Goal: Information Seeking & Learning: Learn about a topic

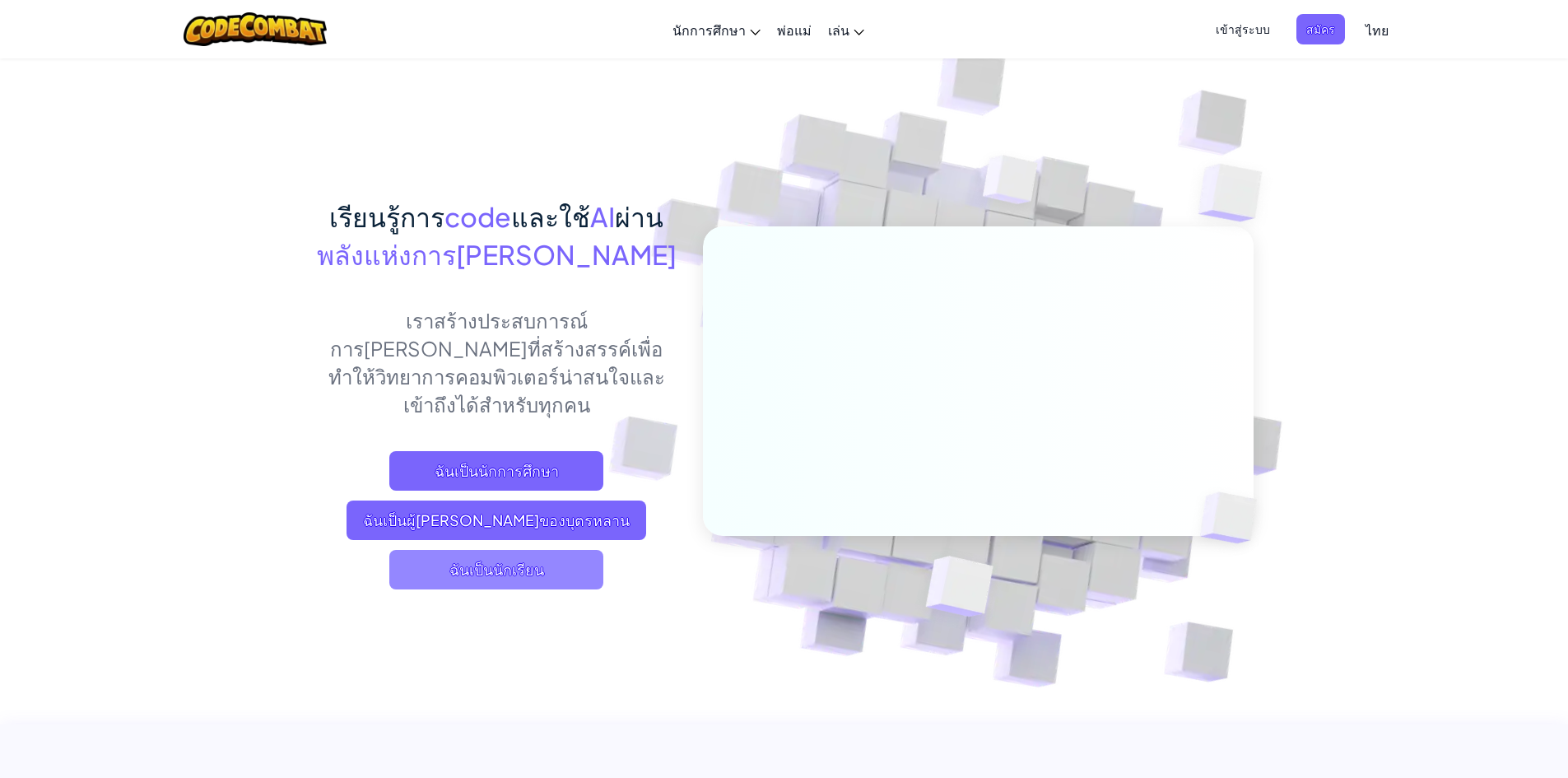
click at [541, 550] on span "ฉันเป็นนักเรียน" at bounding box center [497, 569] width 214 height 39
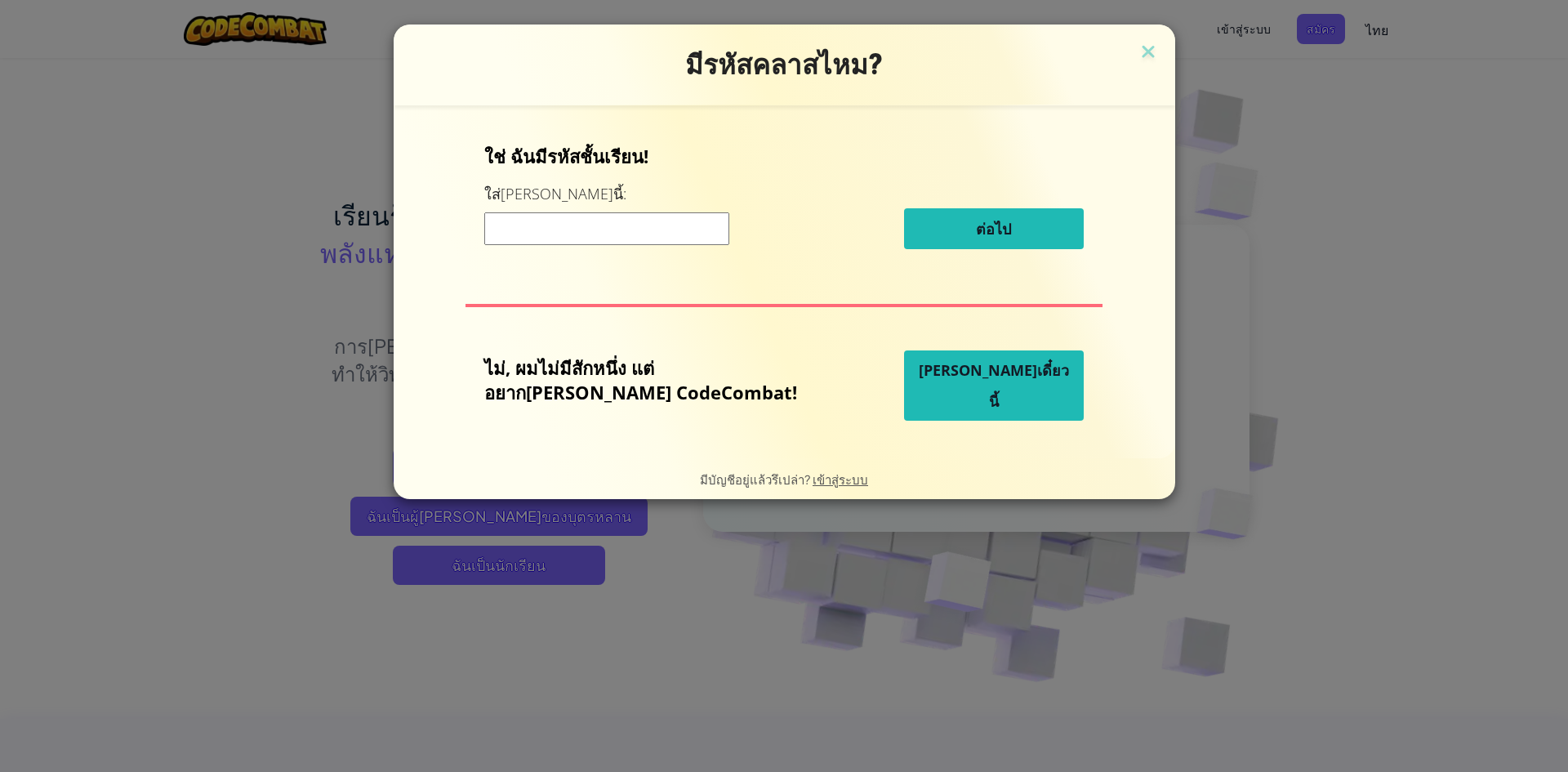
click at [904, 381] on button "[PERSON_NAME]เดี๋ยวนี้" at bounding box center [994, 386] width 180 height 70
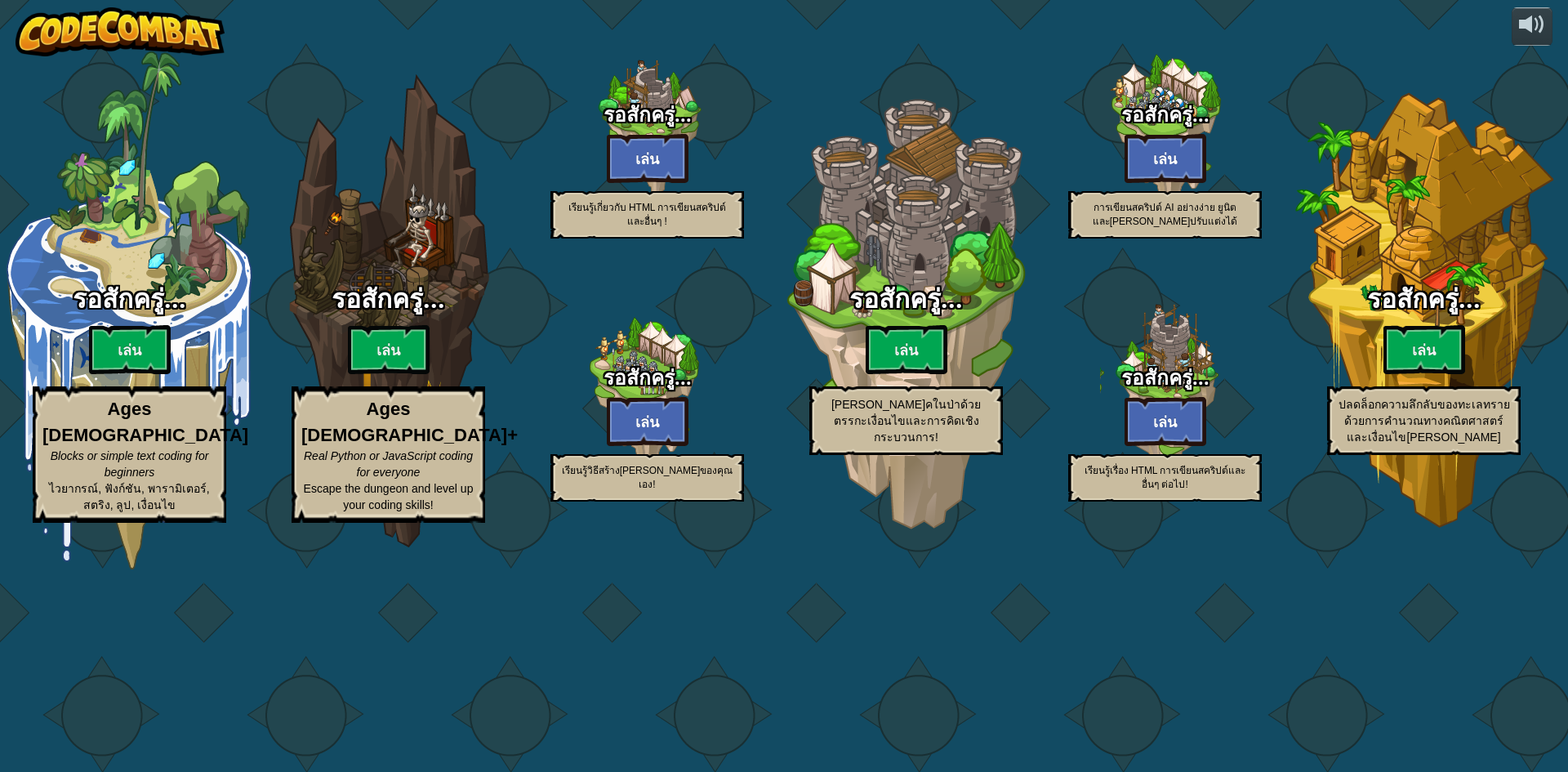
select select "th"
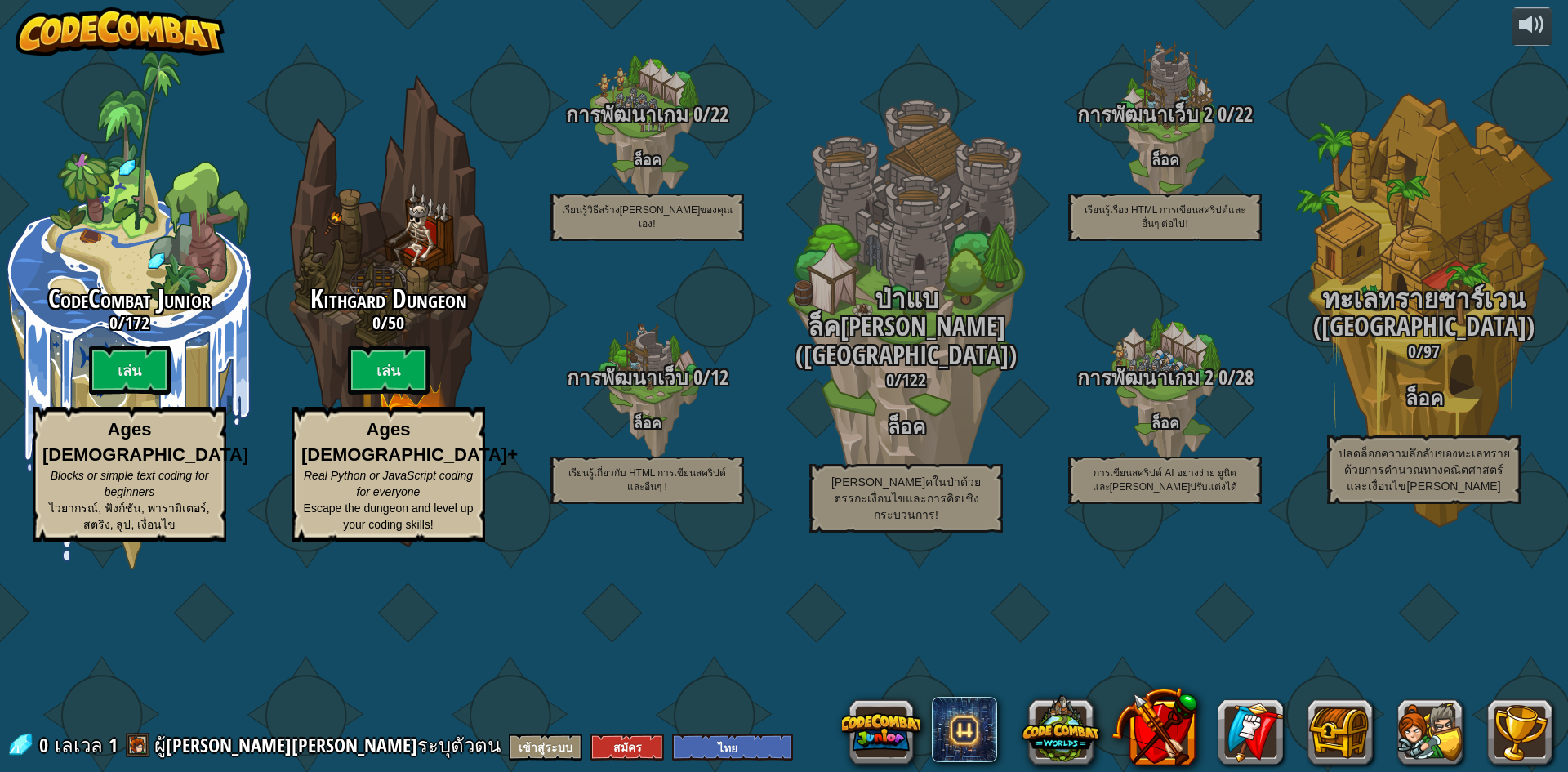
select select "th"
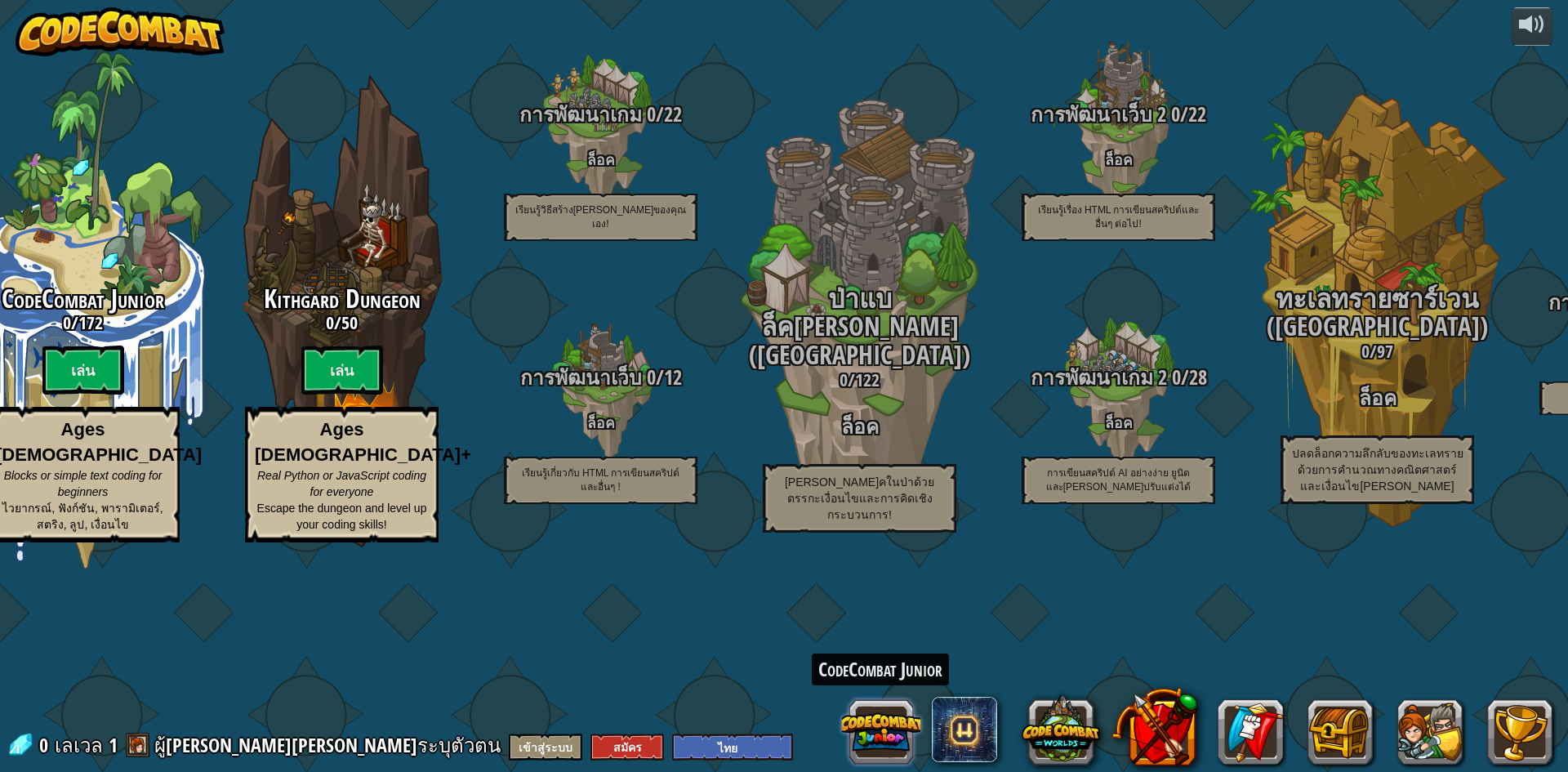
click at [889, 750] on button at bounding box center [881, 731] width 78 height 79
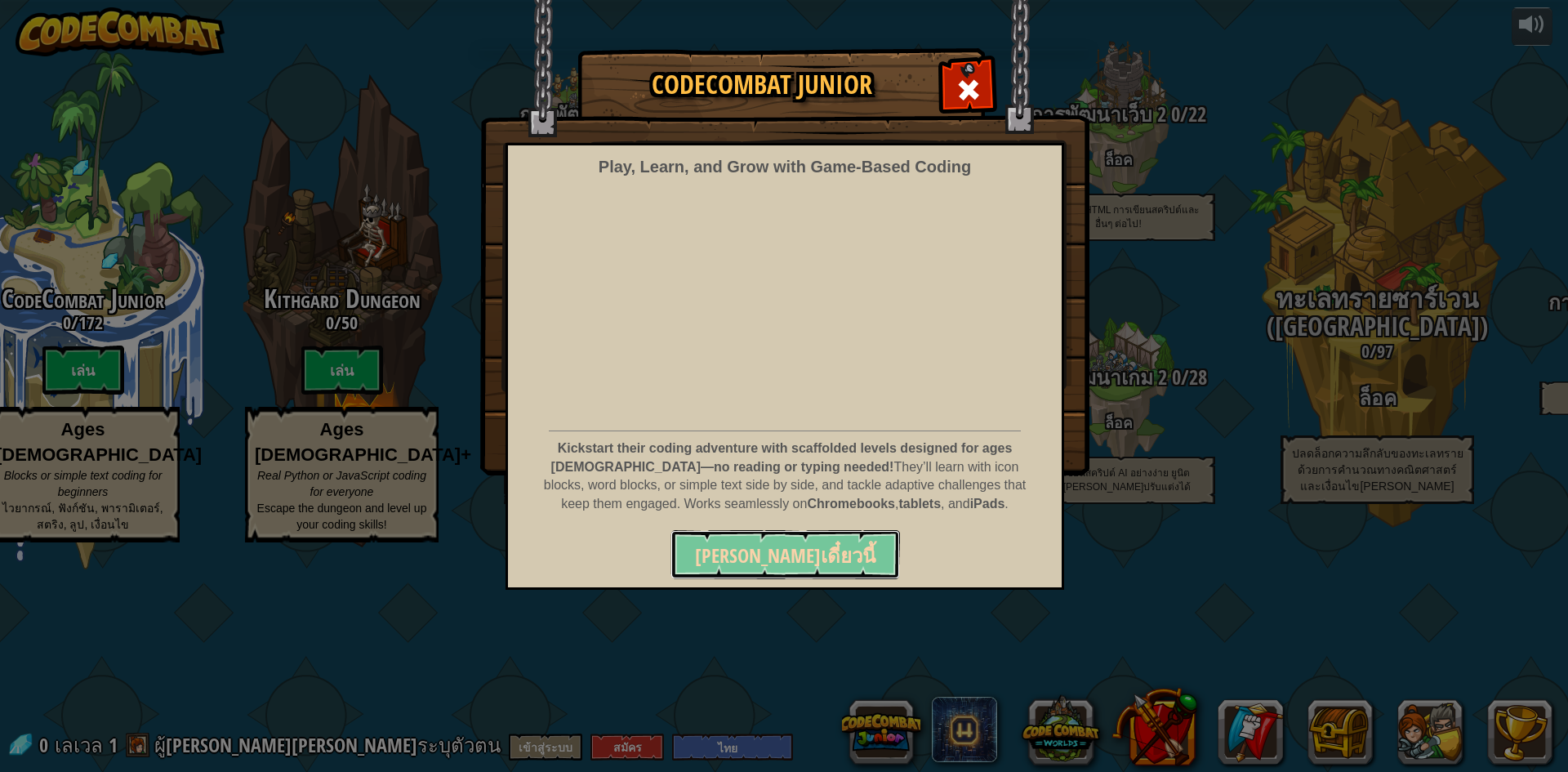
click at [816, 568] on span "[PERSON_NAME]เดี๋ยวนี้" at bounding box center [785, 556] width 181 height 26
click at [962, 51] on div "CodeCombat Junior Play, Learn, and Grow with Game‑Based Coding Kickstart their …" at bounding box center [784, 50] width 609 height 2
click at [921, 90] on h1 "CodeCombat Junior" at bounding box center [762, 84] width 335 height 28
click at [949, 97] on div at bounding box center [968, 88] width 51 height 51
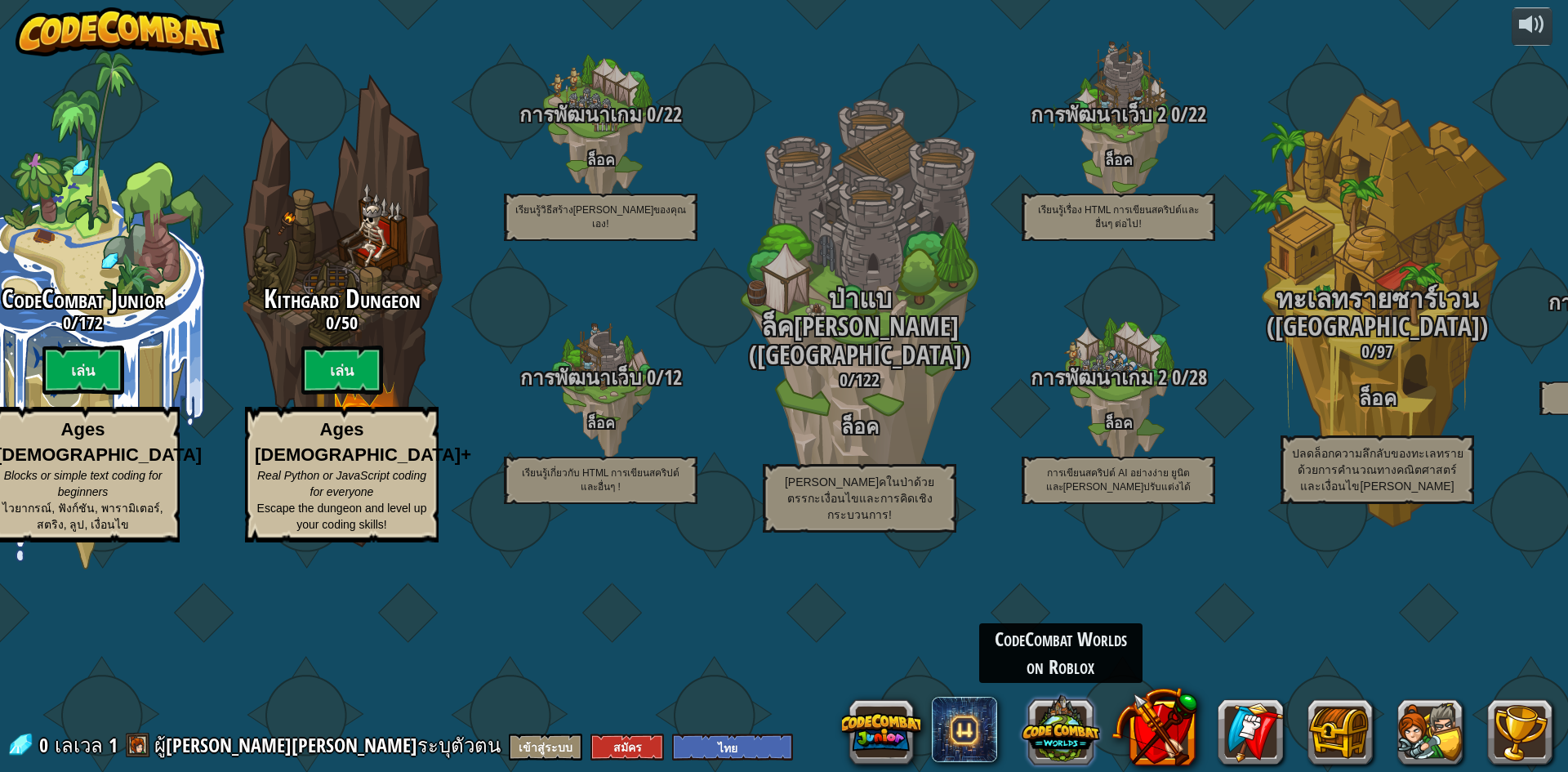
click at [1053, 728] on button at bounding box center [1061, 728] width 78 height 79
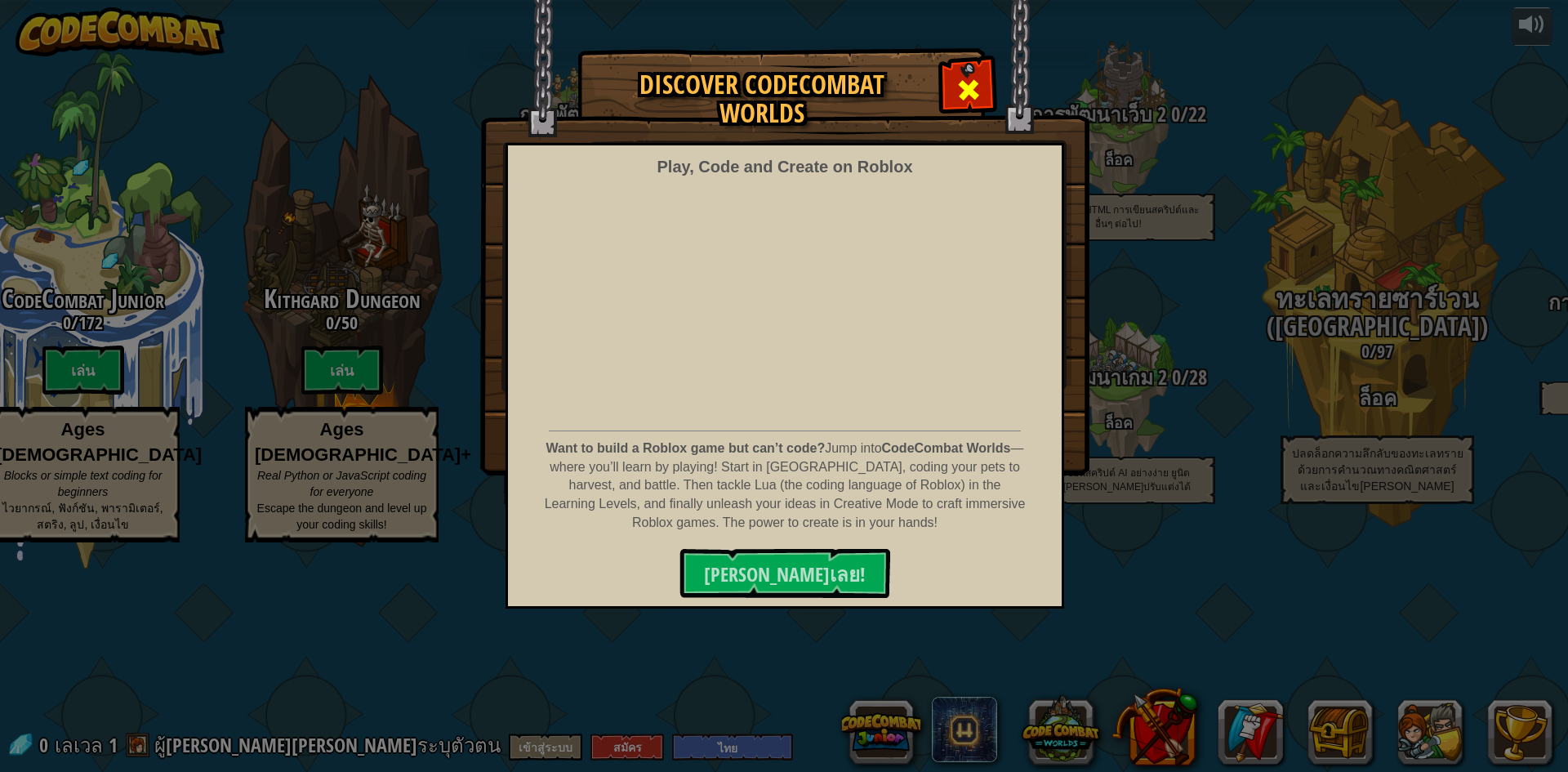
click at [952, 93] on div at bounding box center [968, 88] width 51 height 51
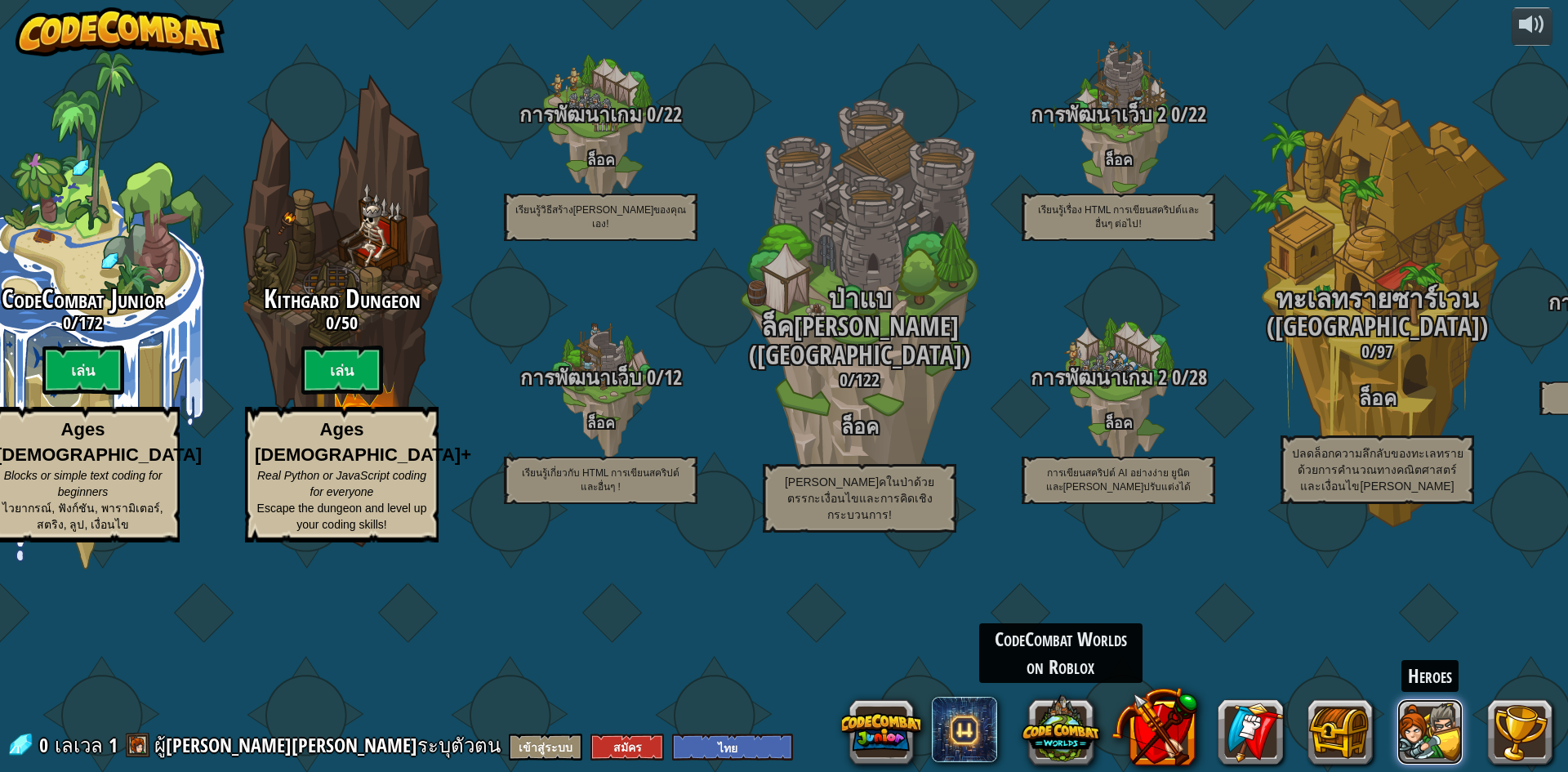
click at [1402, 751] on button at bounding box center [1430, 731] width 65 height 65
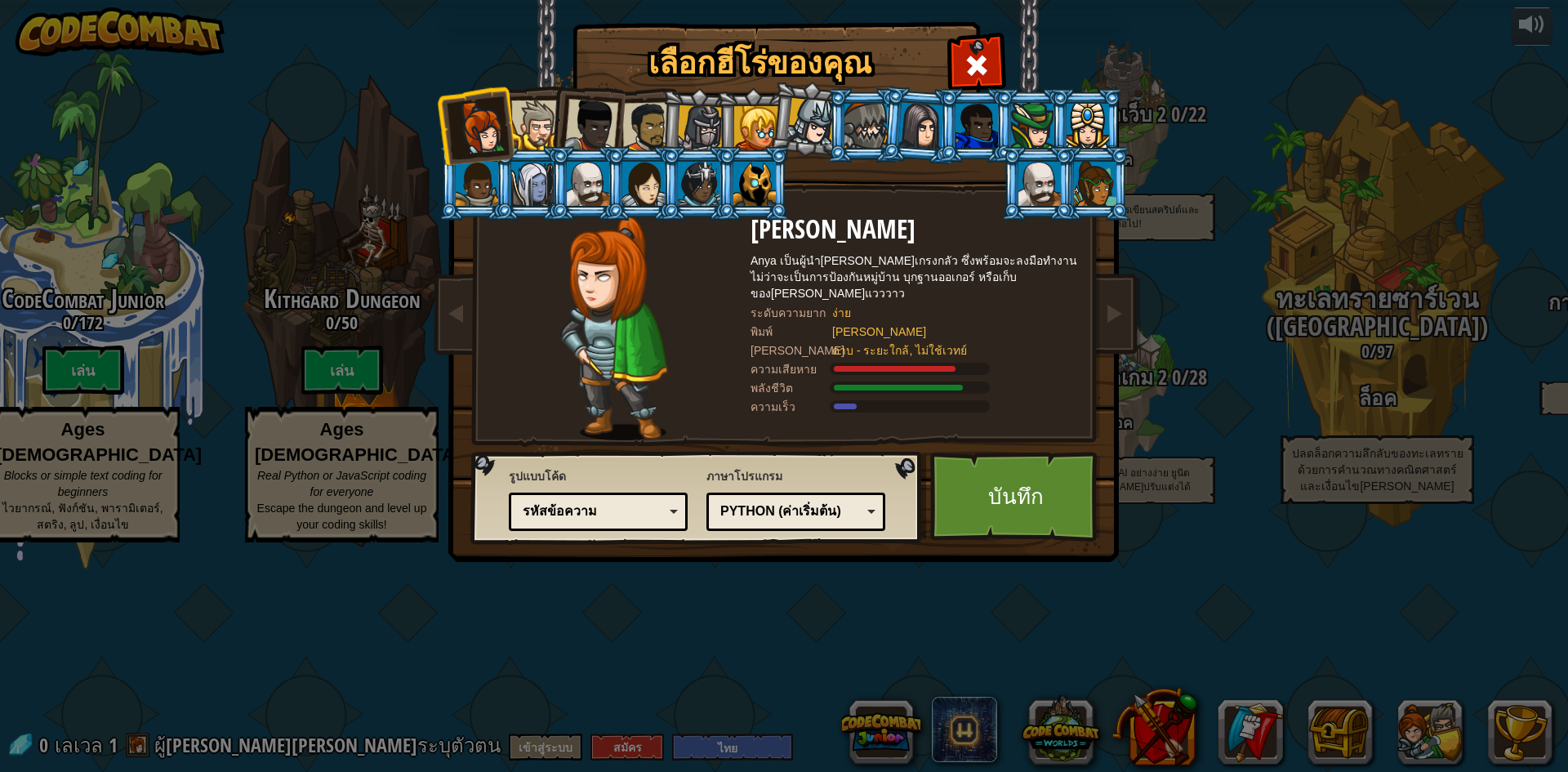
click at [531, 149] on li at bounding box center [531, 184] width 74 height 75
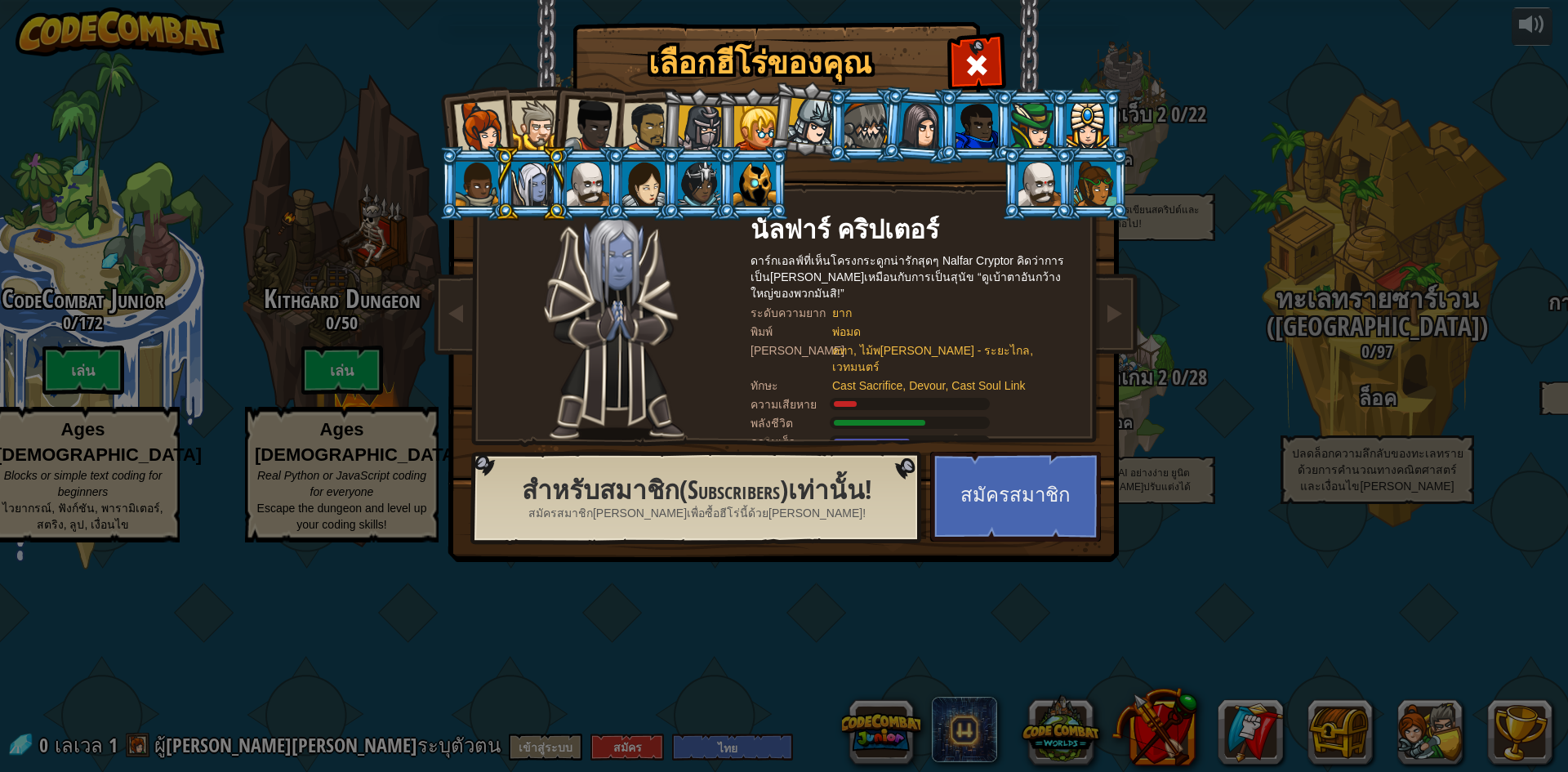
click at [534, 93] on li at bounding box center [531, 123] width 74 height 75
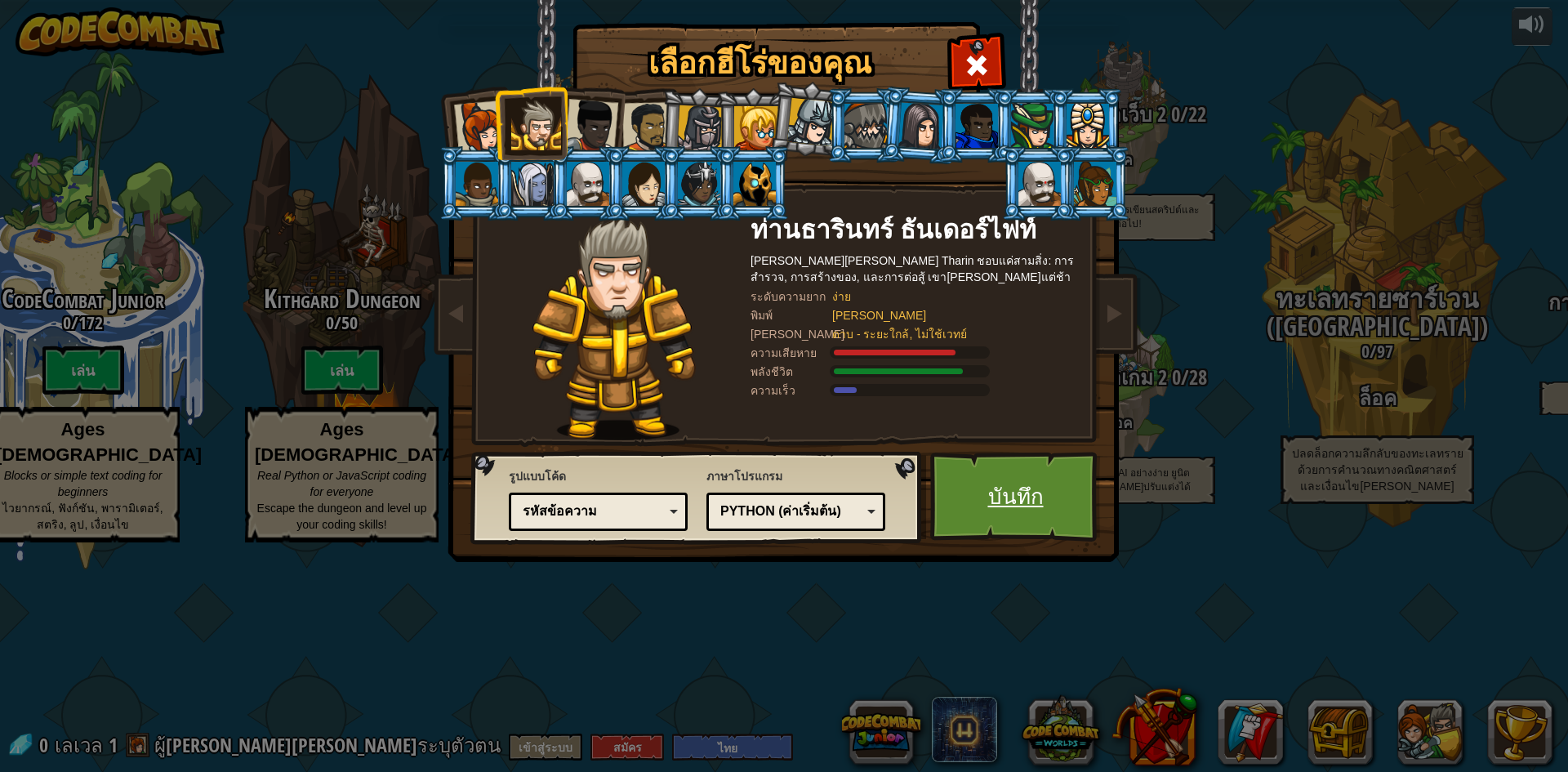
click at [989, 518] on link "บันทึก" at bounding box center [1016, 497] width 171 height 90
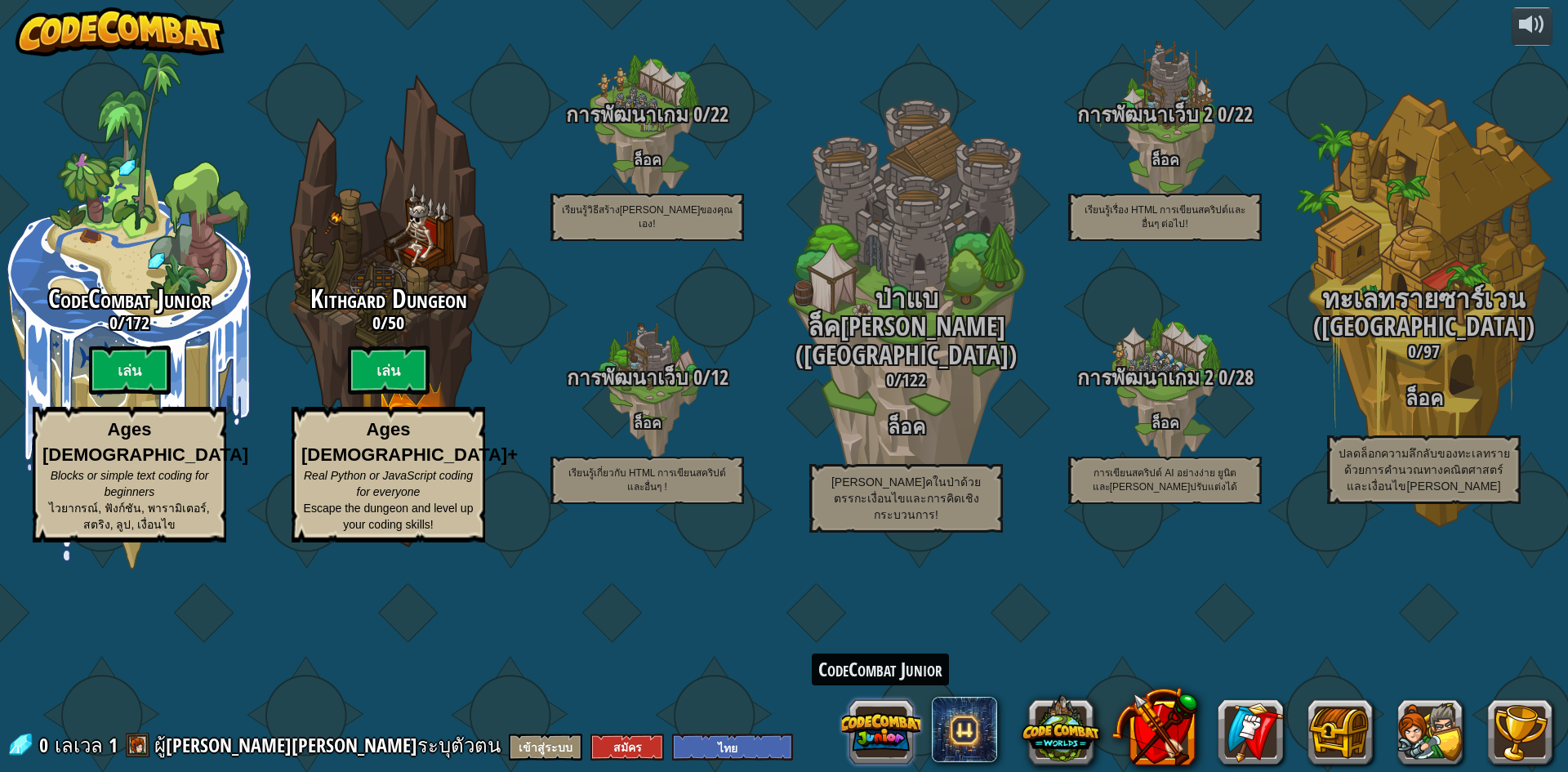
click at [855, 722] on button at bounding box center [881, 731] width 78 height 79
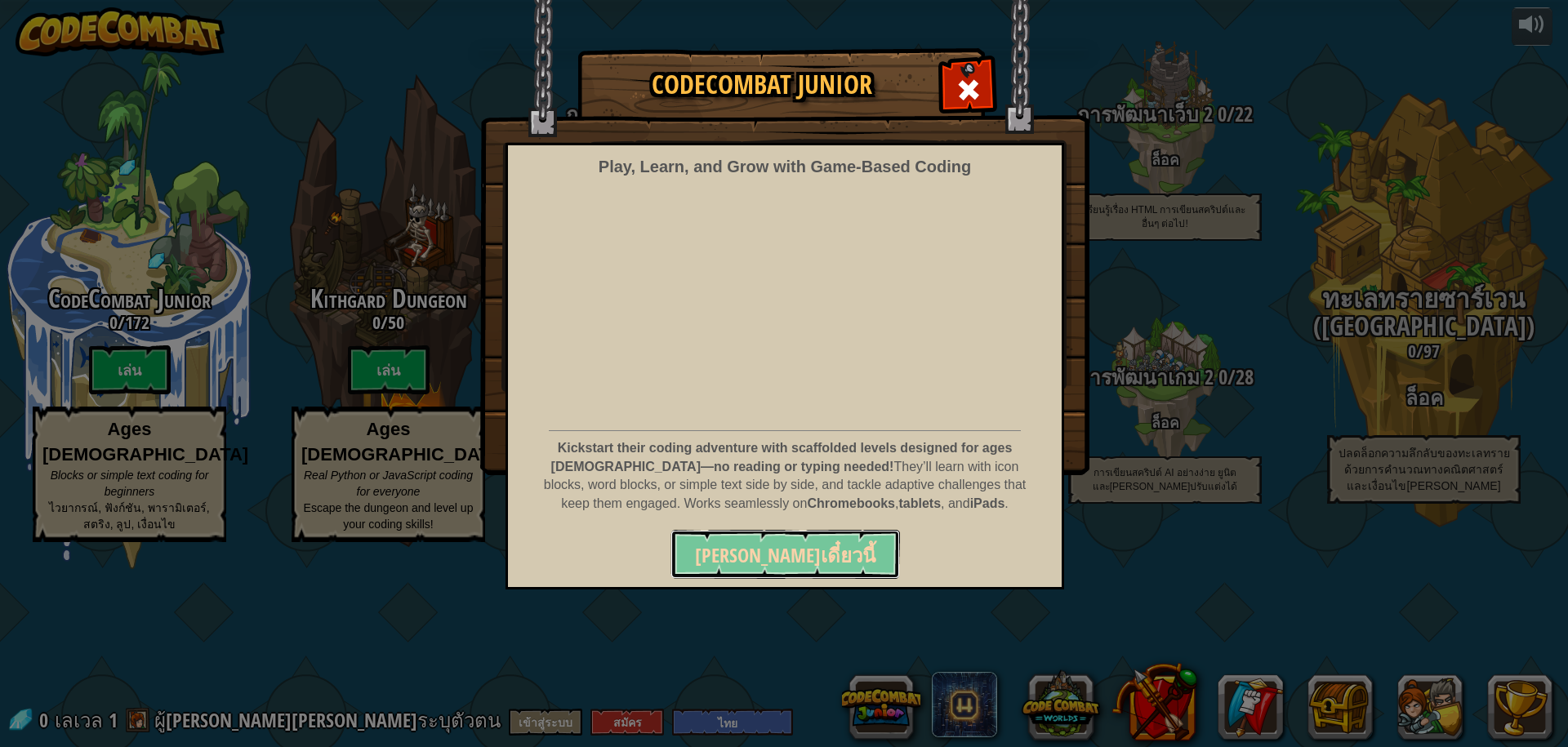
click at [776, 572] on button "[PERSON_NAME]เดี๋ยวนี้" at bounding box center [785, 555] width 230 height 49
click at [789, 566] on span "[PERSON_NAME]เดี๋ยวนี้" at bounding box center [785, 556] width 181 height 26
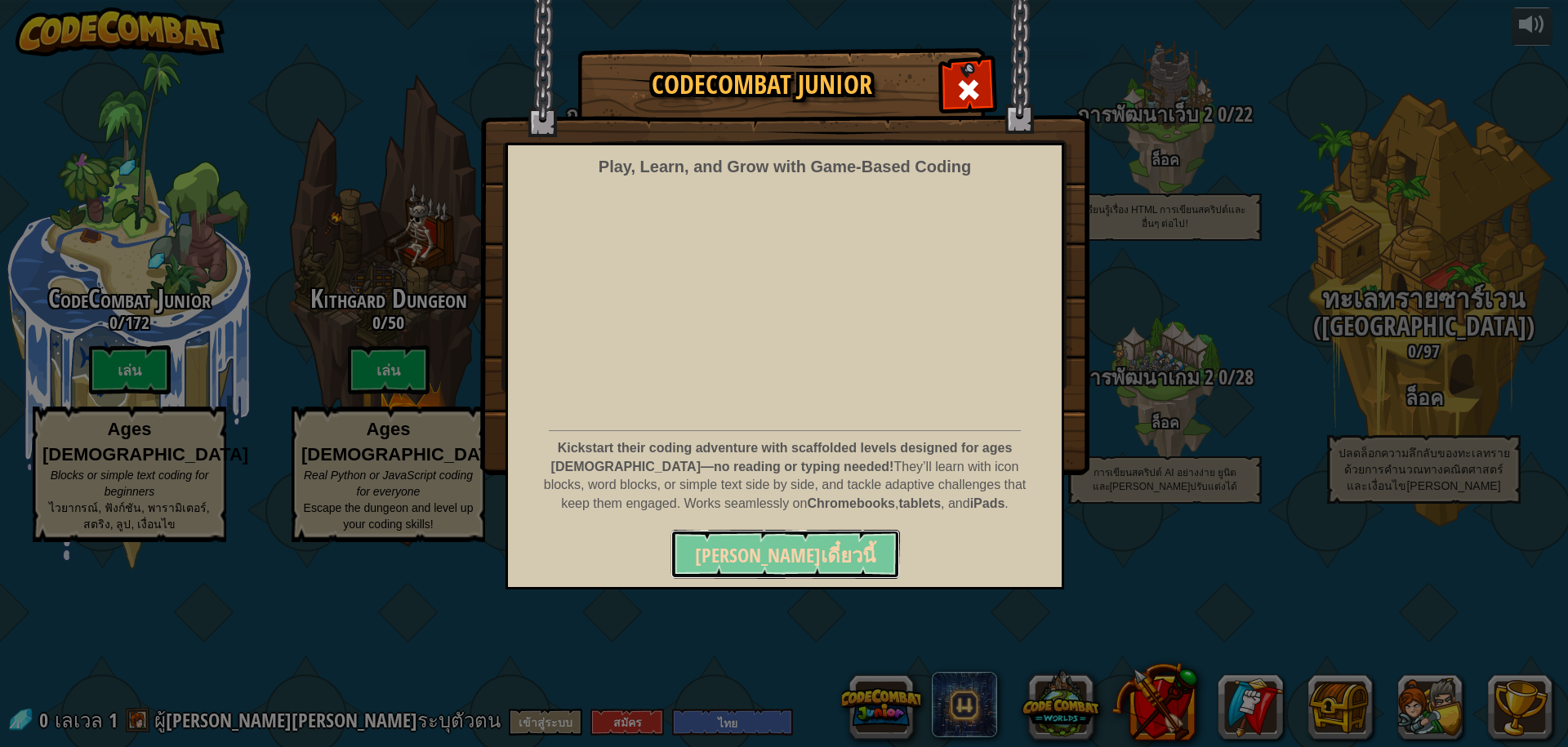
click at [789, 566] on span "[PERSON_NAME]เดี๋ยวนี้" at bounding box center [785, 556] width 181 height 26
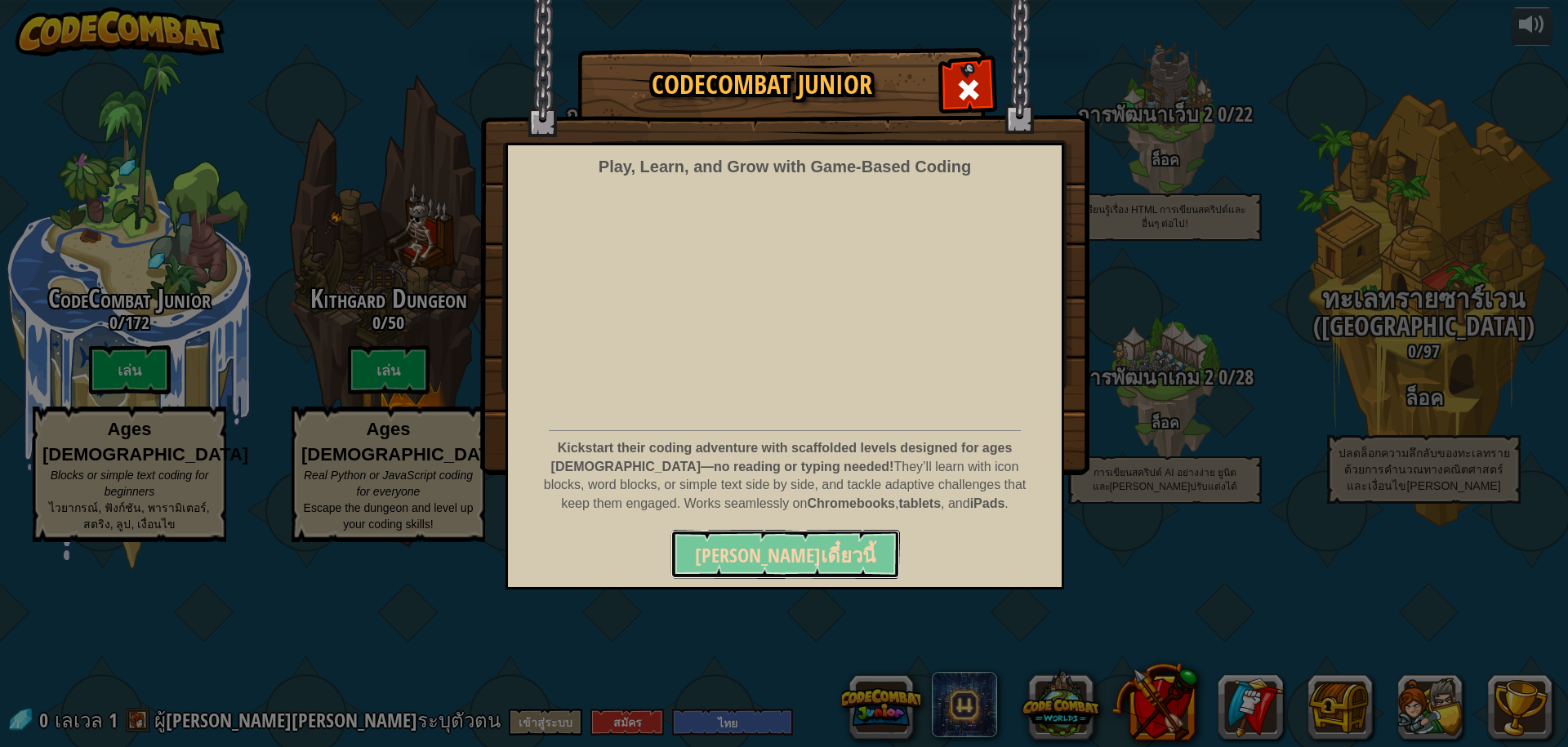
click at [789, 566] on span "[PERSON_NAME]เดี๋ยวนี้" at bounding box center [785, 556] width 181 height 26
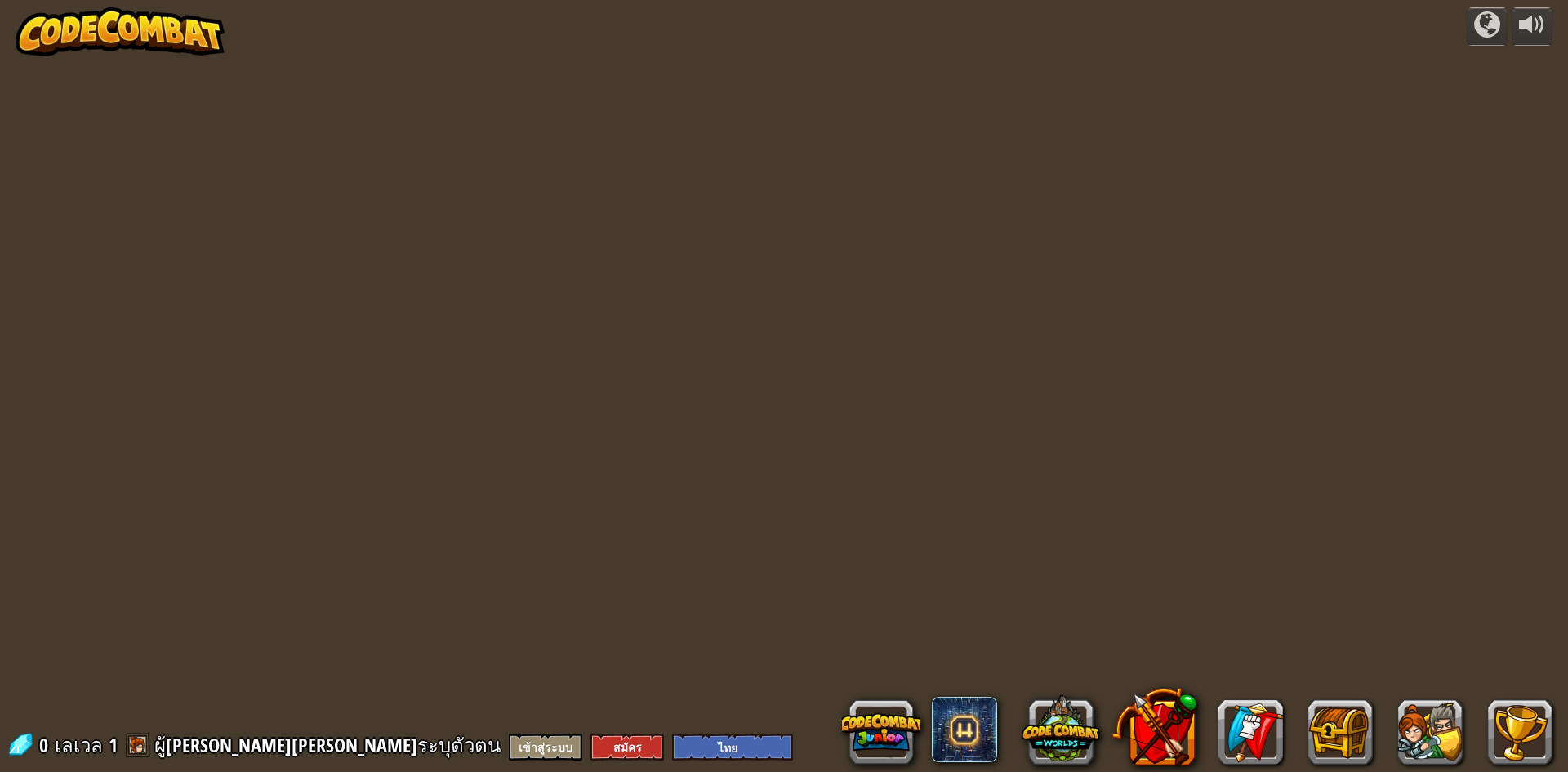
select select "th"
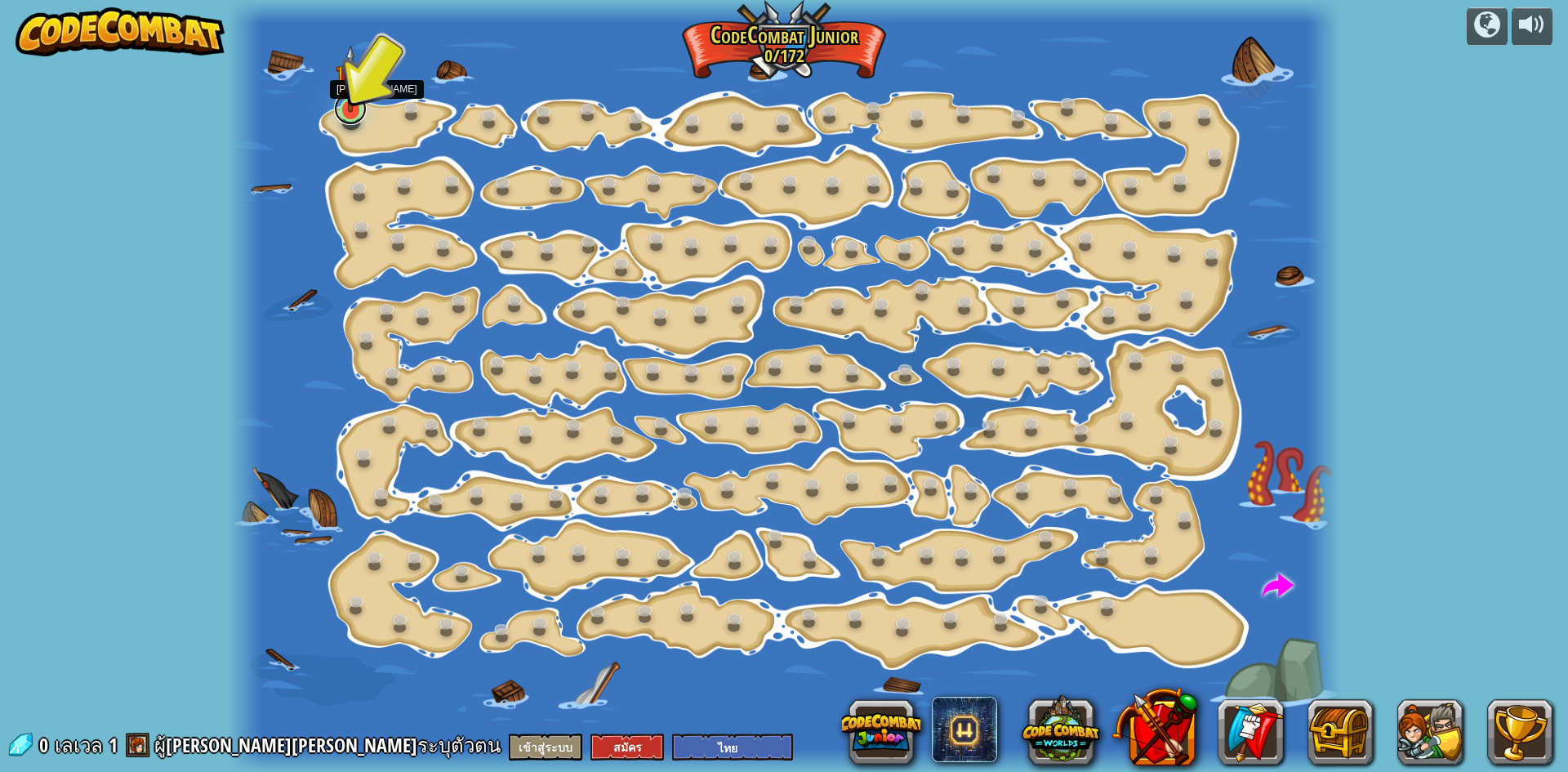
click at [347, 117] on link at bounding box center [350, 109] width 33 height 33
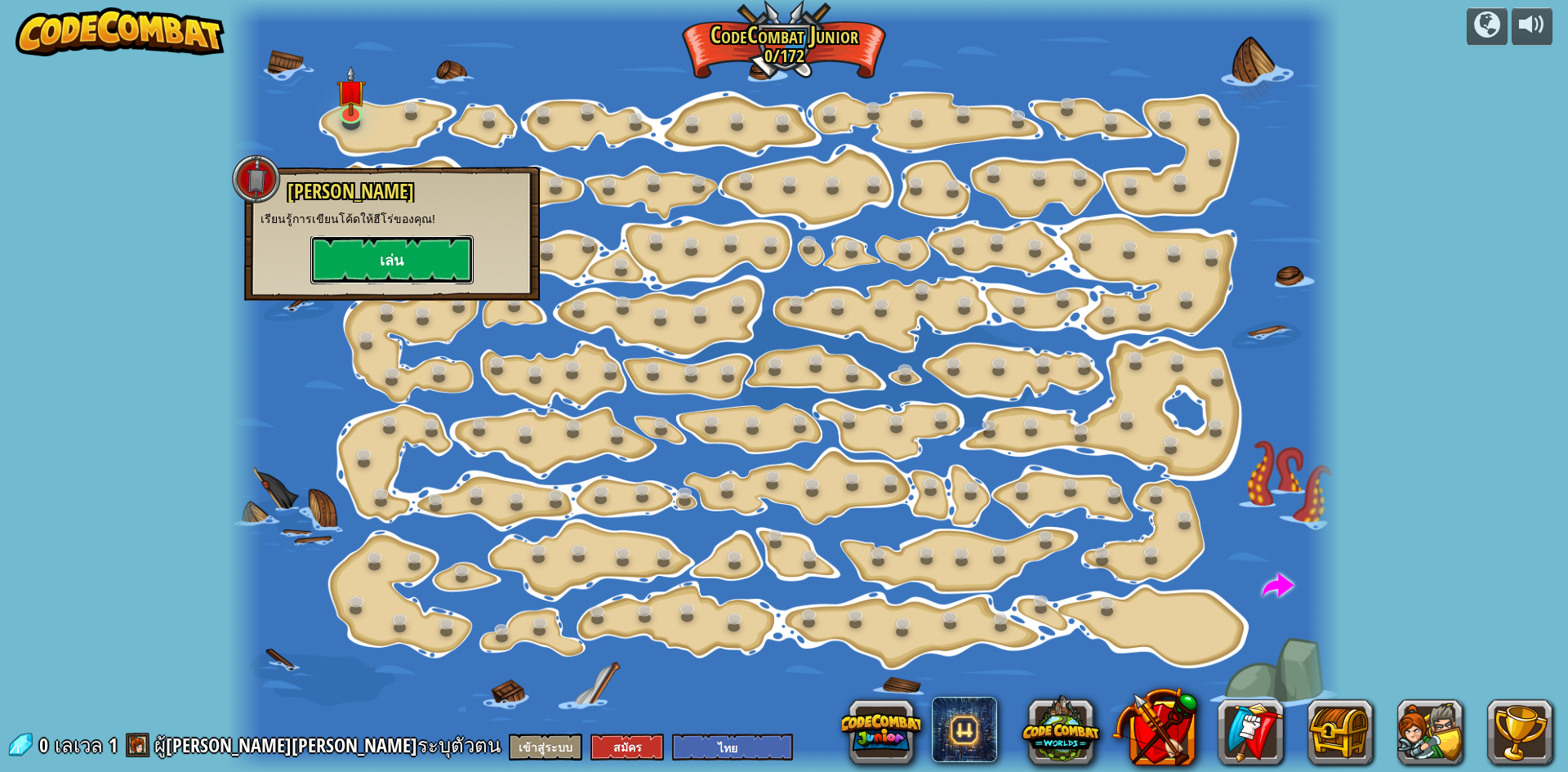
click at [387, 251] on button "เล่น" at bounding box center [392, 260] width 164 height 49
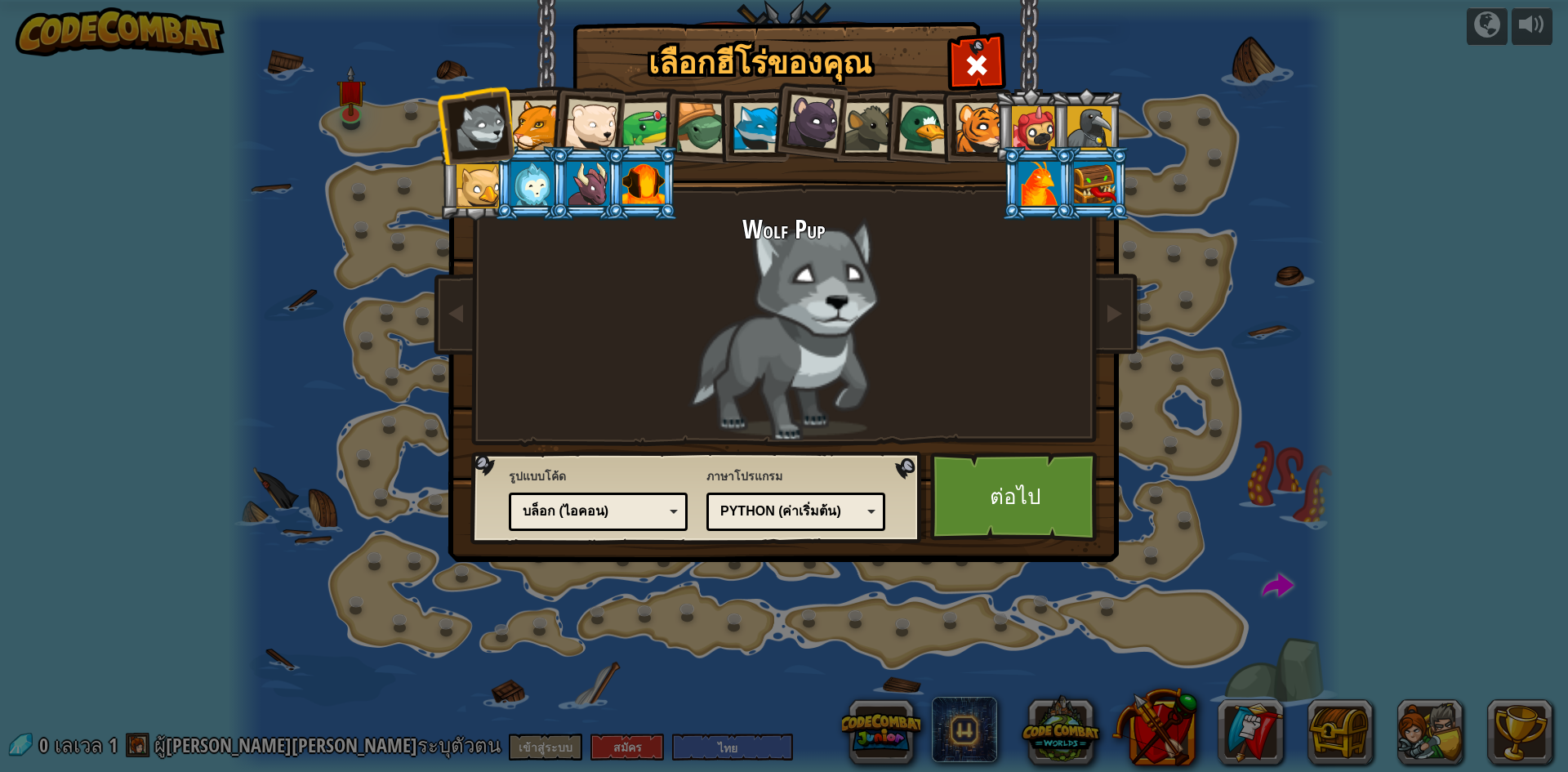
click at [546, 115] on div at bounding box center [536, 125] width 50 height 50
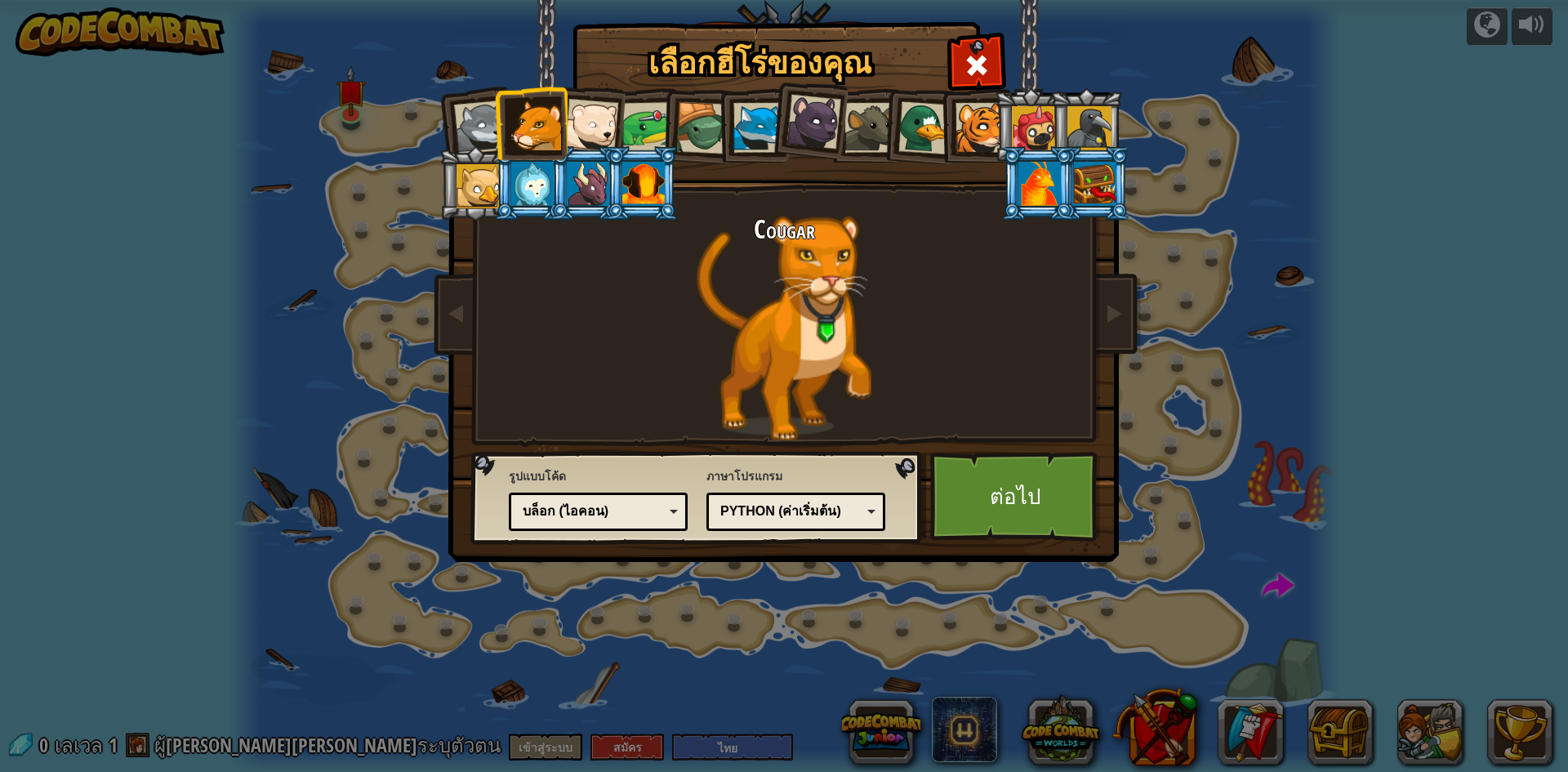
click at [563, 112] on li at bounding box center [531, 123] width 74 height 75
click at [988, 140] on div at bounding box center [981, 128] width 50 height 50
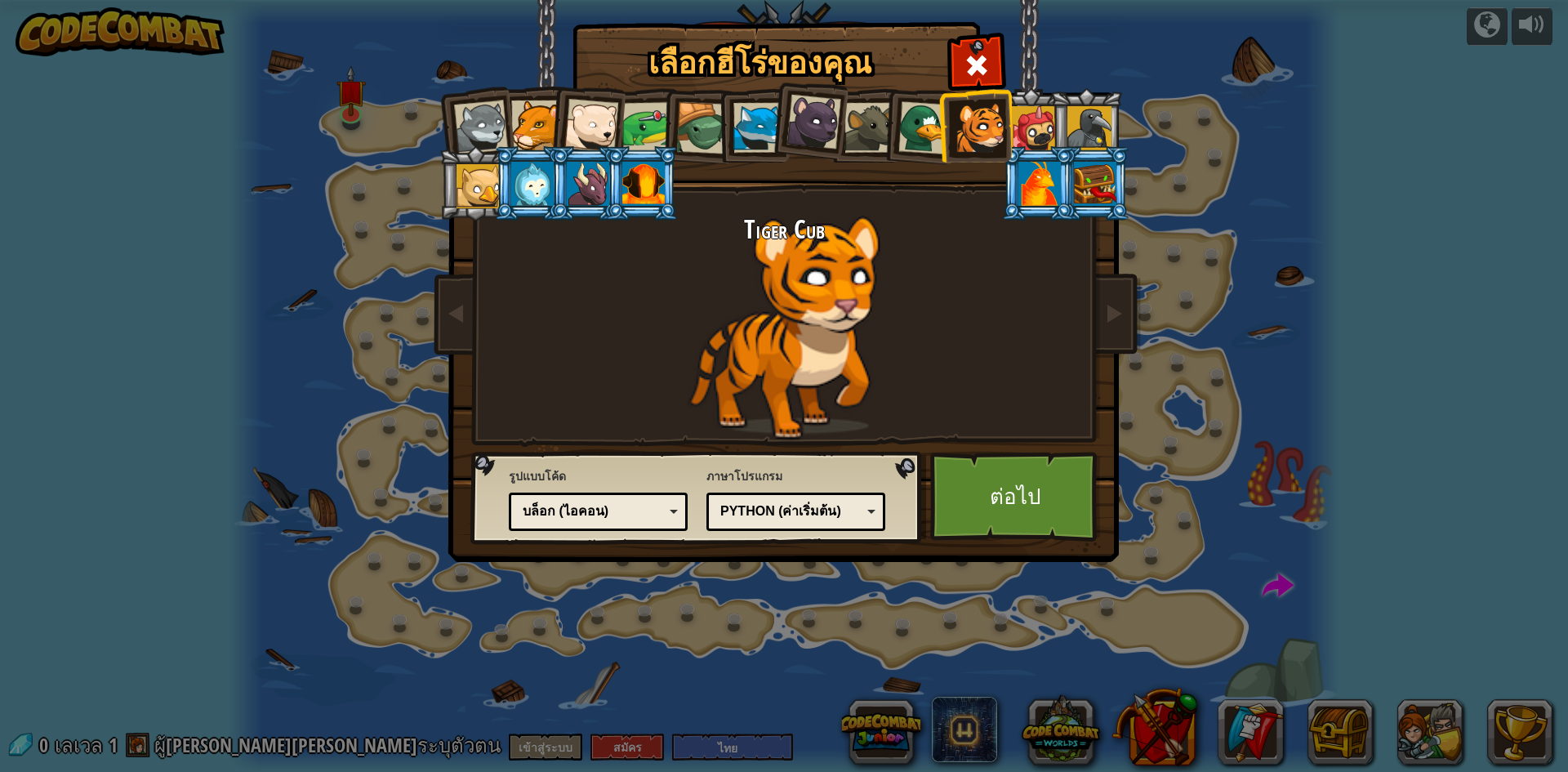
click at [916, 108] on div at bounding box center [925, 128] width 53 height 53
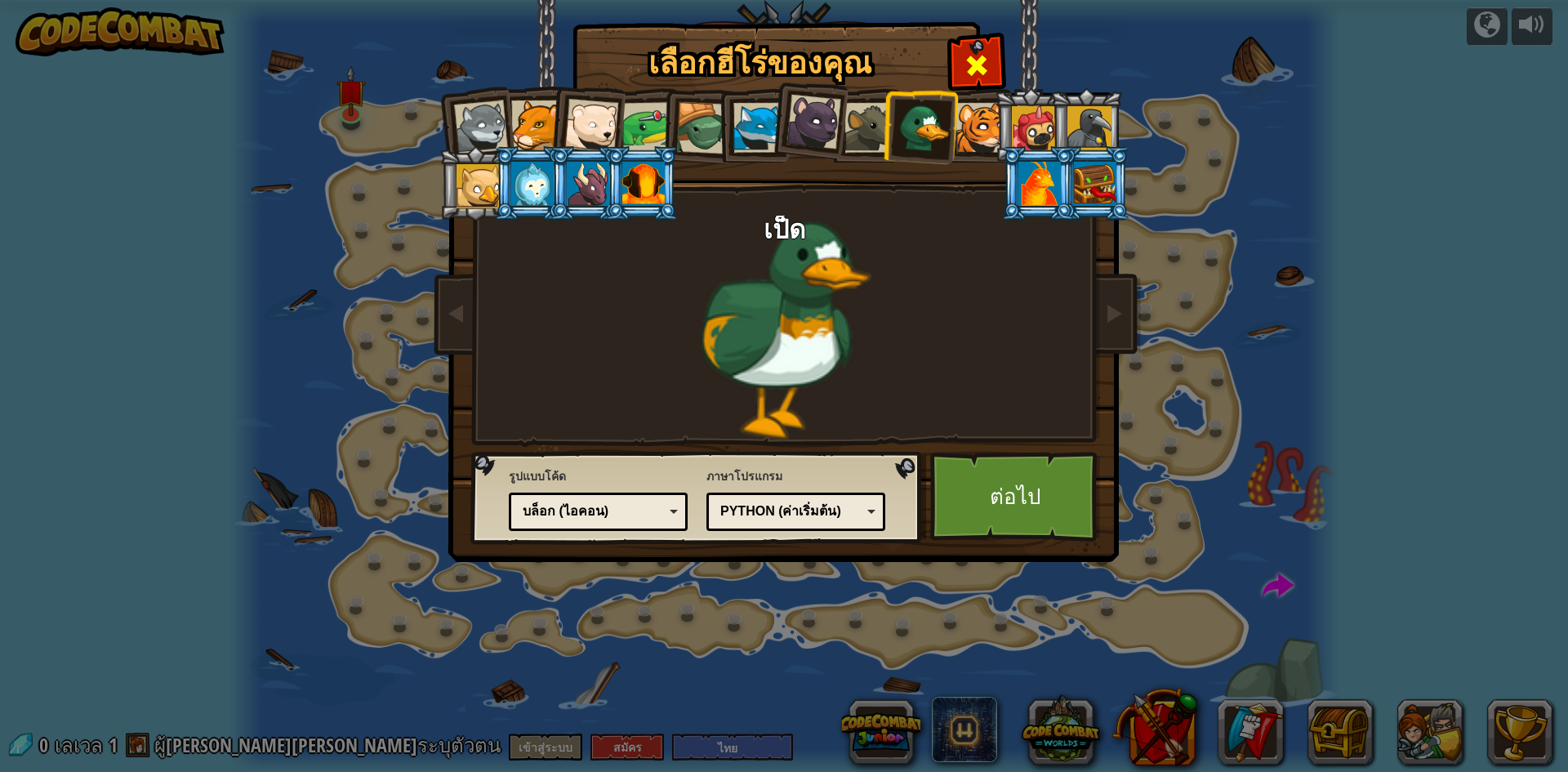
click at [963, 45] on div at bounding box center [976, 63] width 51 height 51
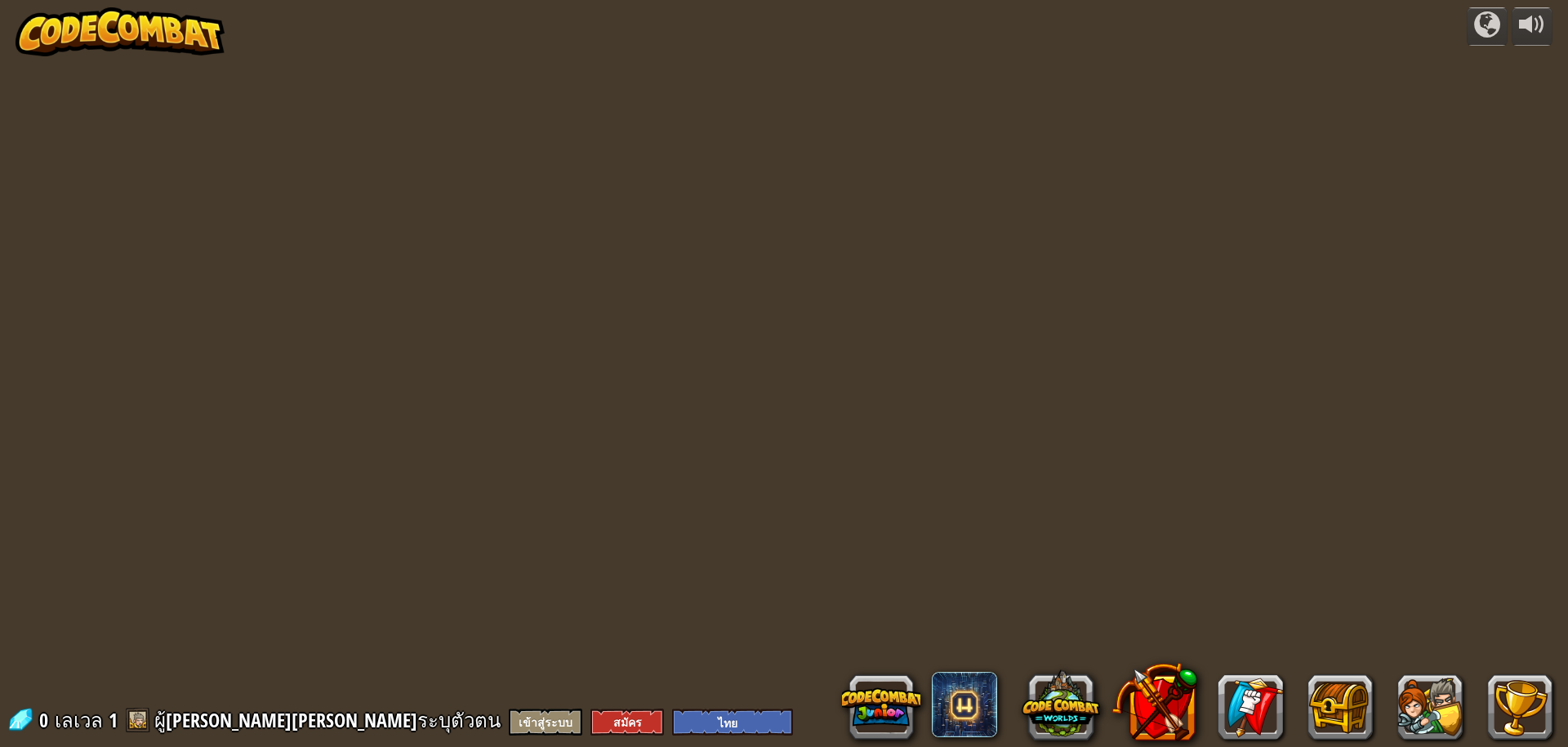
select select "th"
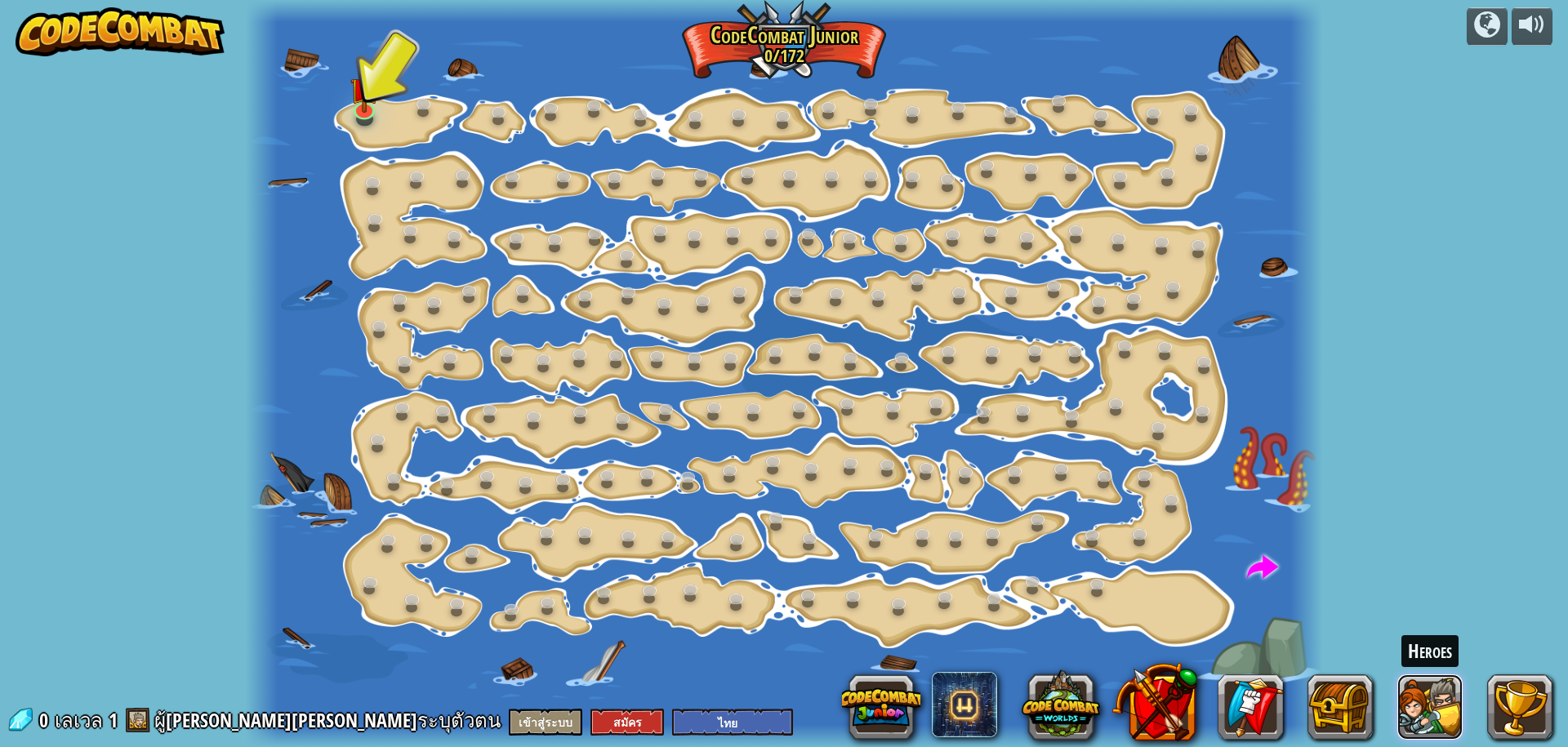
click at [1423, 709] on button at bounding box center [1430, 706] width 65 height 65
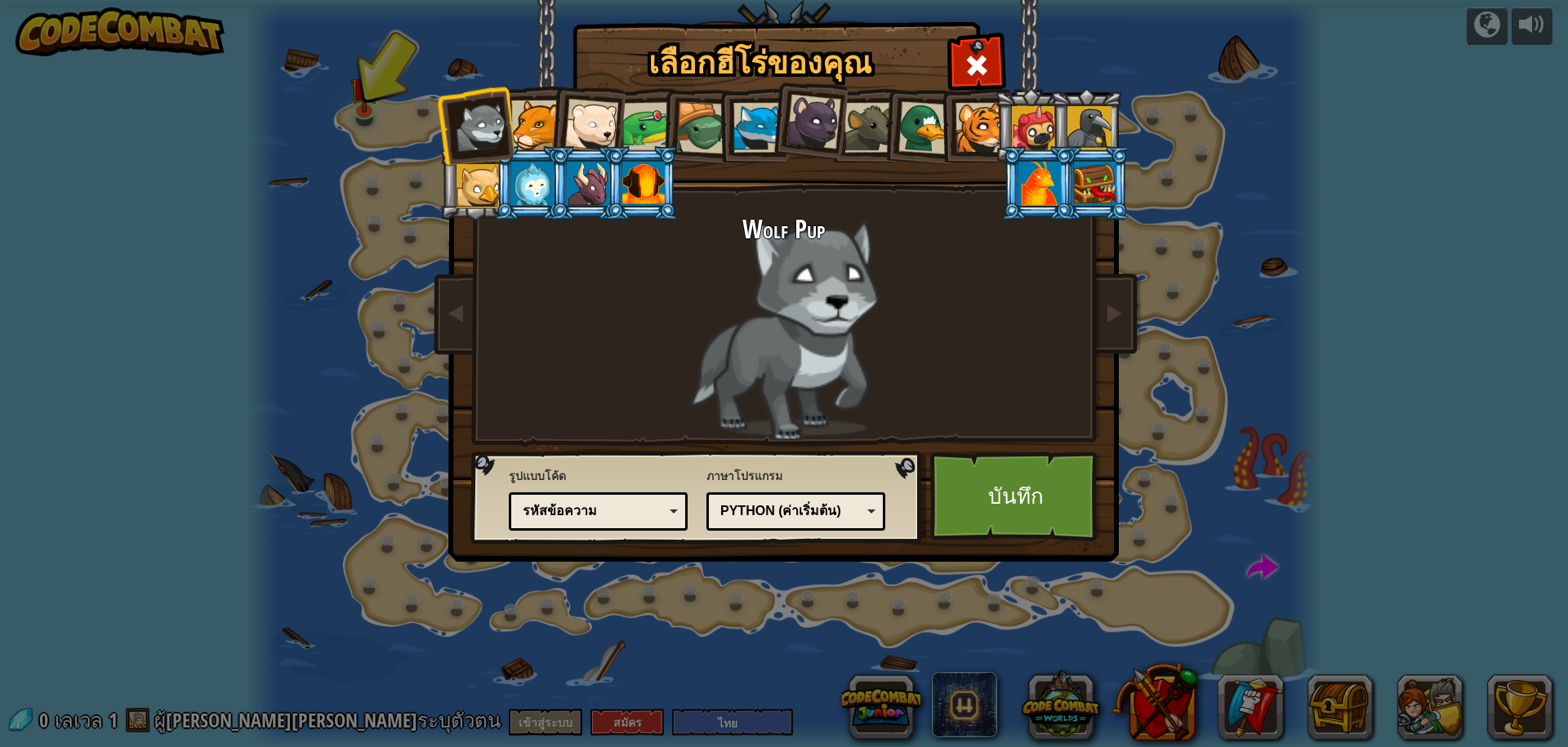
click at [803, 121] on div at bounding box center [814, 122] width 55 height 55
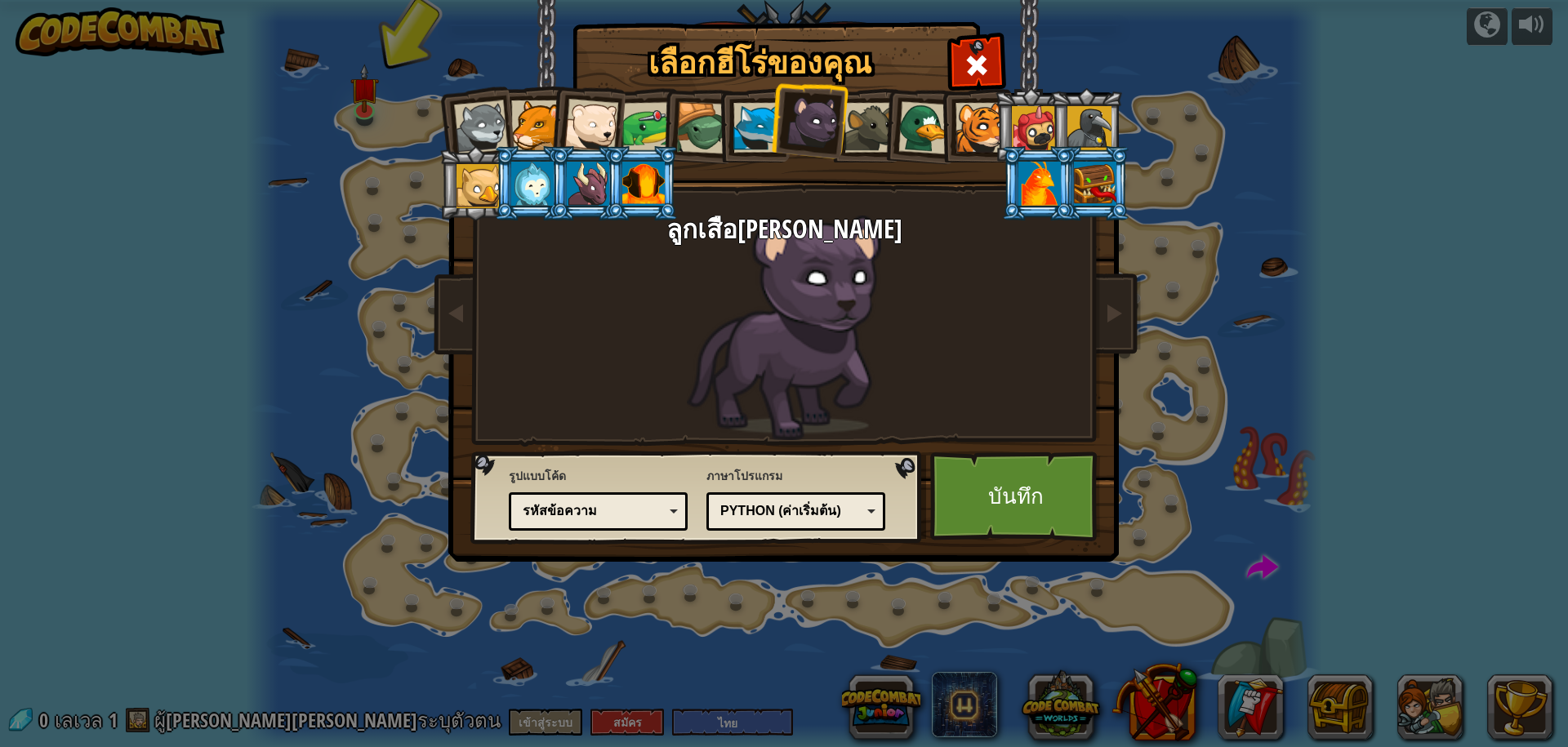
click at [780, 125] on li at bounding box center [809, 119] width 81 height 81
click at [1002, 519] on link "บันทึก" at bounding box center [1016, 496] width 171 height 90
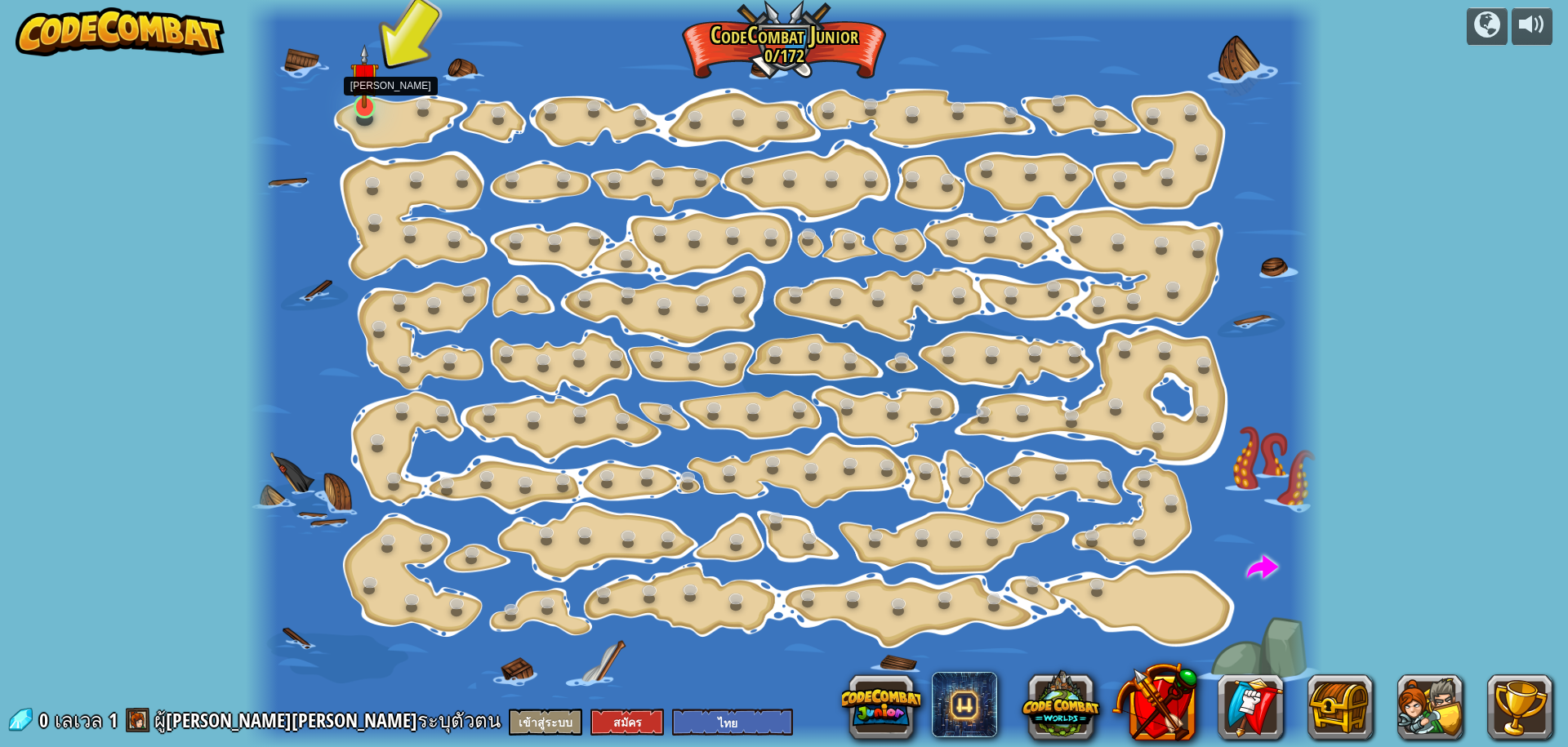
click at [364, 107] on img at bounding box center [365, 77] width 28 height 64
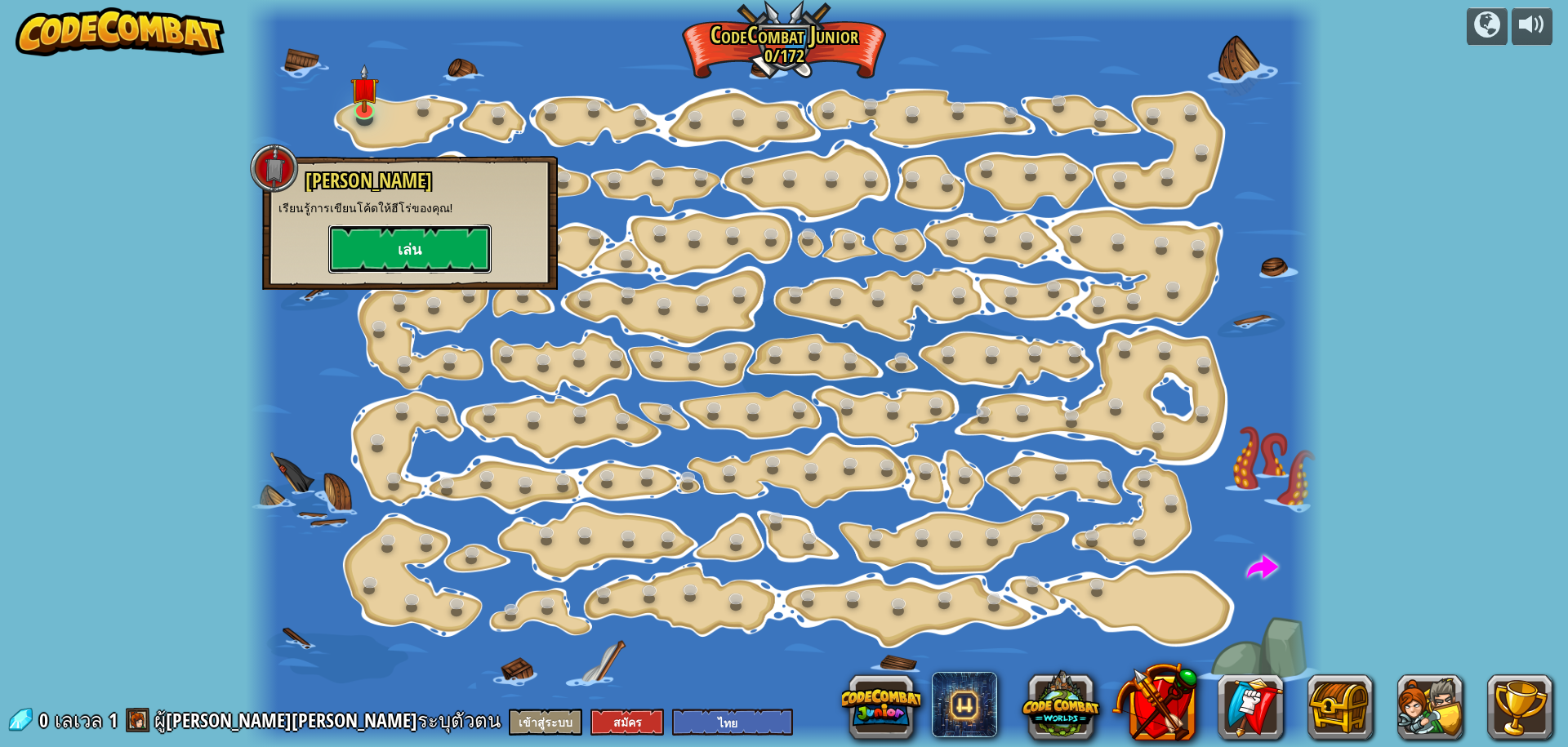
click at [431, 227] on button "เล่น" at bounding box center [409, 250] width 164 height 49
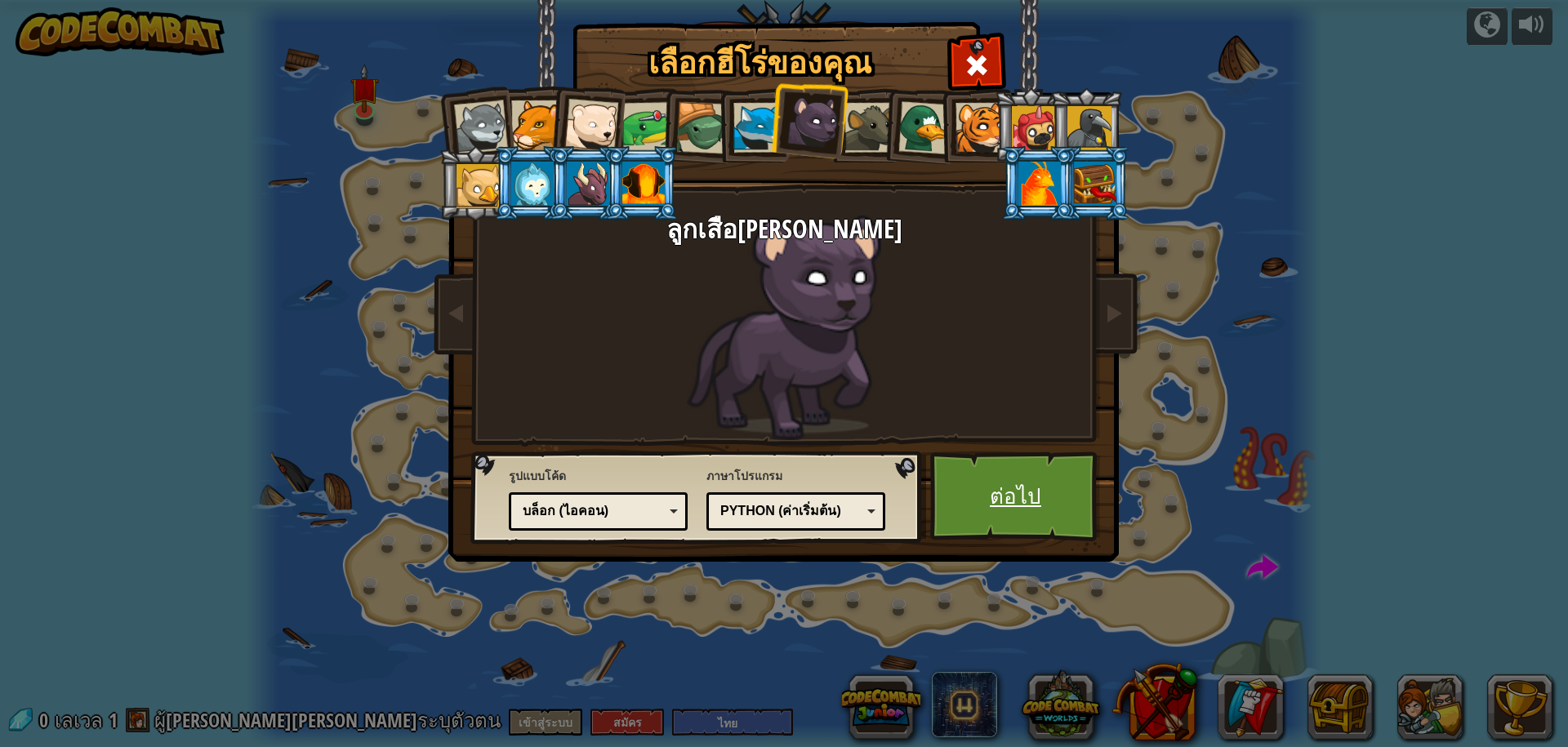
click at [980, 491] on link "ต่อไป" at bounding box center [1016, 496] width 171 height 90
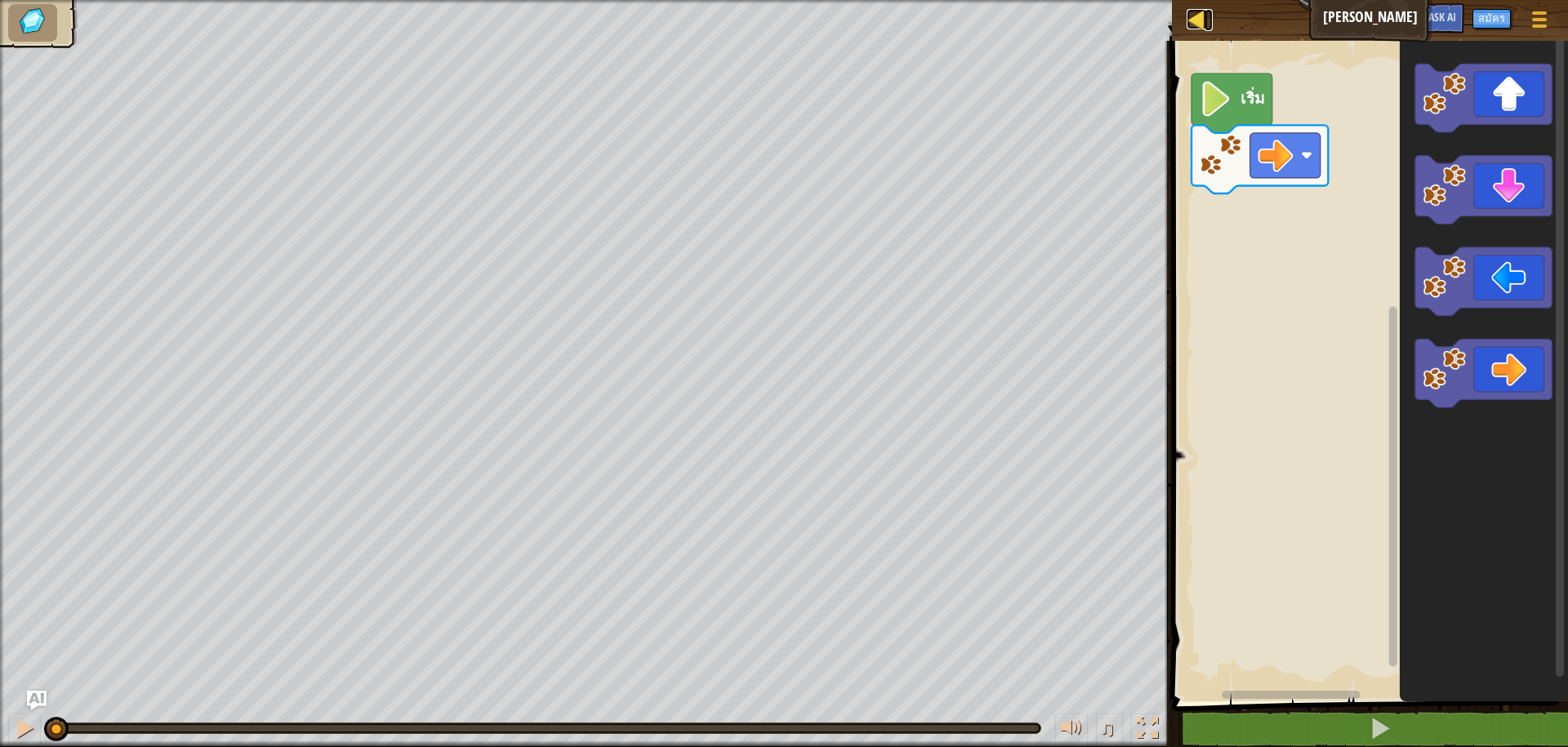
click at [1197, 26] on div at bounding box center [1197, 20] width 21 height 21
select select "th"
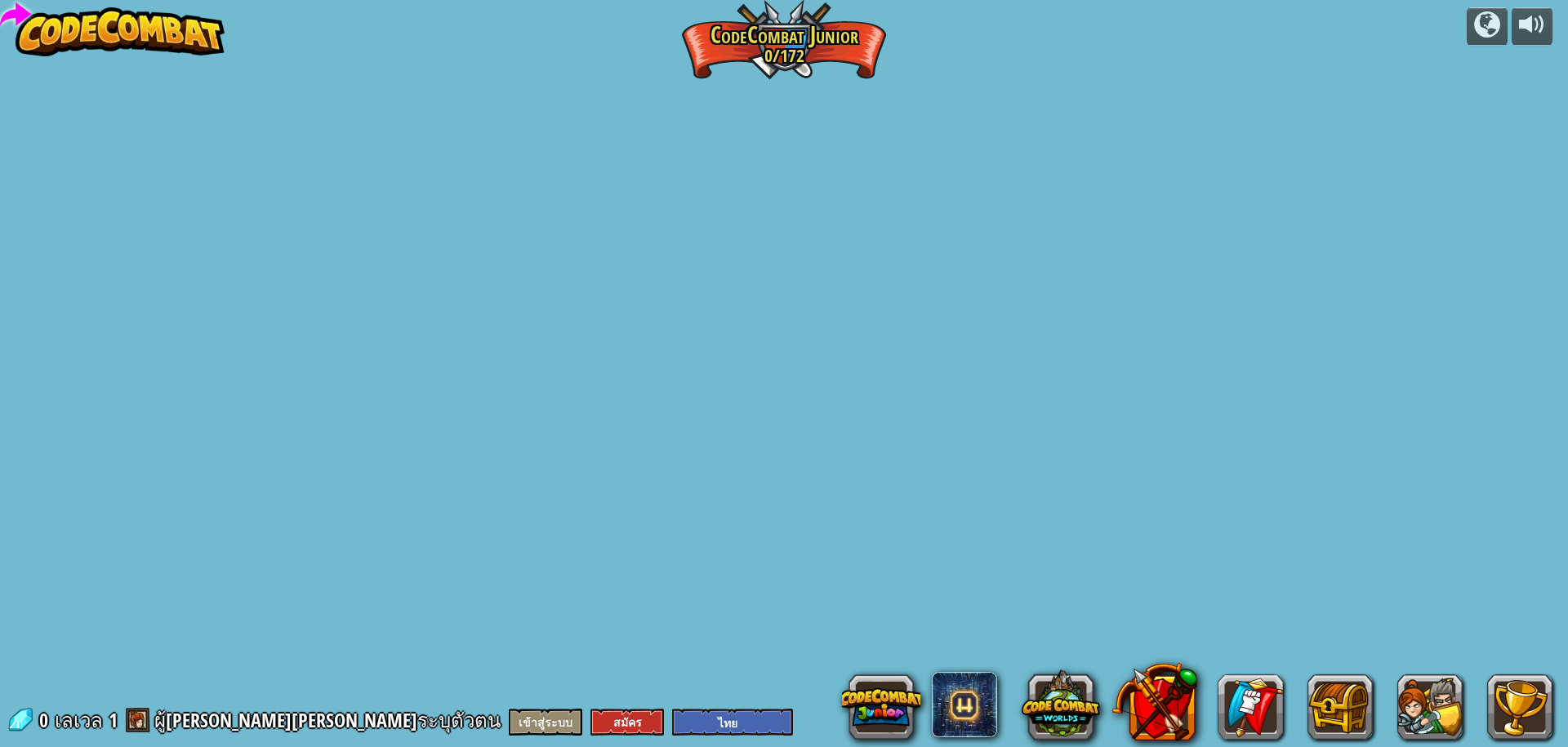
select select "th"
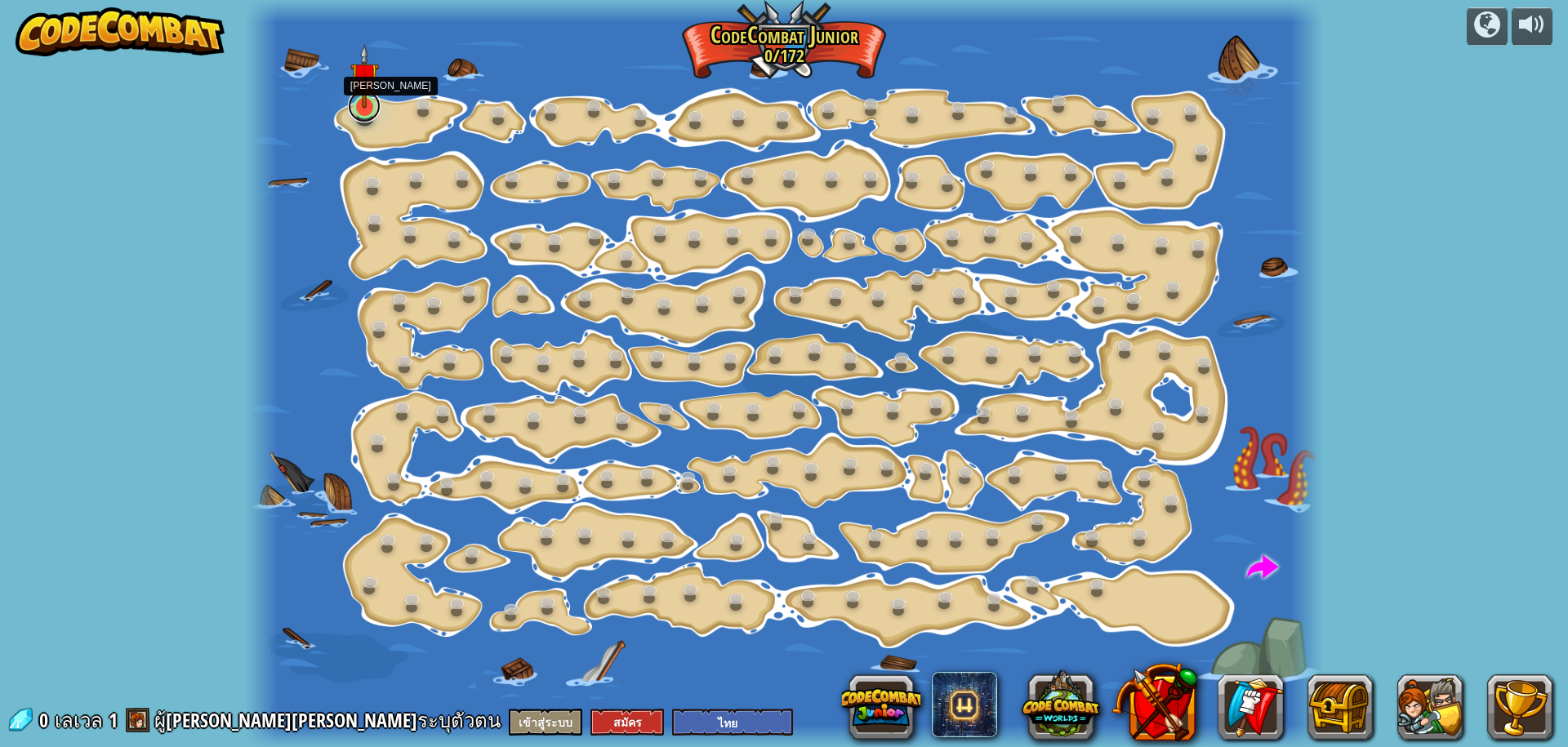
click at [354, 112] on link at bounding box center [364, 106] width 33 height 33
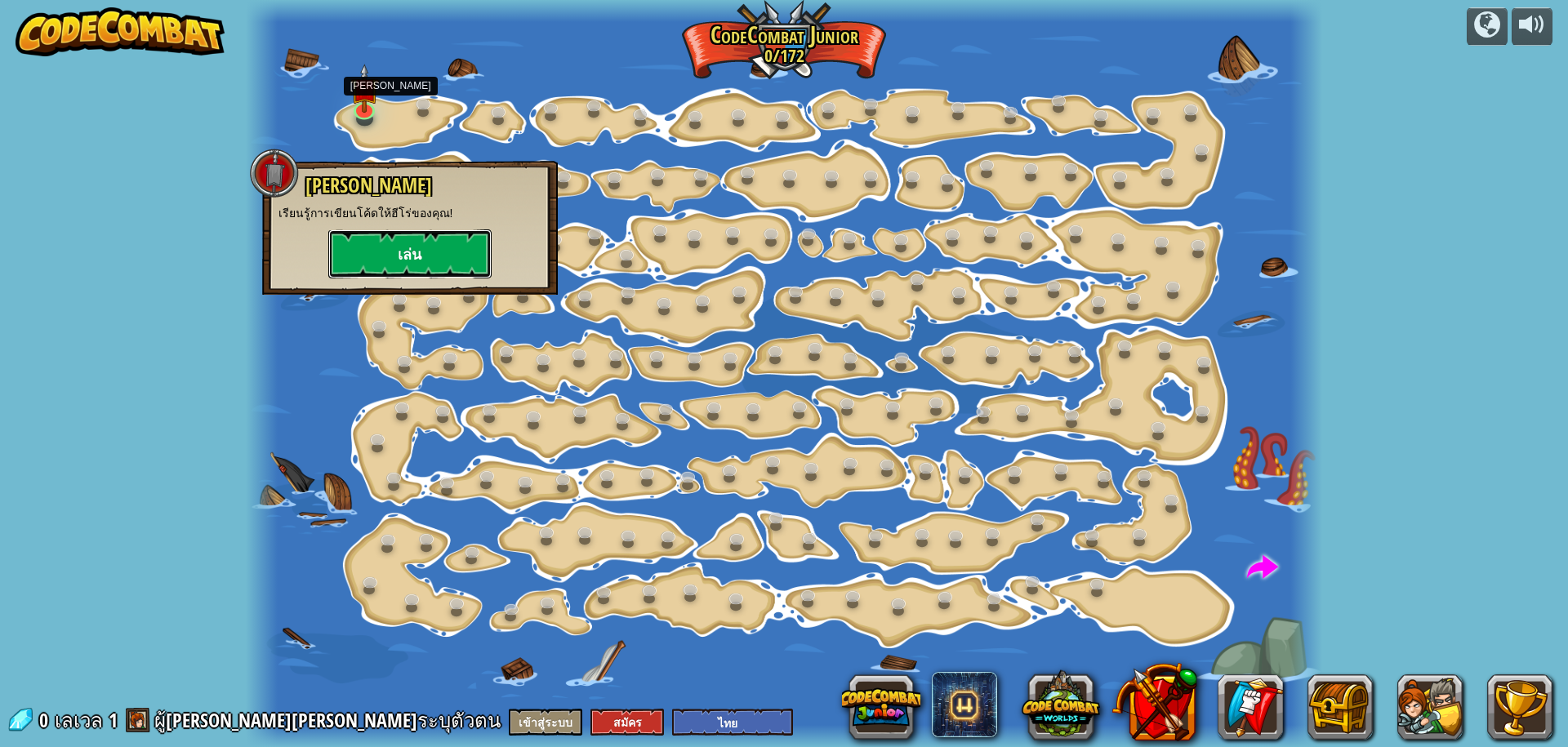
click at [355, 265] on button "เล่น" at bounding box center [409, 254] width 164 height 49
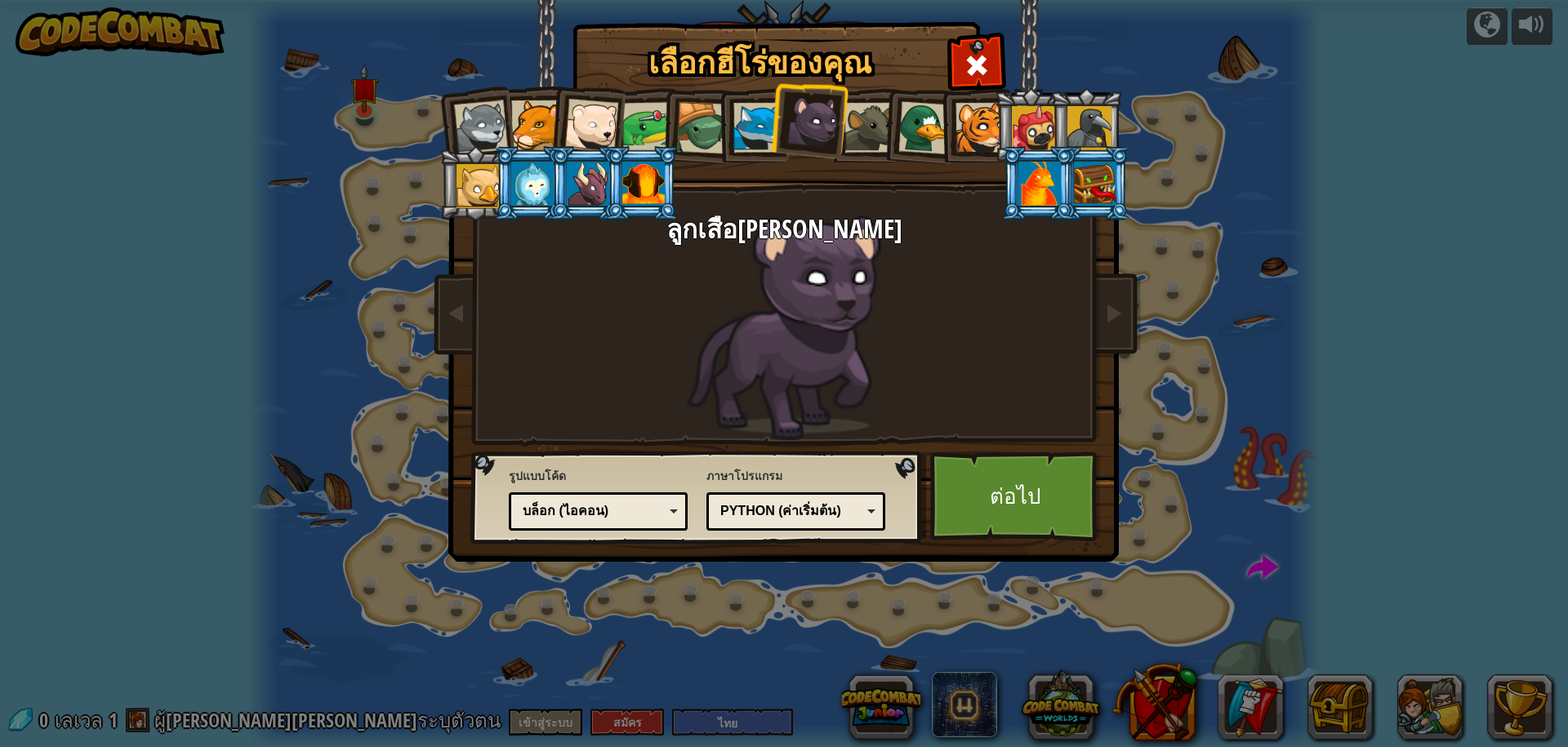
select select "th"
click at [1017, 495] on link "ต่อไป" at bounding box center [1016, 496] width 171 height 90
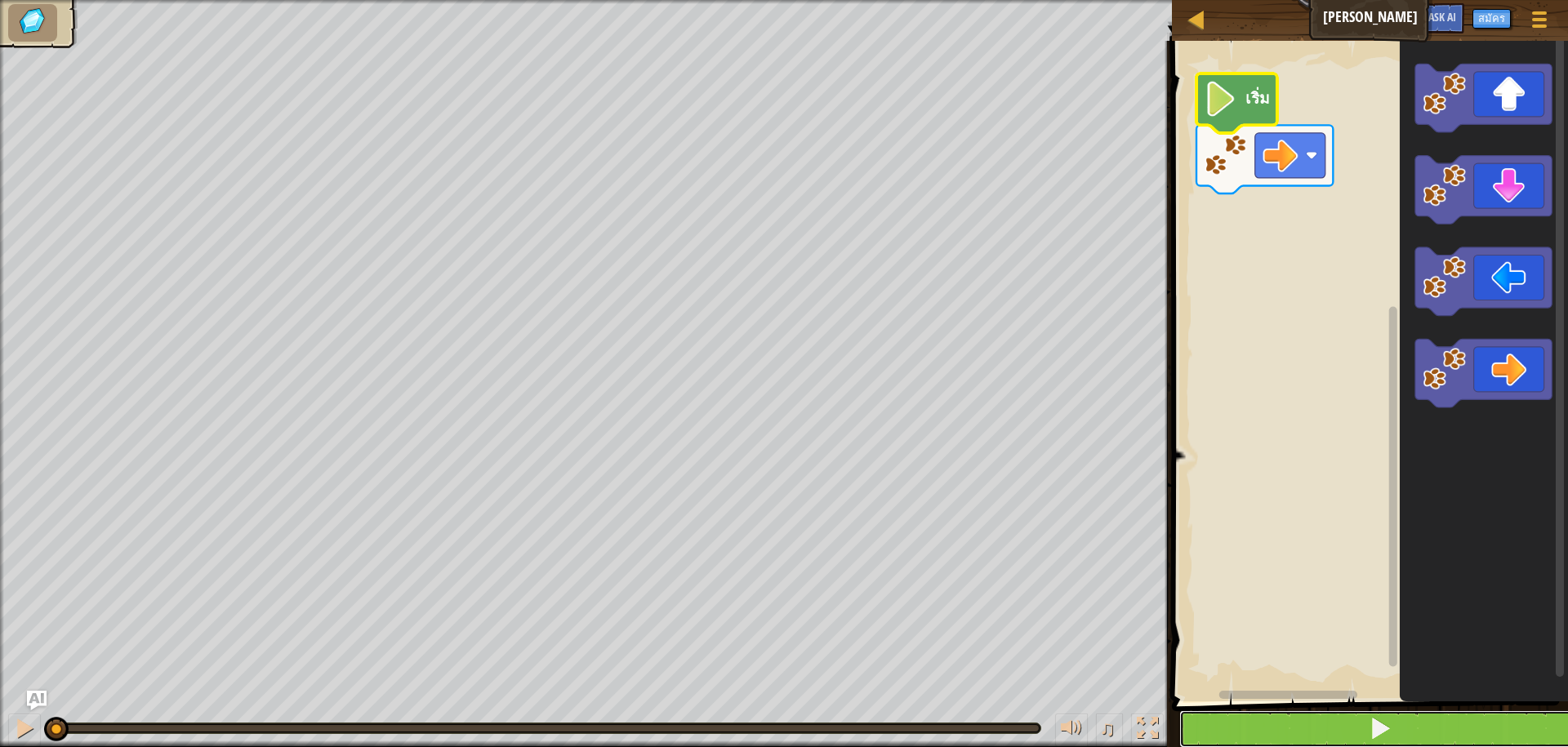
click at [1281, 725] on button at bounding box center [1380, 729] width 401 height 38
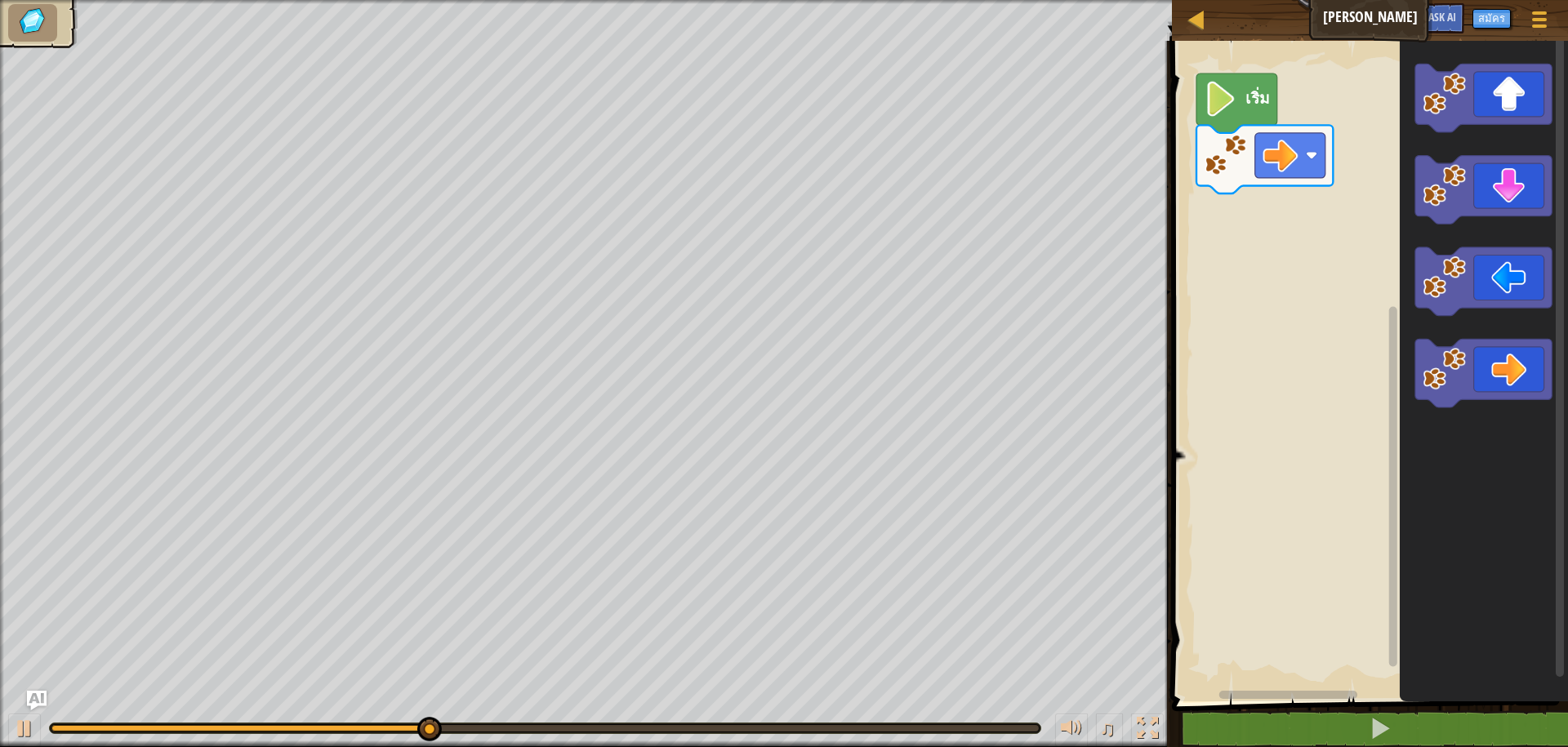
click at [1381, 253] on div "เริ่ม" at bounding box center [1368, 367] width 401 height 669
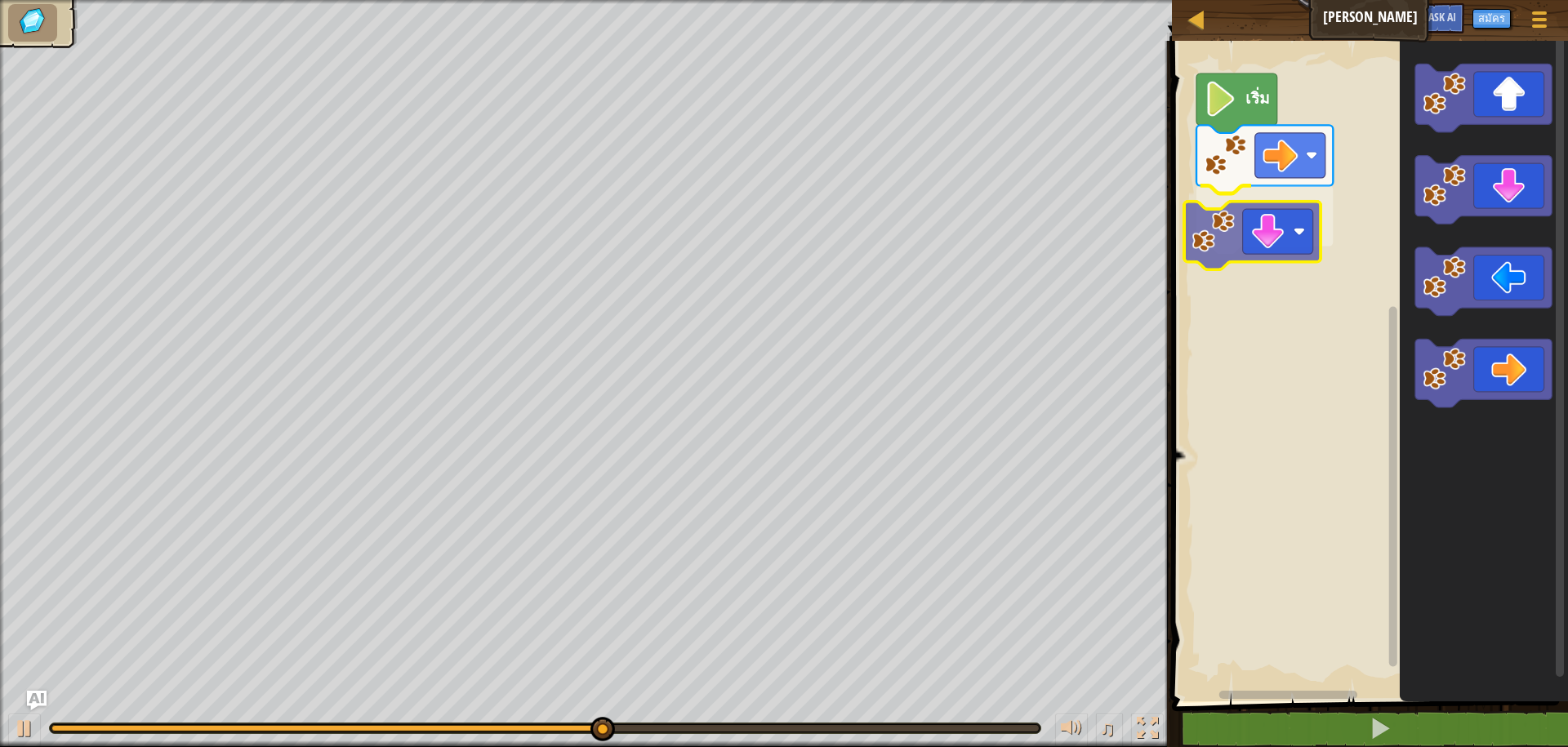
click at [1204, 242] on div "เริ่ม" at bounding box center [1368, 367] width 401 height 669
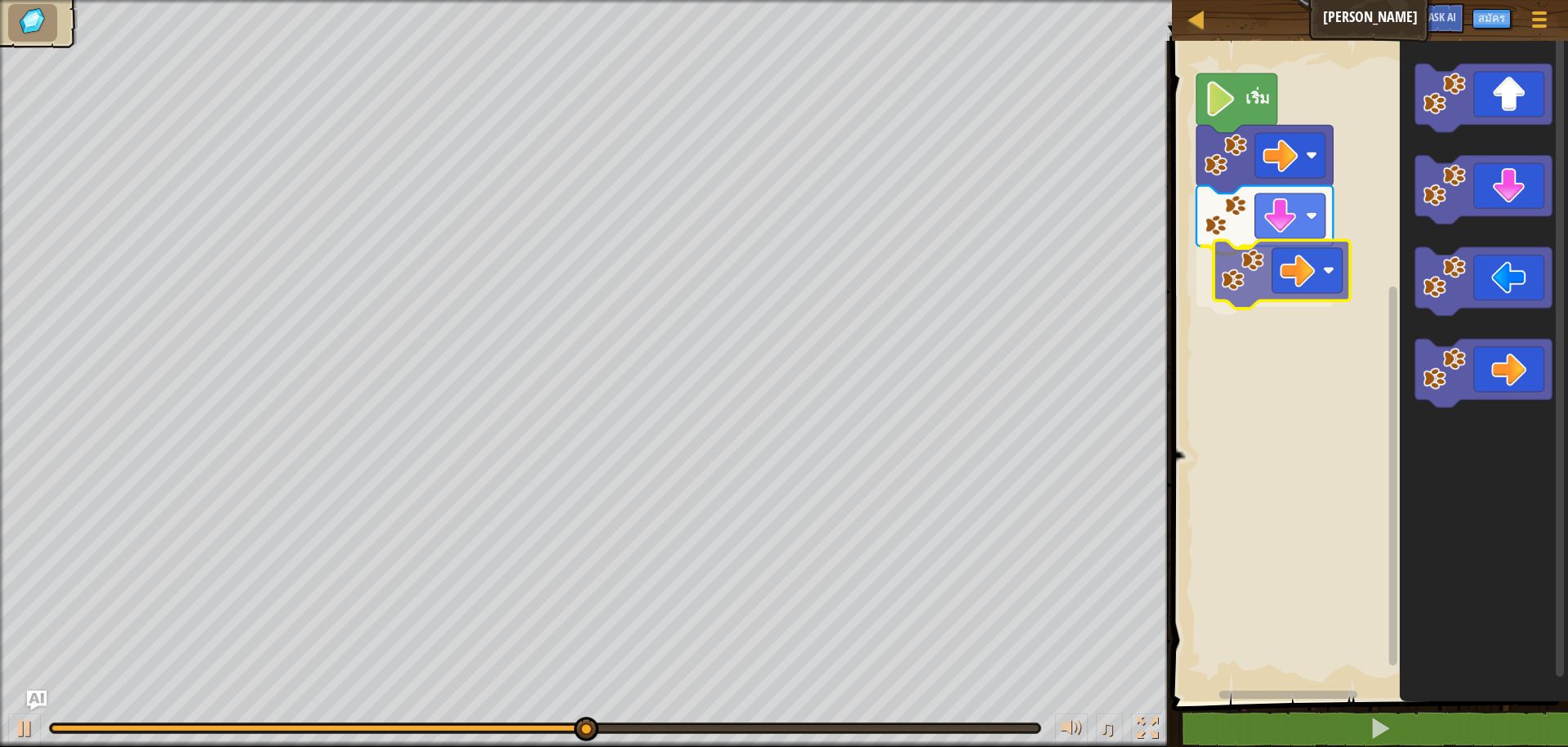
click at [1220, 273] on div "เริ่ม" at bounding box center [1368, 367] width 401 height 669
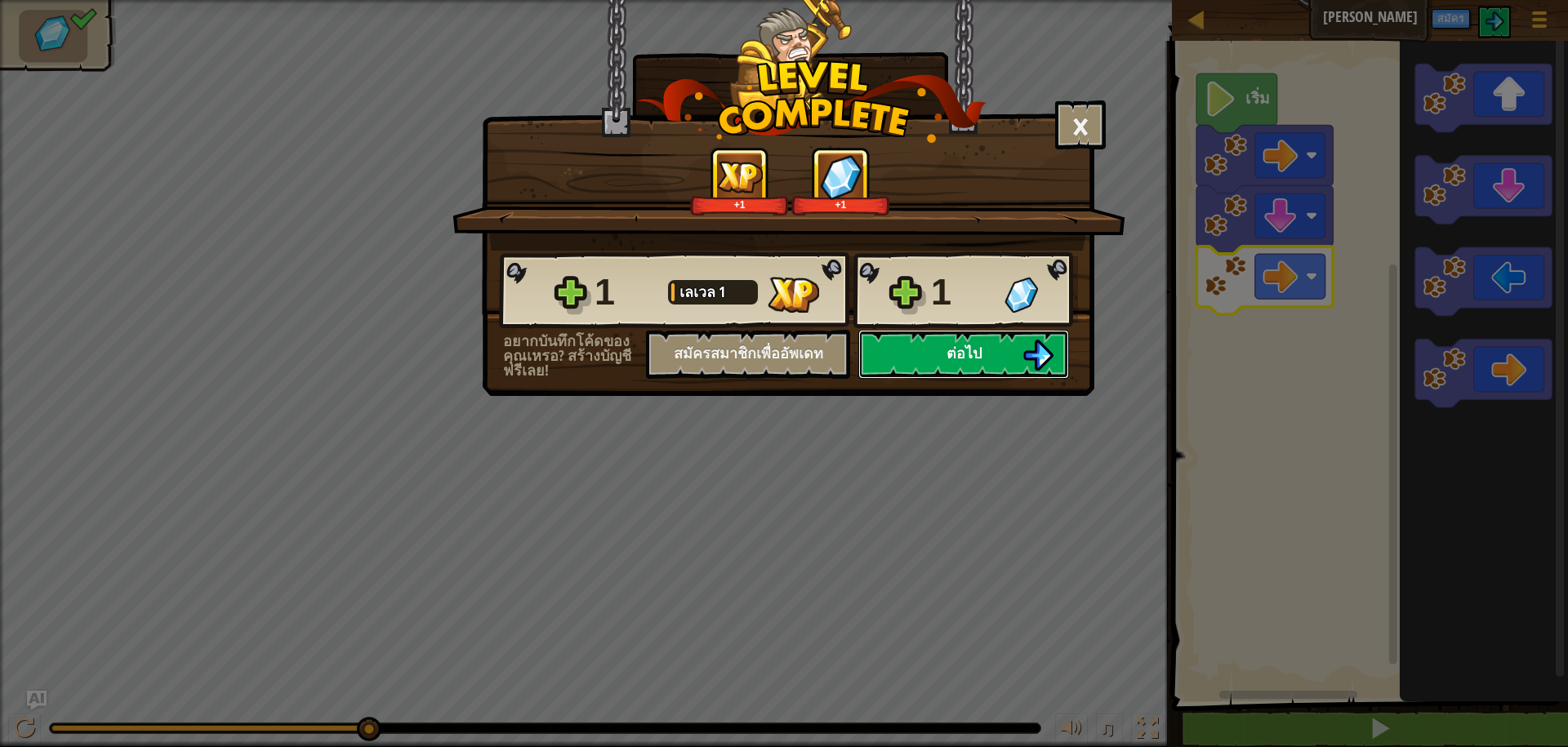
click at [963, 347] on span "ต่อไป" at bounding box center [964, 354] width 35 height 21
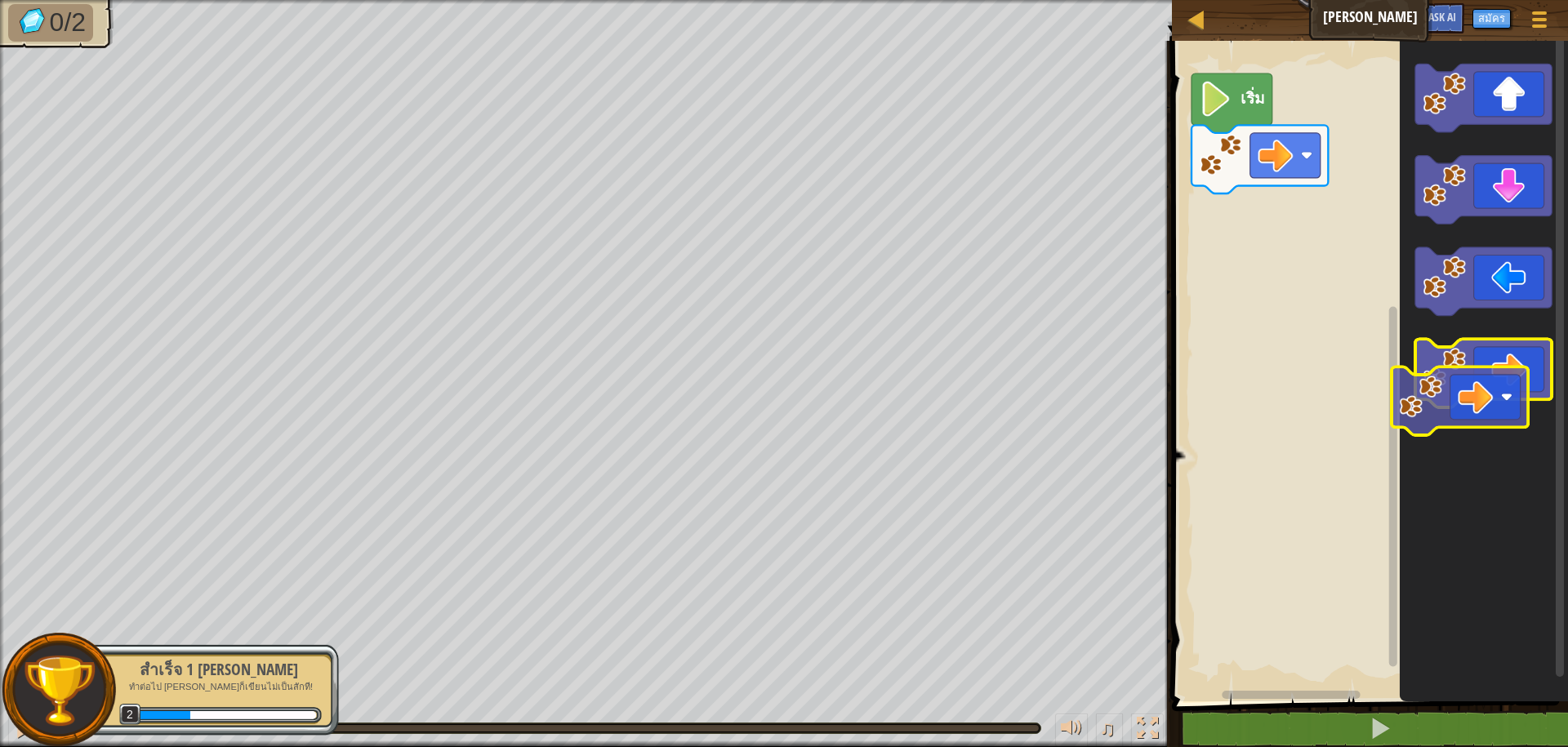
click at [1467, 402] on g "พื้นที่ทำงาน Blockly" at bounding box center [1484, 235] width 136 height 344
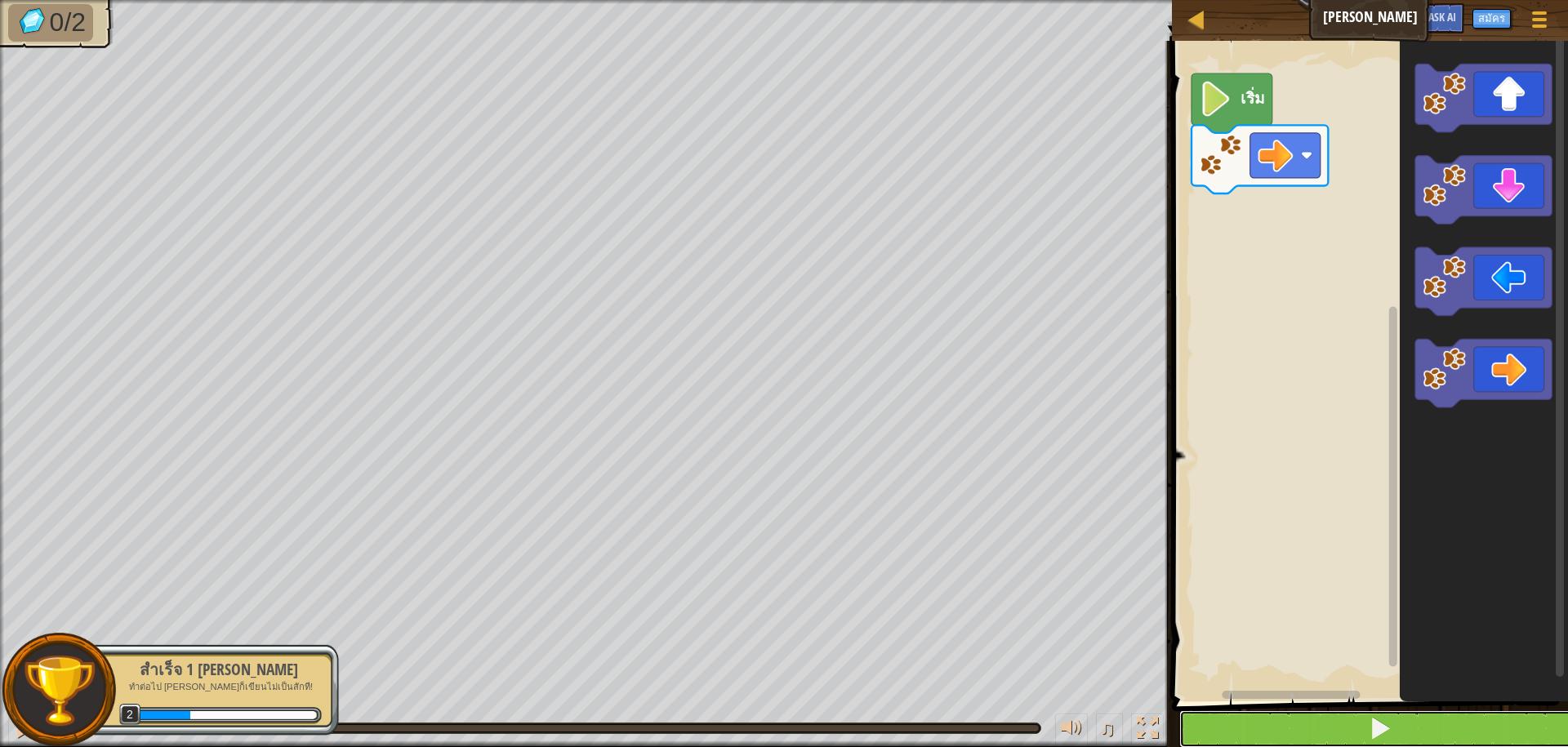
click at [1253, 735] on button at bounding box center [1380, 729] width 401 height 38
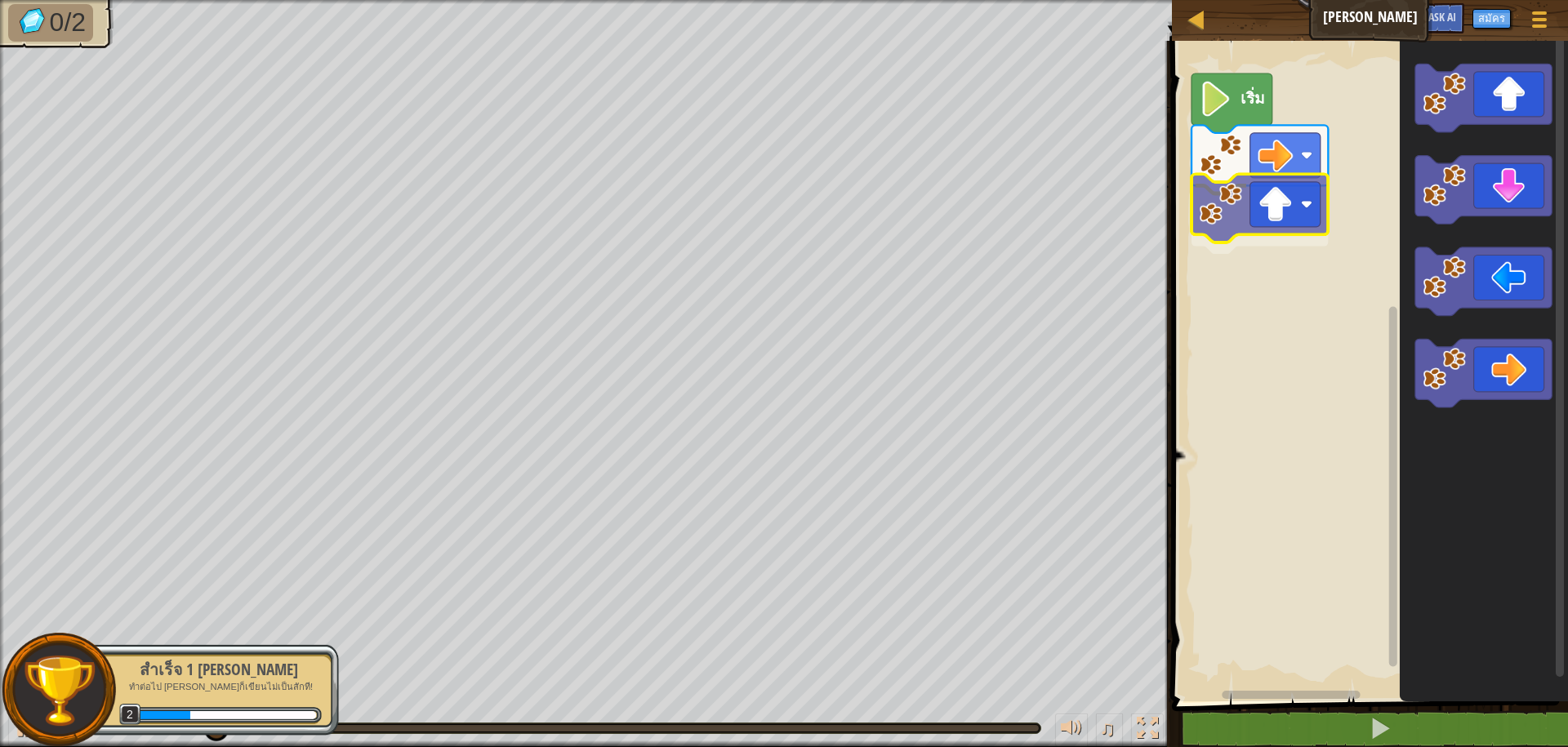
click at [1275, 235] on div "เริ่ม" at bounding box center [1368, 367] width 401 height 669
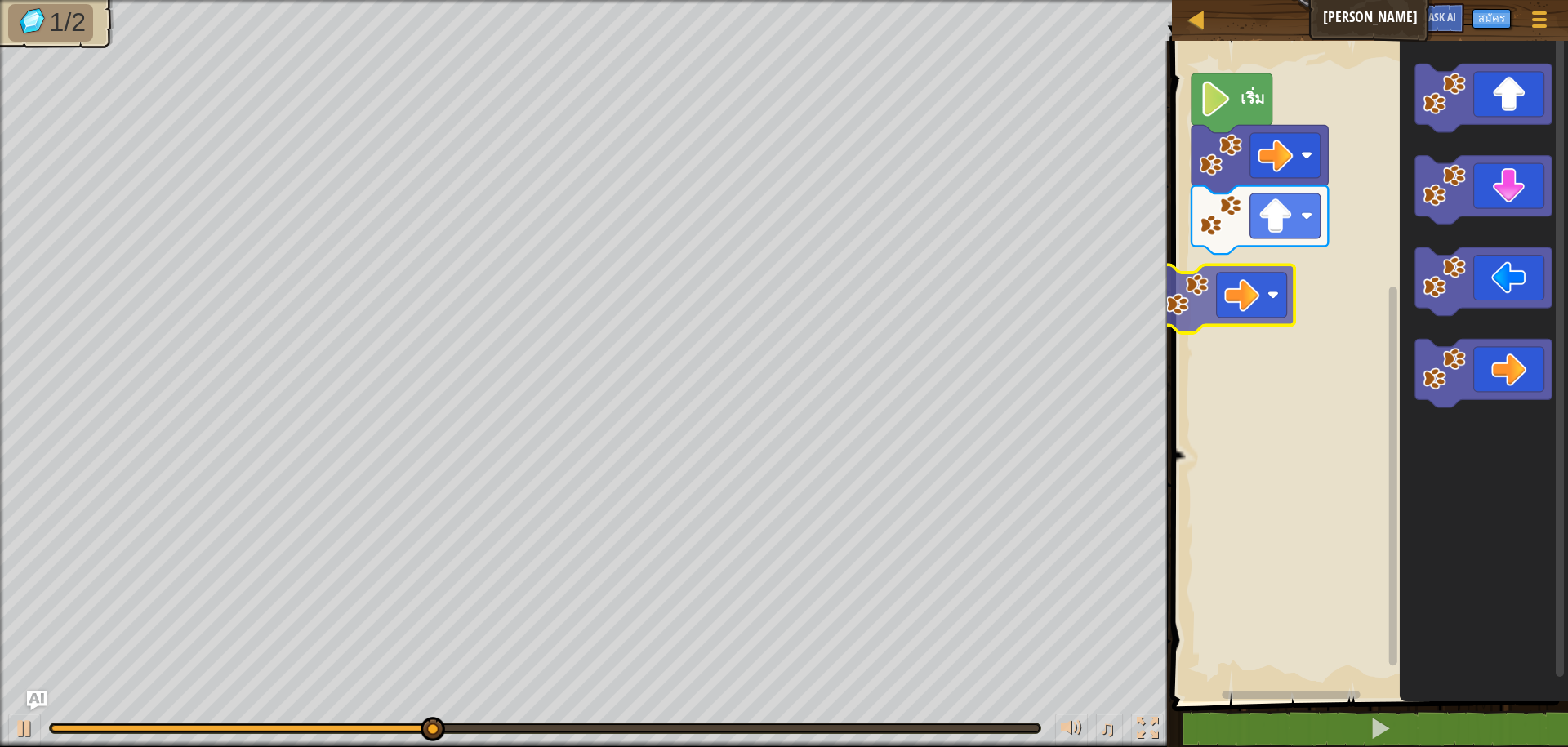
click at [1239, 303] on div "เริ่ม" at bounding box center [1368, 367] width 401 height 669
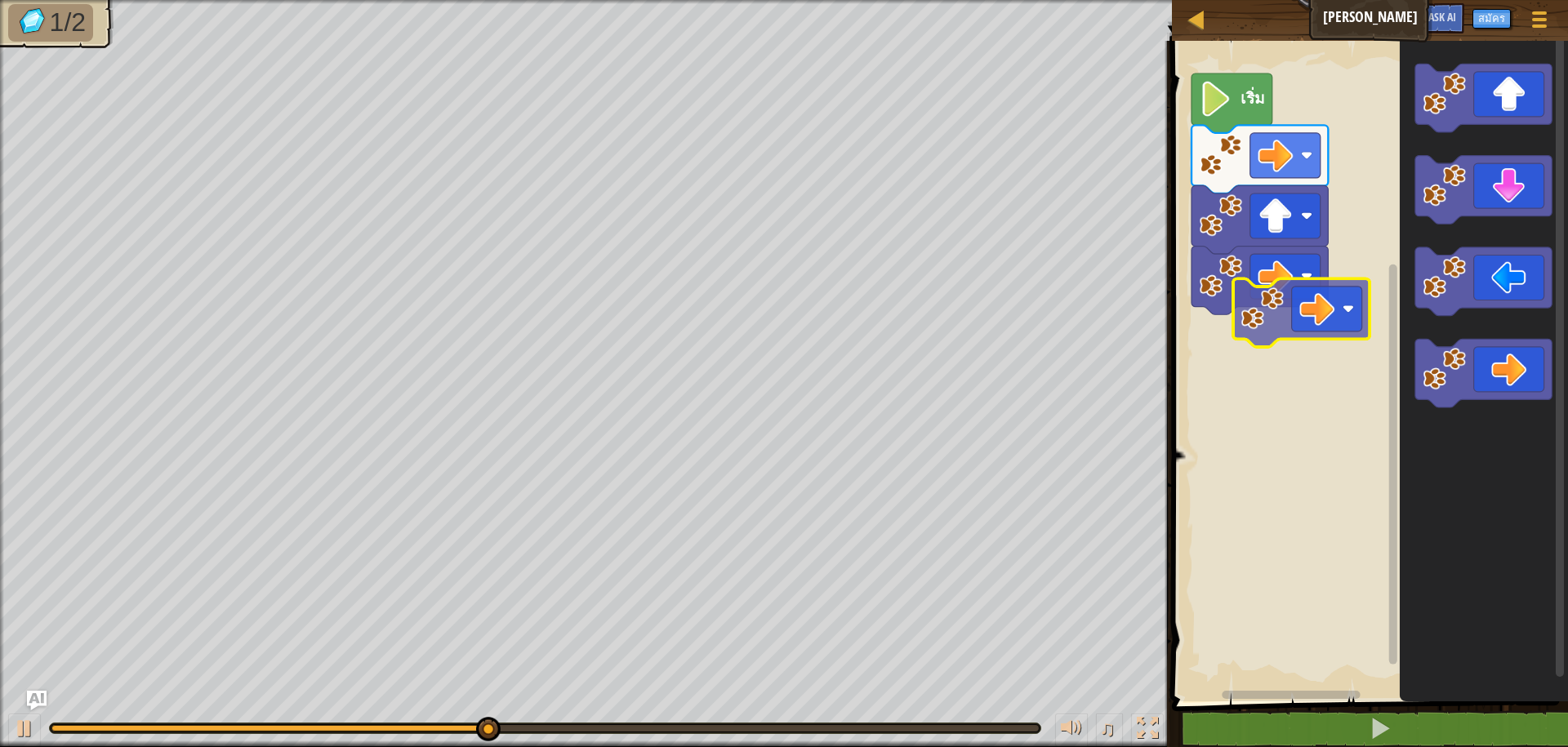
click at [1246, 367] on div "เริ่ม" at bounding box center [1368, 367] width 401 height 669
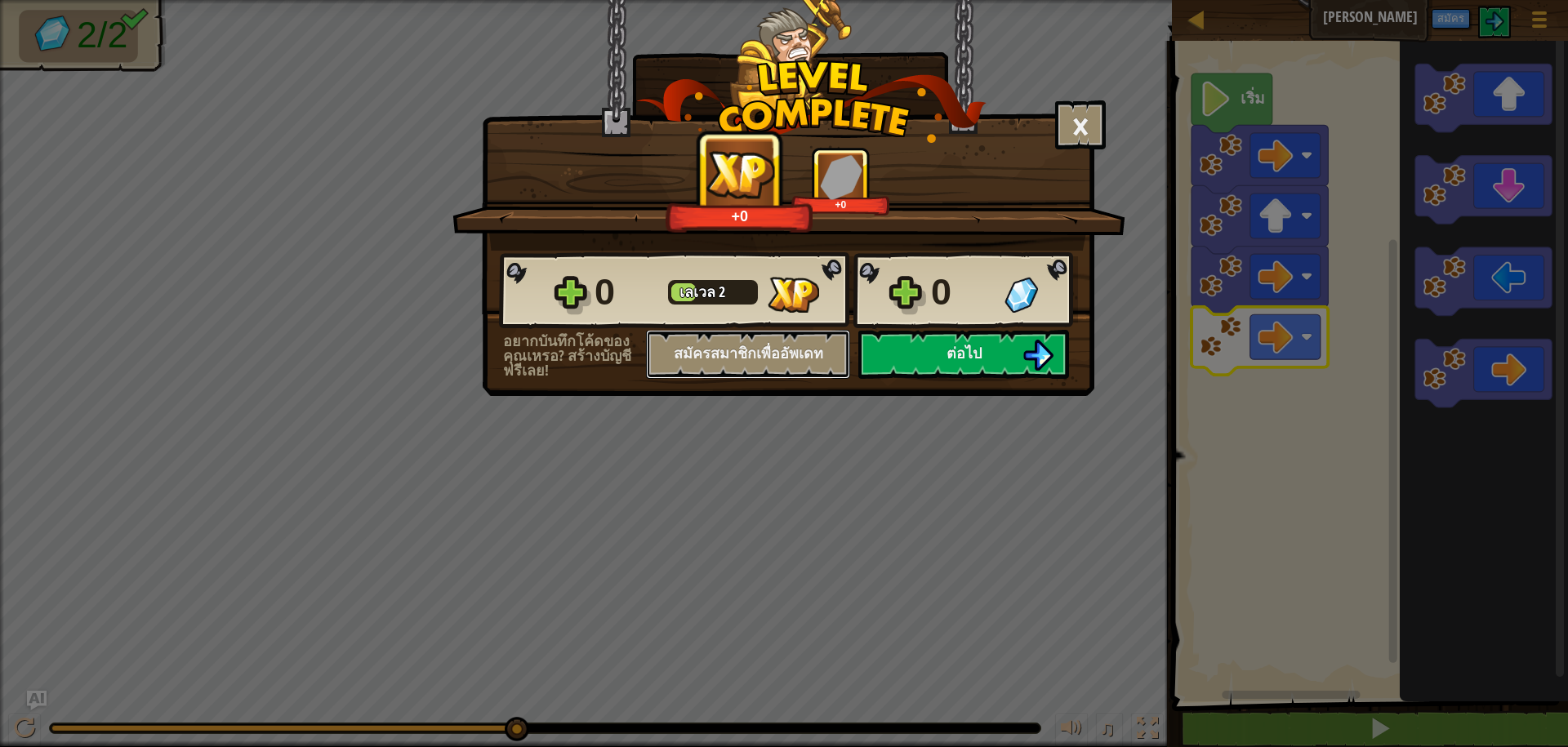
click at [783, 345] on button "สมัครสมาชิกเพื่ออัพเดท" at bounding box center [748, 355] width 204 height 49
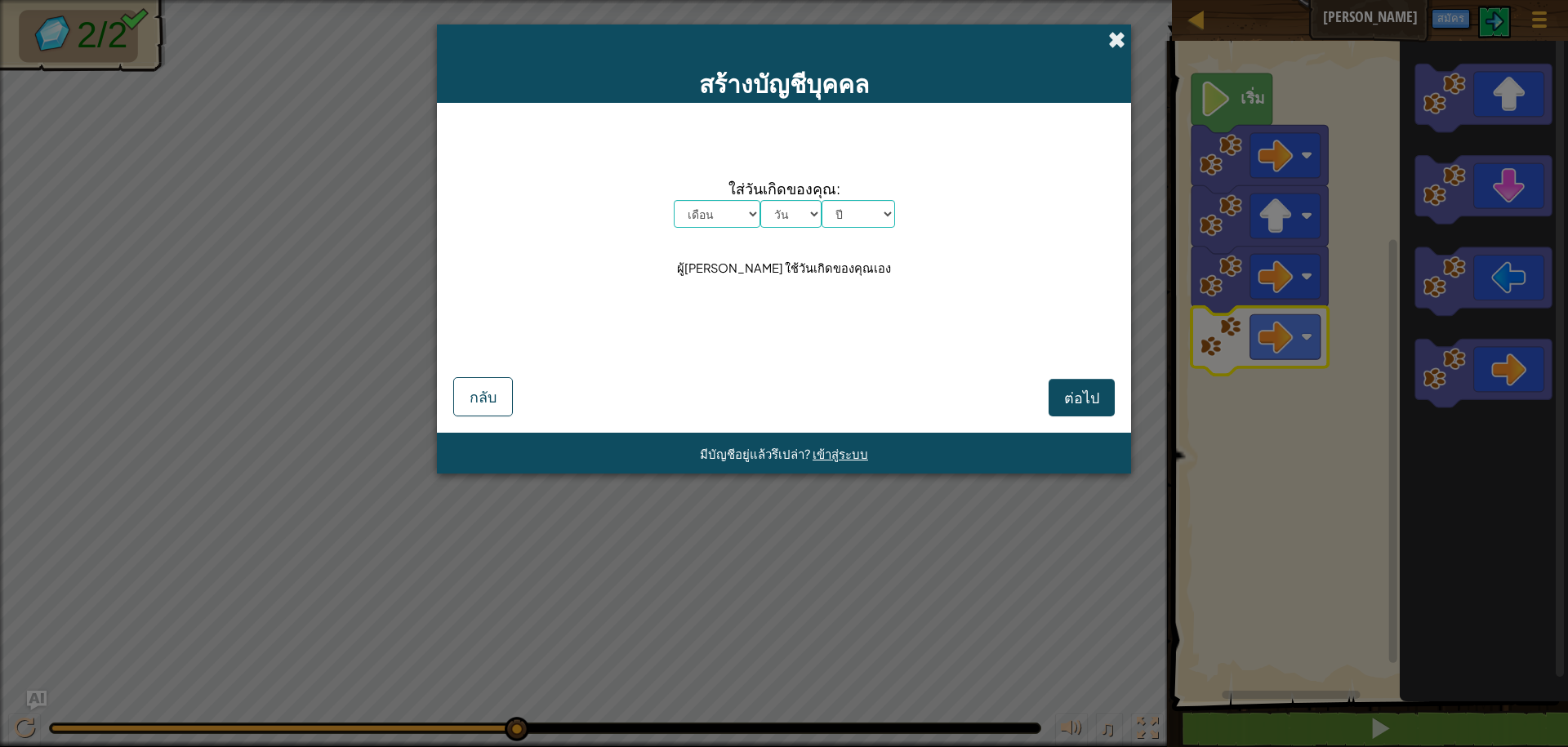
click at [1112, 45] on span at bounding box center [1117, 40] width 17 height 17
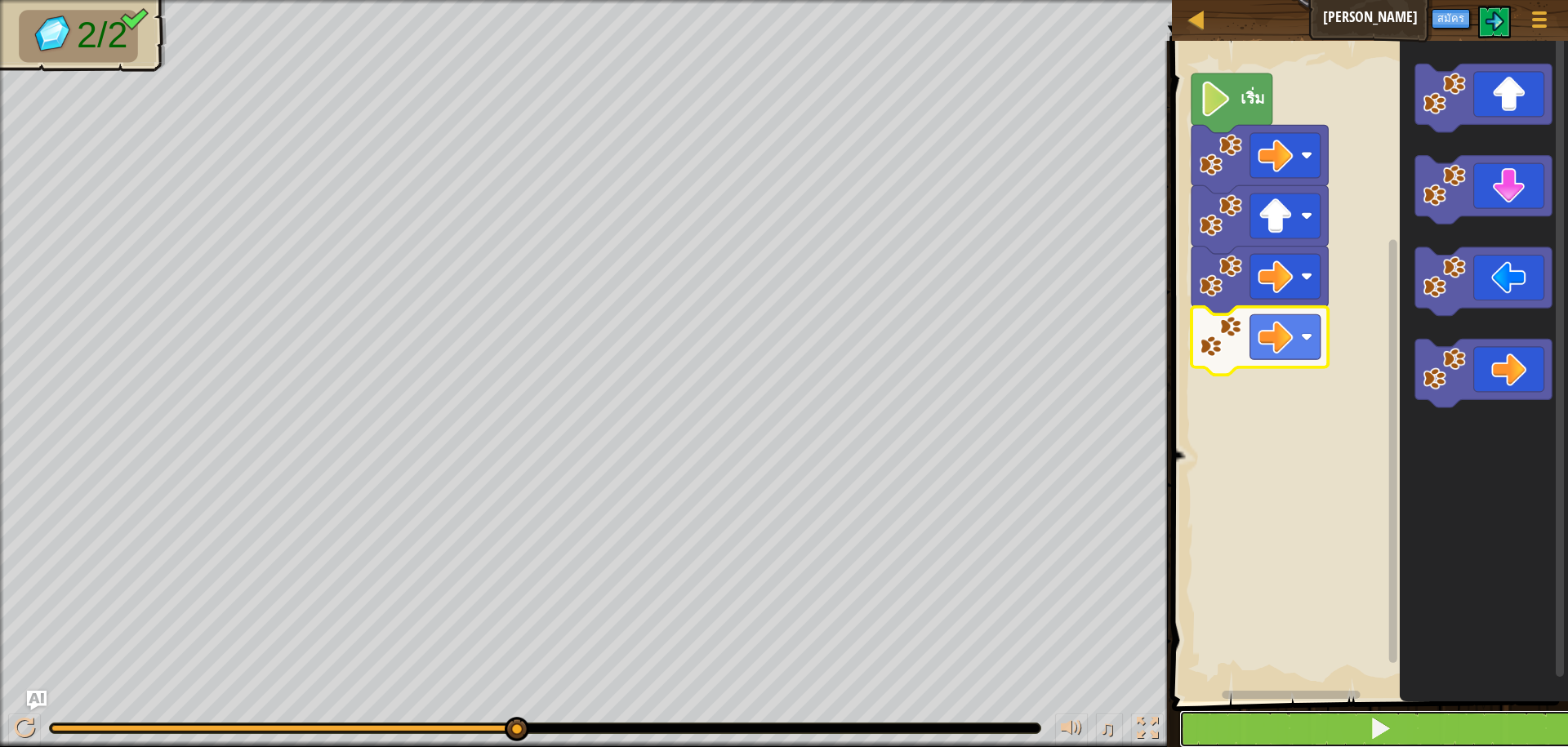
click at [1323, 735] on button at bounding box center [1380, 729] width 401 height 38
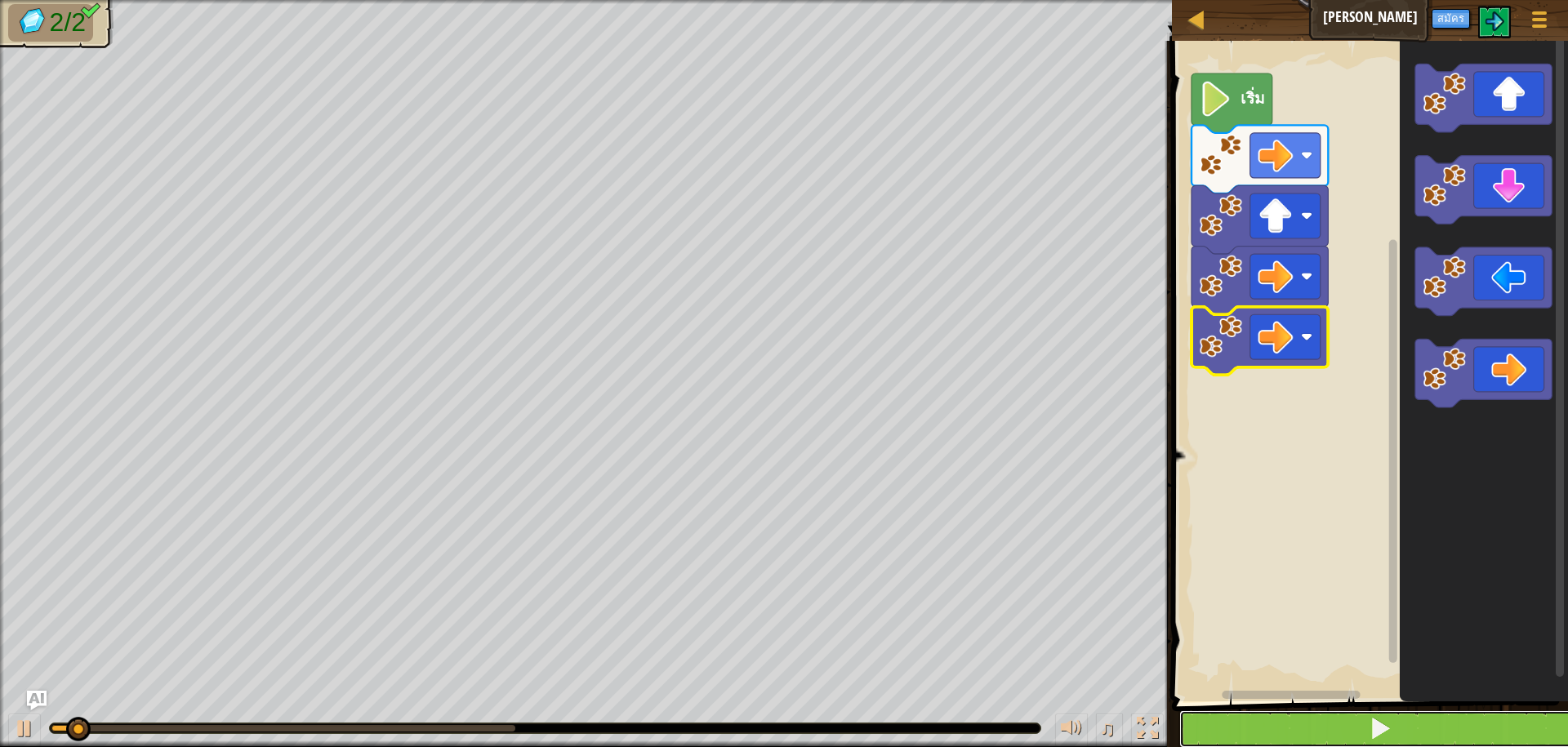
click at [1323, 732] on button at bounding box center [1380, 729] width 401 height 38
click at [1319, 724] on button at bounding box center [1380, 729] width 401 height 38
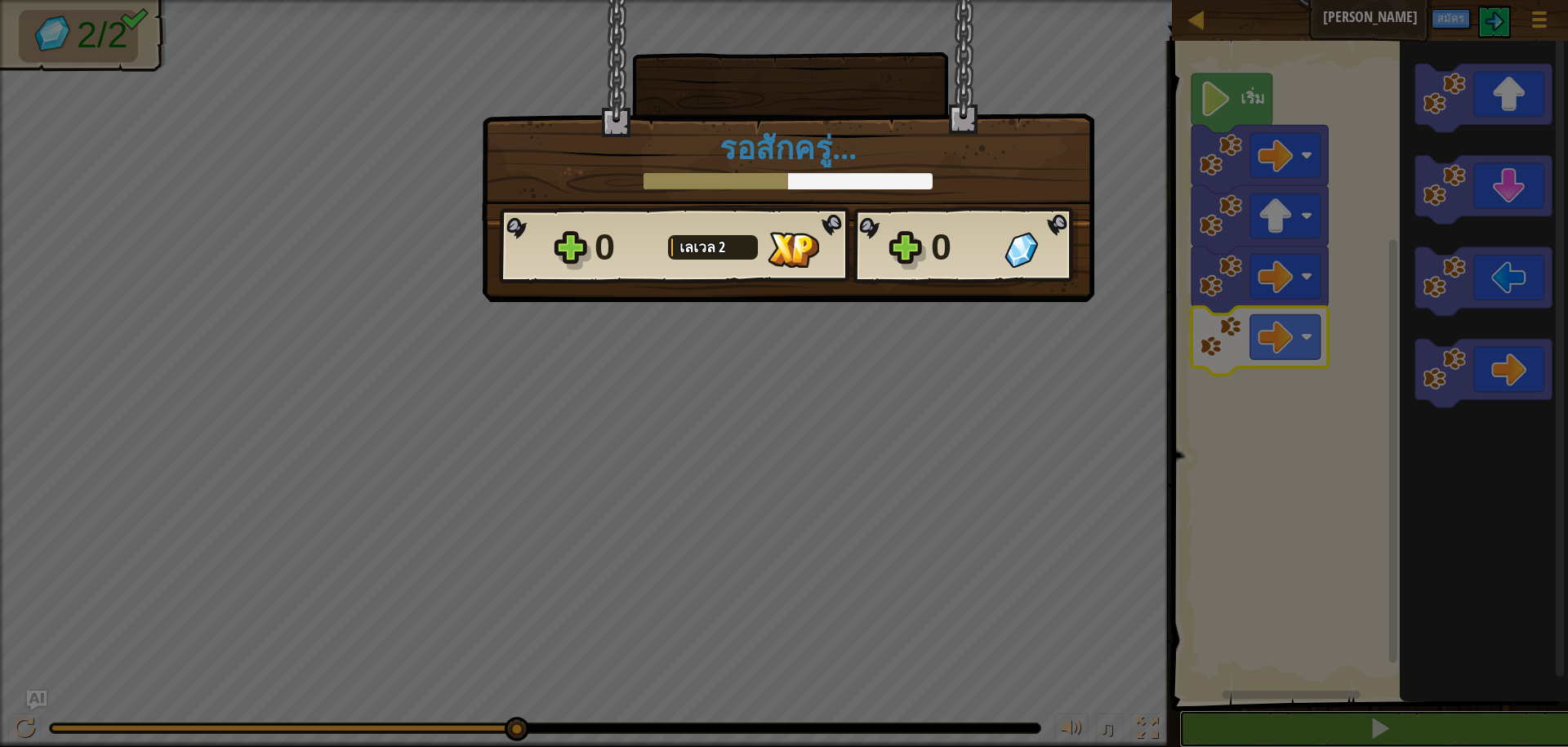
scroll to position [1, 0]
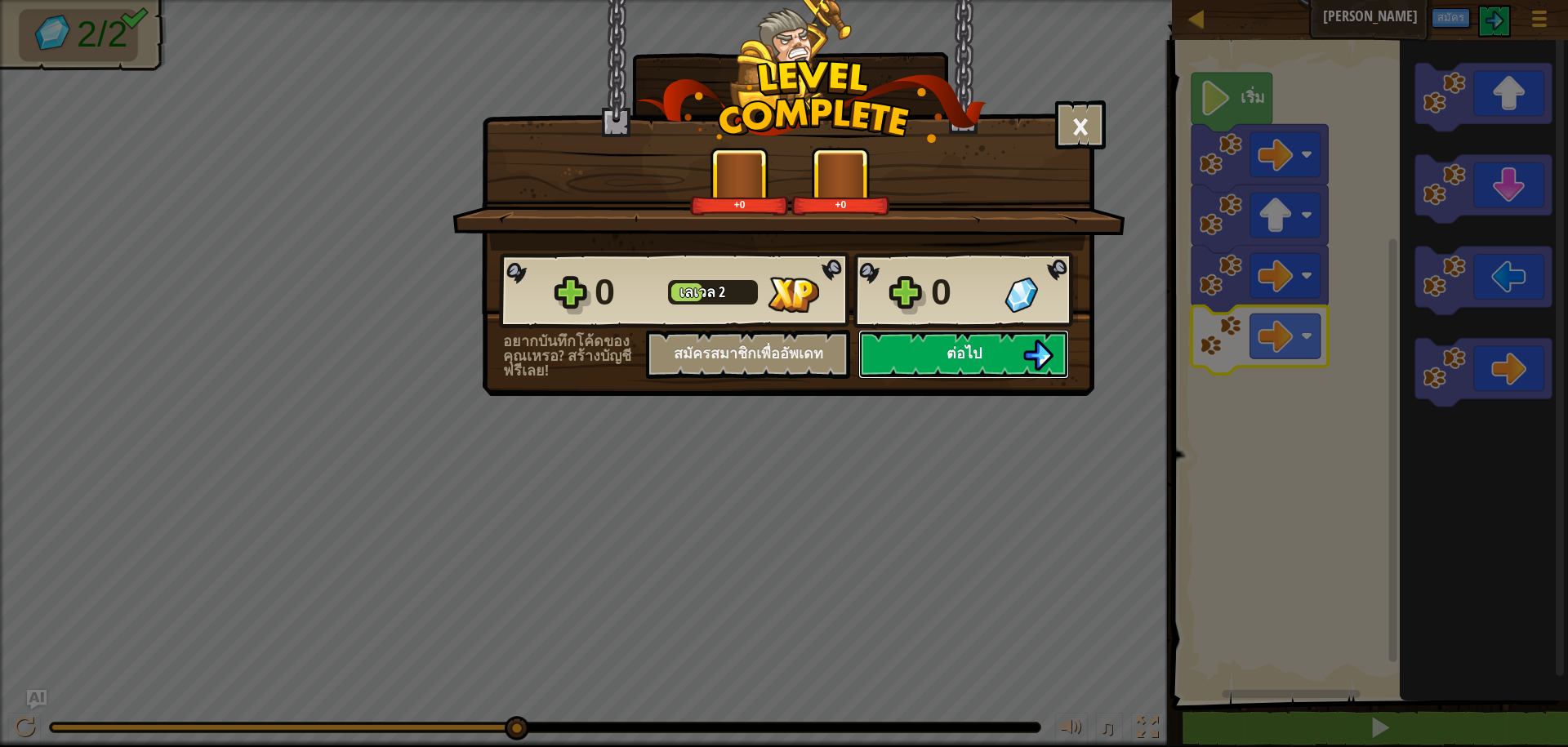
click at [943, 349] on button "ต่อไป" at bounding box center [964, 355] width 211 height 49
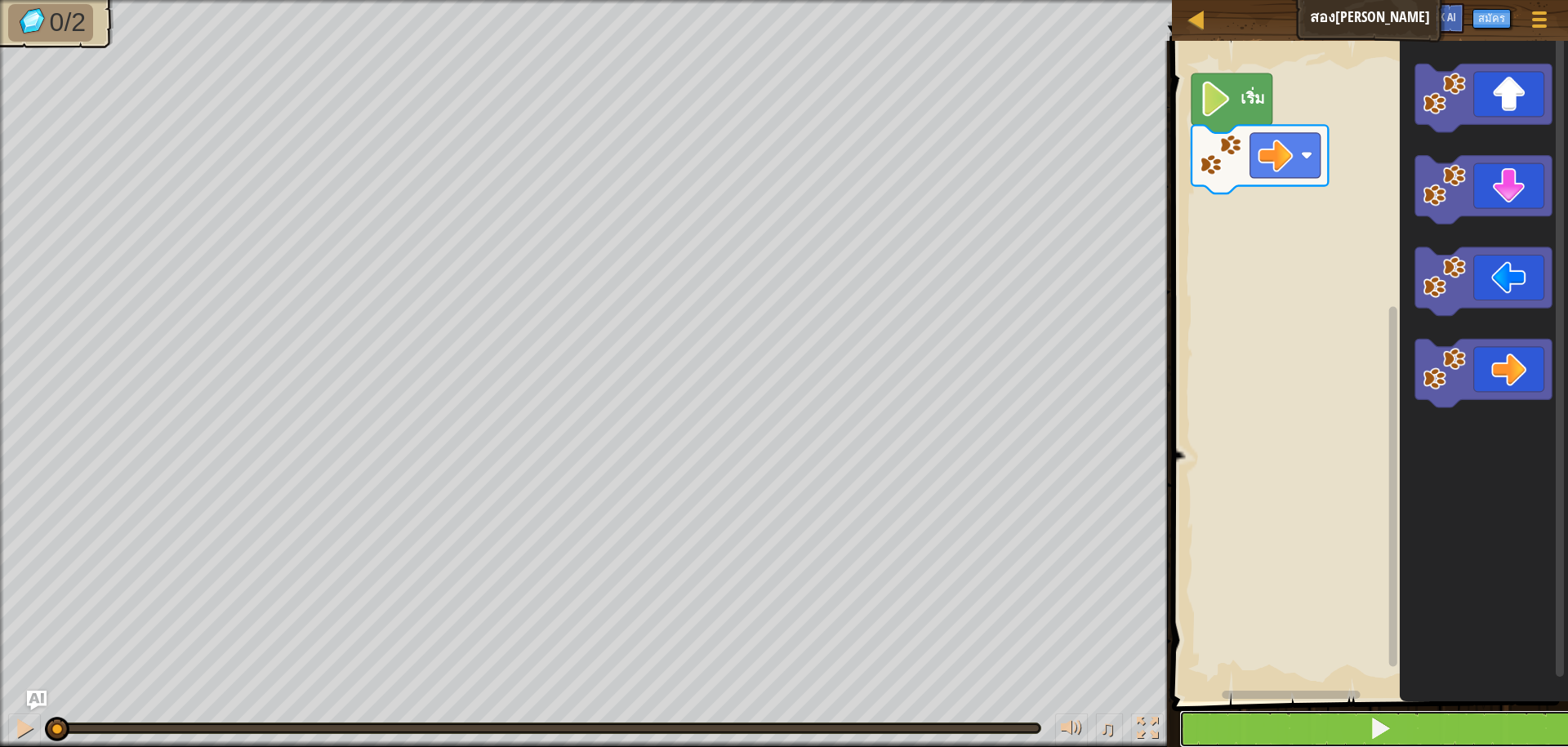
click at [1408, 722] on button at bounding box center [1380, 729] width 401 height 38
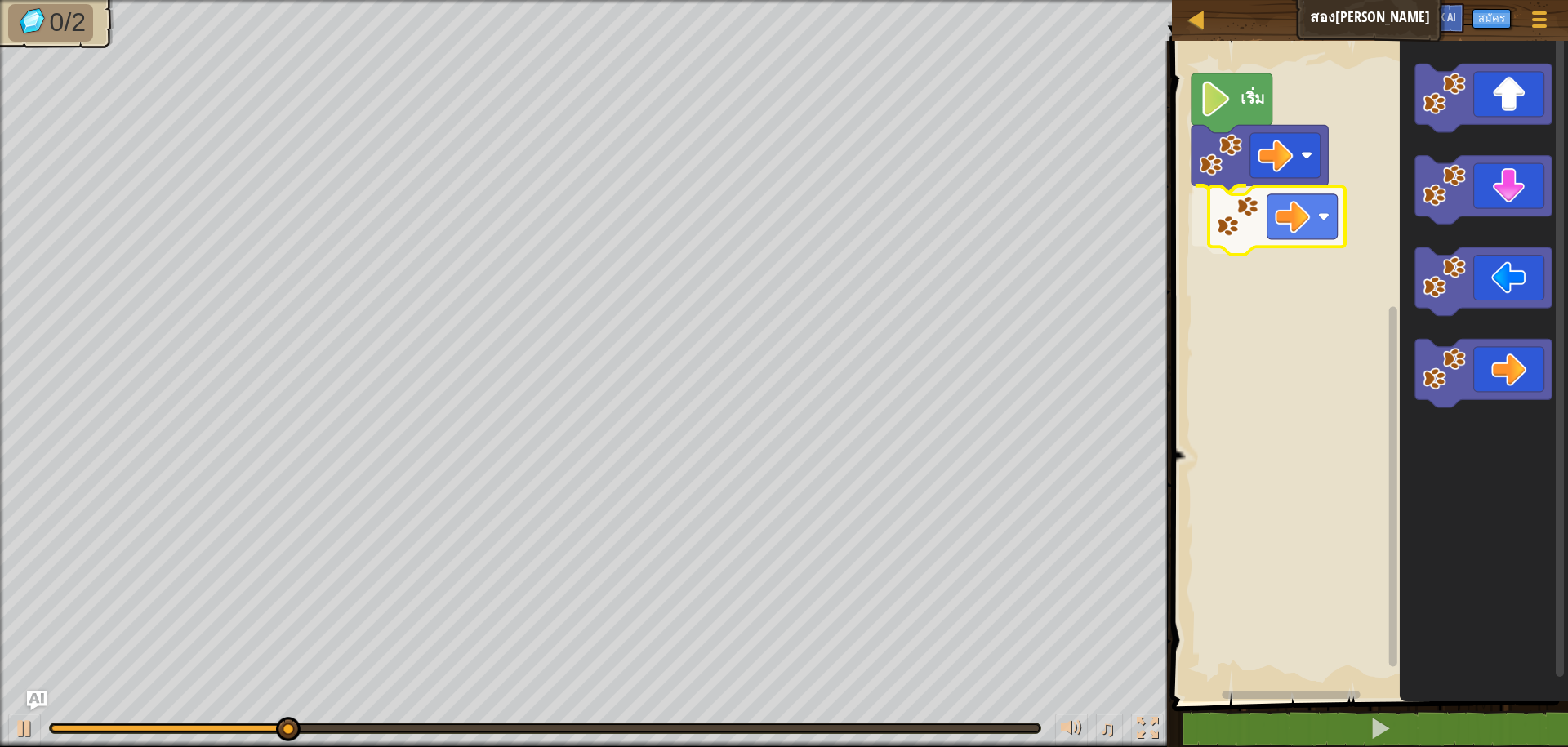
click at [1281, 218] on div "เริ่ม" at bounding box center [1368, 367] width 401 height 669
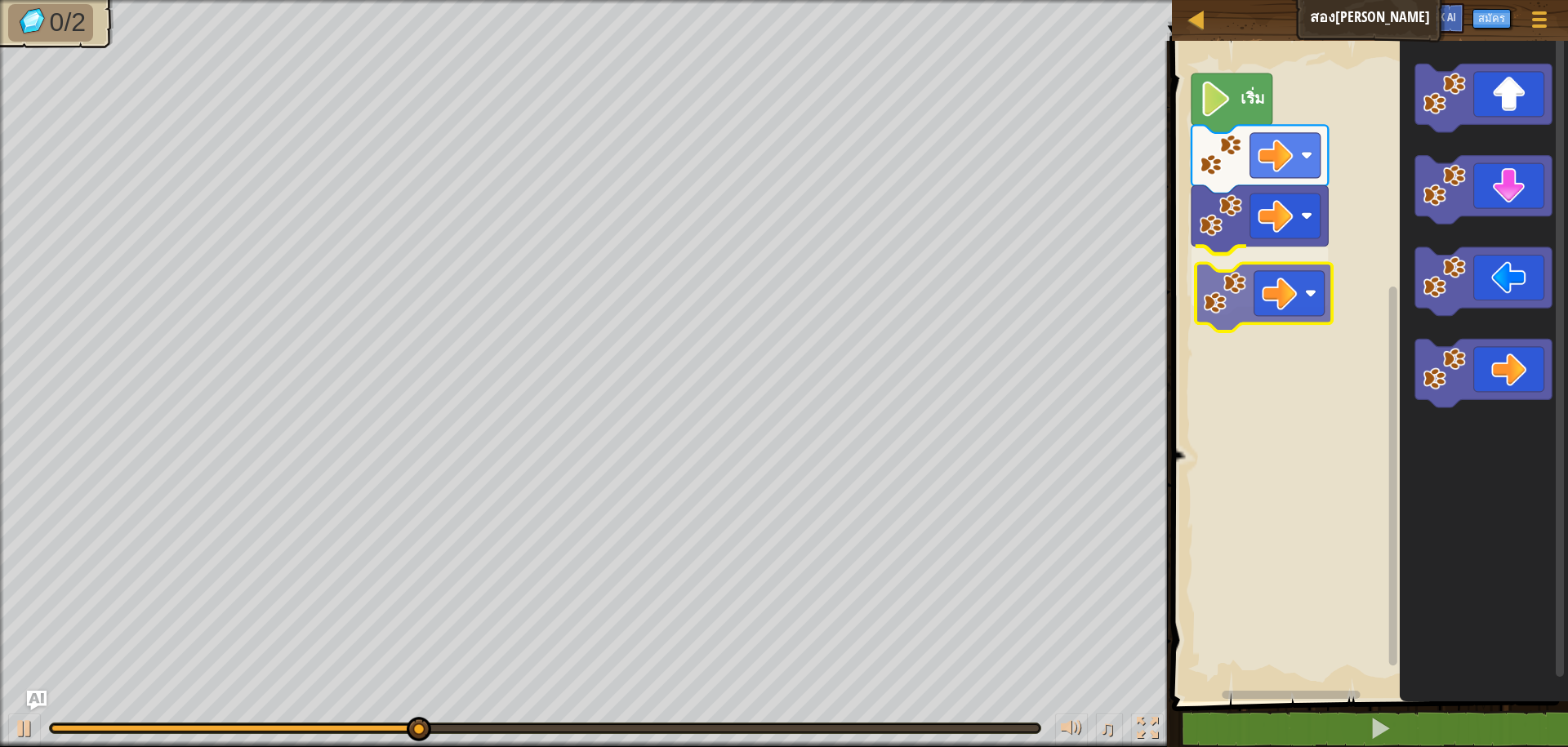
click at [1220, 292] on div "เริ่ม" at bounding box center [1368, 367] width 401 height 669
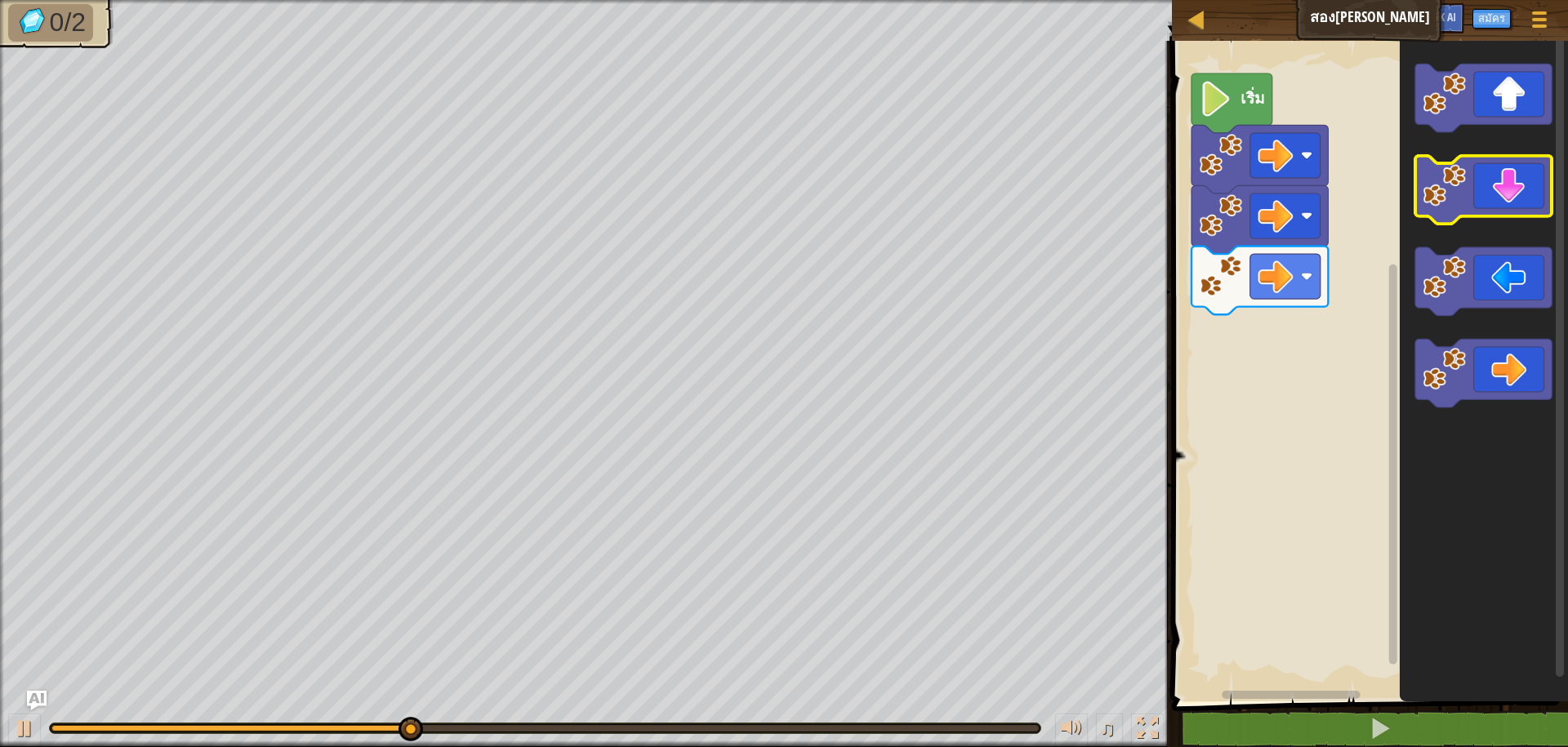
click at [1505, 213] on icon "พื้นที่ทำงาน Blockly" at bounding box center [1484, 190] width 136 height 69
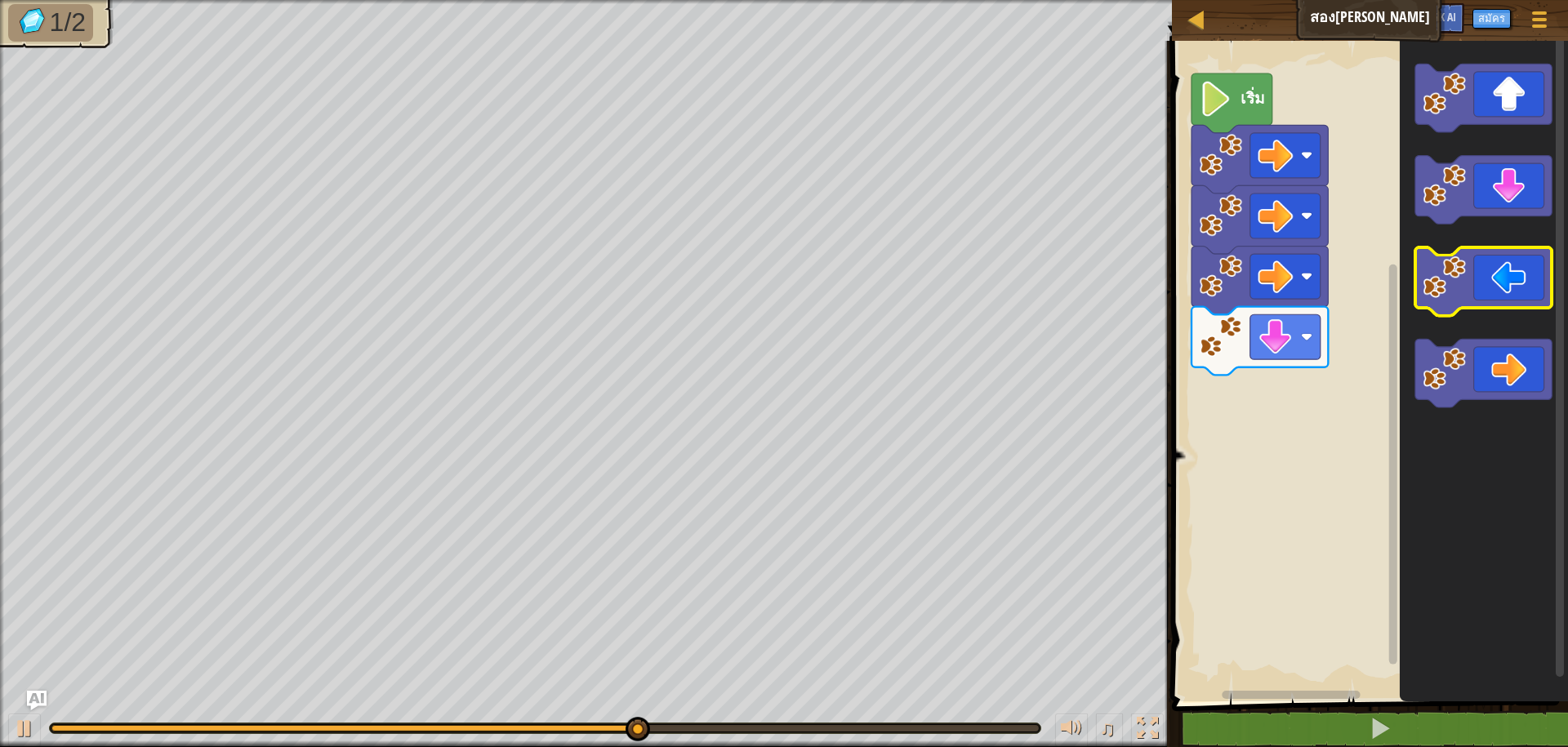
click at [1458, 282] on image "พื้นที่ทำงาน Blockly" at bounding box center [1446, 277] width 44 height 43
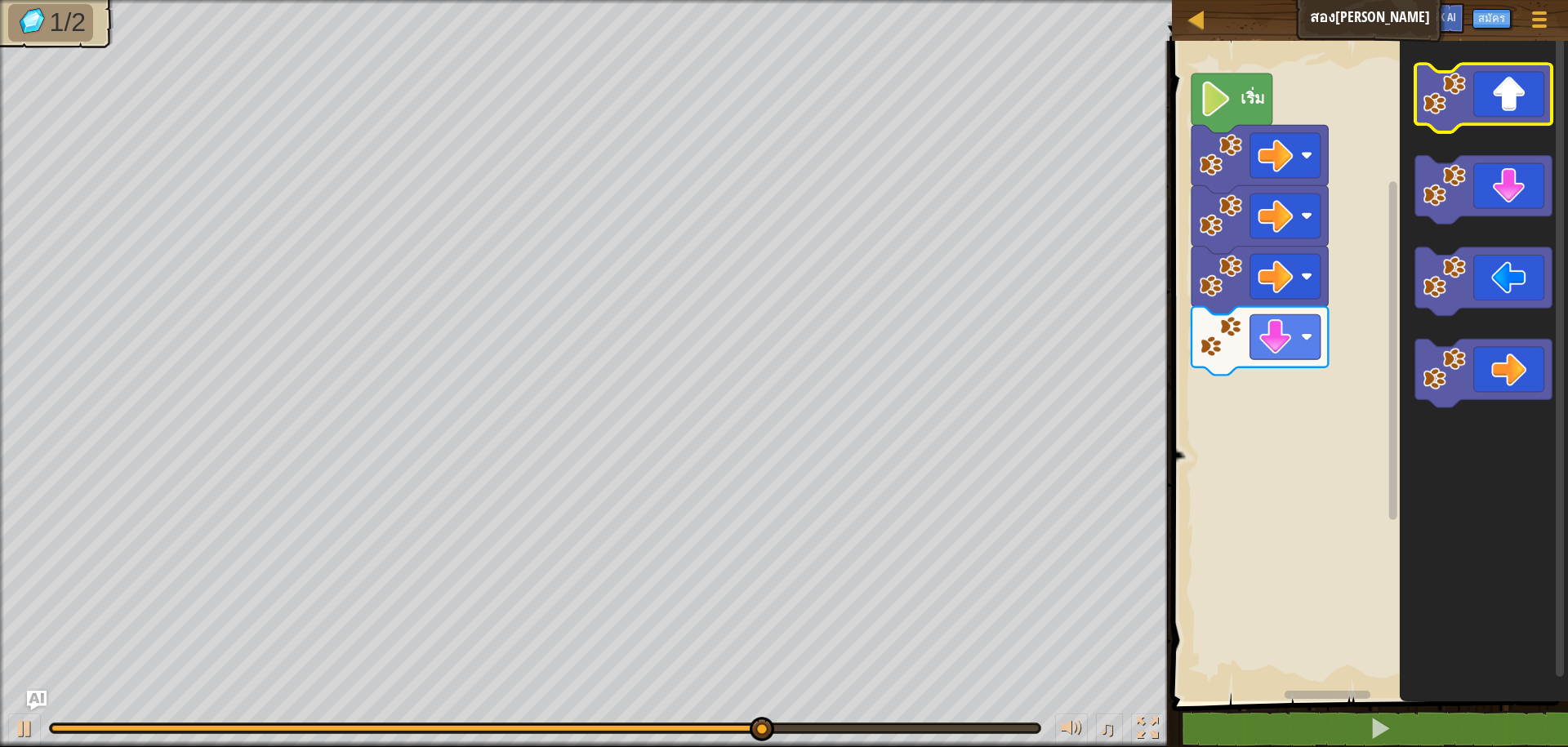
click at [1523, 92] on icon "พื้นที่ทำงาน Blockly" at bounding box center [1484, 97] width 136 height 69
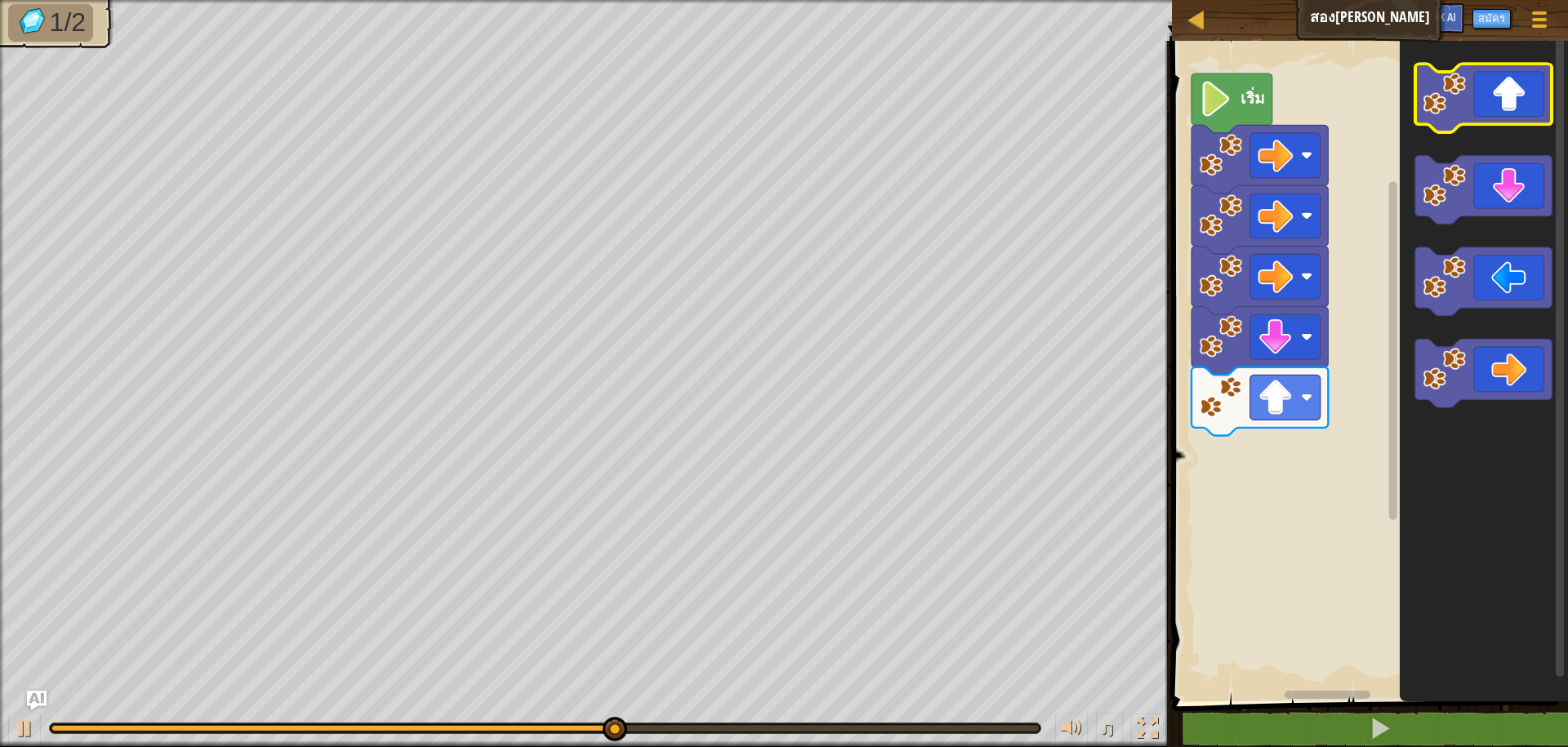
click at [1523, 92] on icon "พื้นที่ทำงาน Blockly" at bounding box center [1484, 97] width 136 height 69
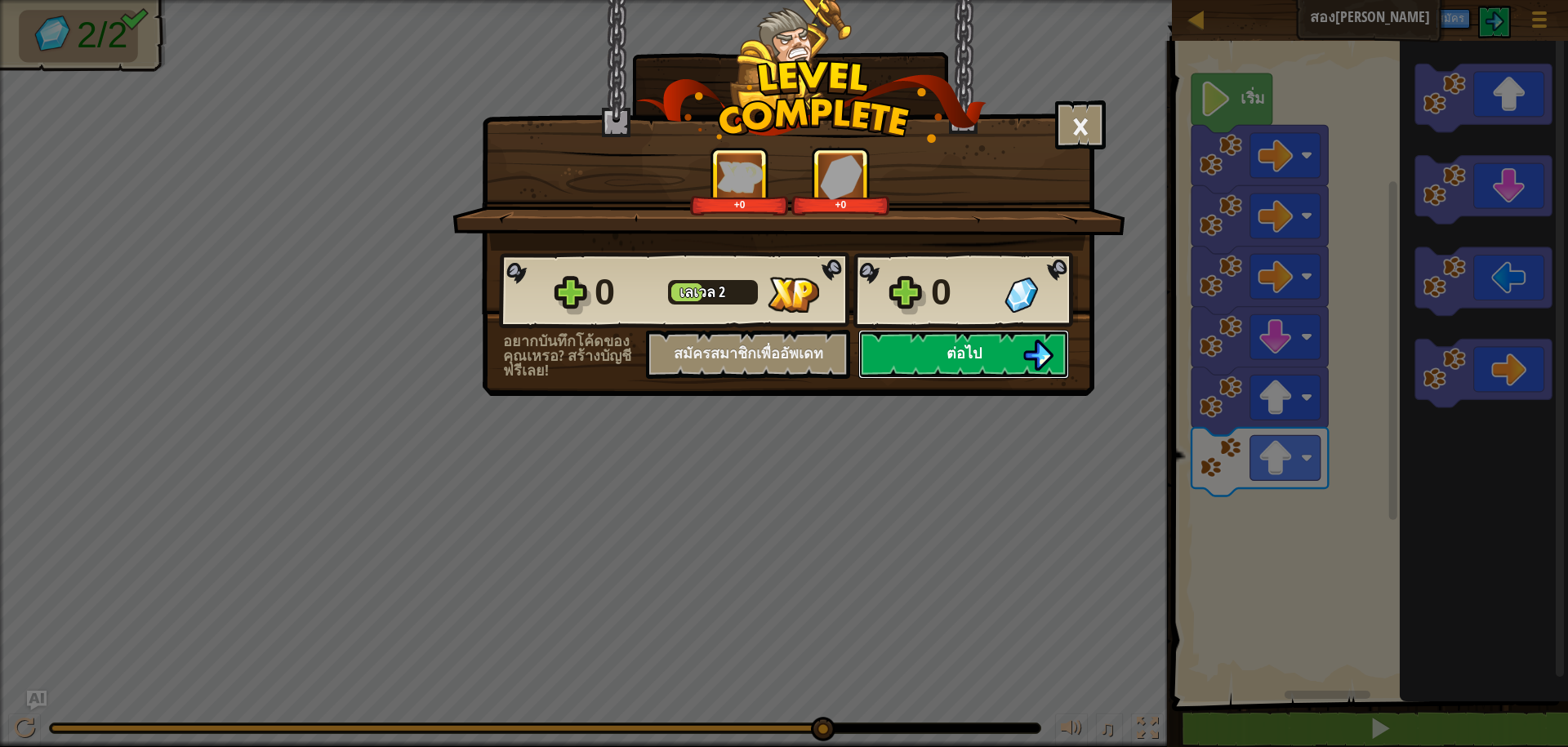
click at [940, 350] on button "ต่อไป" at bounding box center [964, 355] width 211 height 49
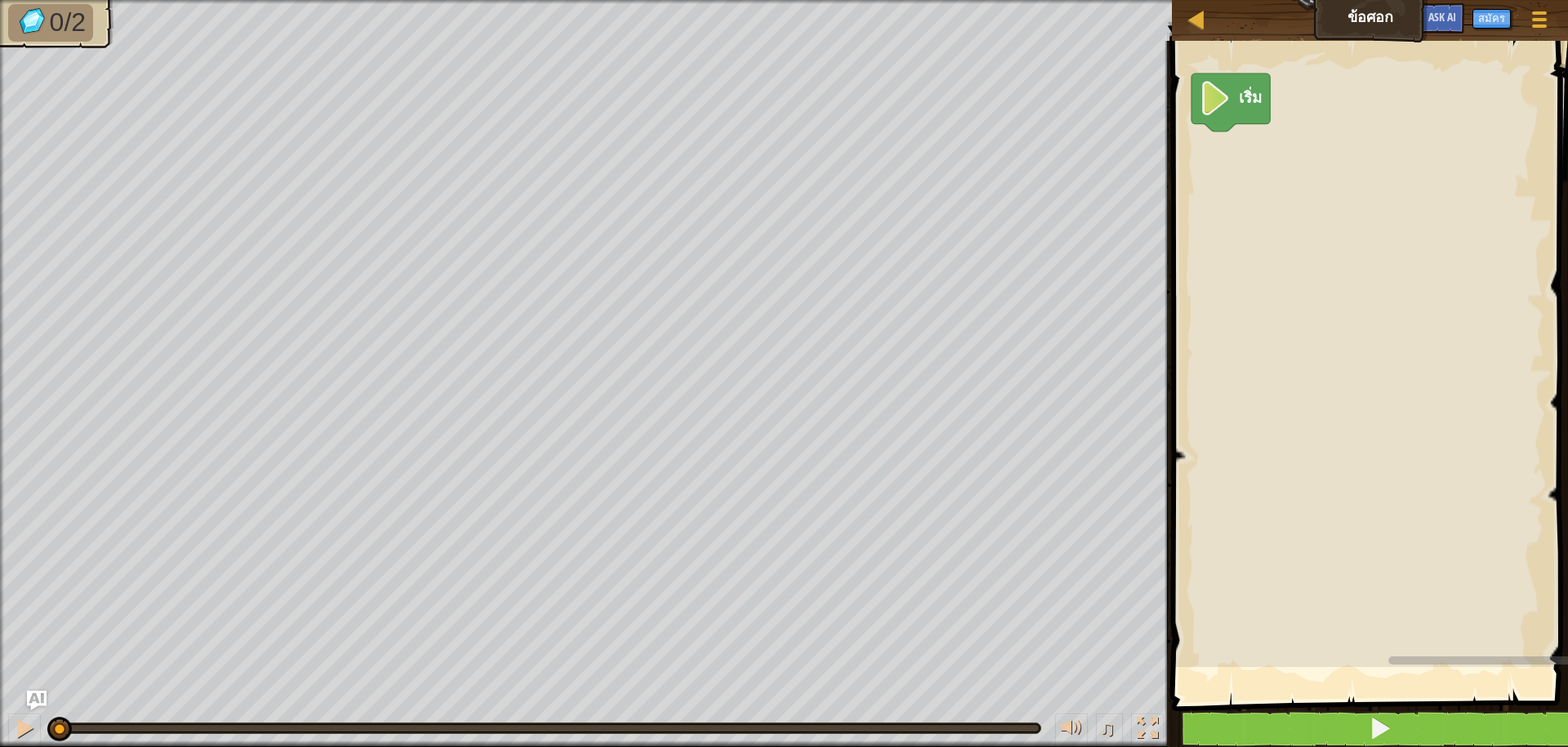
click at [1099, 717] on button "♫" at bounding box center [1109, 730] width 27 height 33
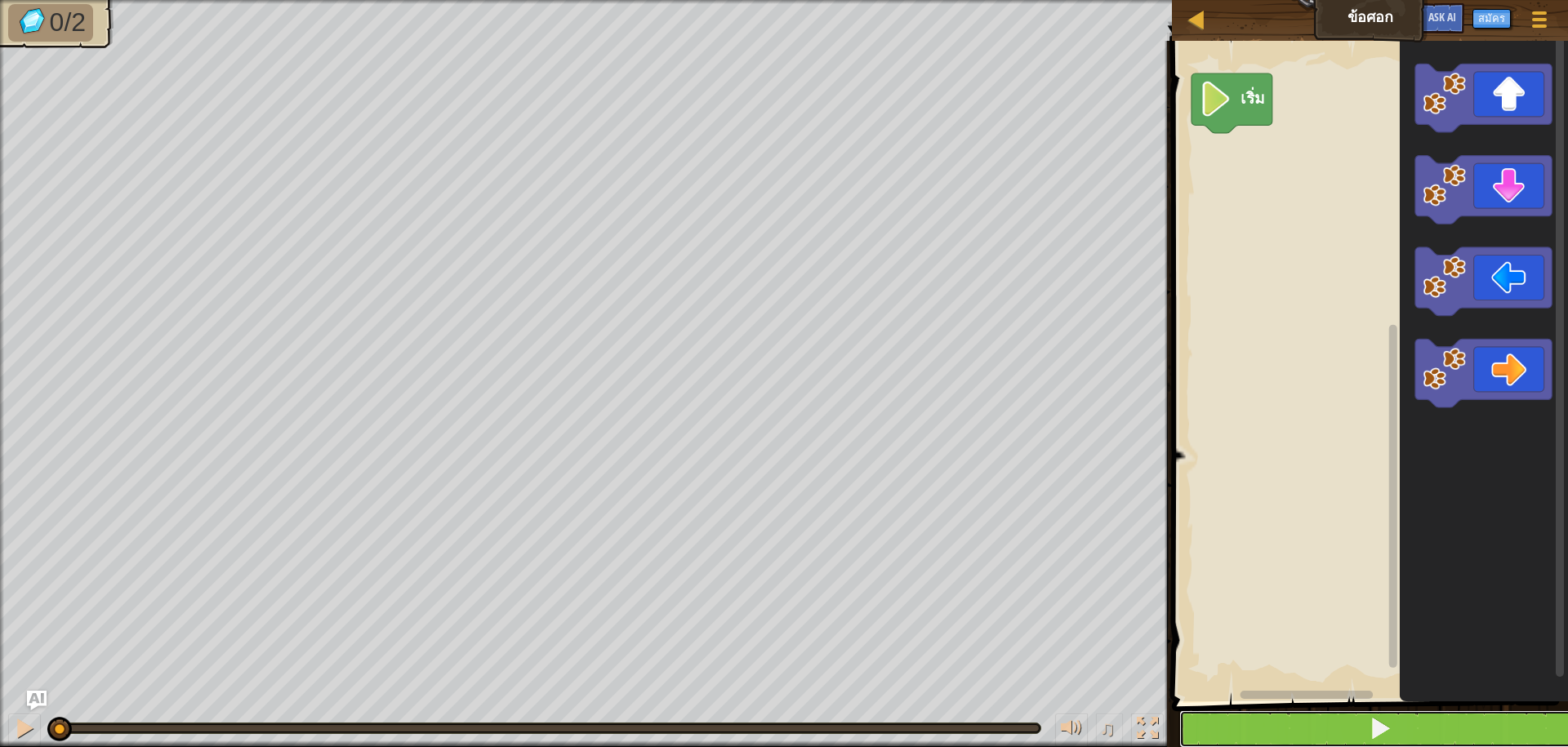
drag, startPoint x: 1365, startPoint y: 733, endPoint x: 1353, endPoint y: 733, distance: 12.0
click at [1365, 733] on button at bounding box center [1380, 729] width 401 height 38
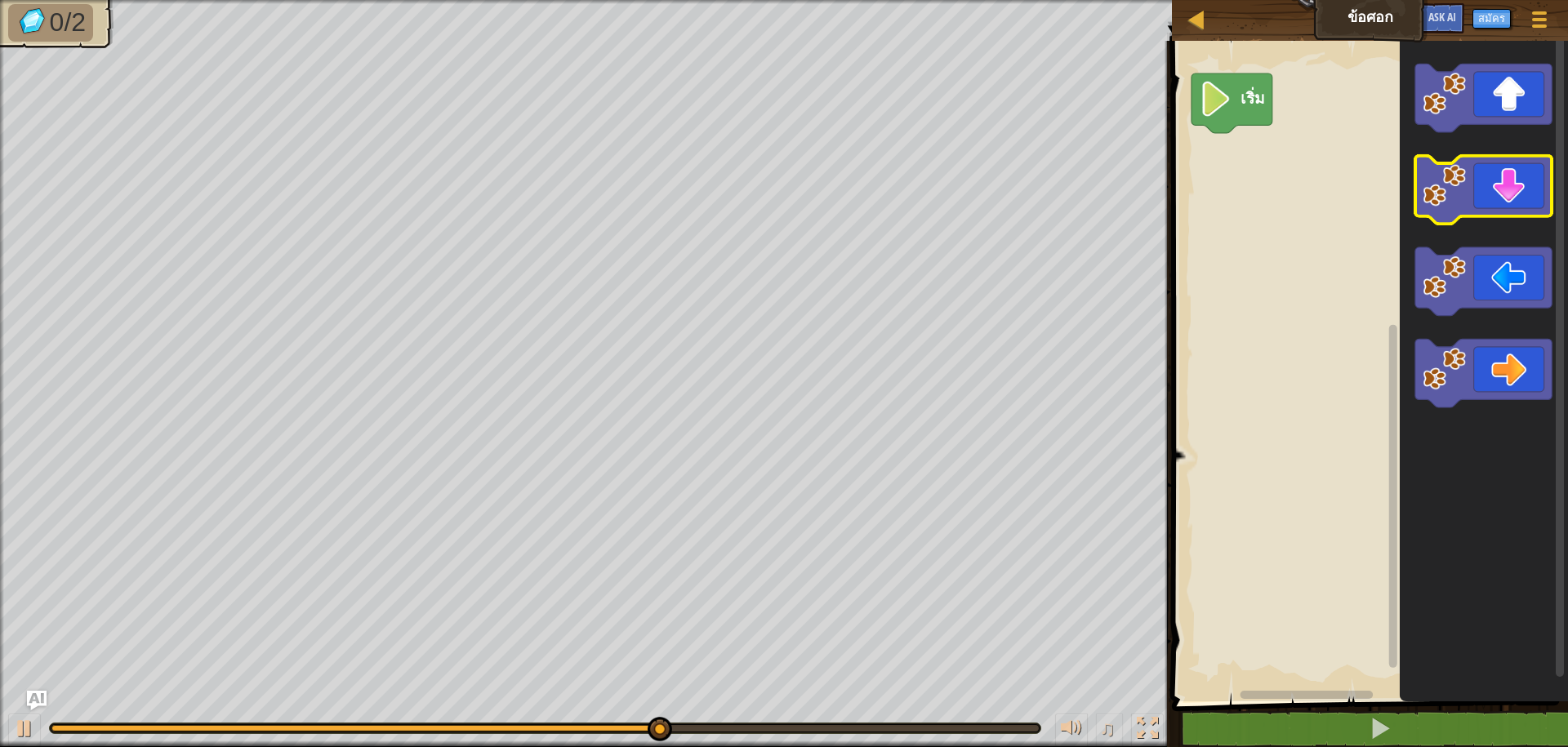
click at [1466, 182] on image "พื้นที่ทำงาน Blockly" at bounding box center [1446, 186] width 44 height 43
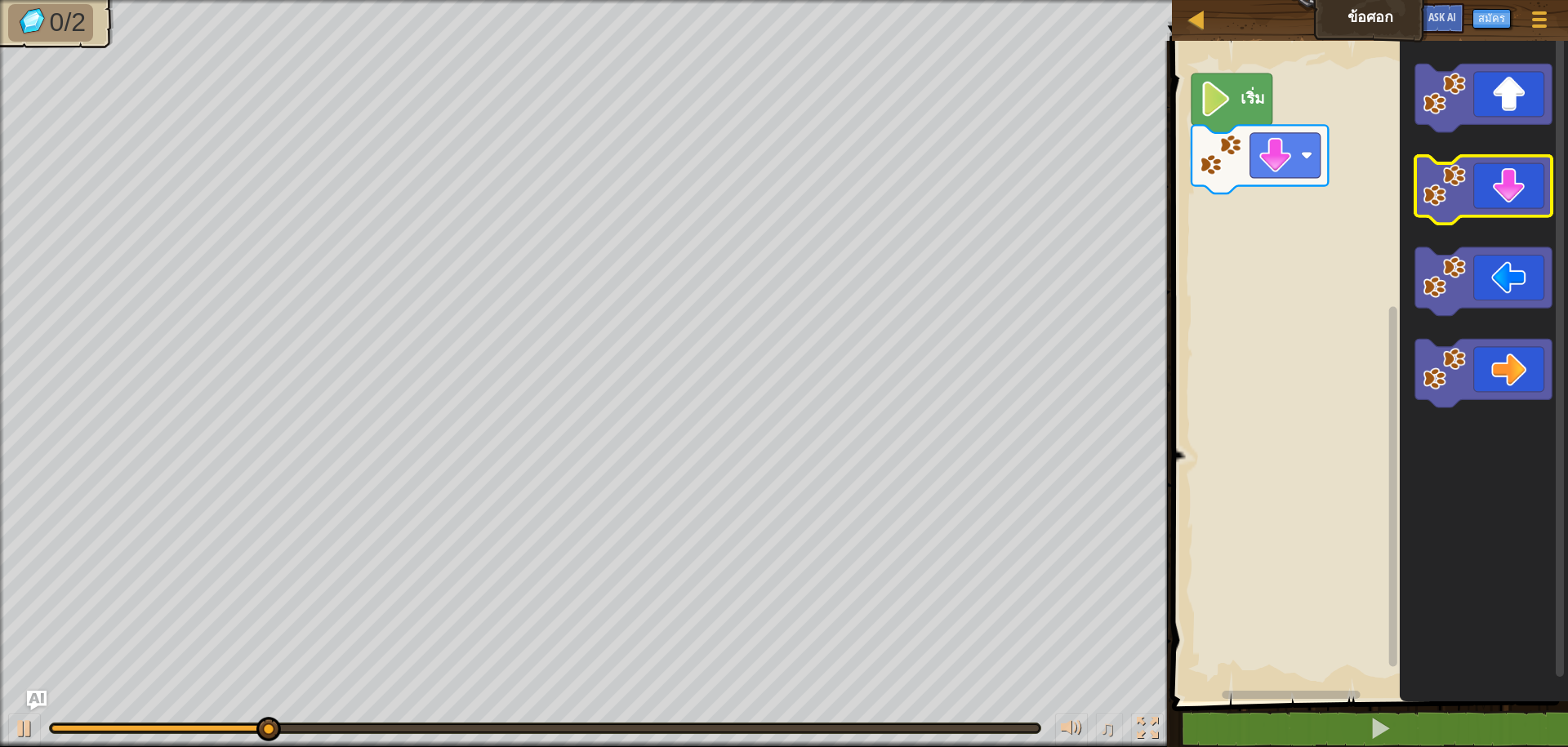
click at [1459, 188] on image "พื้นที่ทำงาน Blockly" at bounding box center [1446, 186] width 44 height 43
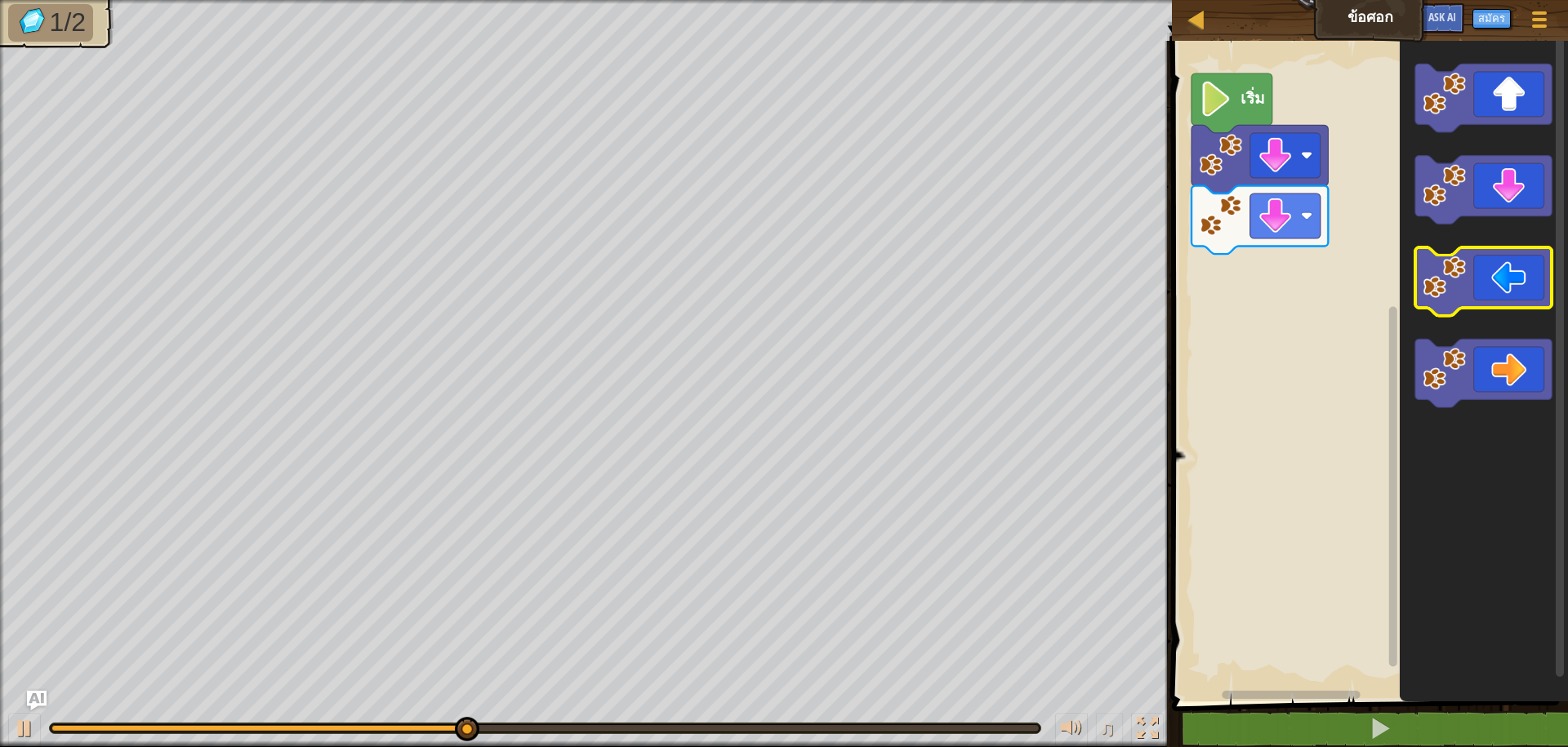
click at [1465, 296] on image "พื้นที่ทำงาน Blockly" at bounding box center [1446, 277] width 44 height 43
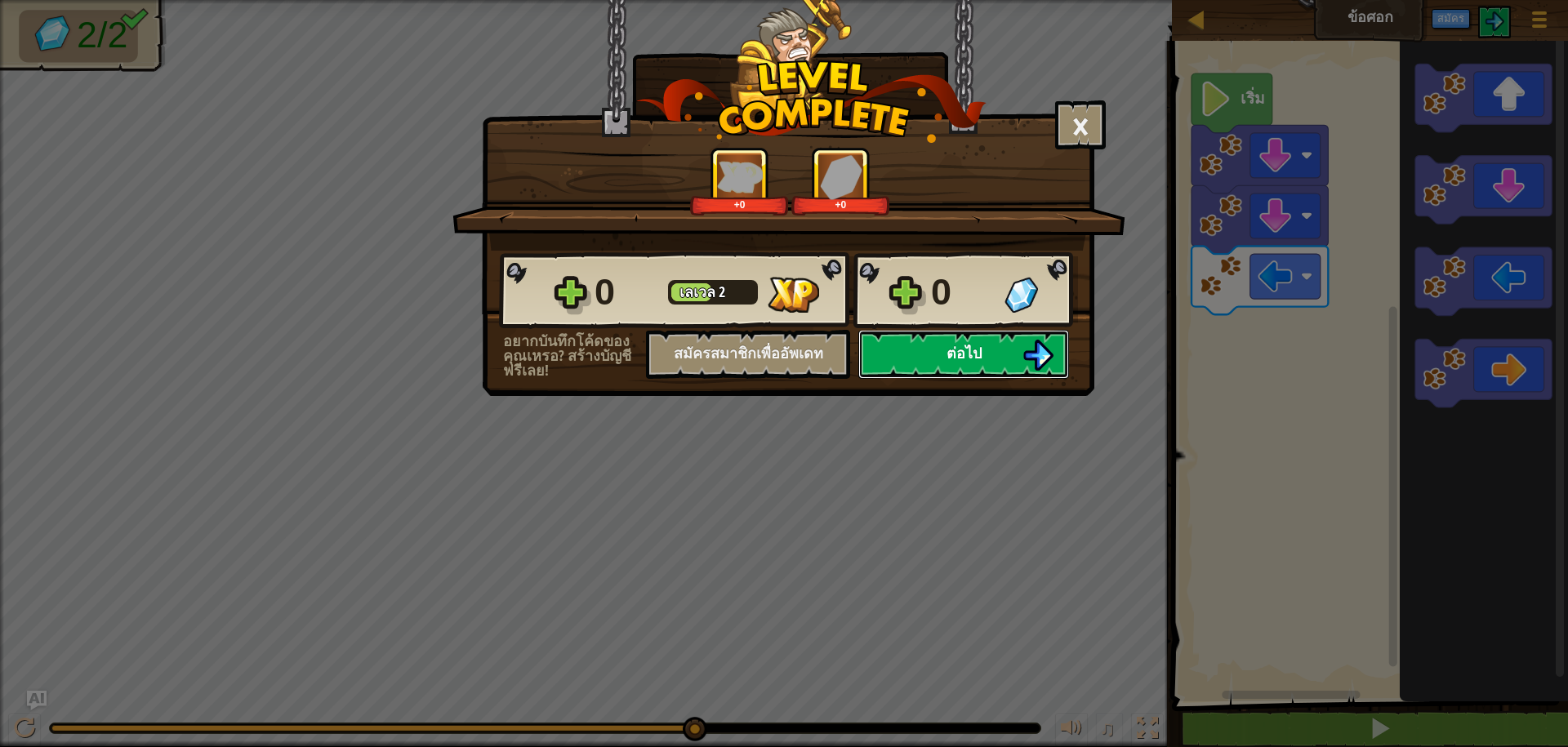
click at [1004, 357] on button "ต่อไป" at bounding box center [964, 355] width 211 height 49
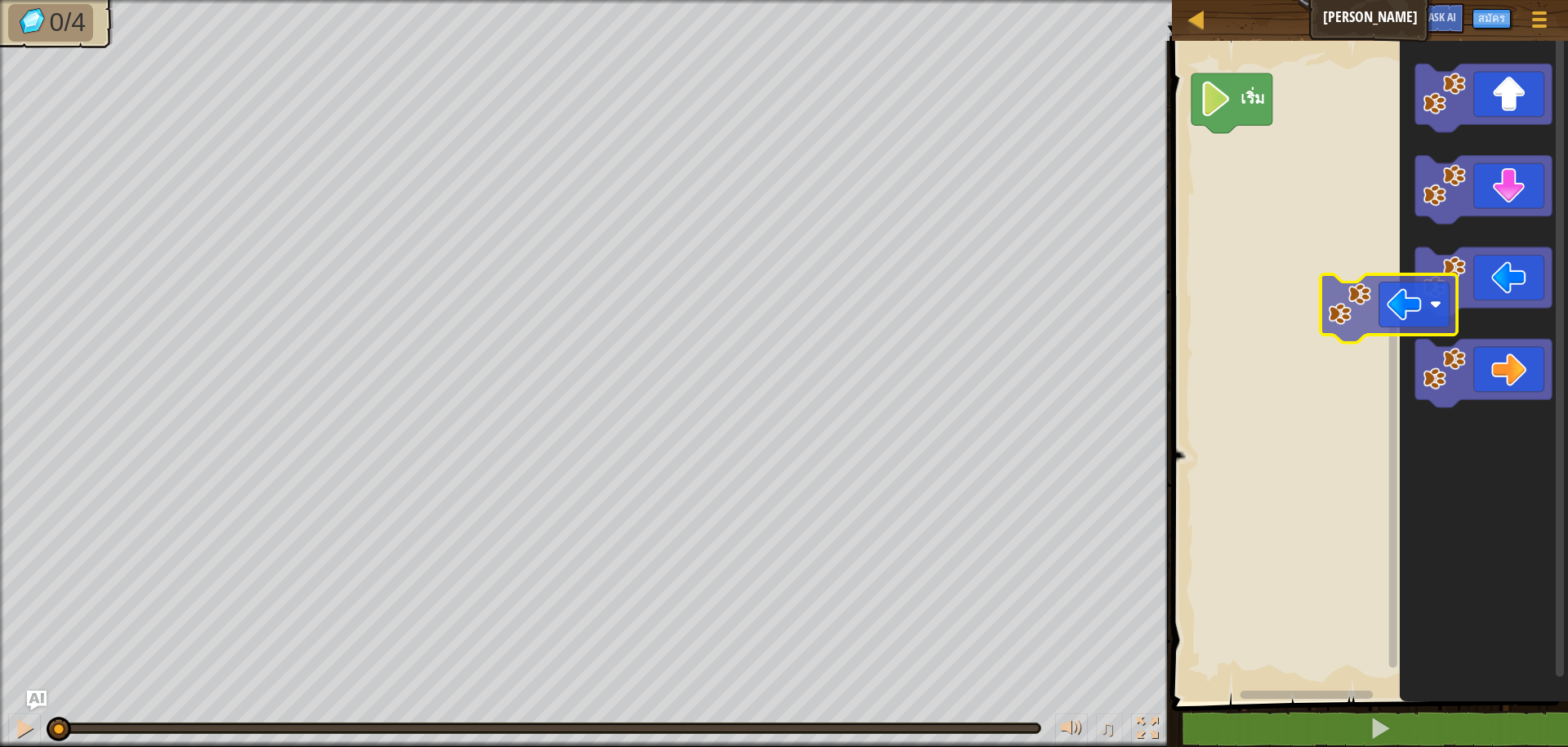
click at [1290, 282] on div "เริ่ม" at bounding box center [1368, 367] width 401 height 669
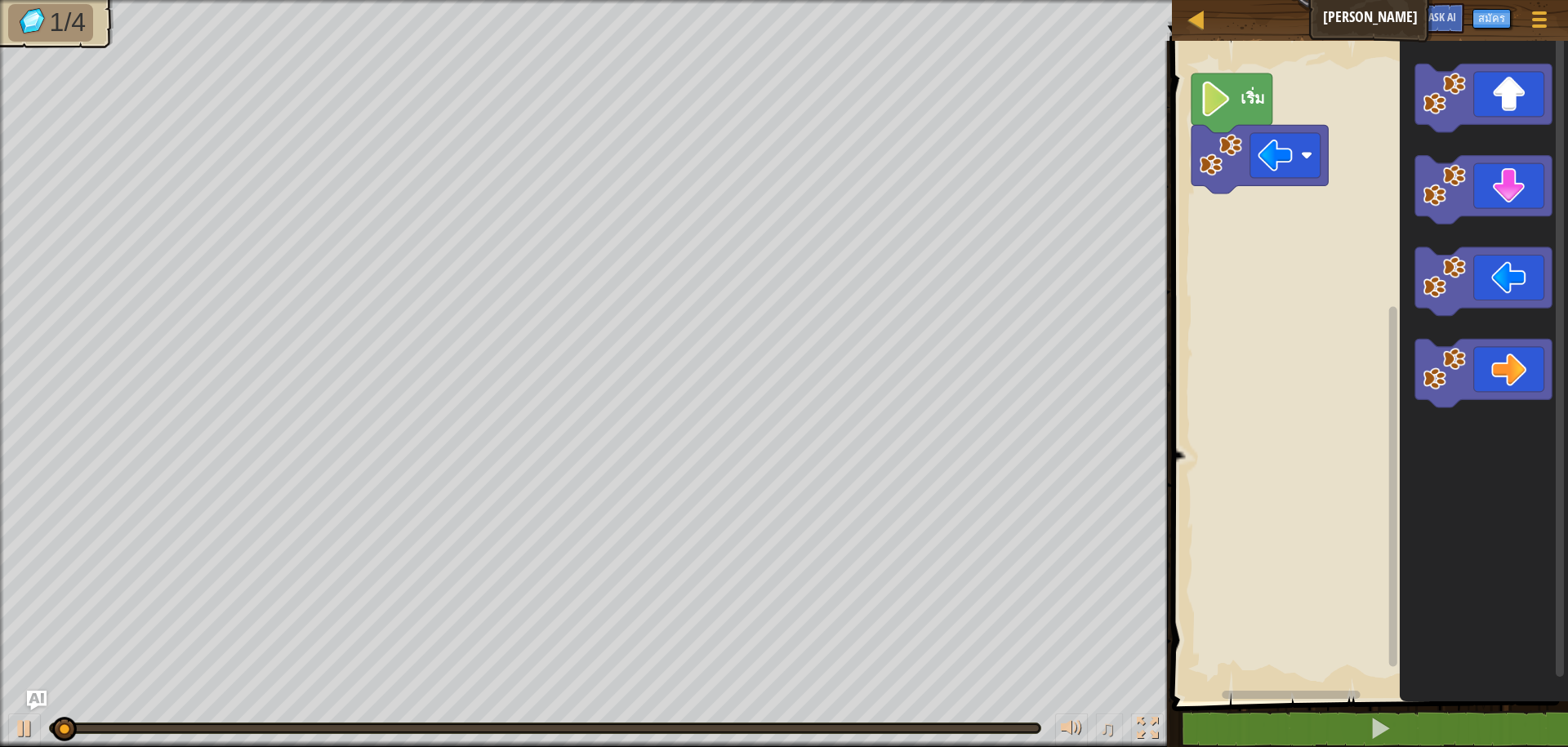
click at [1274, 98] on rect "พื้นที่ทำงาน Blockly" at bounding box center [1368, 367] width 401 height 669
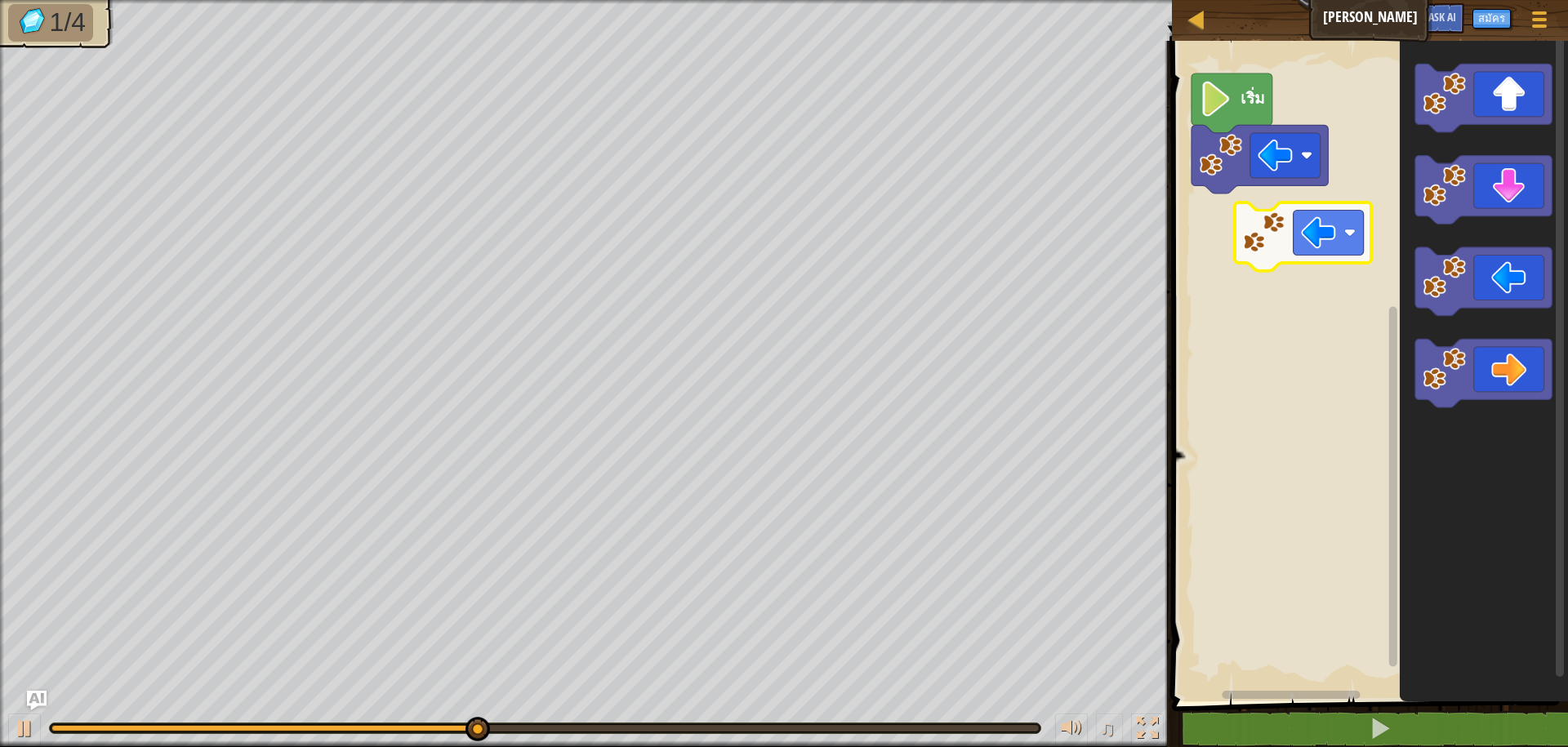
click at [1164, 223] on div "แผนที่ แวววับ เมนูเกม สมัคร Ask AI 1 הההההההההההההההההההההההההההההההההההההההההה…" at bounding box center [784, 374] width 1568 height 747
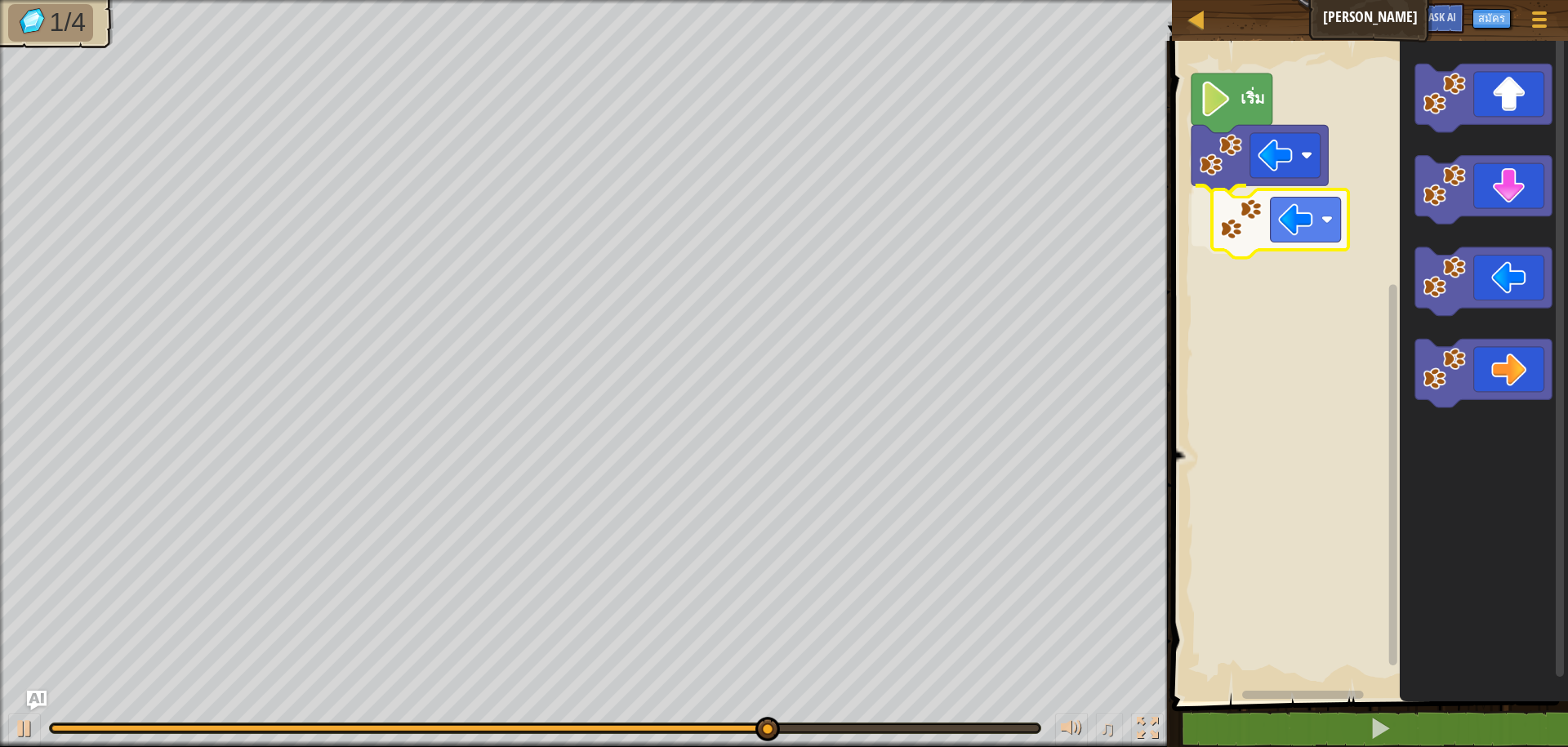
click at [1225, 226] on div "เริ่ม" at bounding box center [1368, 367] width 401 height 669
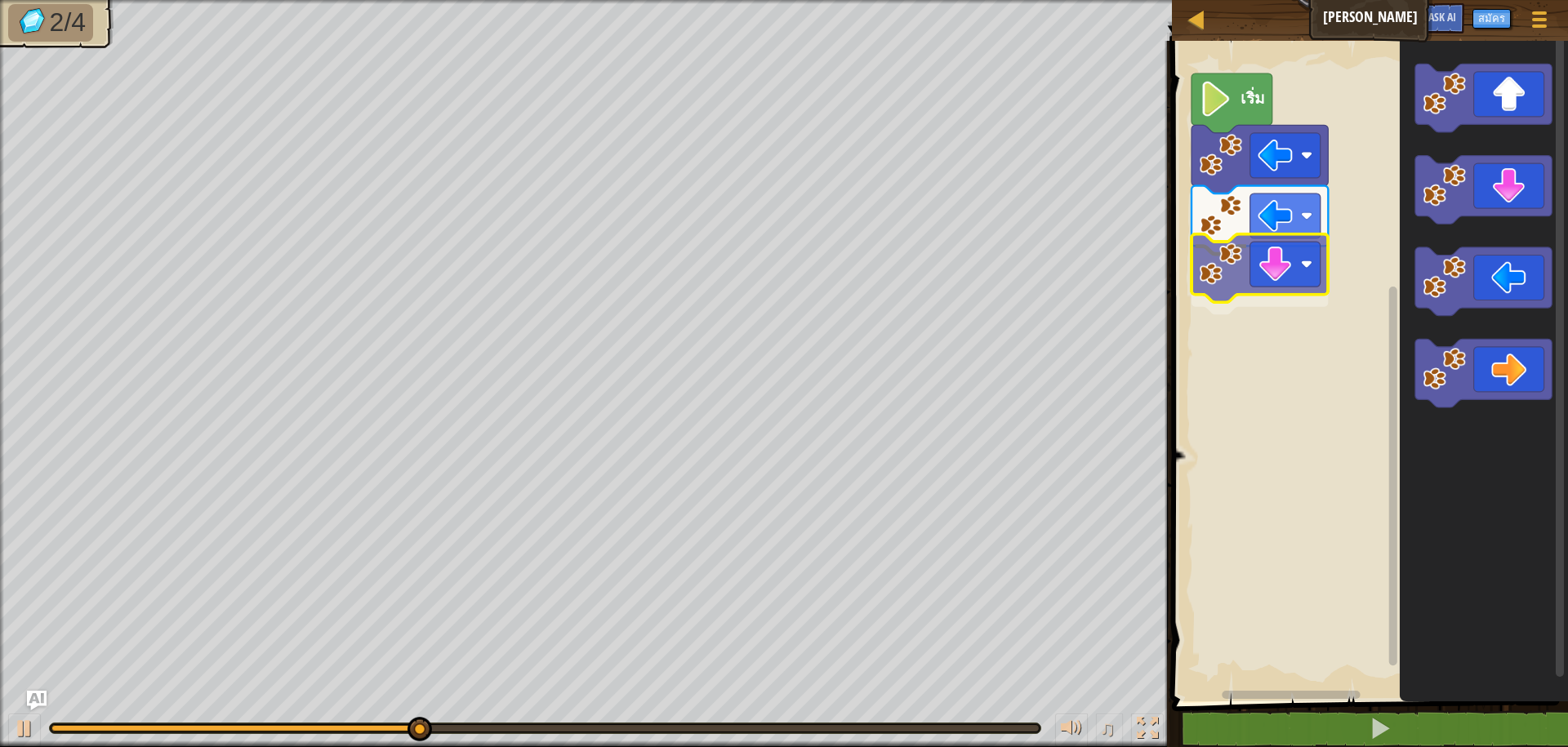
click at [1214, 292] on div "เริ่ม" at bounding box center [1368, 367] width 401 height 669
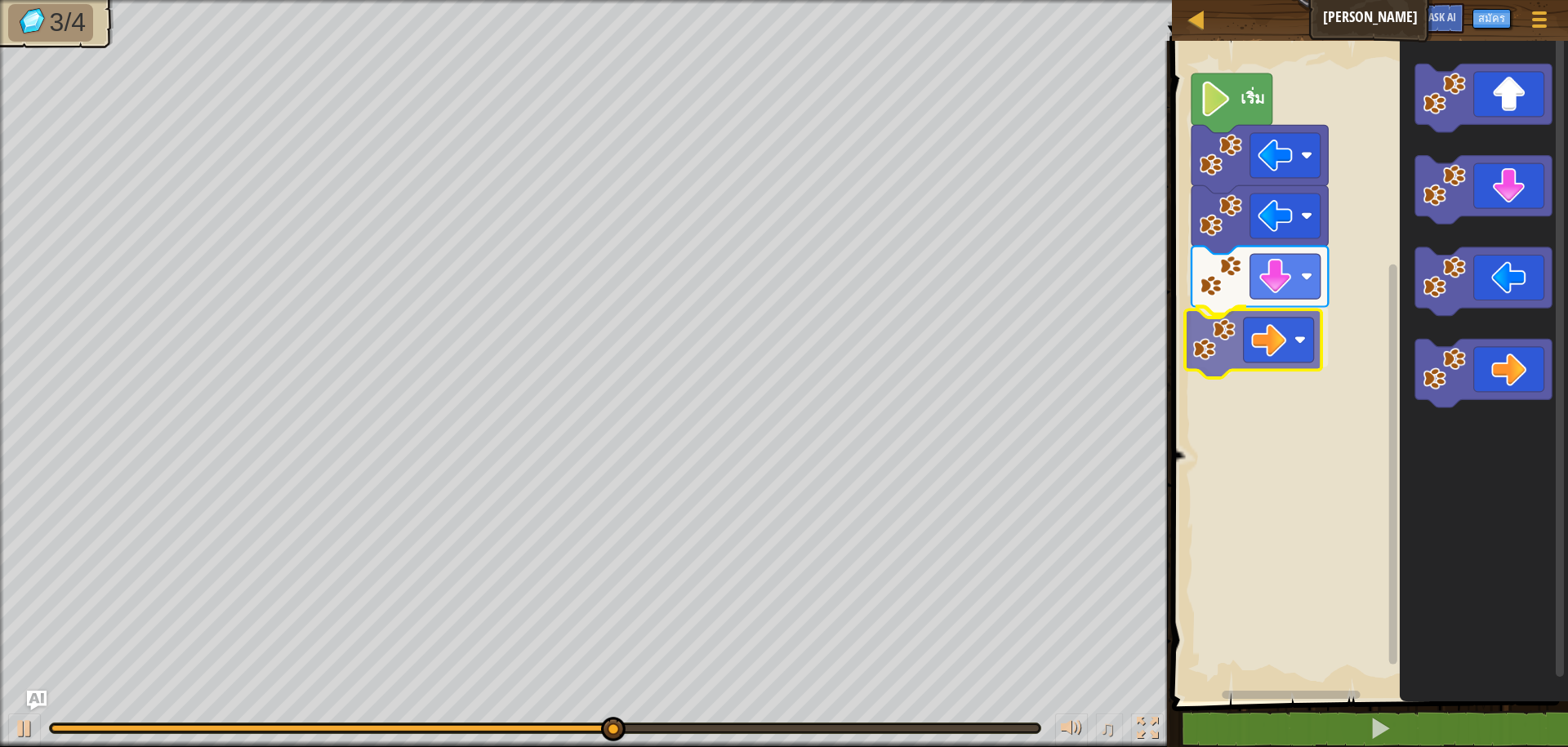
click at [1222, 344] on div "เริ่ม" at bounding box center [1368, 367] width 401 height 669
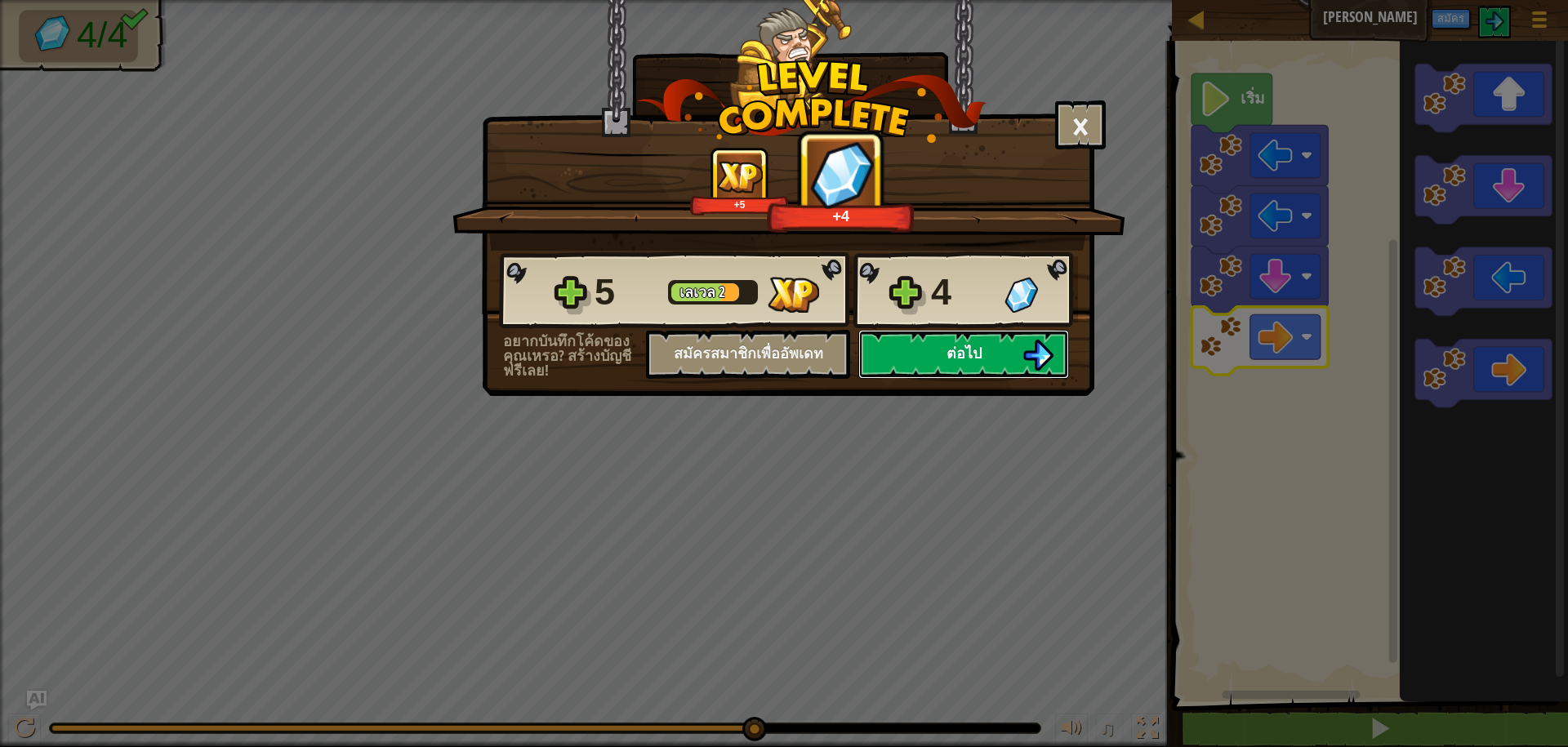
click at [973, 337] on button "ต่อไป" at bounding box center [964, 355] width 211 height 49
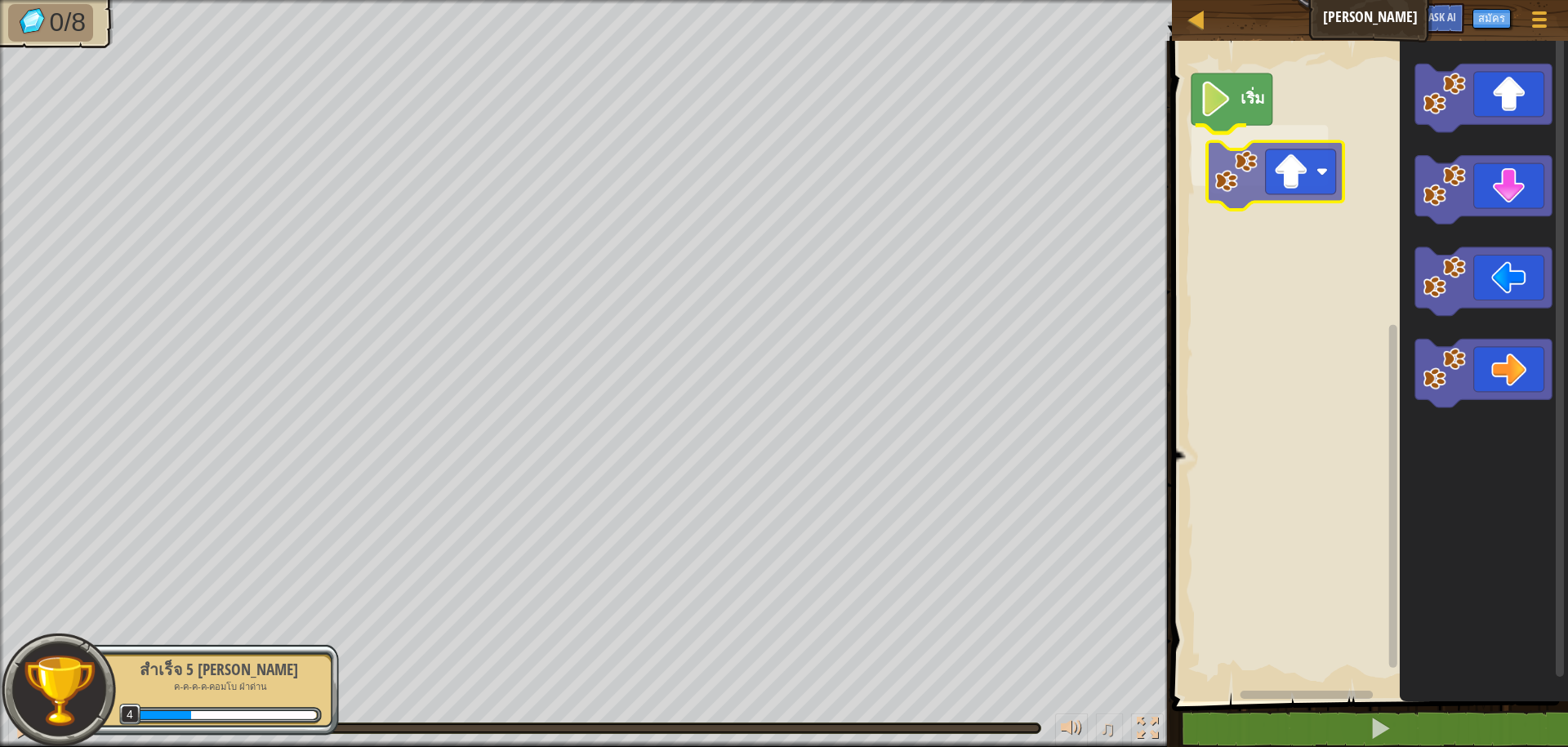
click at [1270, 194] on div "เริ่ม" at bounding box center [1368, 367] width 401 height 669
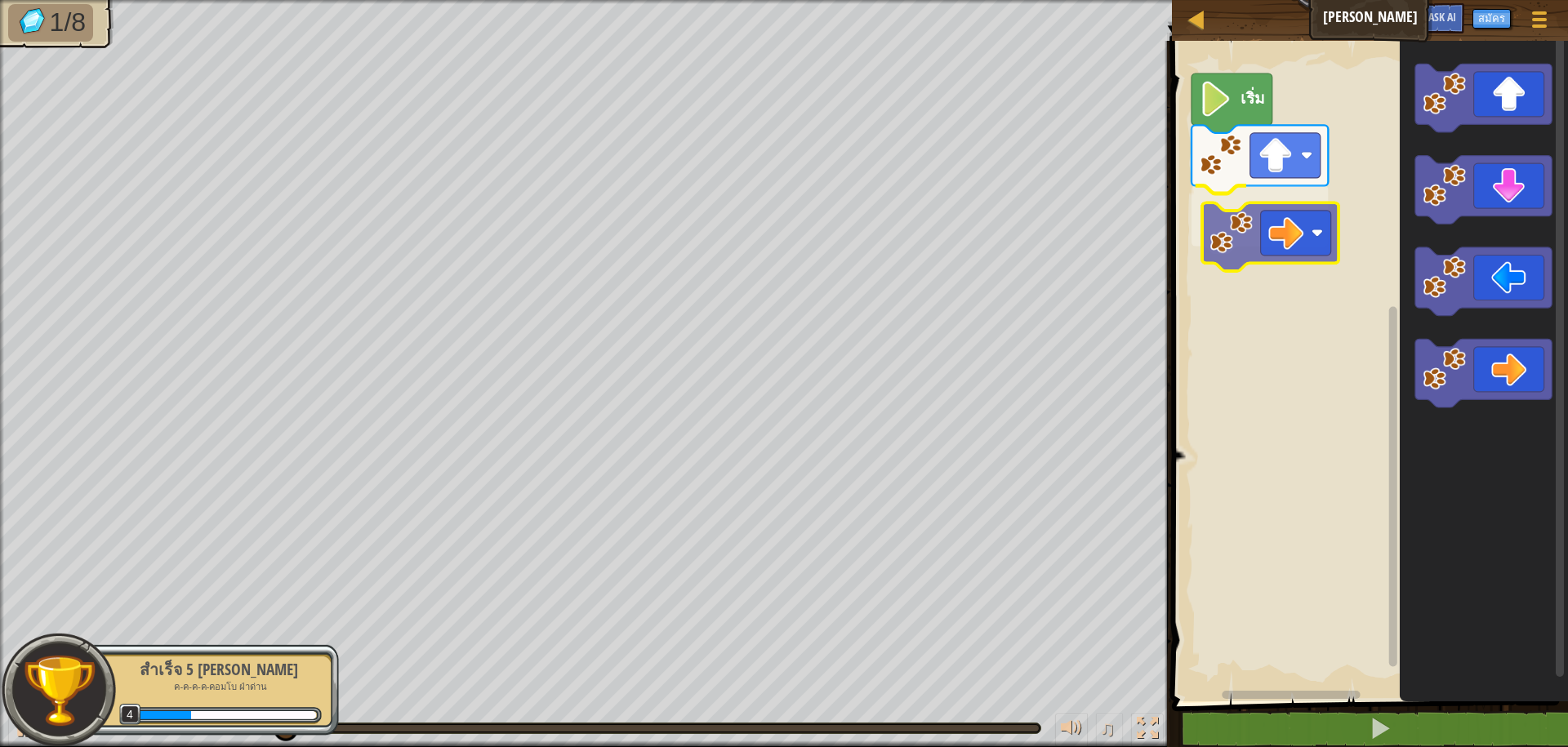
click at [1243, 217] on div "เริ่ม" at bounding box center [1368, 367] width 401 height 669
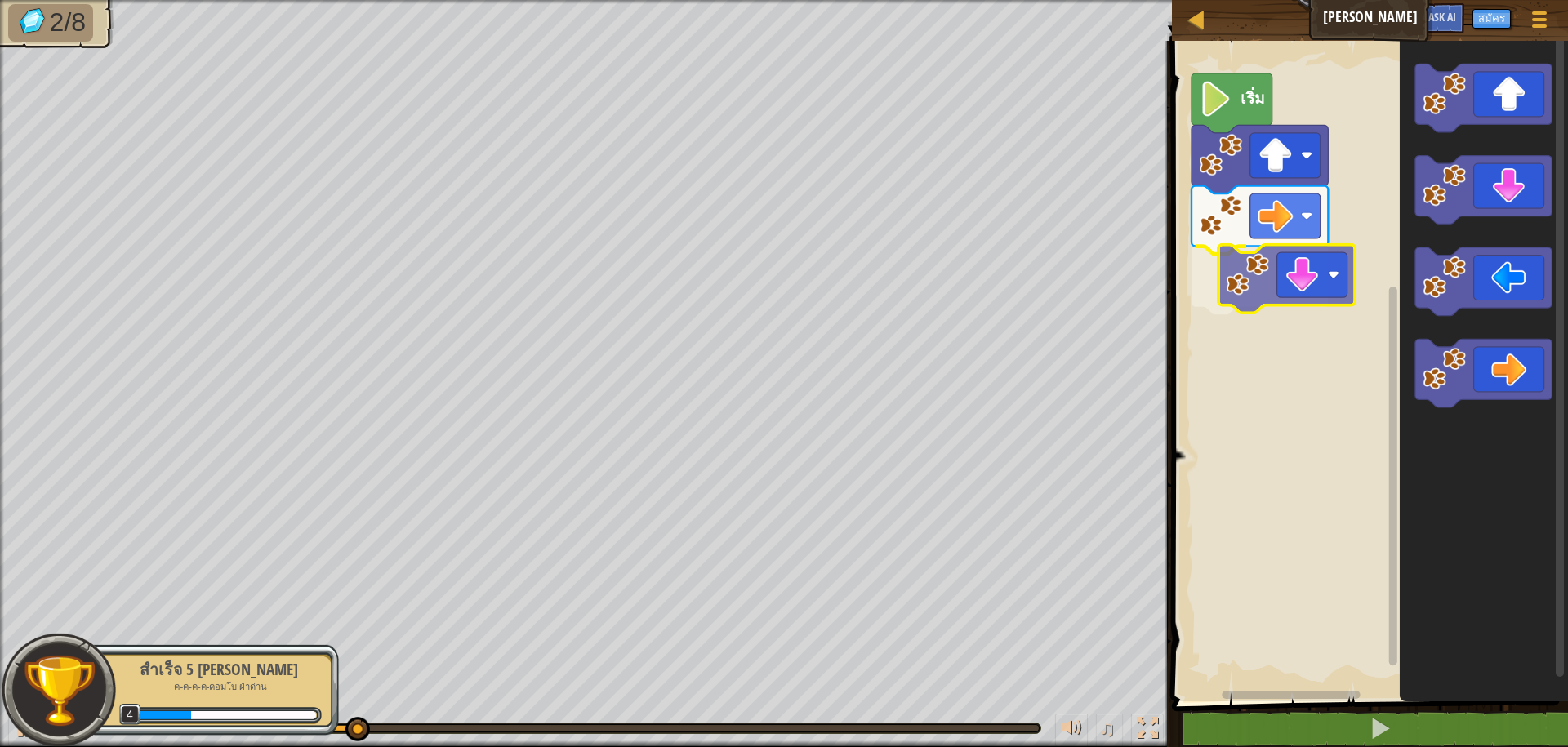
click at [1247, 272] on div "เริ่ม" at bounding box center [1368, 367] width 401 height 669
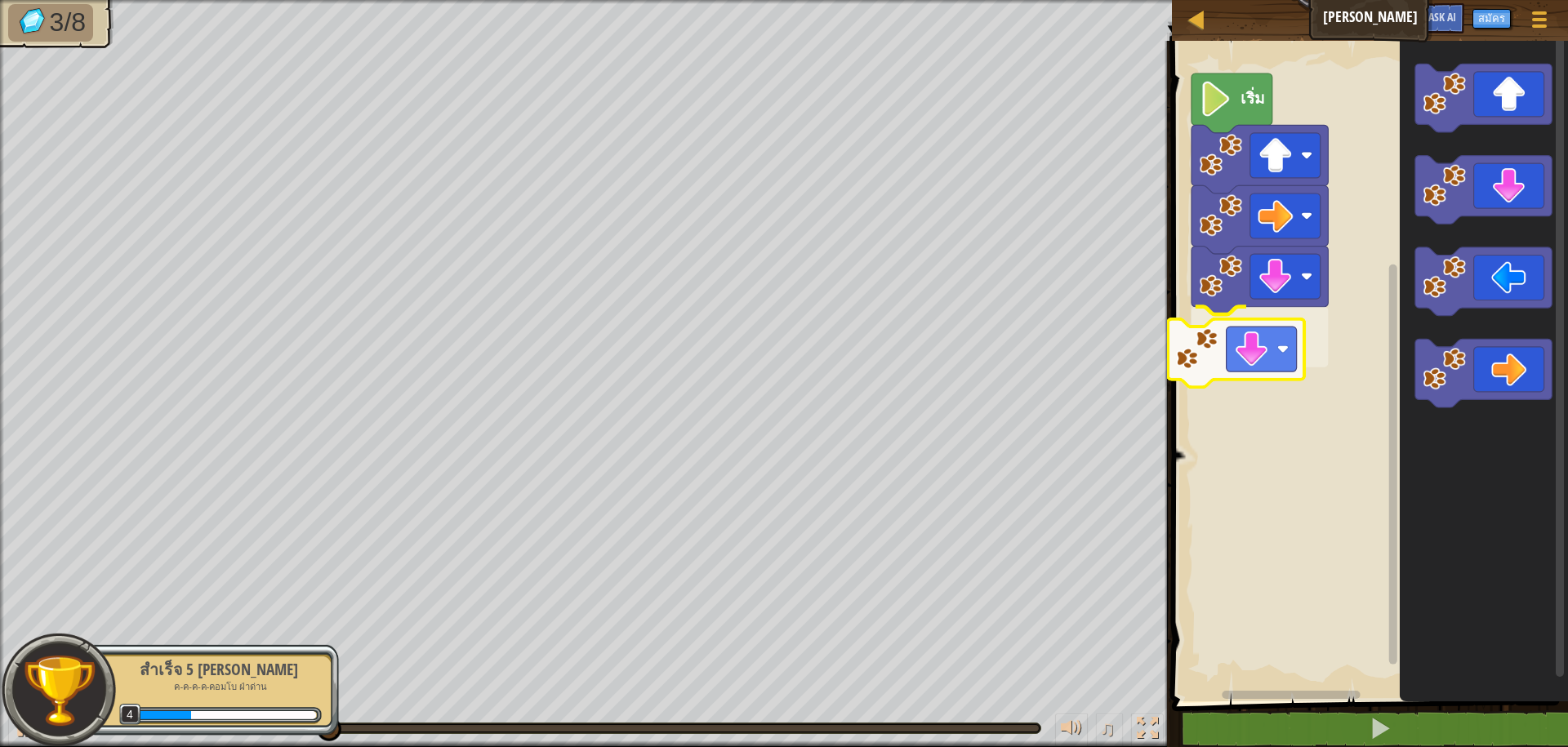
click at [1173, 361] on div "เริ่ม" at bounding box center [1368, 367] width 401 height 669
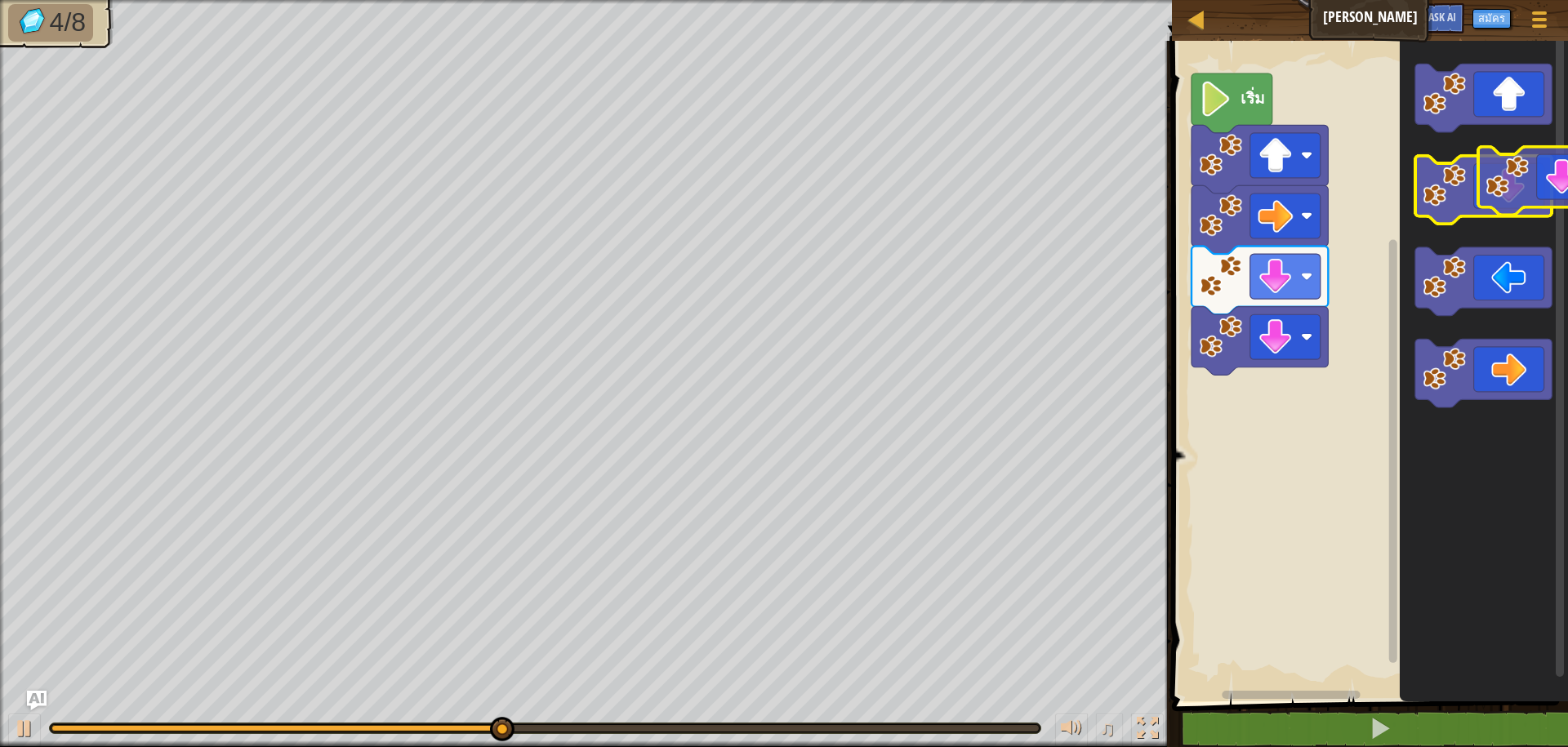
click at [1502, 190] on g "พื้นที่ทำงาน Blockly" at bounding box center [1484, 190] width 136 height 69
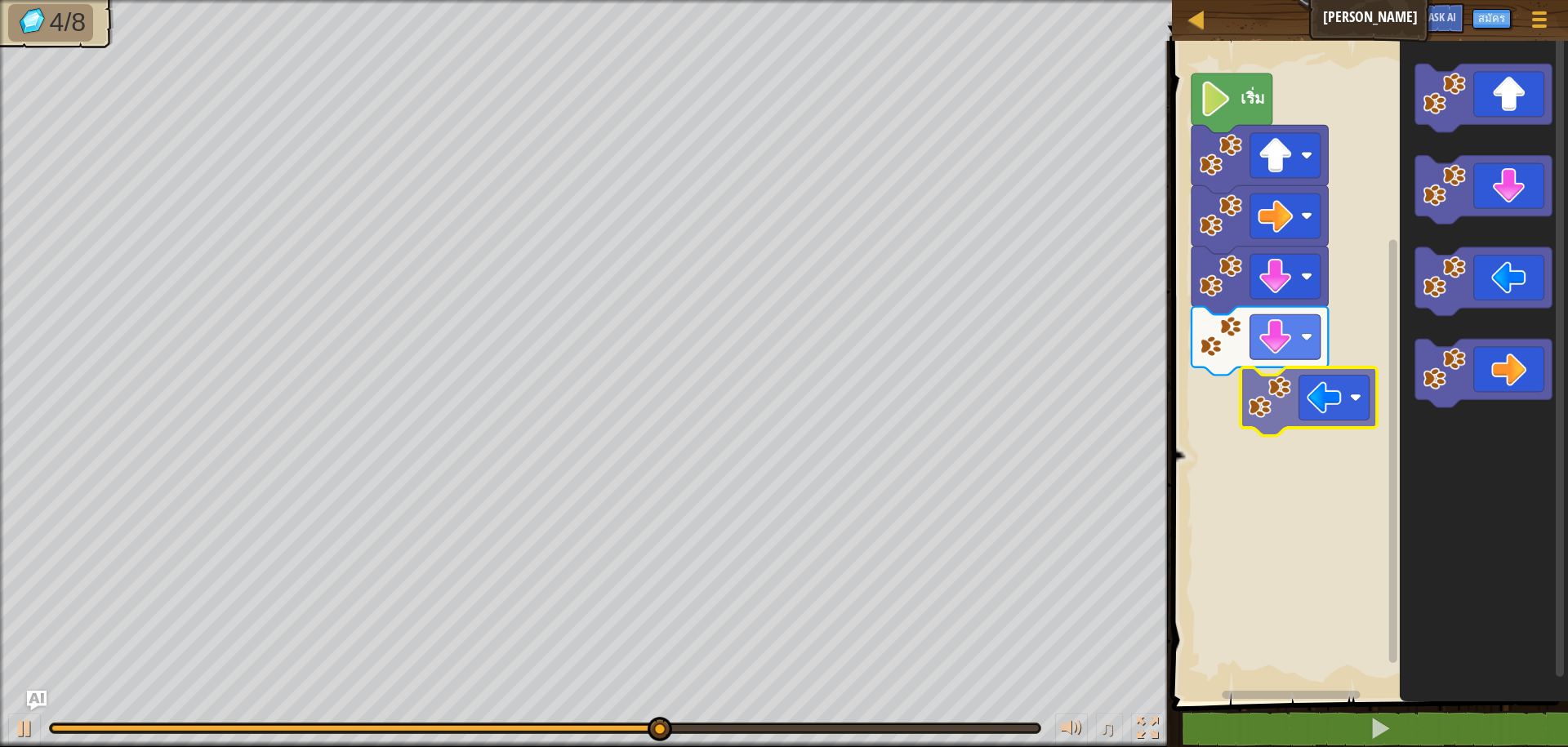
click at [1243, 408] on div "เริ่ม" at bounding box center [1368, 367] width 401 height 669
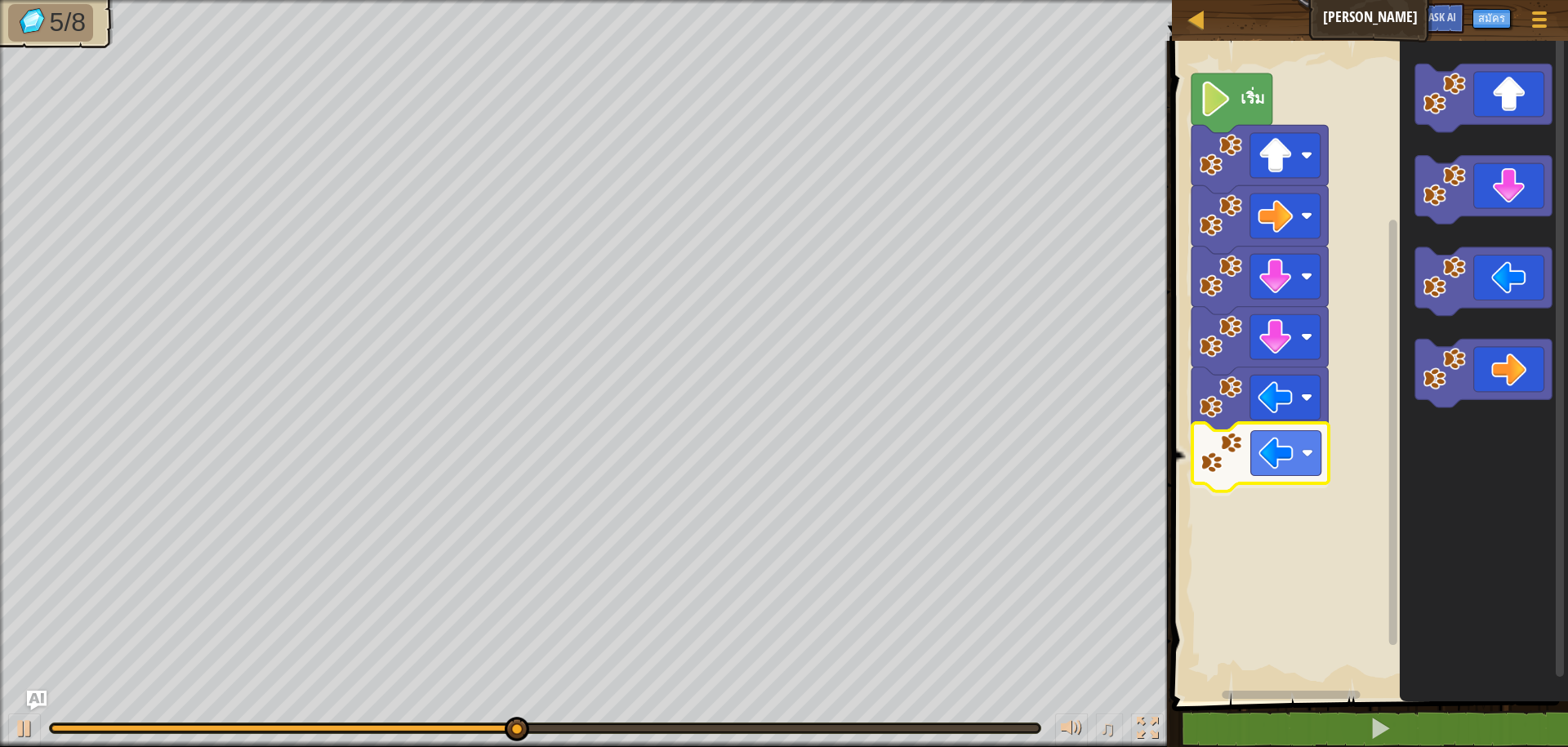
click at [1222, 463] on div "เริ่ม" at bounding box center [1368, 367] width 401 height 669
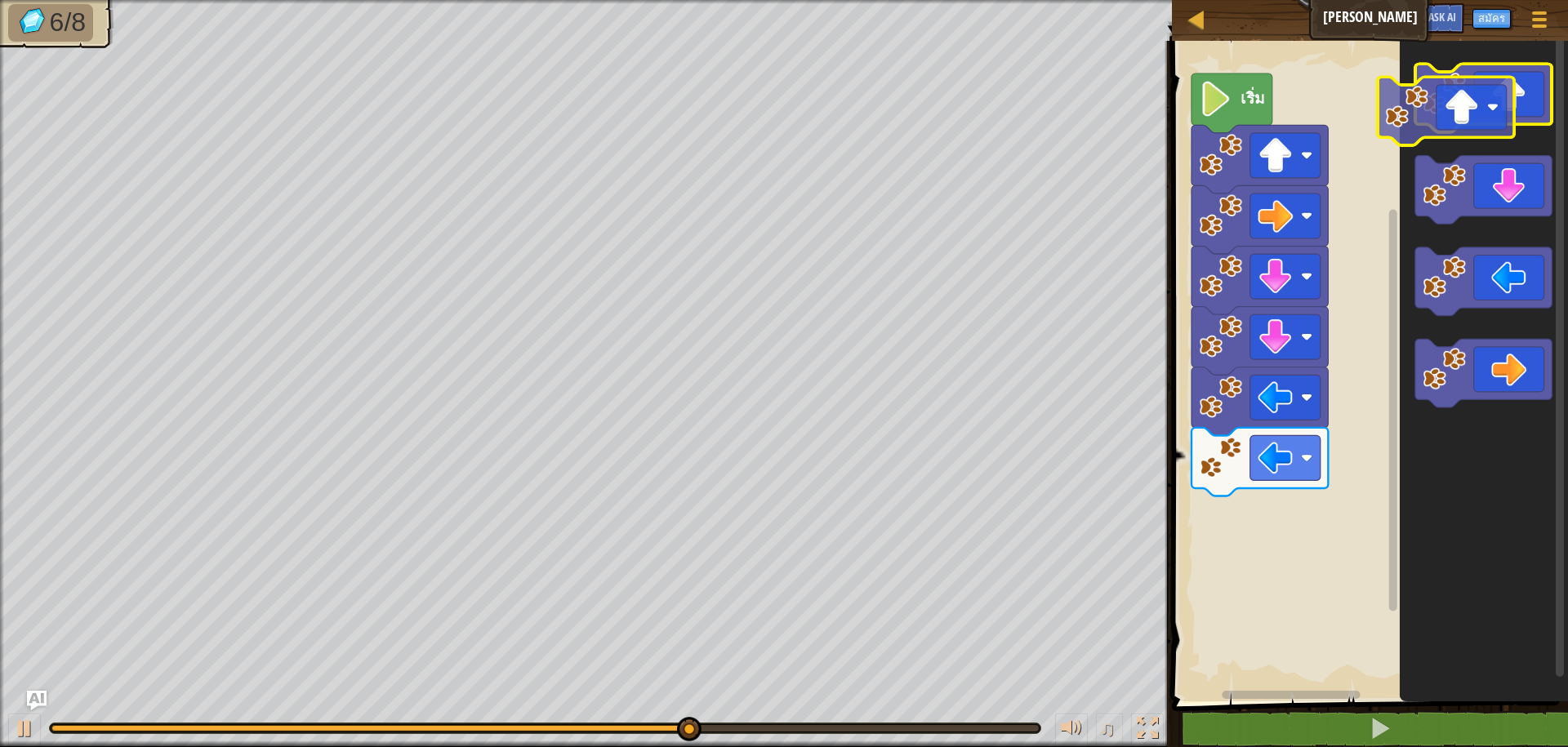
click at [1428, 110] on image "พื้นที่ทำงาน Blockly" at bounding box center [1446, 94] width 44 height 43
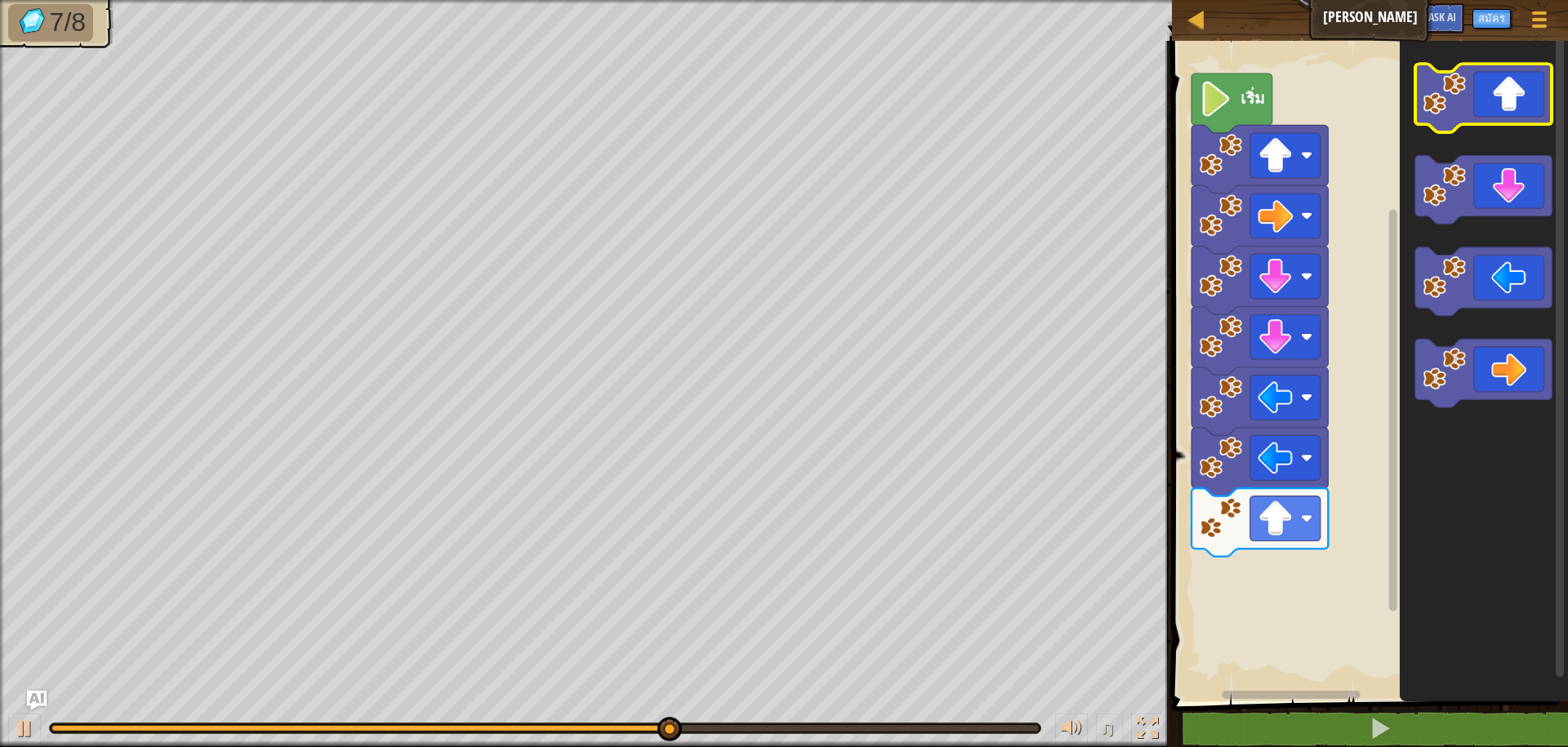
click at [1437, 93] on image "พื้นที่ทำงาน Blockly" at bounding box center [1446, 94] width 44 height 43
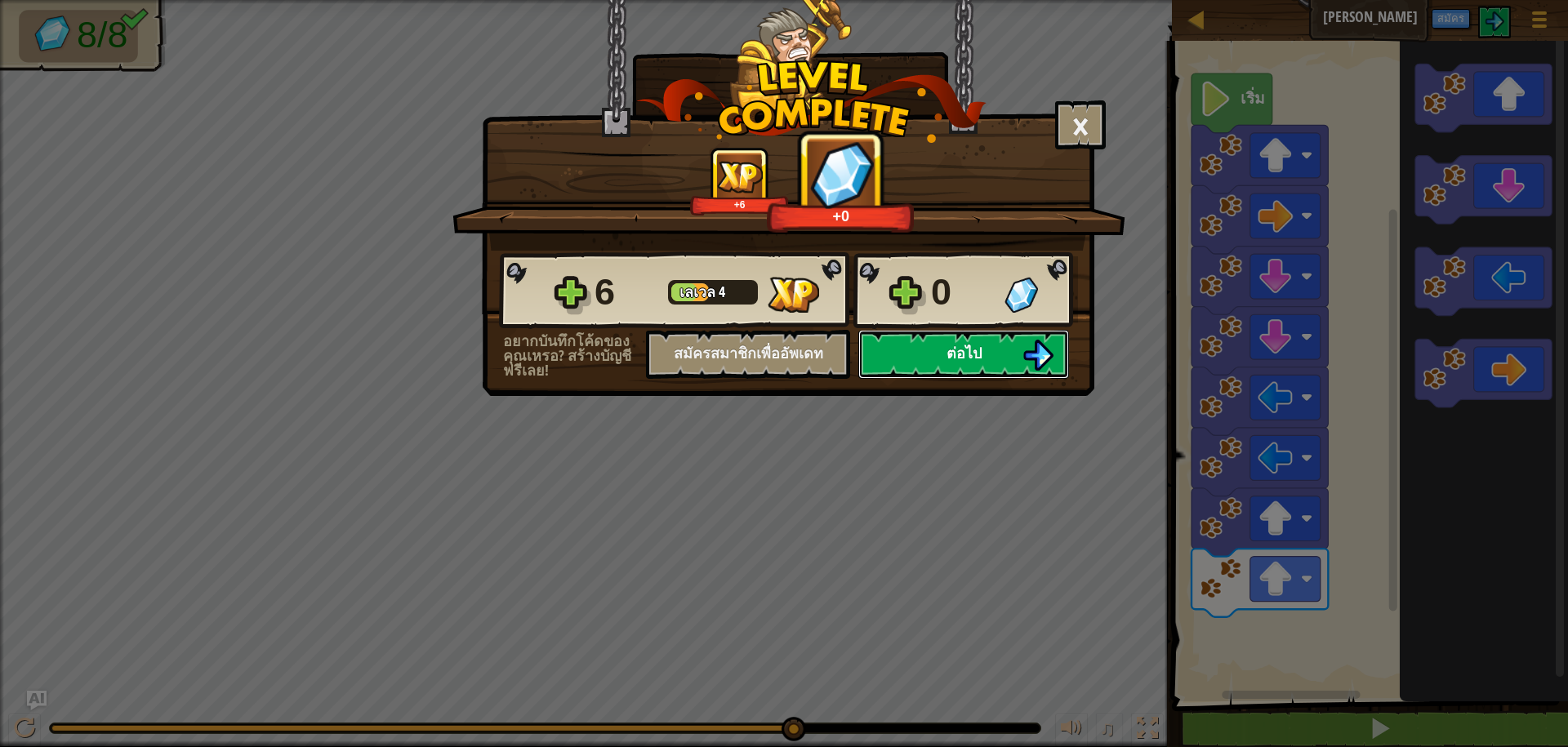
click at [951, 367] on button "ต่อไป" at bounding box center [964, 355] width 211 height 49
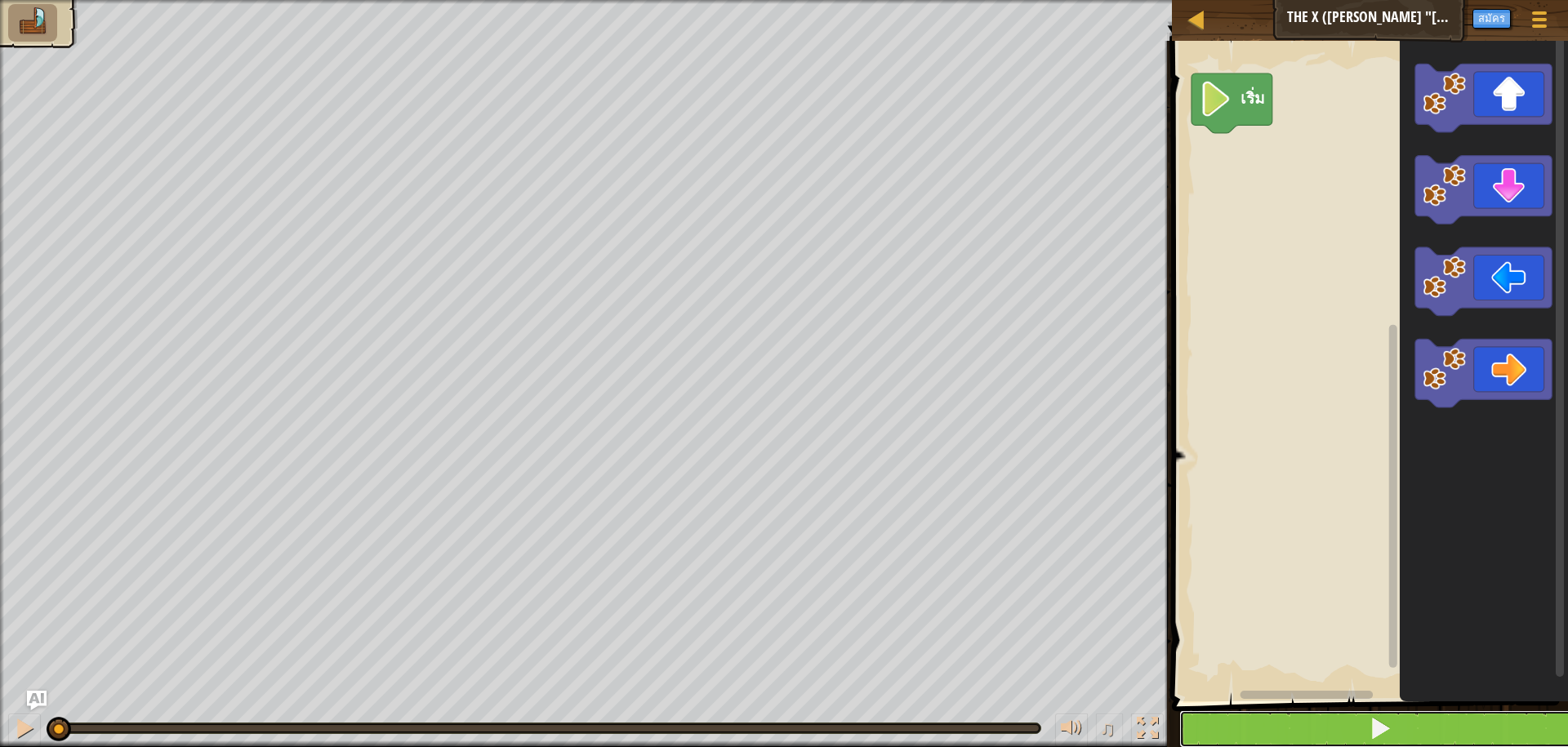
click at [1426, 738] on button at bounding box center [1380, 729] width 401 height 38
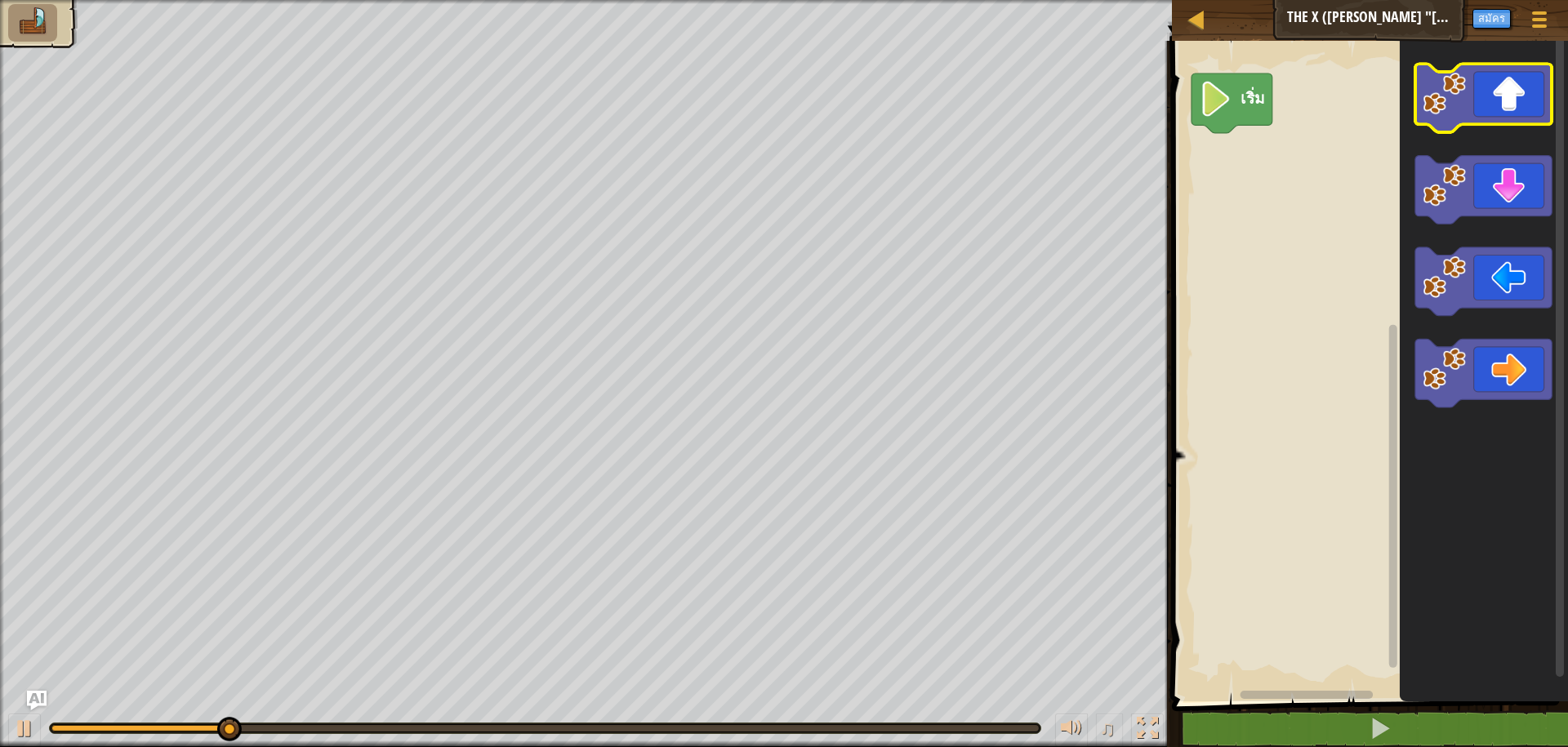
click at [1460, 119] on icon "พื้นที่ทำงาน Blockly" at bounding box center [1484, 97] width 136 height 69
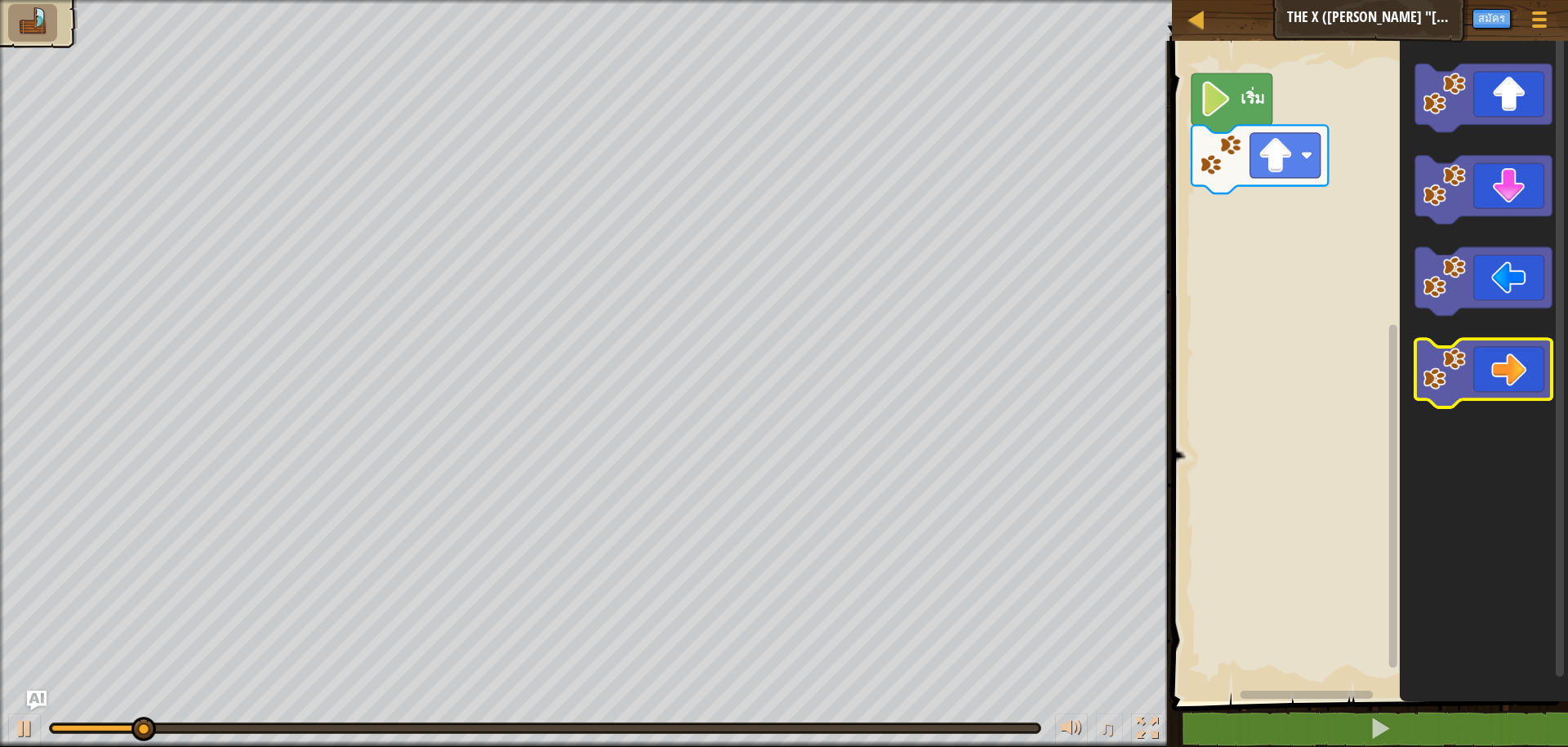
click at [1449, 381] on image "พื้นที่ทำงาน Blockly" at bounding box center [1446, 369] width 44 height 43
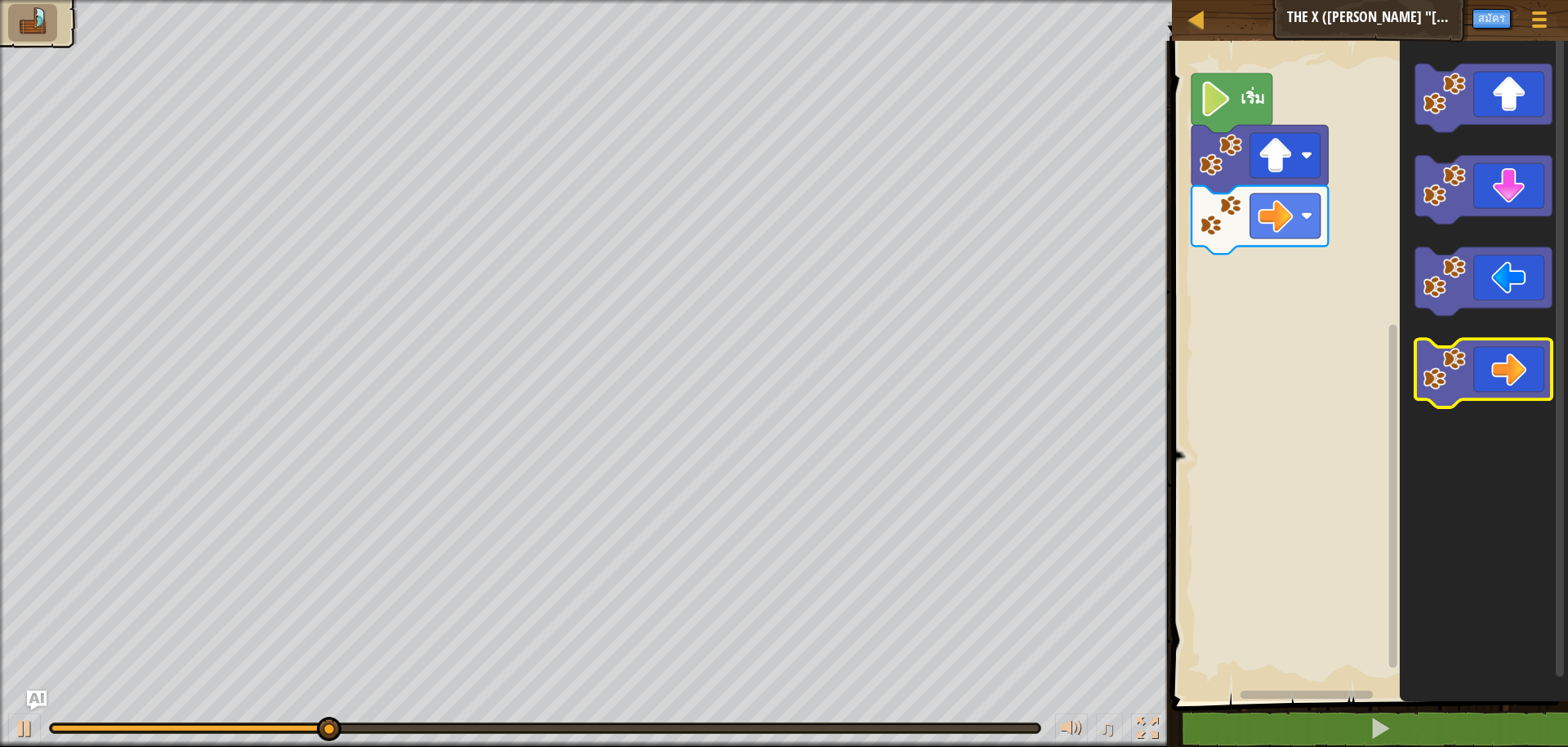
click at [1449, 381] on image "พื้นที่ทำงาน Blockly" at bounding box center [1446, 369] width 44 height 43
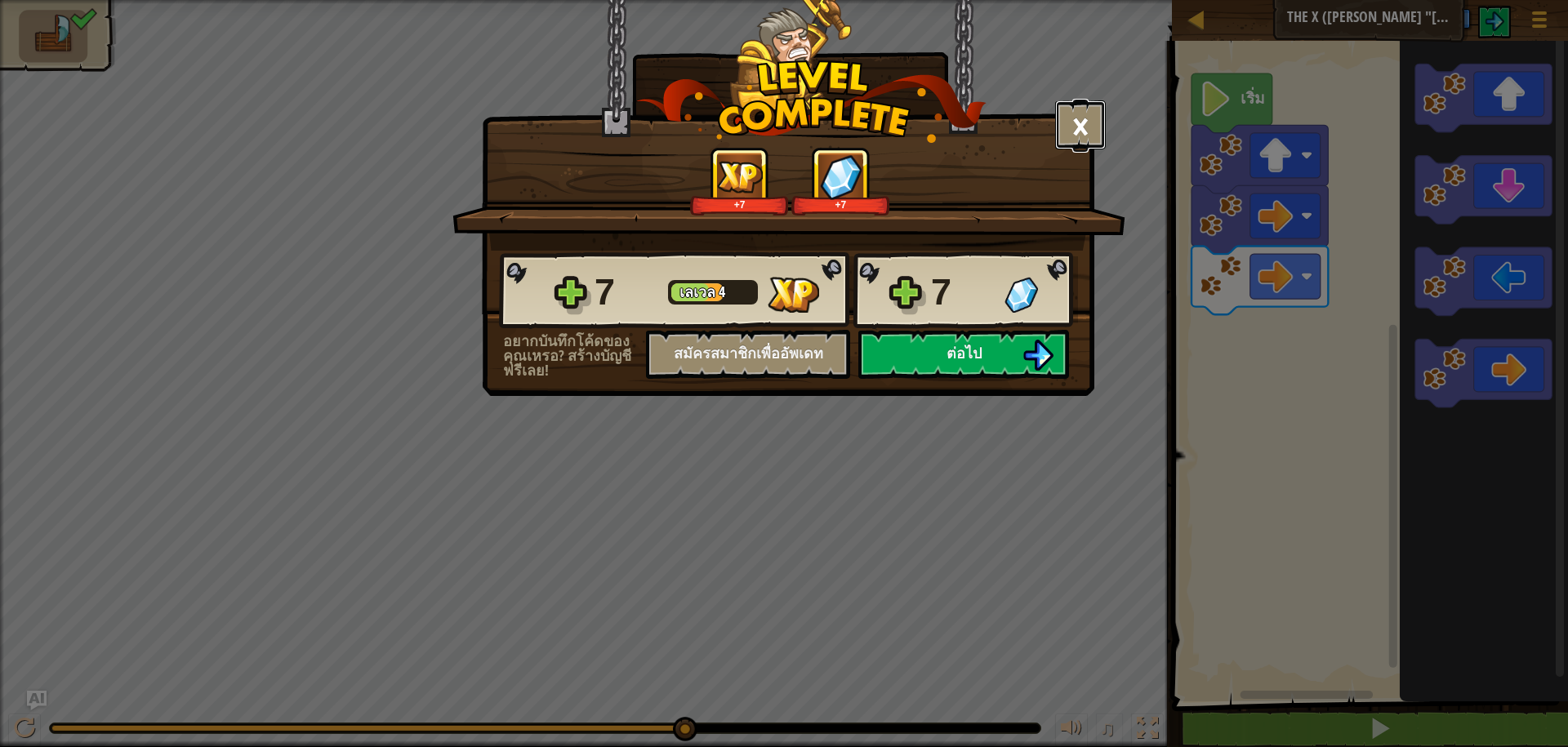
click at [1073, 137] on button "×" at bounding box center [1081, 125] width 51 height 49
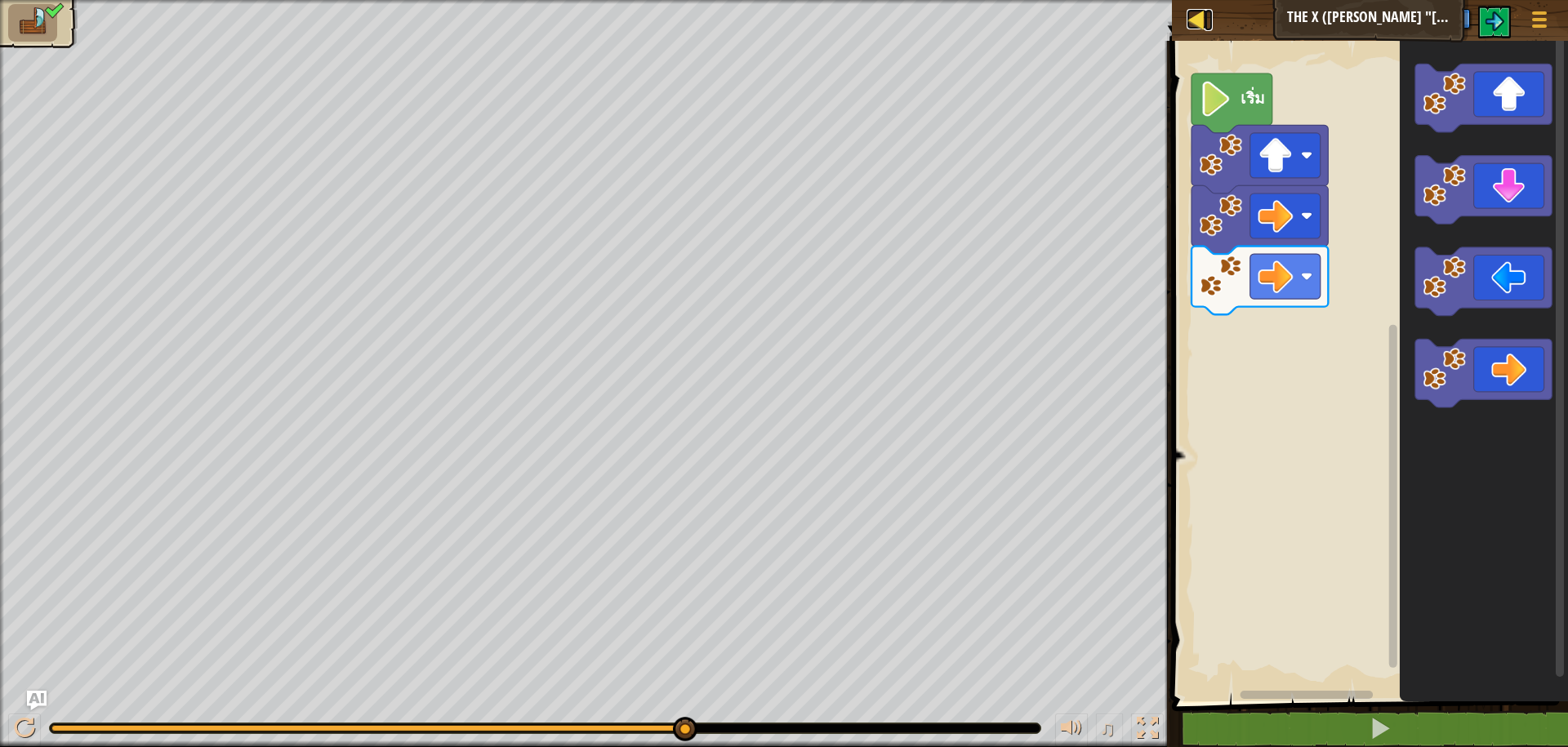
click at [1194, 18] on div at bounding box center [1197, 20] width 21 height 21
select select "th"
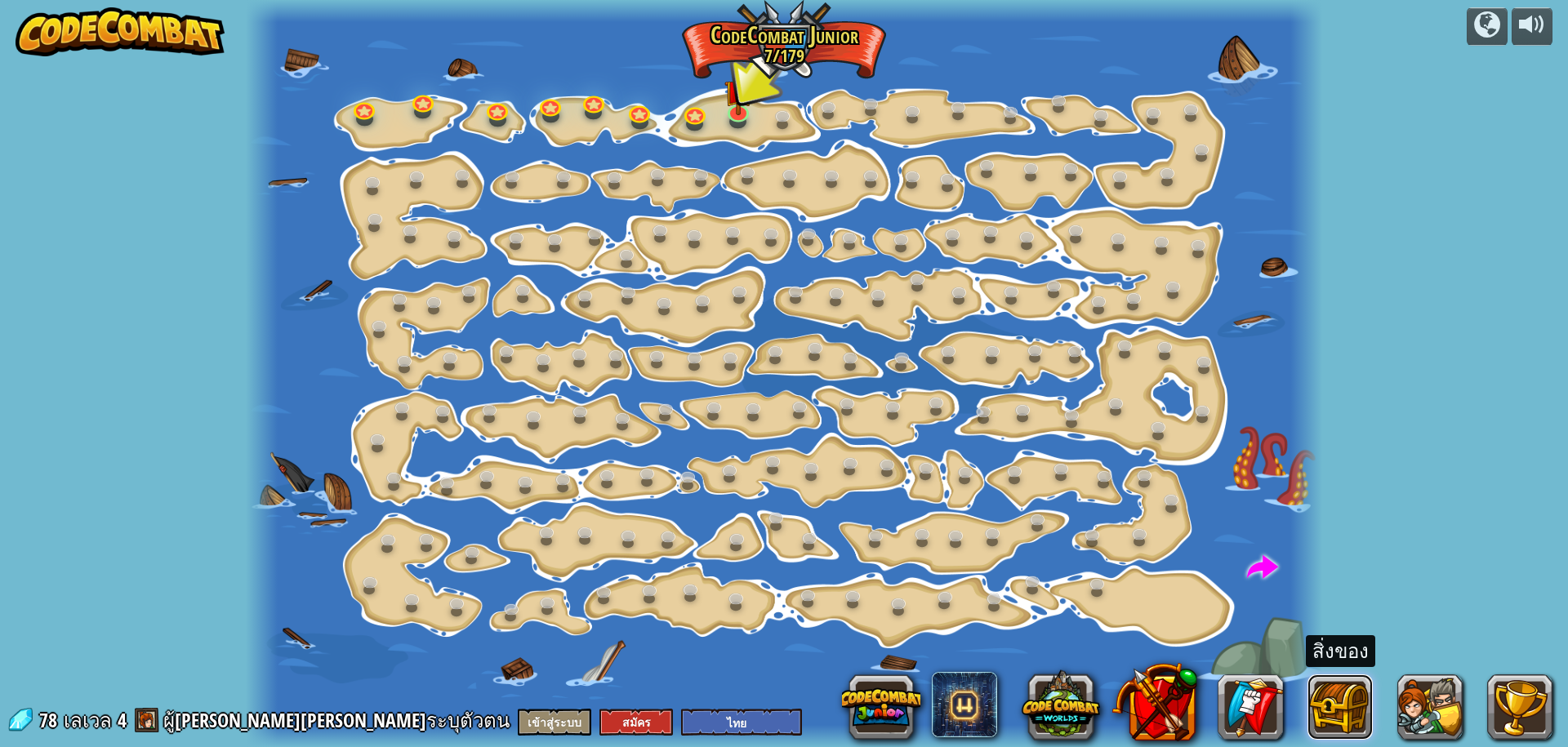
click at [1348, 710] on button at bounding box center [1340, 706] width 65 height 65
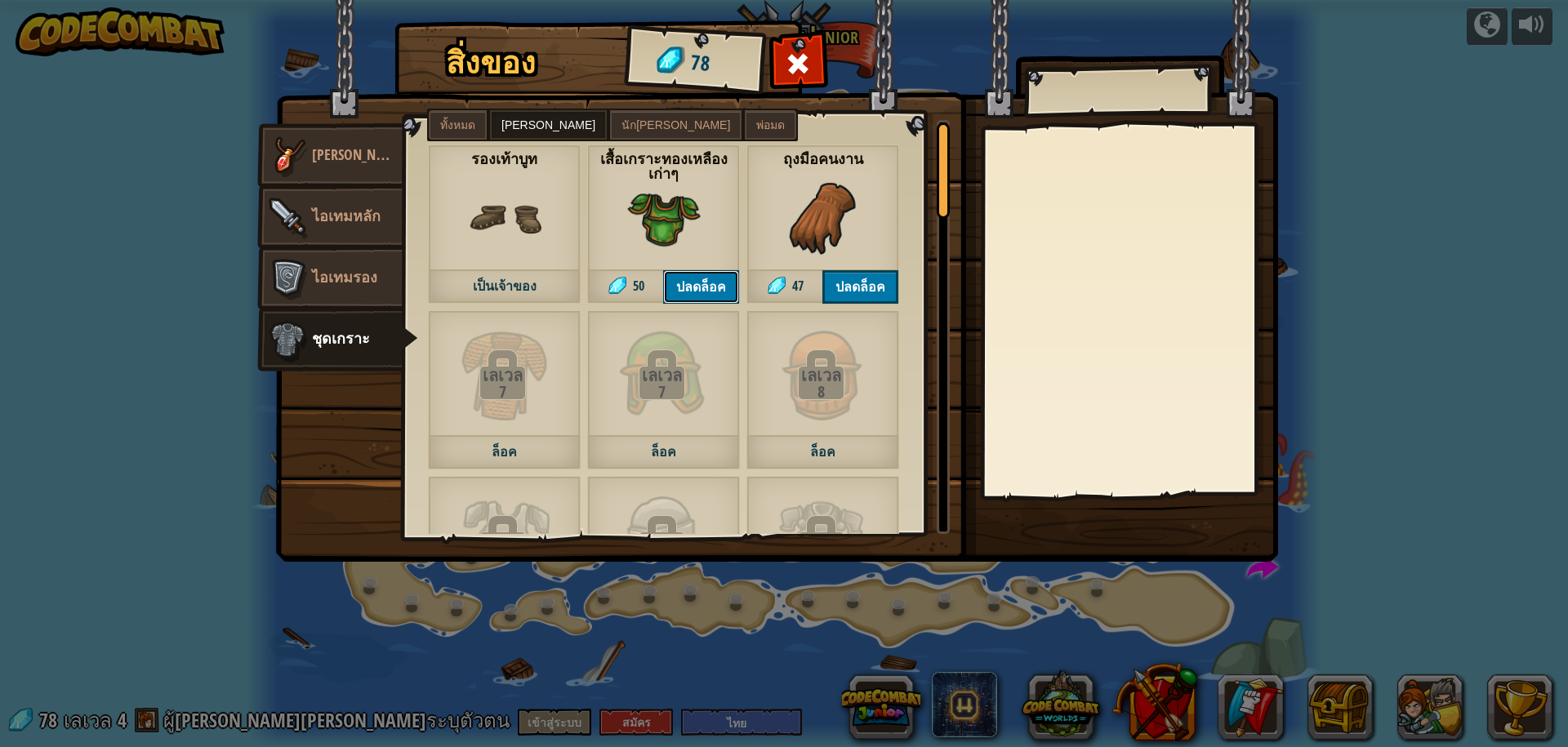
click at [705, 279] on button "ปลดล็อค" at bounding box center [701, 287] width 76 height 33
click at [703, 287] on button "ยืนยัน" at bounding box center [701, 287] width 76 height 33
click at [1295, 98] on div "สิ่งของ 28 อื่นๆ เครื่องประดับ ไอเทมหลัก ไอเทมรอง ชุดเกราะ ทั้งหมด นักรบ นักธนู…" at bounding box center [784, 374] width 1568 height 747
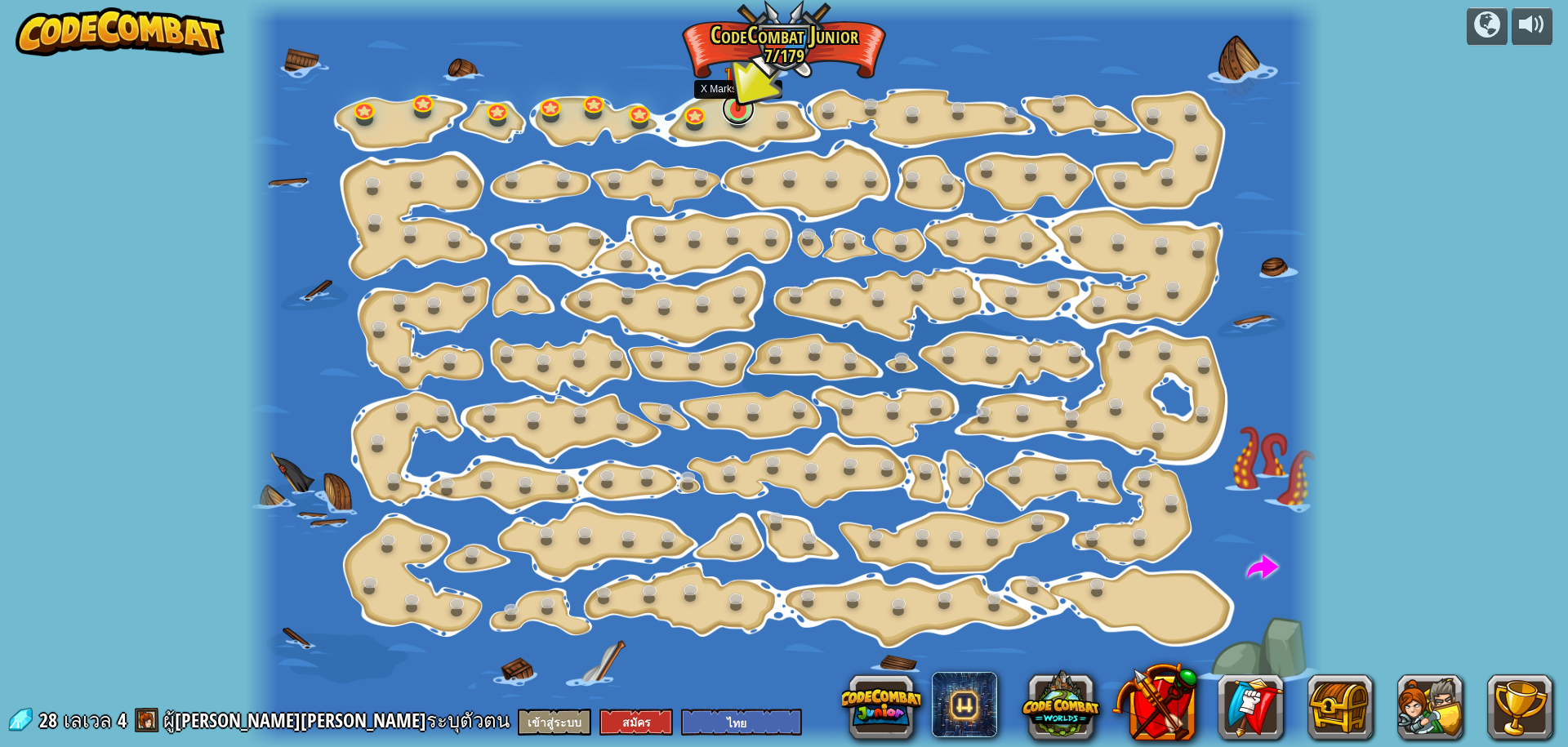
click at [742, 113] on link at bounding box center [739, 109] width 33 height 33
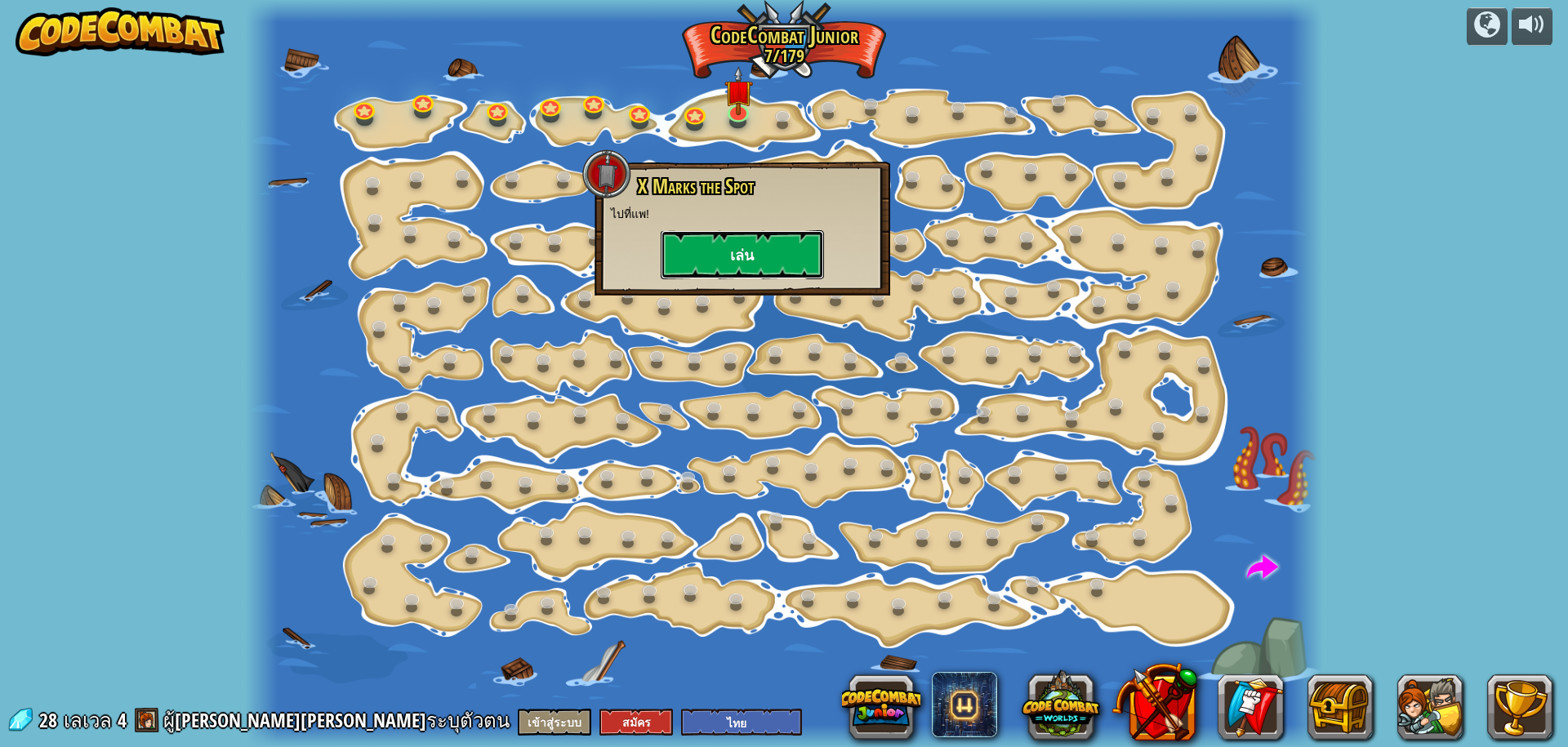
click at [759, 247] on button "เล่น" at bounding box center [742, 255] width 164 height 49
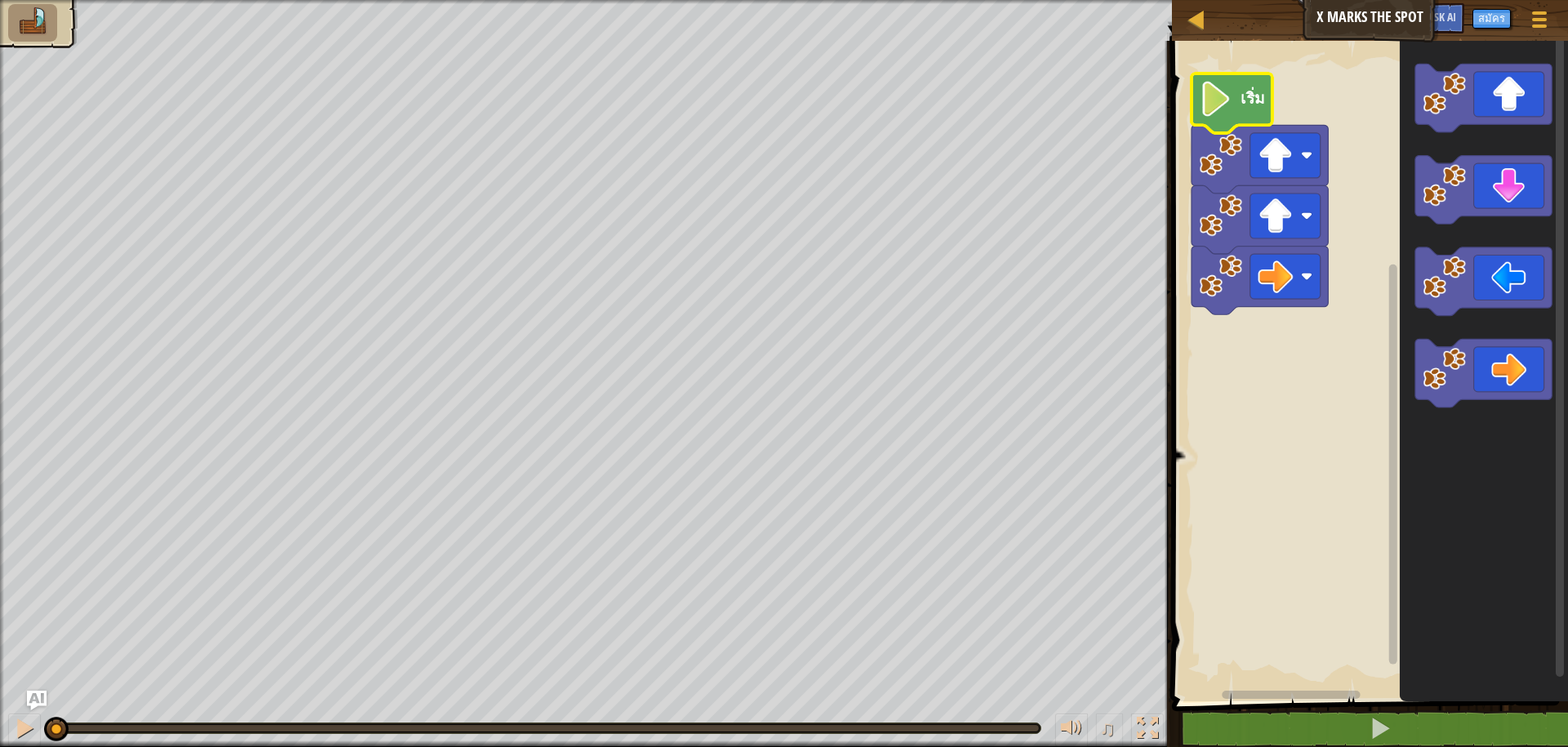
click at [1238, 93] on icon "พื้นที่ทำงาน Blockly" at bounding box center [1232, 103] width 81 height 60
click at [1193, 103] on icon "พื้นที่ทำงาน Blockly" at bounding box center [1232, 103] width 81 height 60
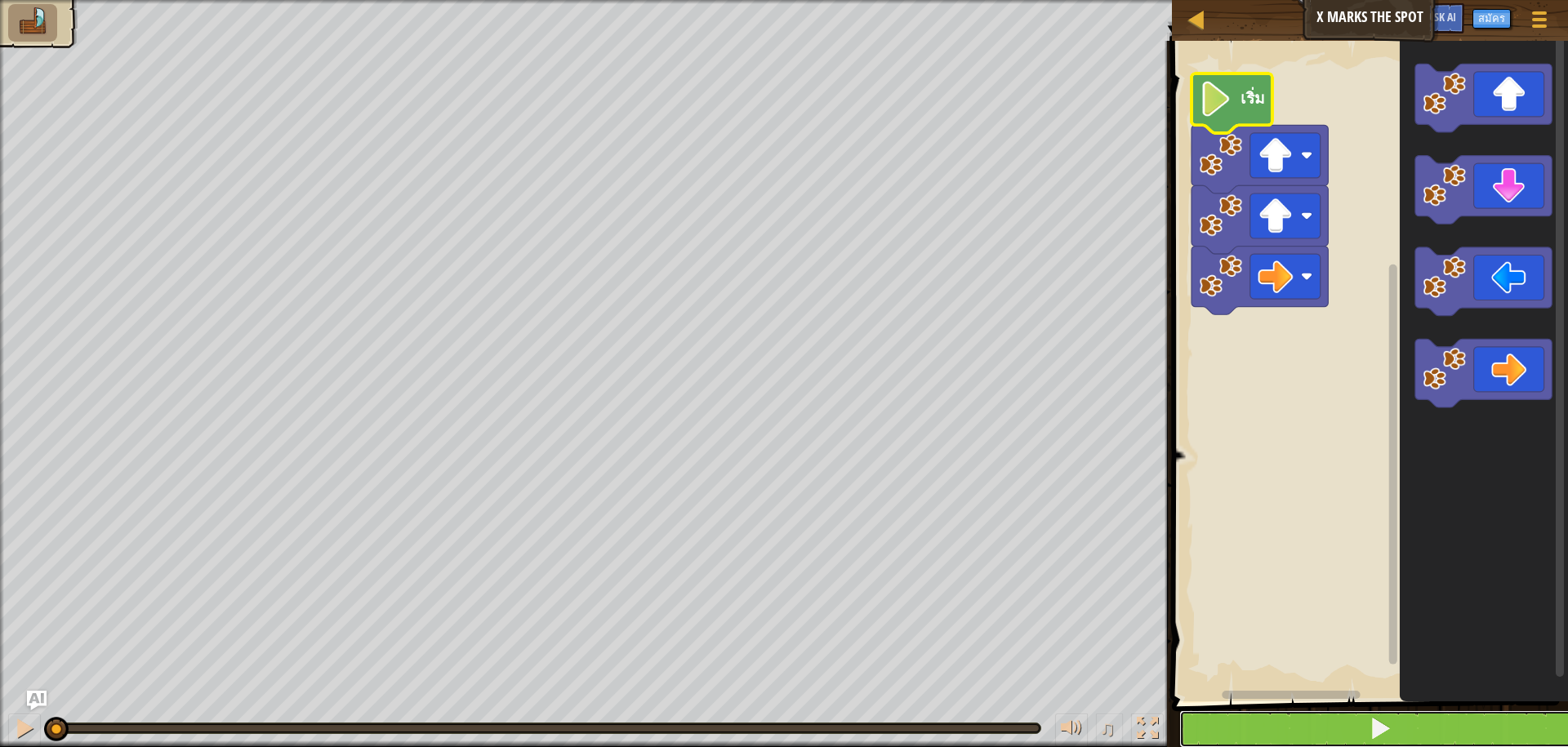
click at [1281, 739] on button at bounding box center [1380, 729] width 401 height 38
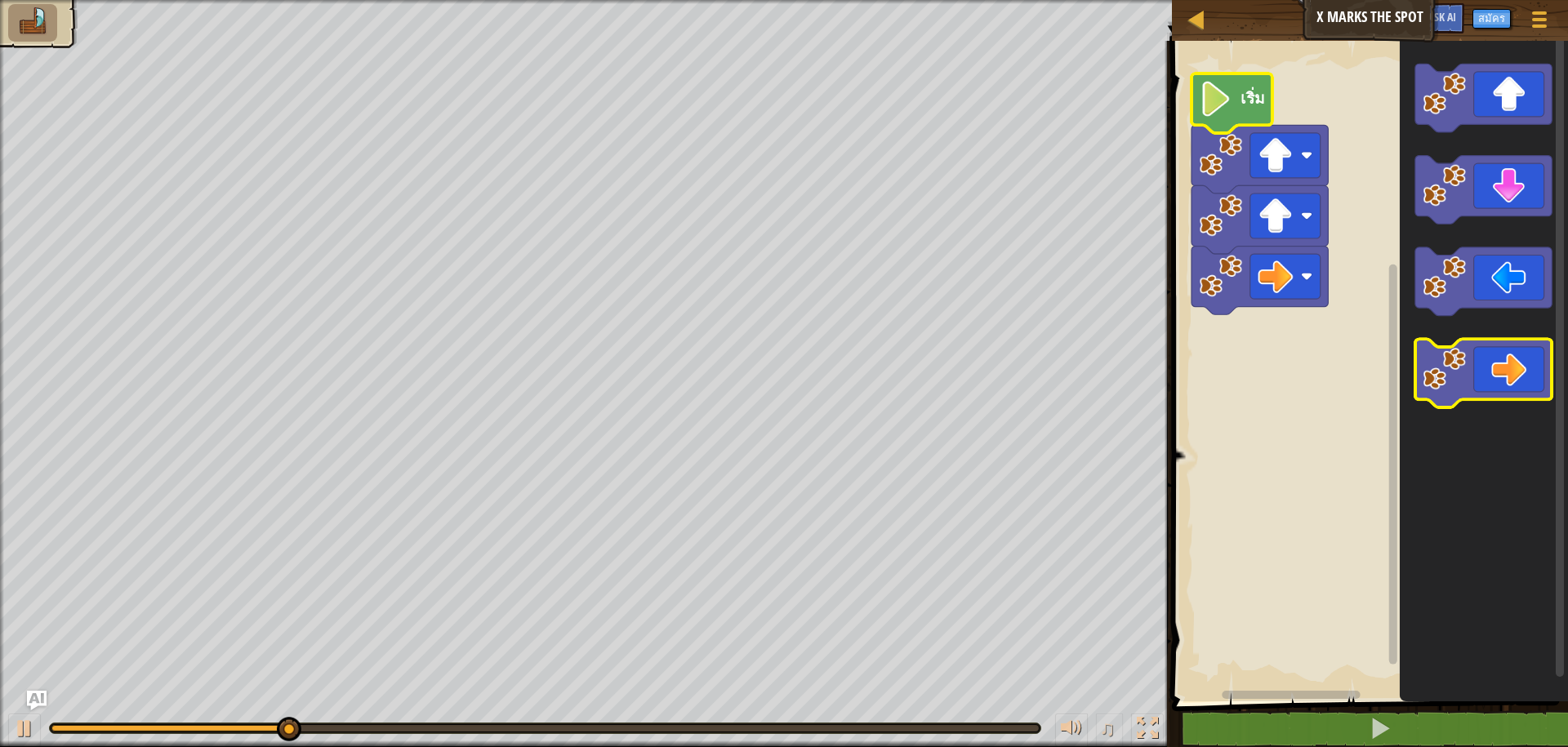
click at [1467, 379] on icon "พื้นที่ทำงาน Blockly" at bounding box center [1484, 373] width 136 height 69
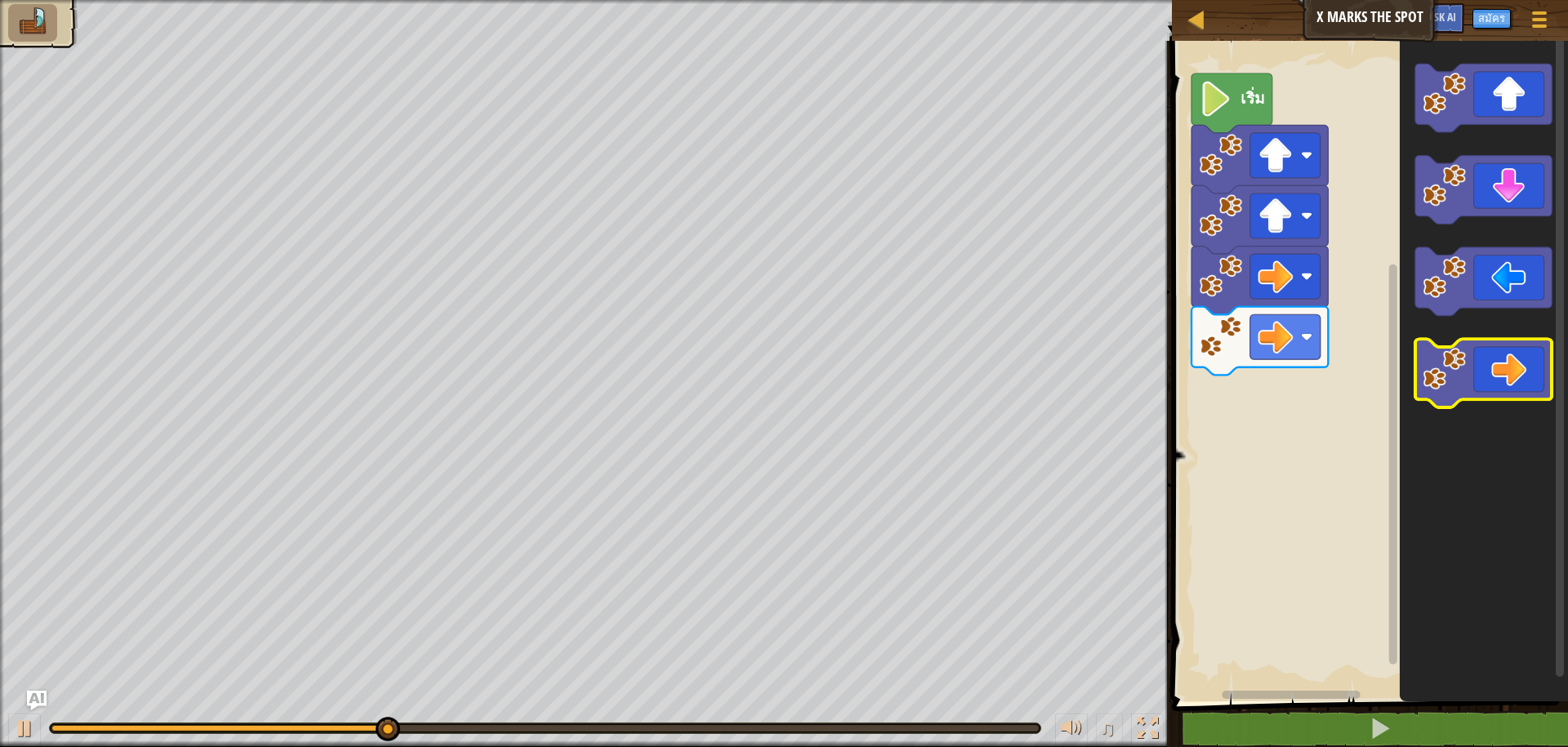
click at [1466, 378] on image "พื้นที่ทำงาน Blockly" at bounding box center [1446, 369] width 44 height 43
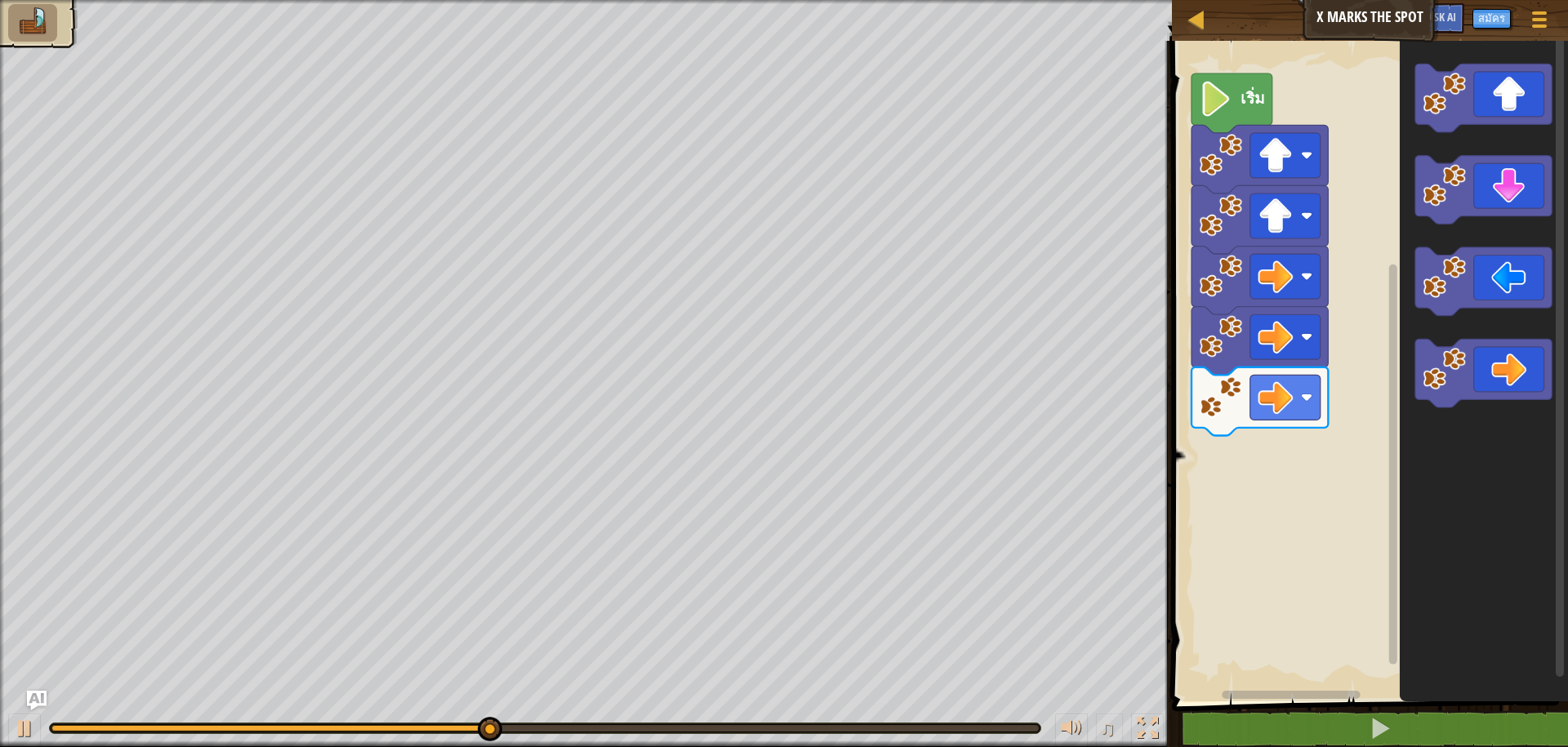
click at [1449, 218] on icon "พื้นที่ทำงาน Blockly" at bounding box center [1485, 367] width 168 height 669
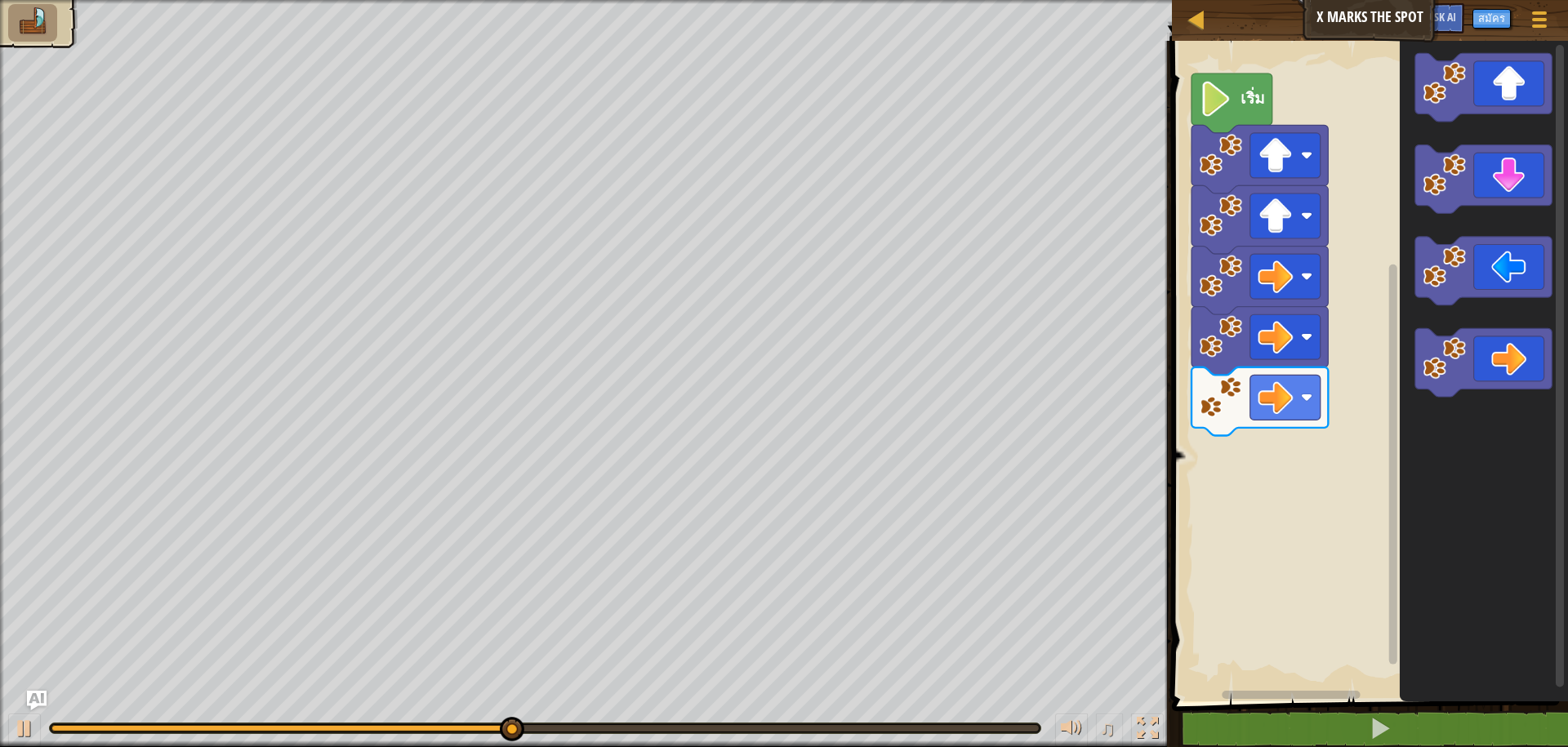
click at [1420, 214] on icon "พื้นที่ทำงาน Blockly" at bounding box center [1485, 367] width 168 height 669
click at [1425, 211] on rect "พื้นที่ทำงาน Blockly" at bounding box center [1484, 180] width 136 height 69
click at [1430, 201] on icon "พื้นที่ทำงาน Blockly" at bounding box center [1484, 180] width 136 height 69
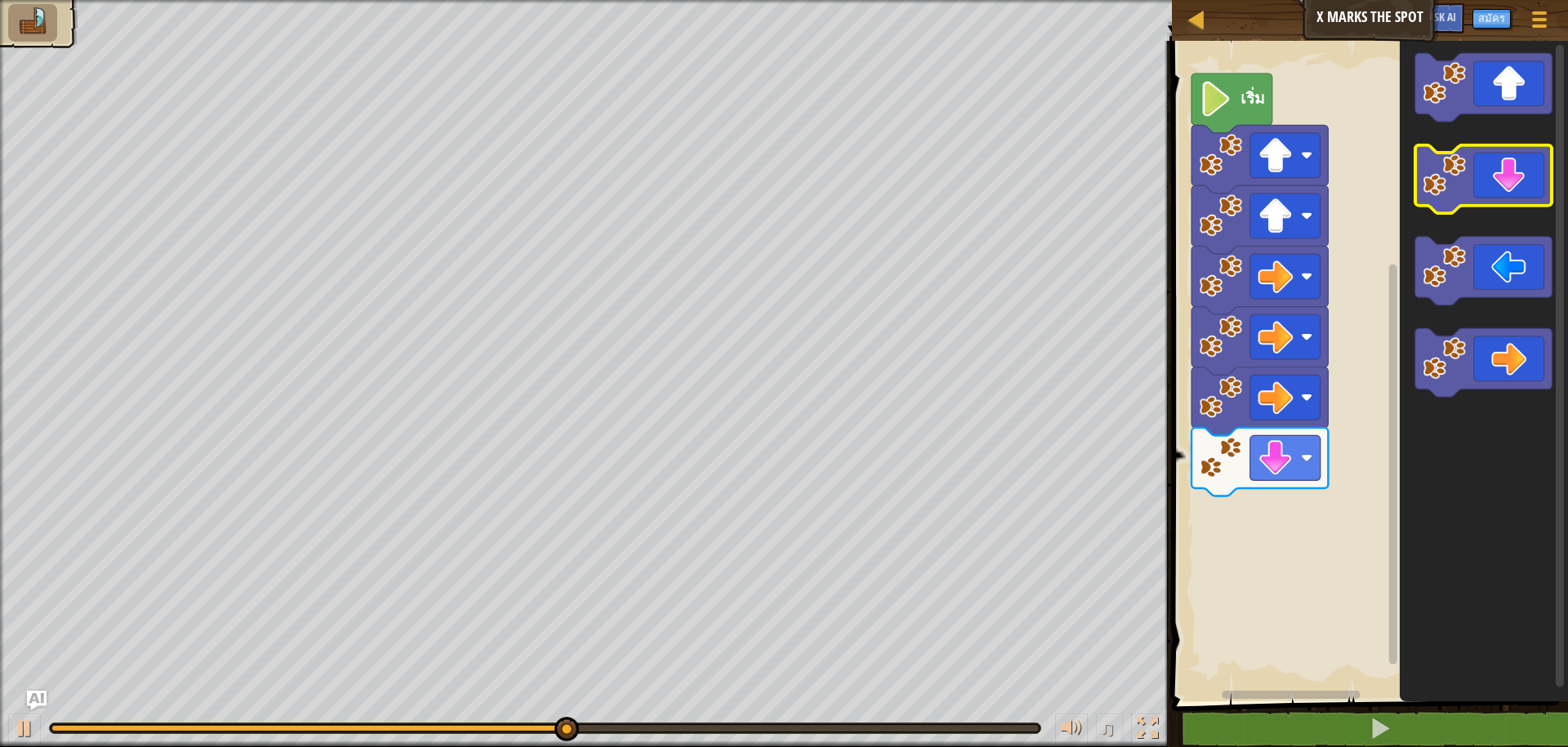
click at [1430, 201] on icon "พื้นที่ทำงาน Blockly" at bounding box center [1484, 180] width 136 height 69
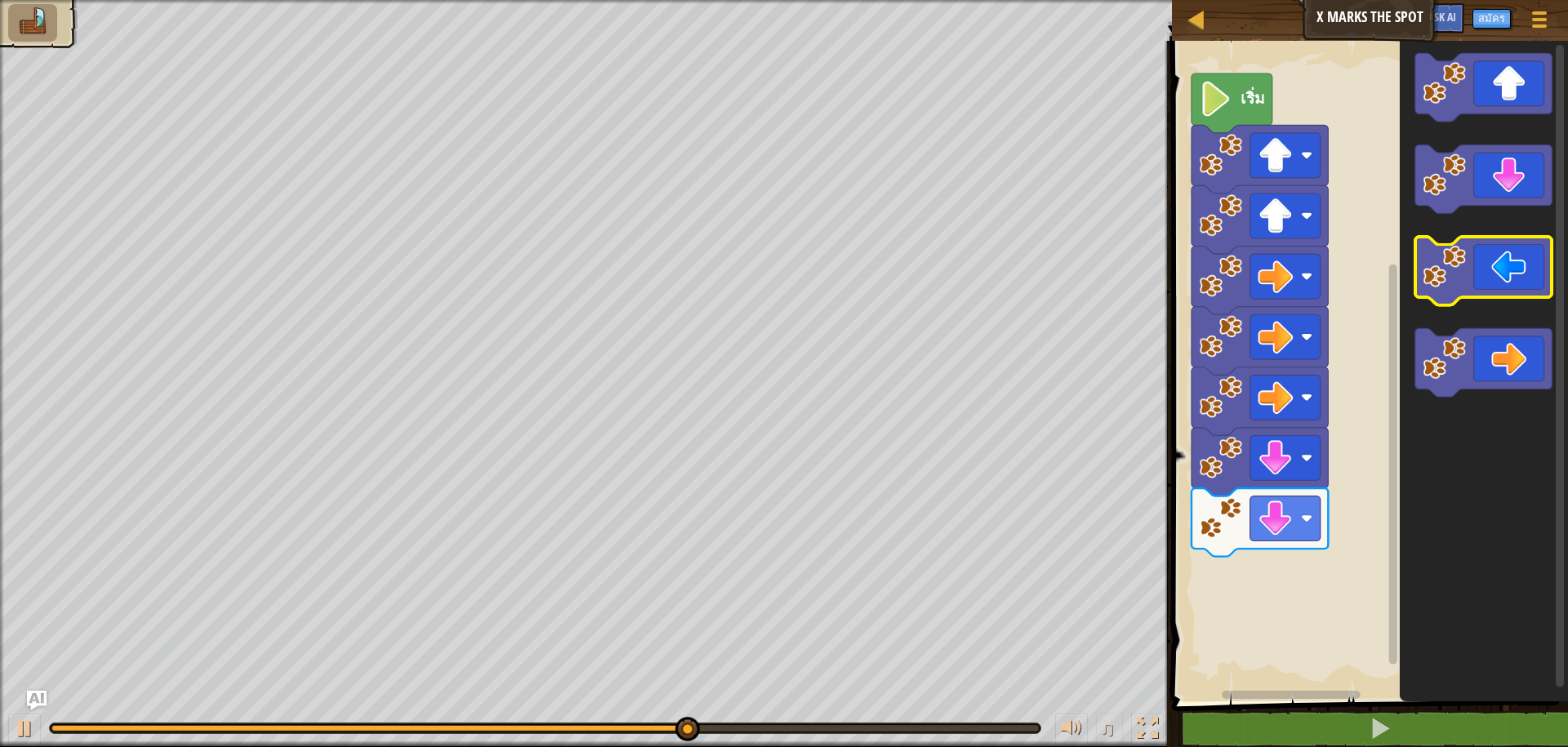
click at [1458, 291] on icon "พื้นที่ทำงาน Blockly" at bounding box center [1484, 270] width 136 height 69
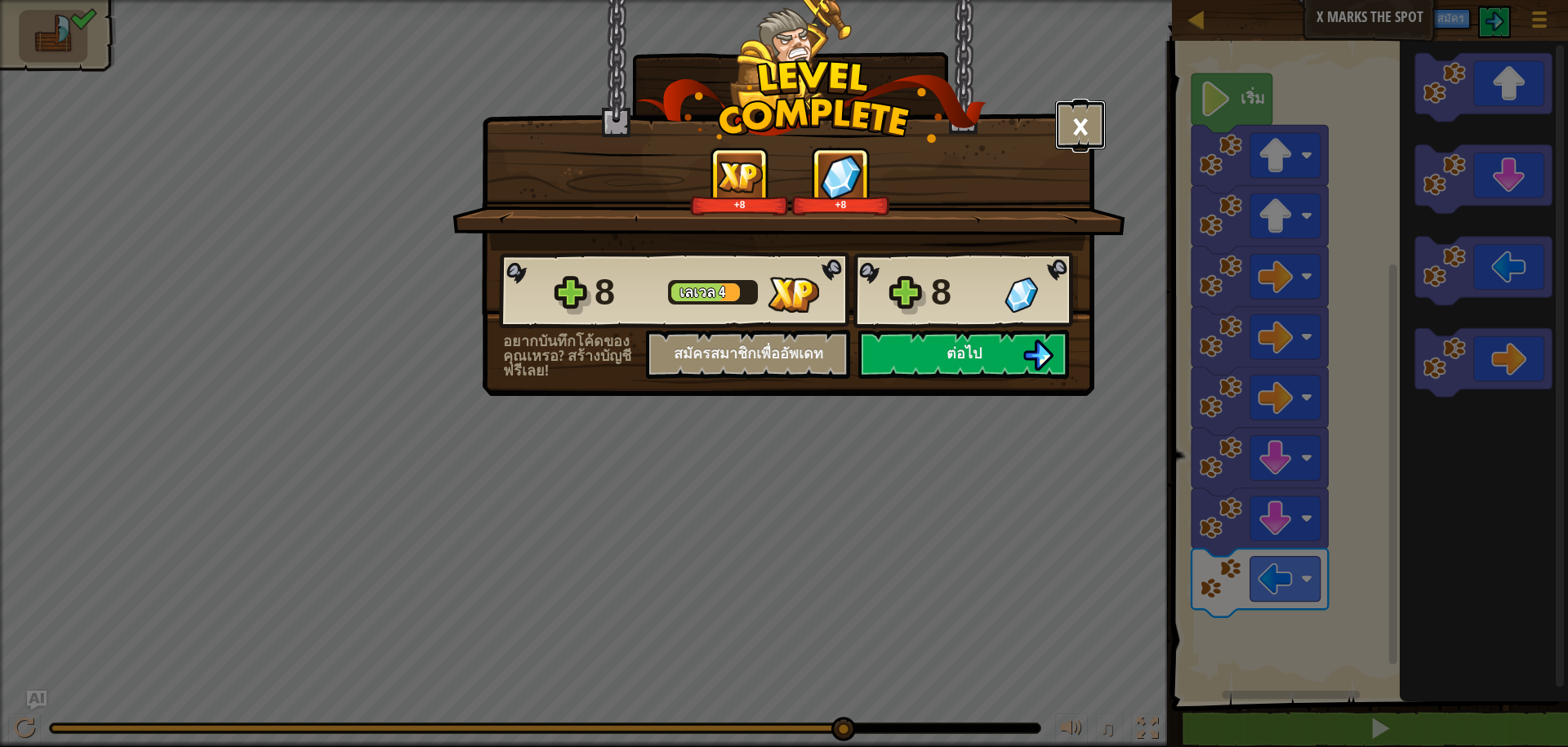
click at [1088, 130] on button "×" at bounding box center [1081, 125] width 51 height 49
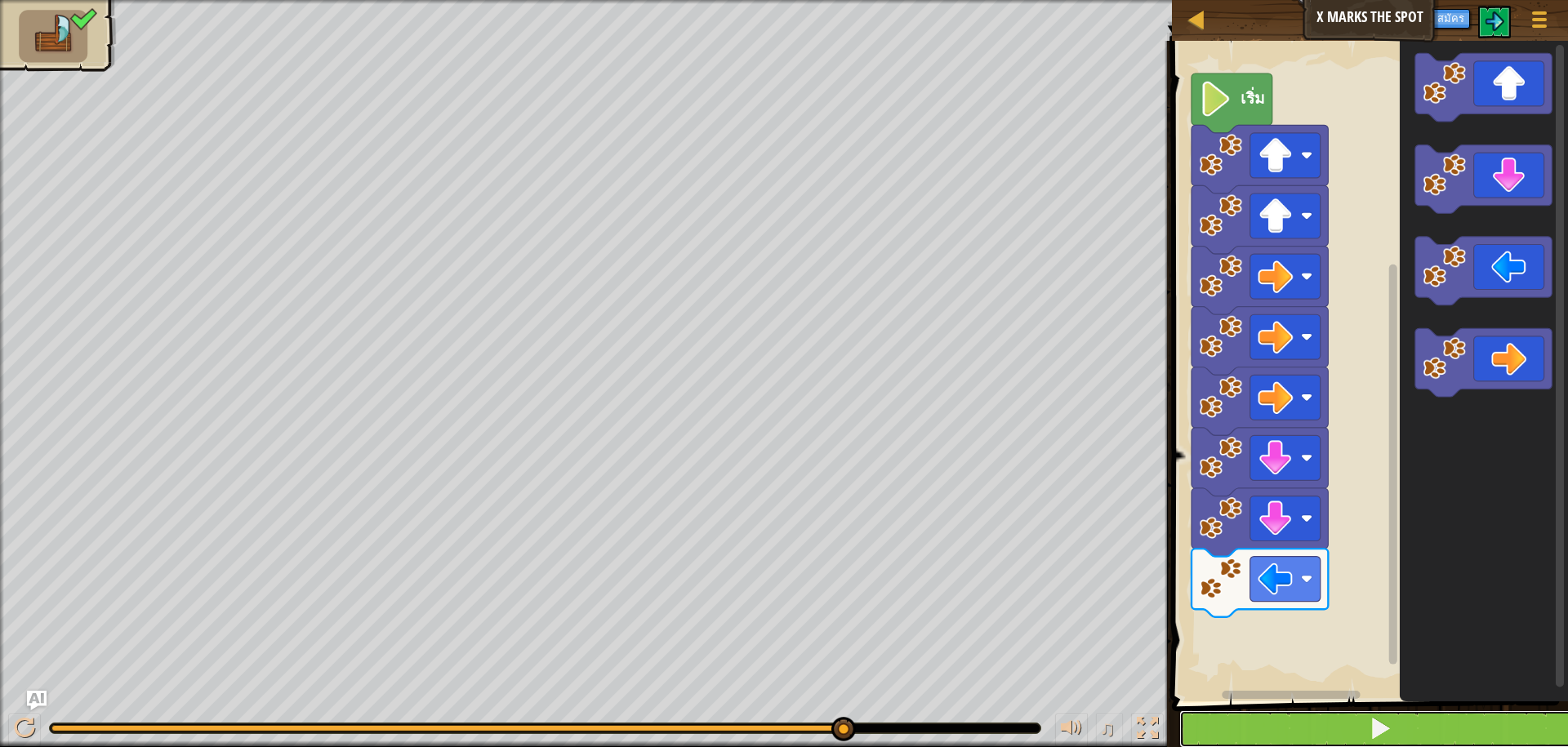
click at [1242, 724] on button at bounding box center [1380, 729] width 401 height 38
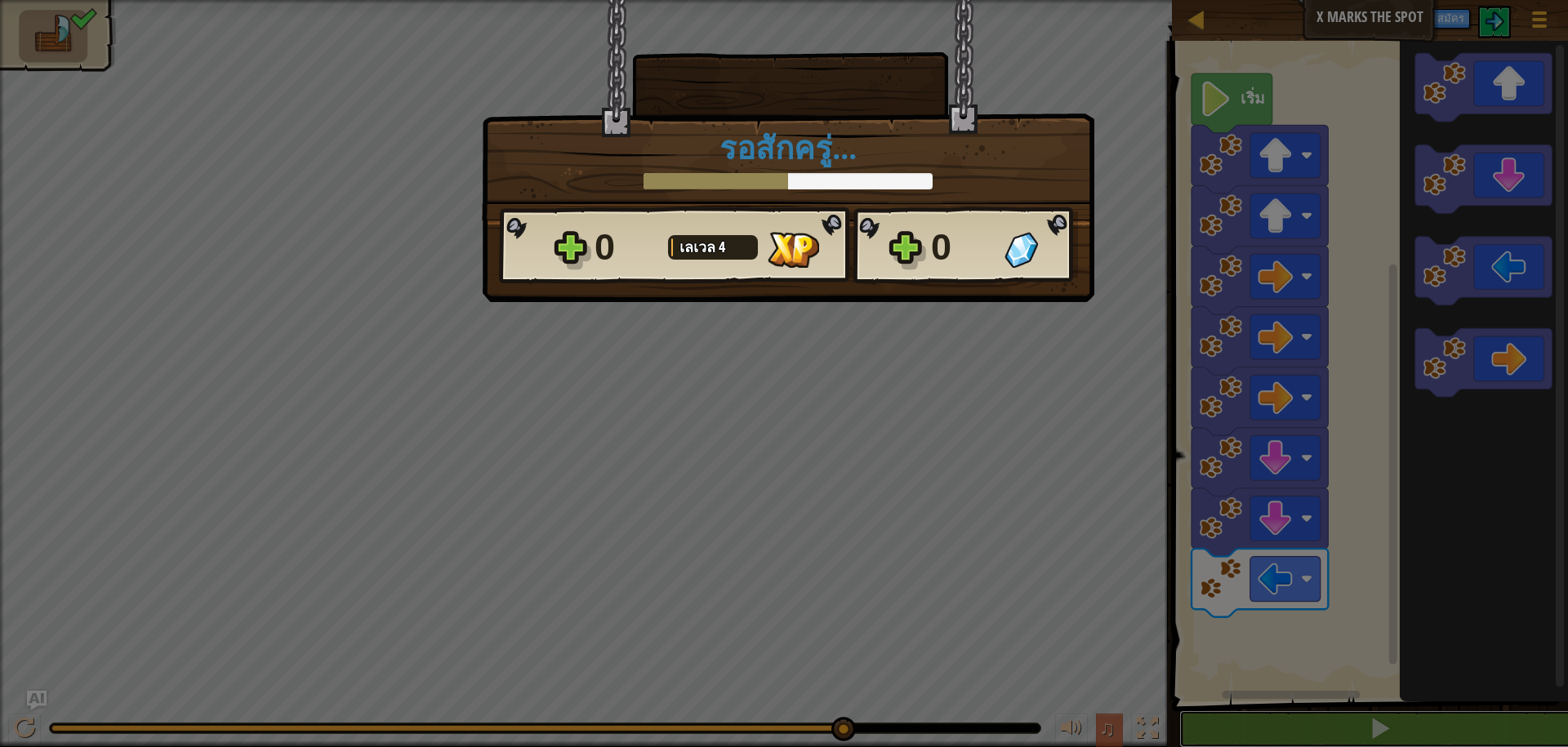
scroll to position [1, 0]
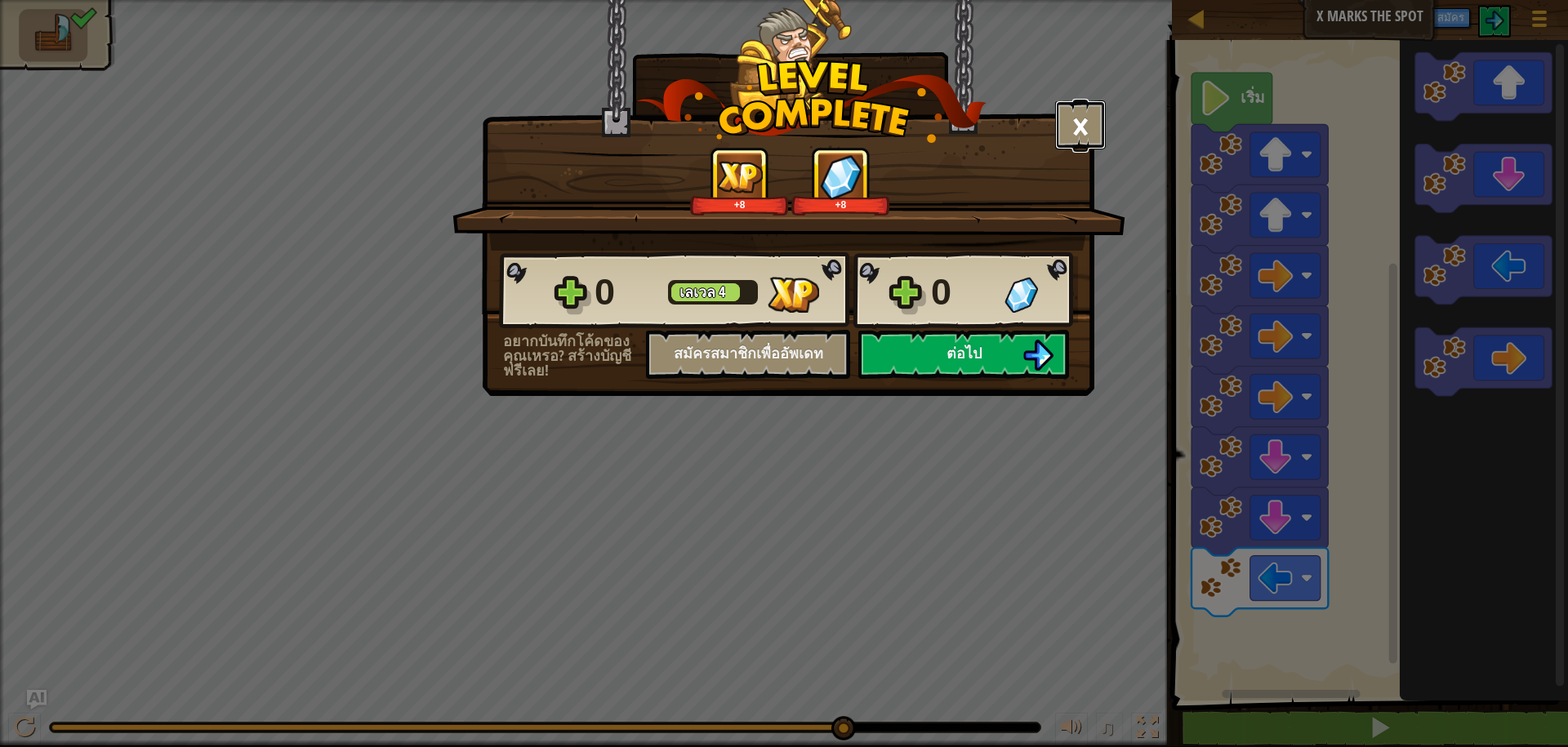
click at [1078, 123] on button "×" at bounding box center [1081, 125] width 51 height 49
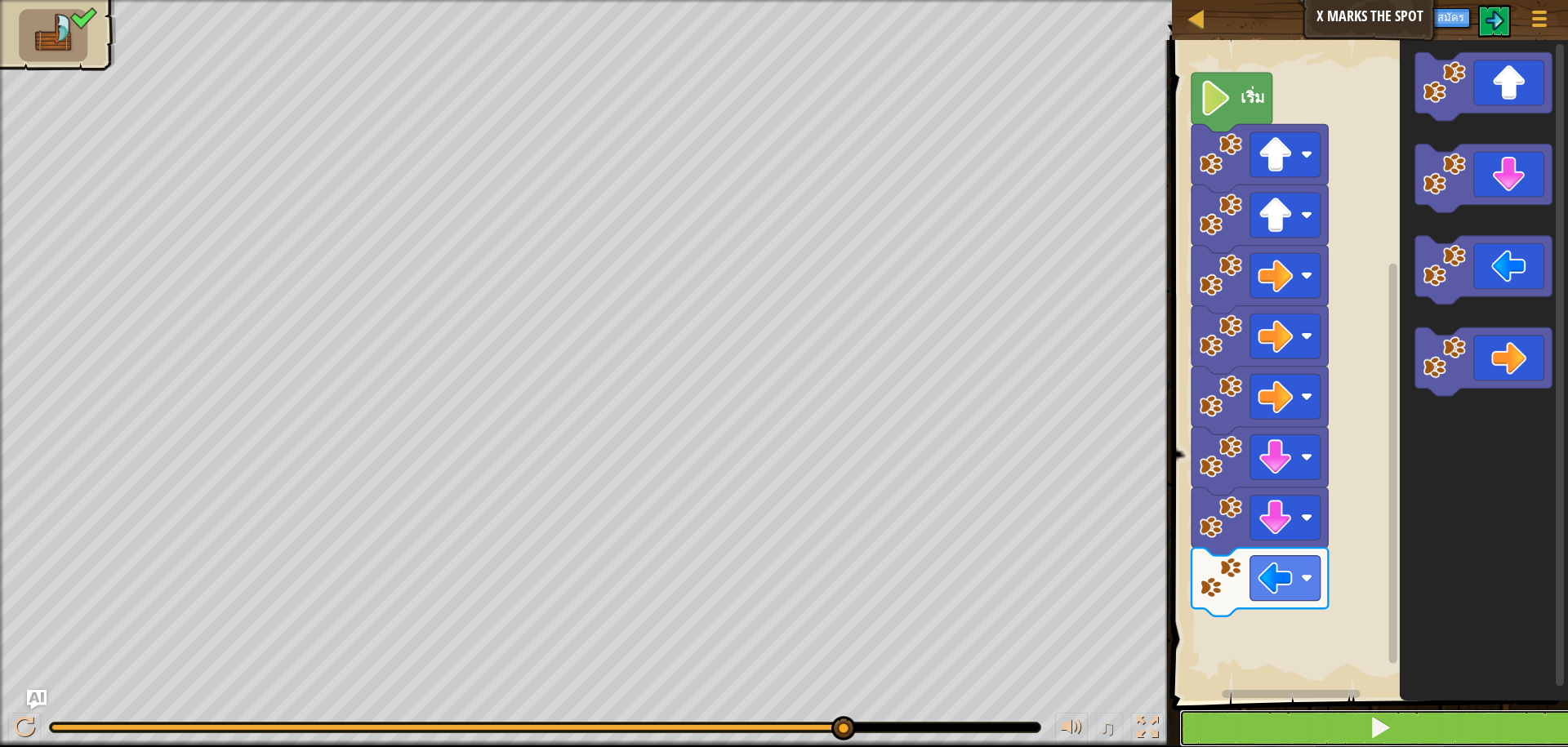
click at [1240, 718] on button at bounding box center [1380, 729] width 401 height 38
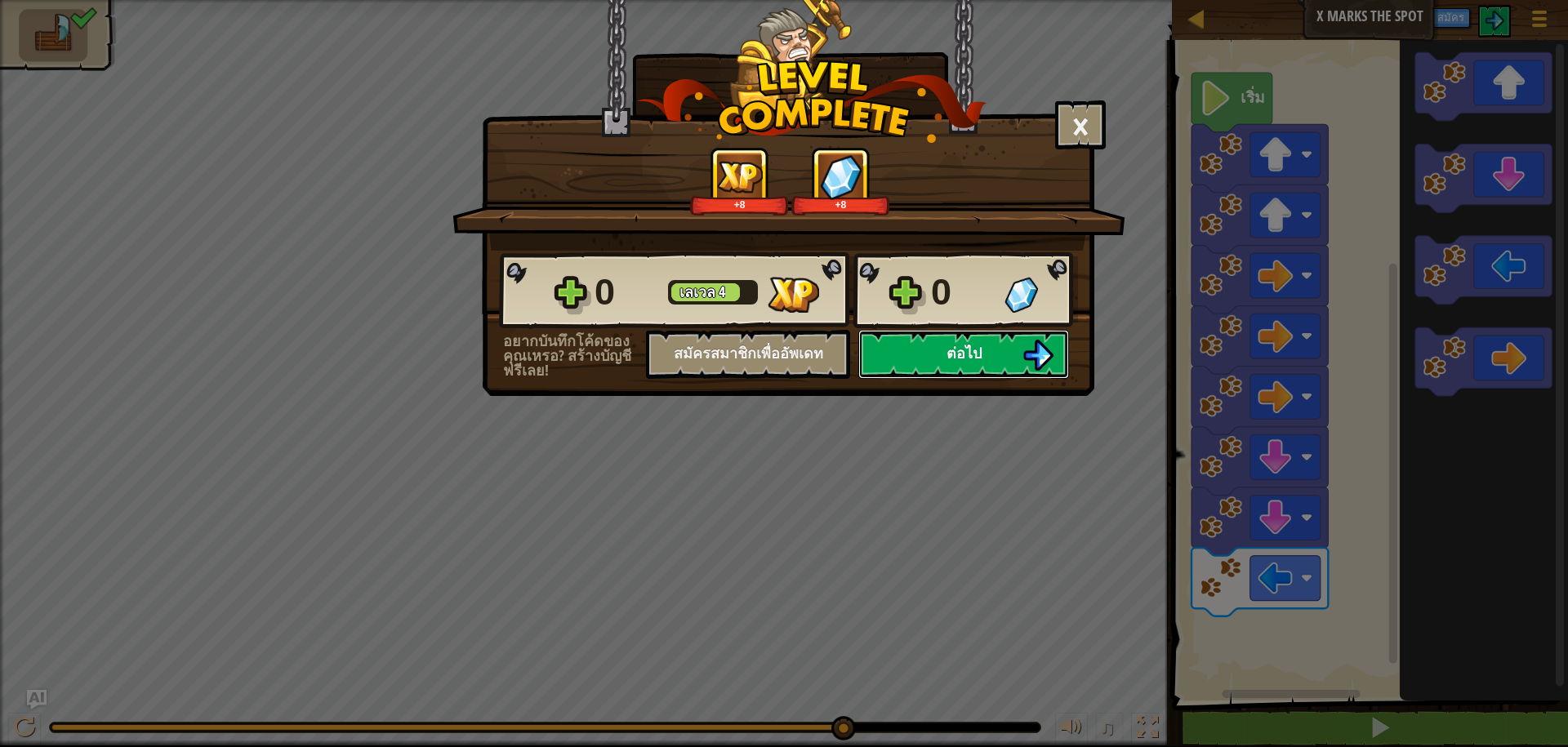
click at [980, 351] on span "ต่อไป" at bounding box center [964, 354] width 35 height 21
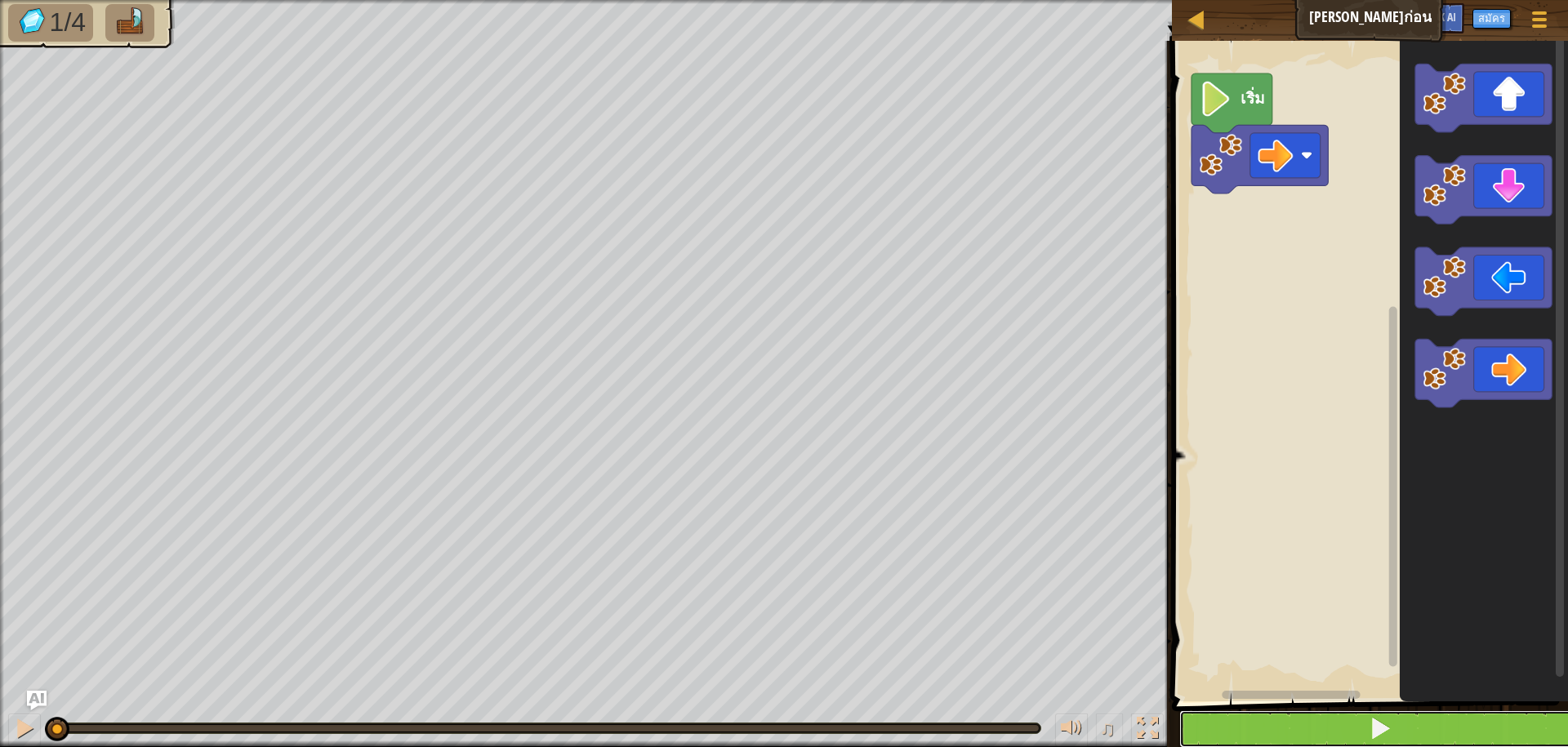
click at [1181, 725] on button at bounding box center [1380, 729] width 401 height 38
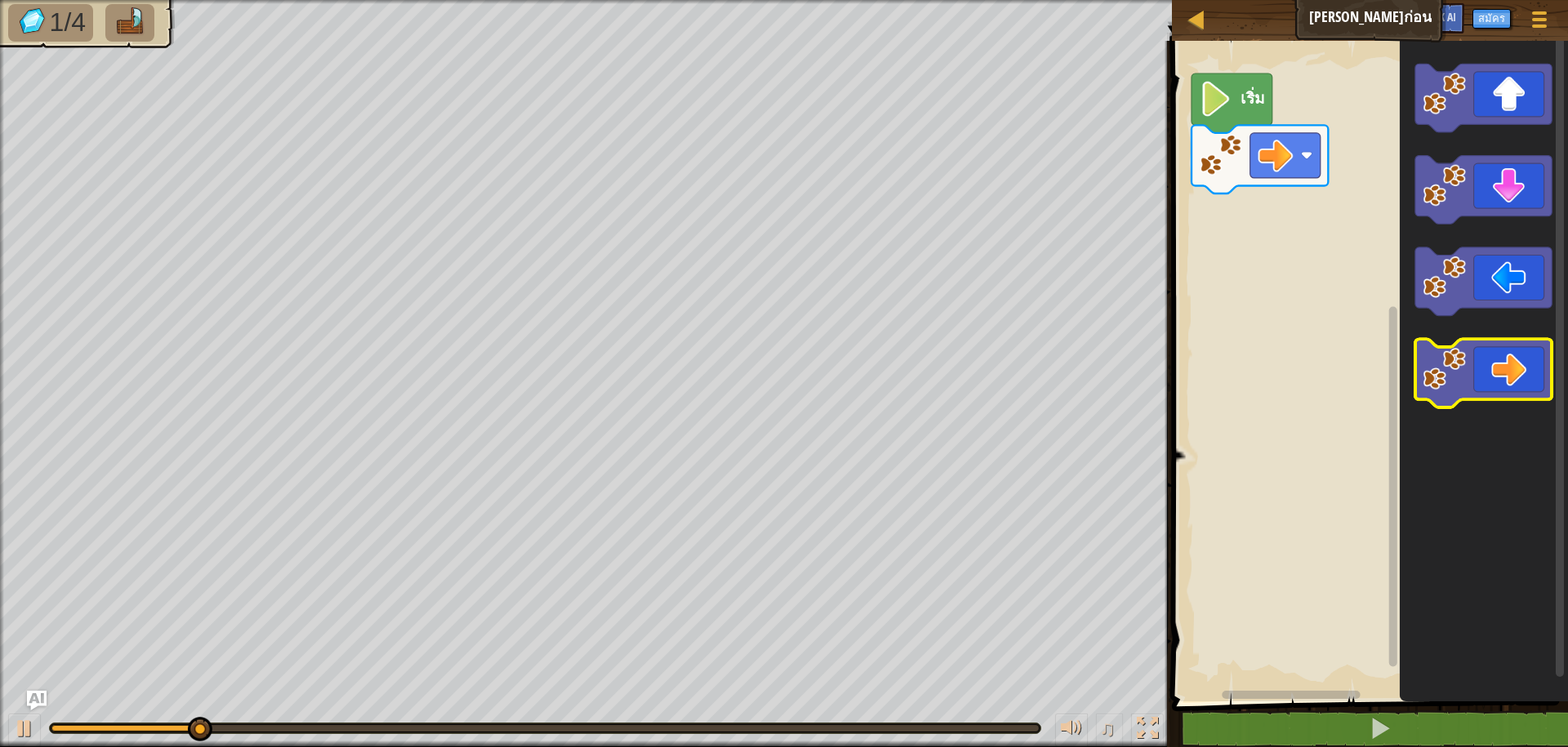
click at [1448, 382] on image "พื้นที่ทำงาน Blockly" at bounding box center [1446, 369] width 44 height 43
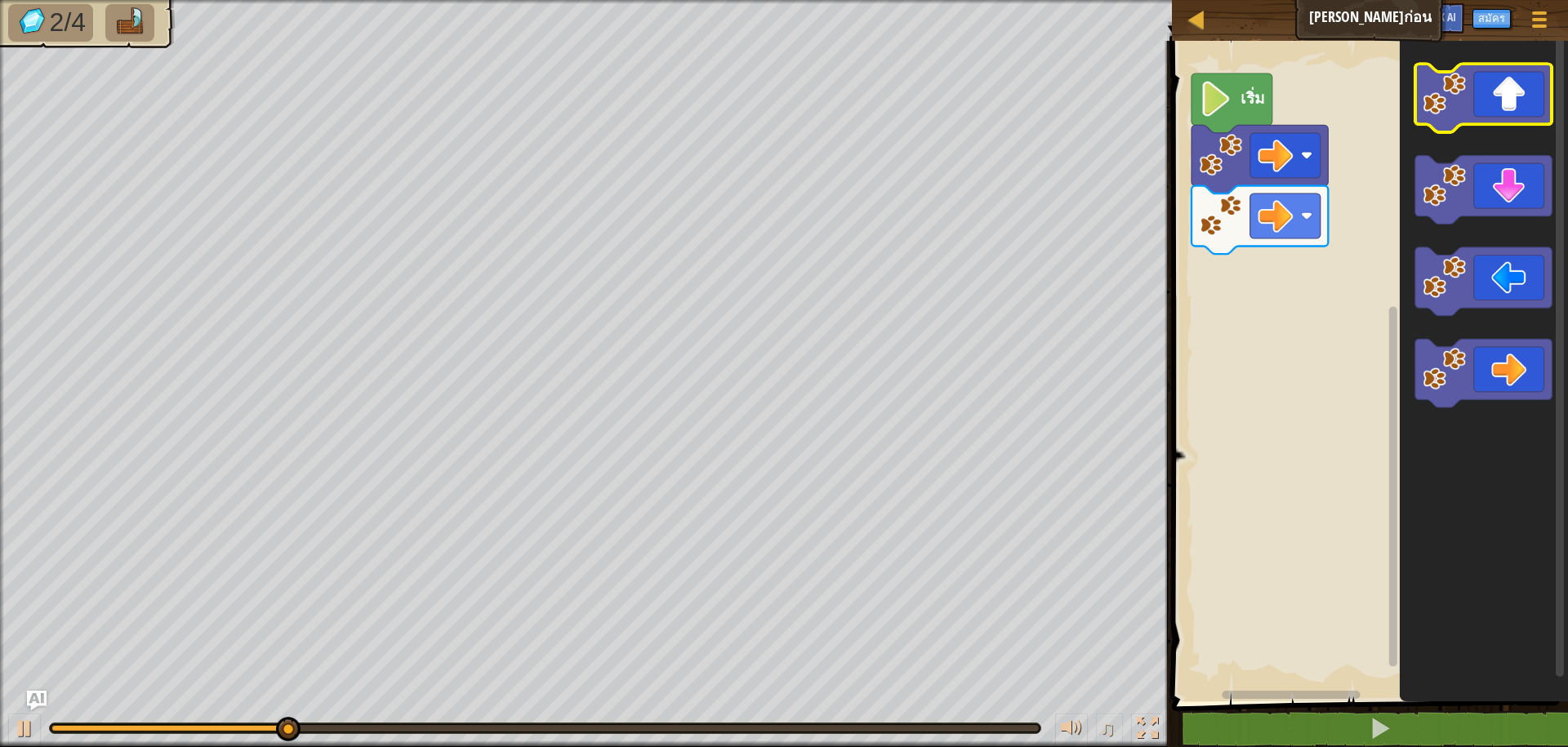
click at [1458, 118] on icon "พื้นที่ทำงาน Blockly" at bounding box center [1484, 97] width 136 height 69
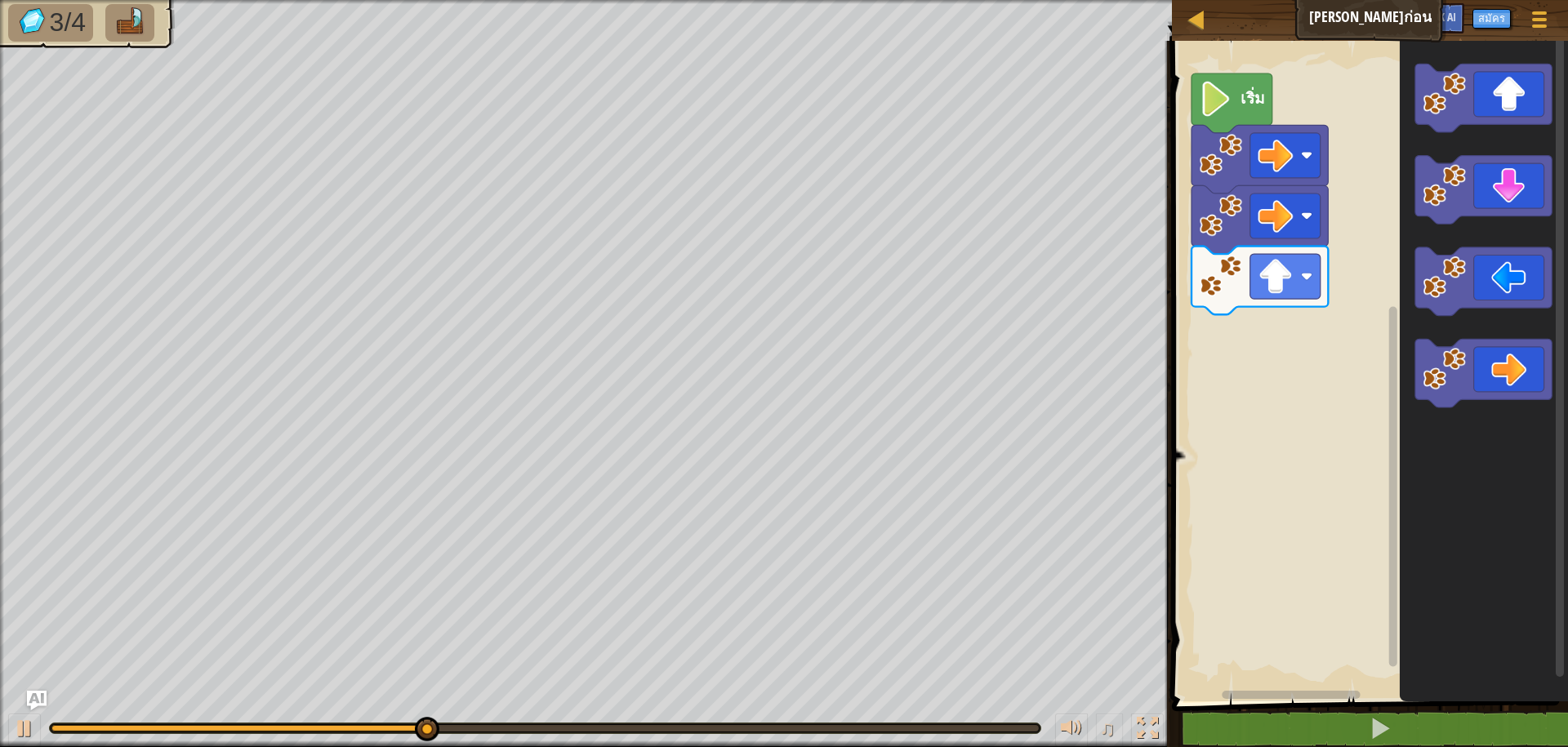
click at [1442, 230] on icon "พื้นที่ทำงาน Blockly" at bounding box center [1485, 367] width 168 height 669
click at [1446, 215] on icon "พื้นที่ทำงาน Blockly" at bounding box center [1484, 190] width 136 height 69
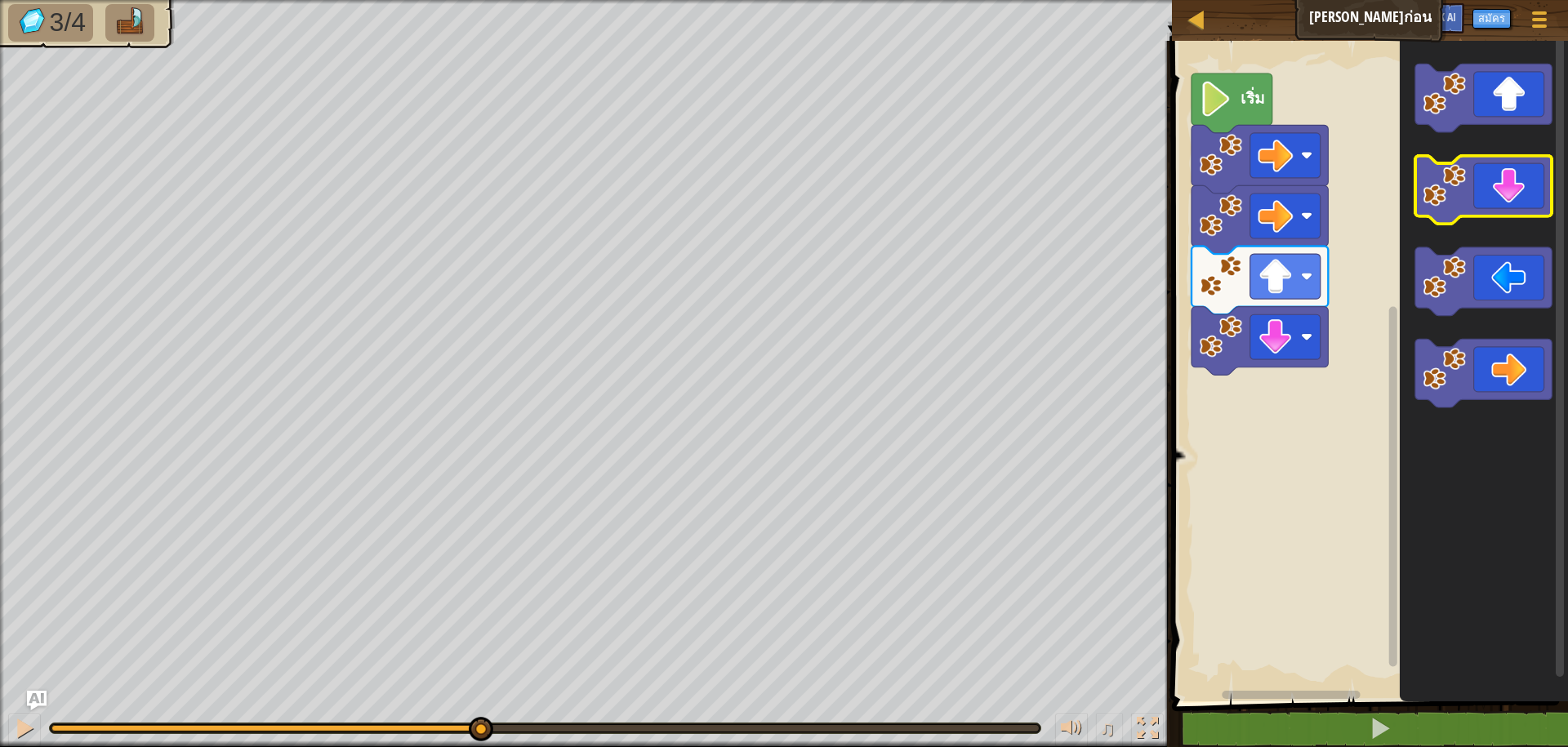
click at [1446, 215] on icon "พื้นที่ทำงาน Blockly" at bounding box center [1484, 190] width 136 height 69
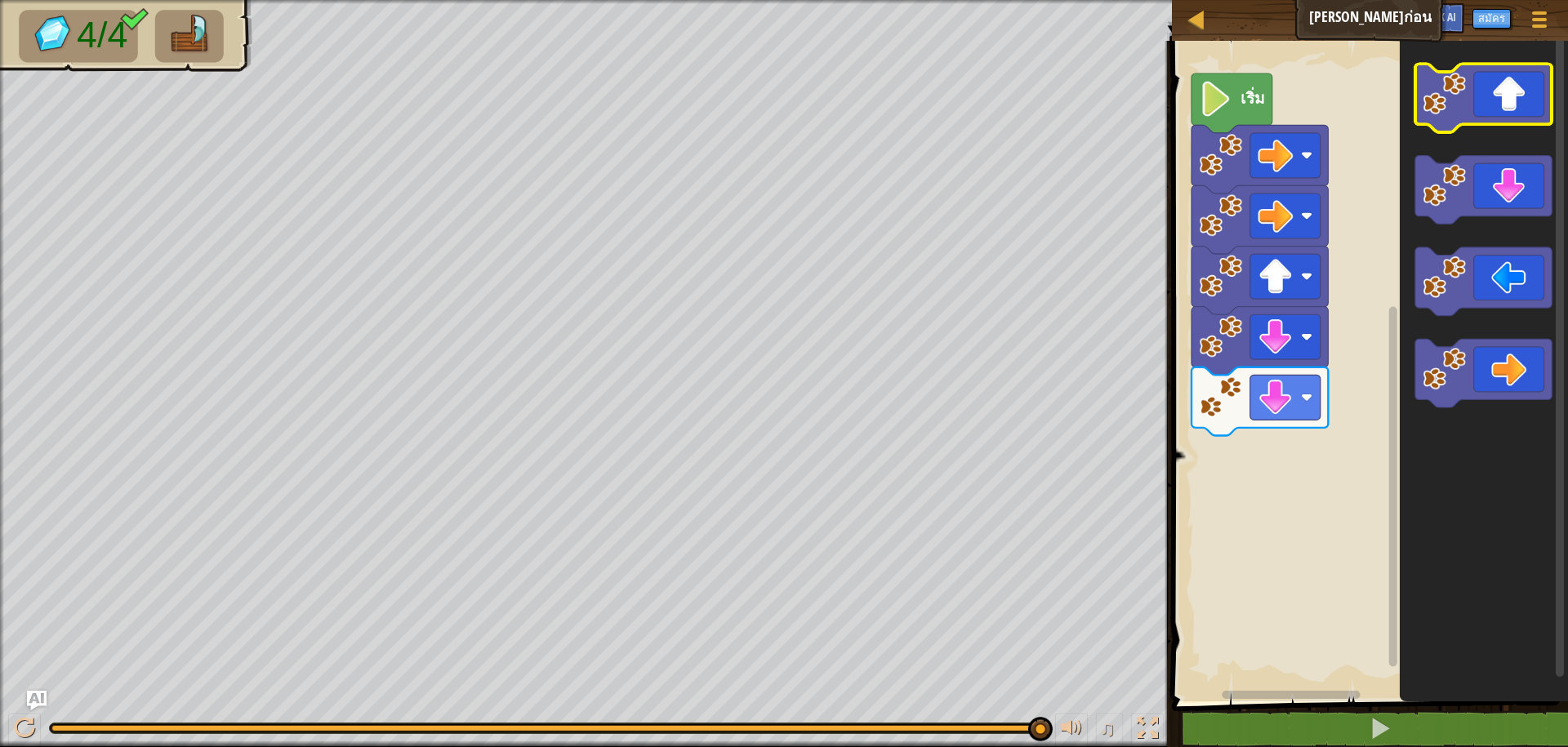
click at [1426, 93] on image "พื้นที่ทำงาน Blockly" at bounding box center [1446, 94] width 44 height 43
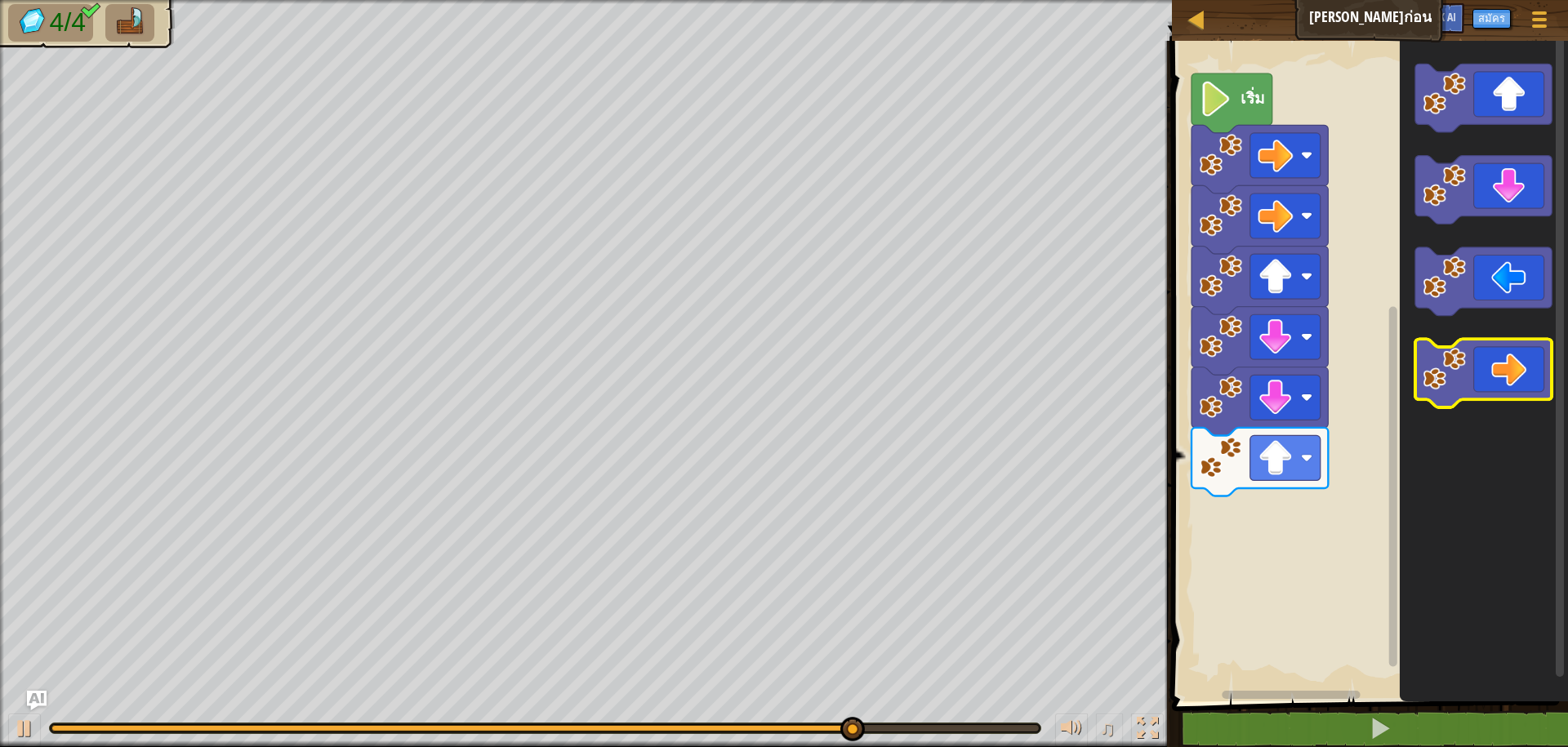
click at [1460, 386] on image "พื้นที่ทำงาน Blockly" at bounding box center [1446, 369] width 44 height 43
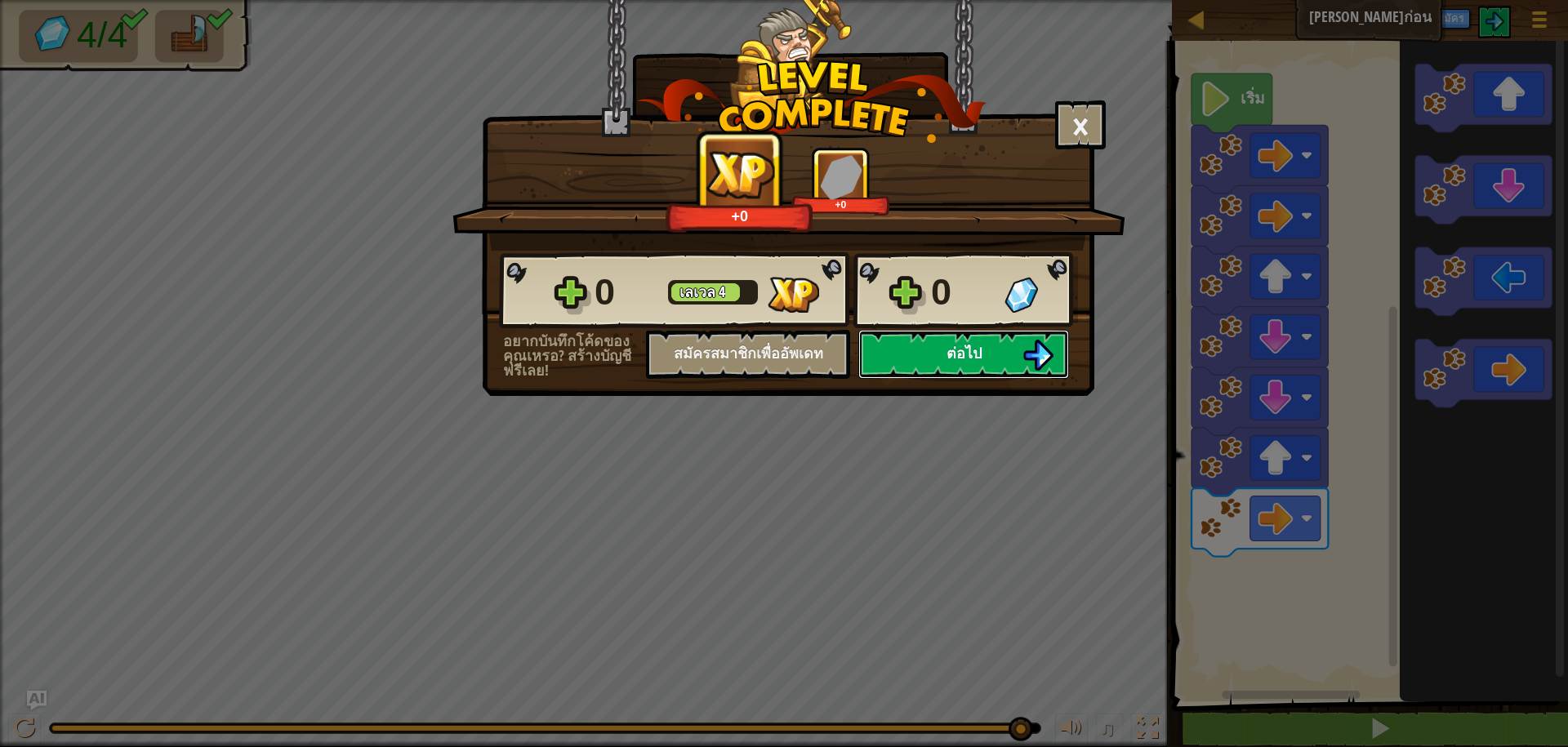
click at [1047, 351] on img at bounding box center [1037, 355] width 31 height 31
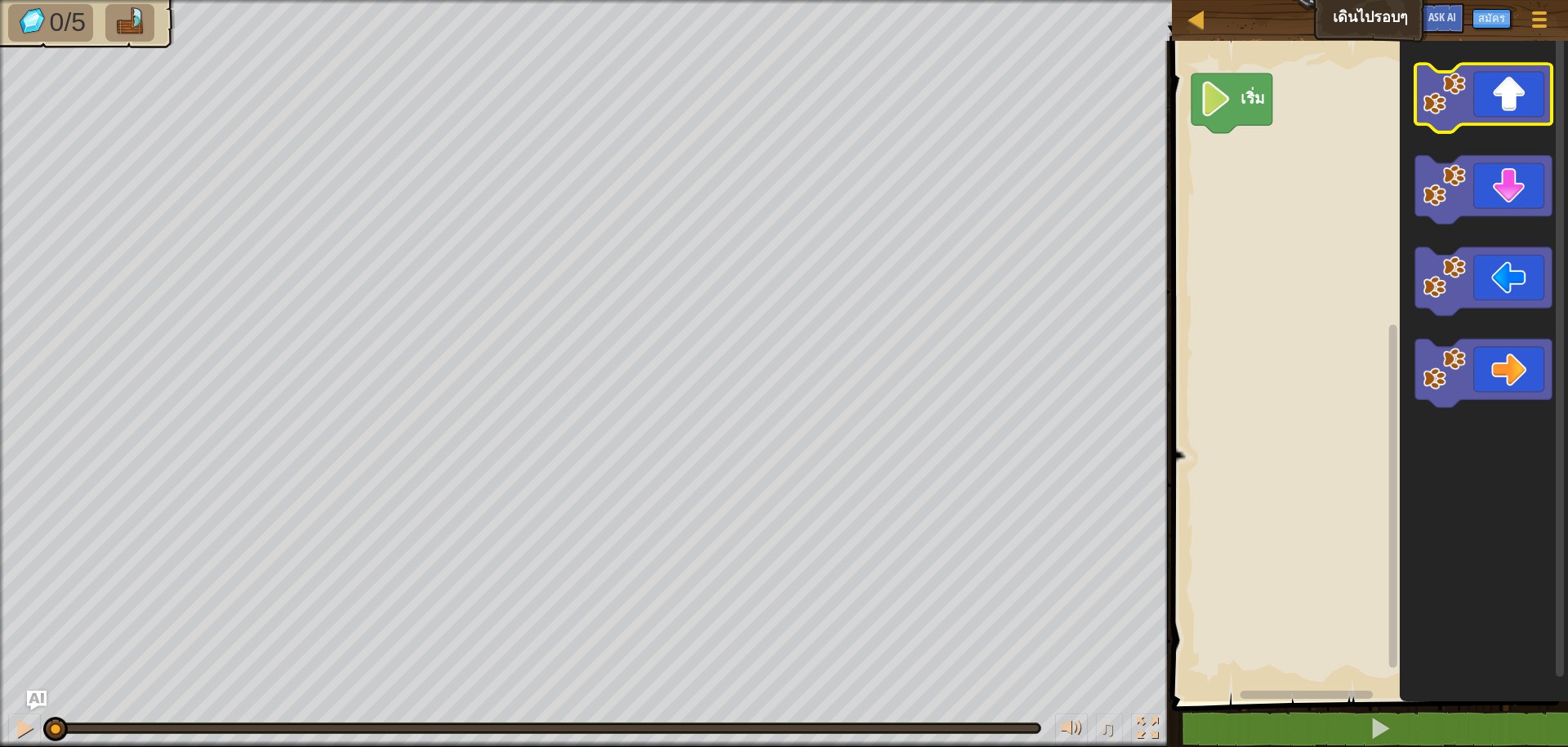
click at [1469, 103] on icon "พื้นที่ทำงาน Blockly" at bounding box center [1484, 97] width 136 height 69
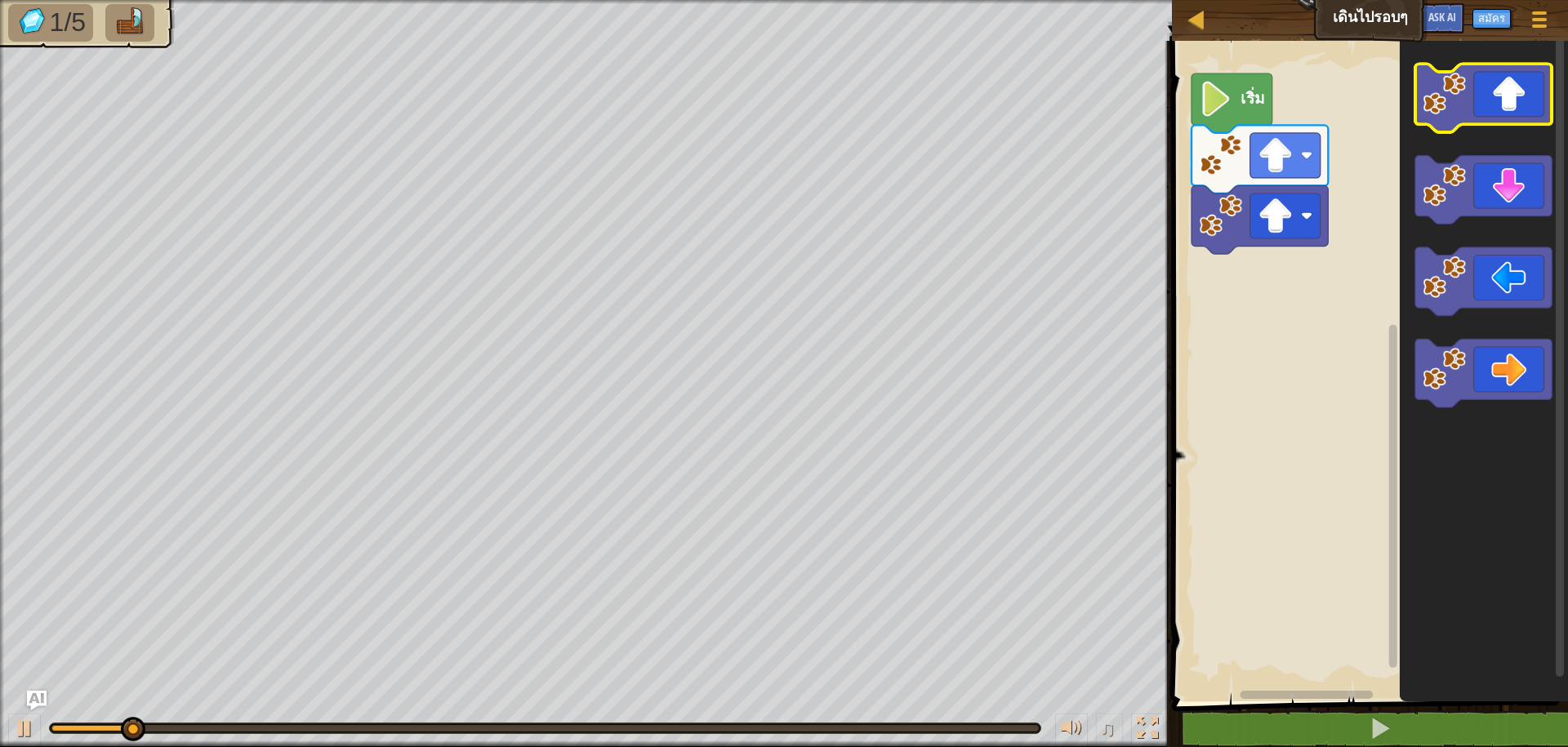
click at [1469, 103] on icon "พื้นที่ทำงาน Blockly" at bounding box center [1484, 97] width 136 height 69
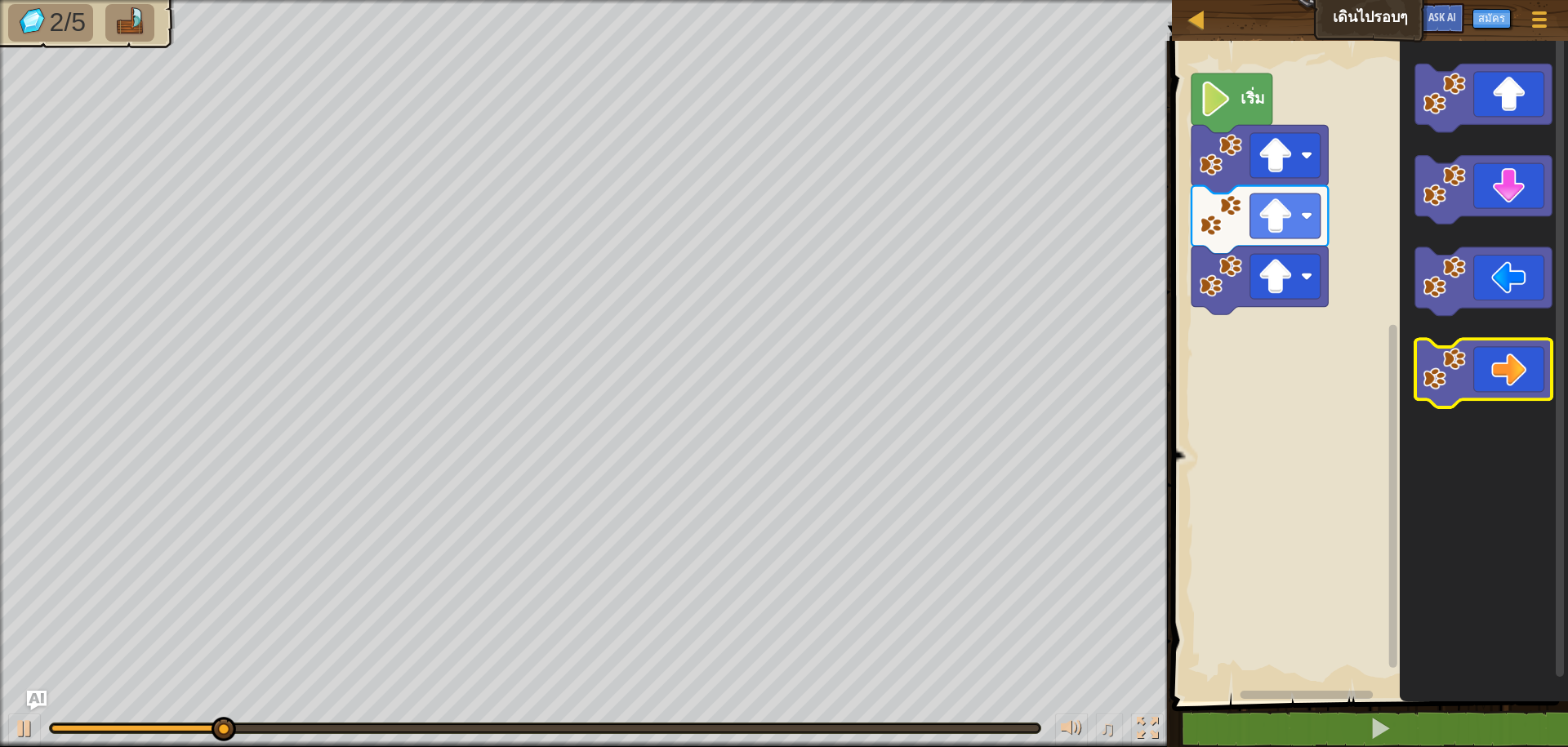
click at [1446, 387] on image "พื้นที่ทำงาน Blockly" at bounding box center [1446, 369] width 44 height 43
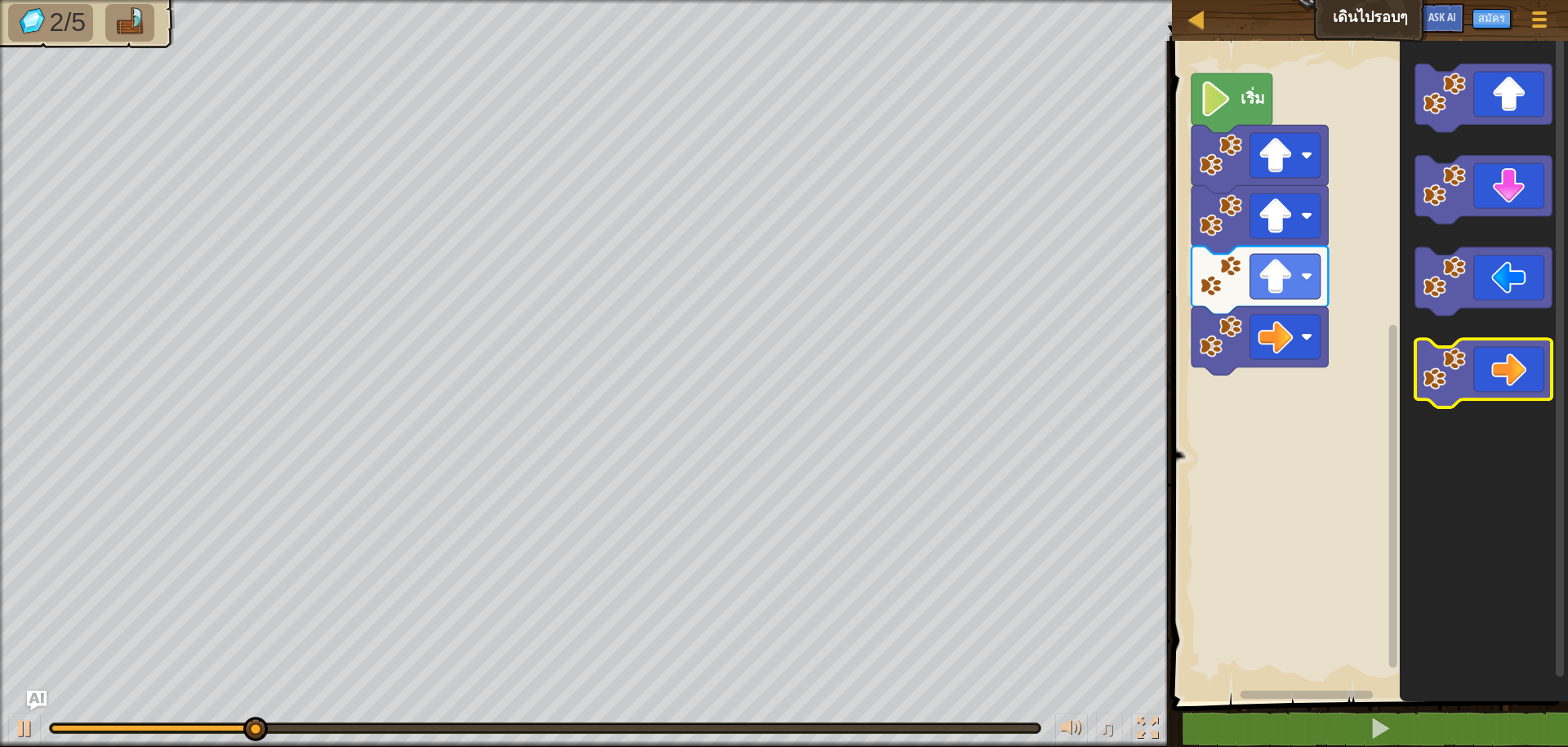
click at [1446, 387] on image "พื้นที่ทำงาน Blockly" at bounding box center [1446, 369] width 44 height 43
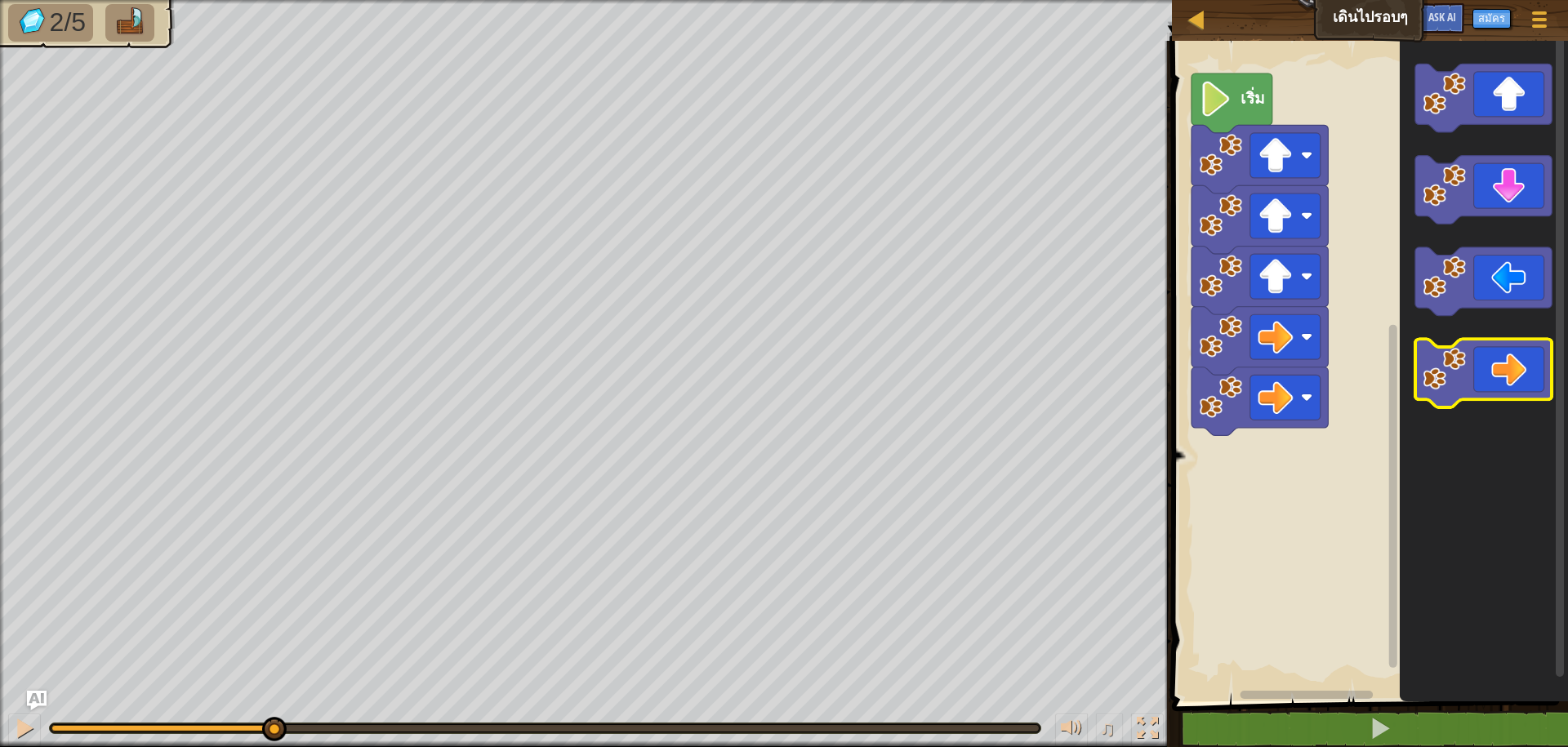
click at [1446, 387] on image "พื้นที่ทำงาน Blockly" at bounding box center [1446, 369] width 44 height 43
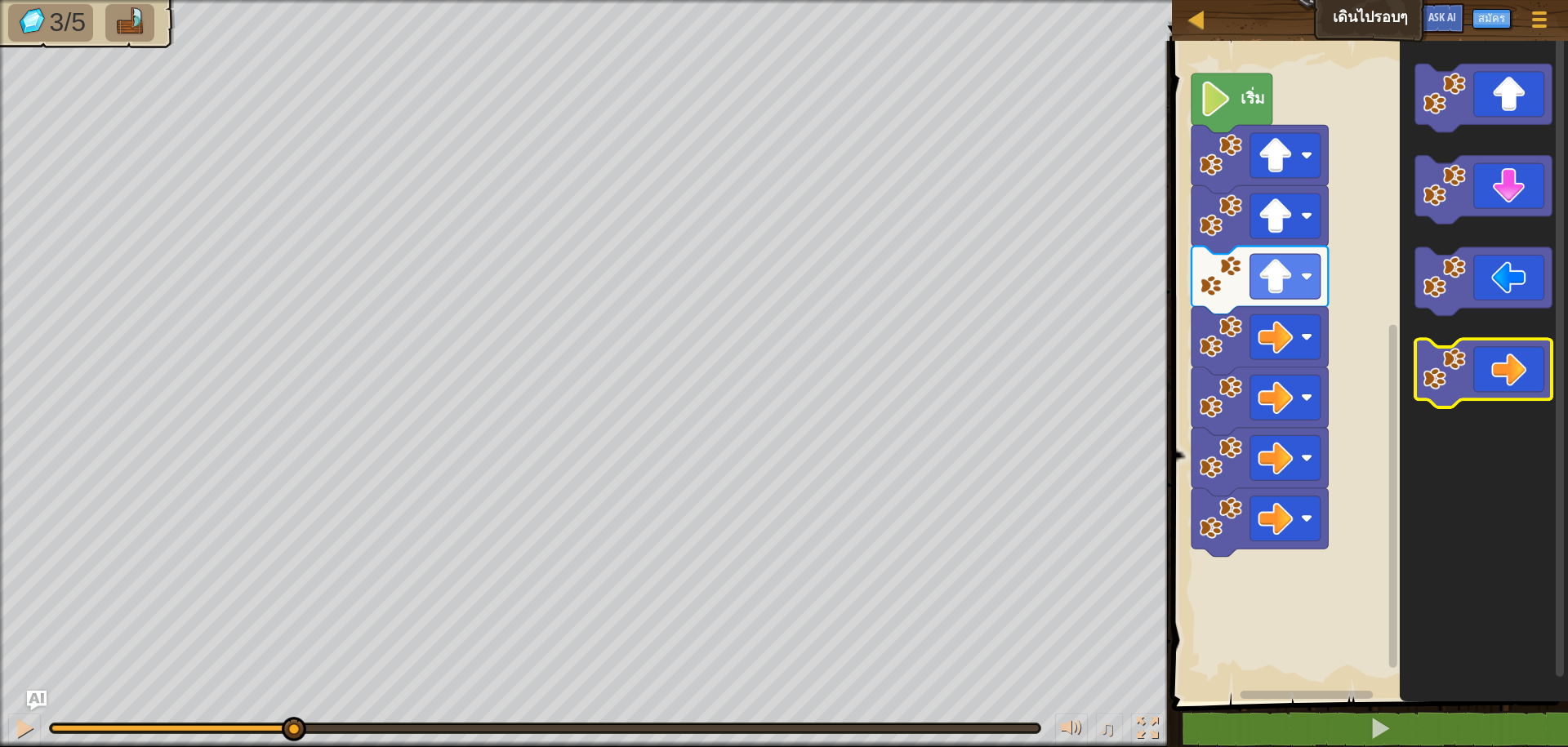
click at [1446, 387] on image "พื้นที่ทำงาน Blockly" at bounding box center [1446, 369] width 44 height 43
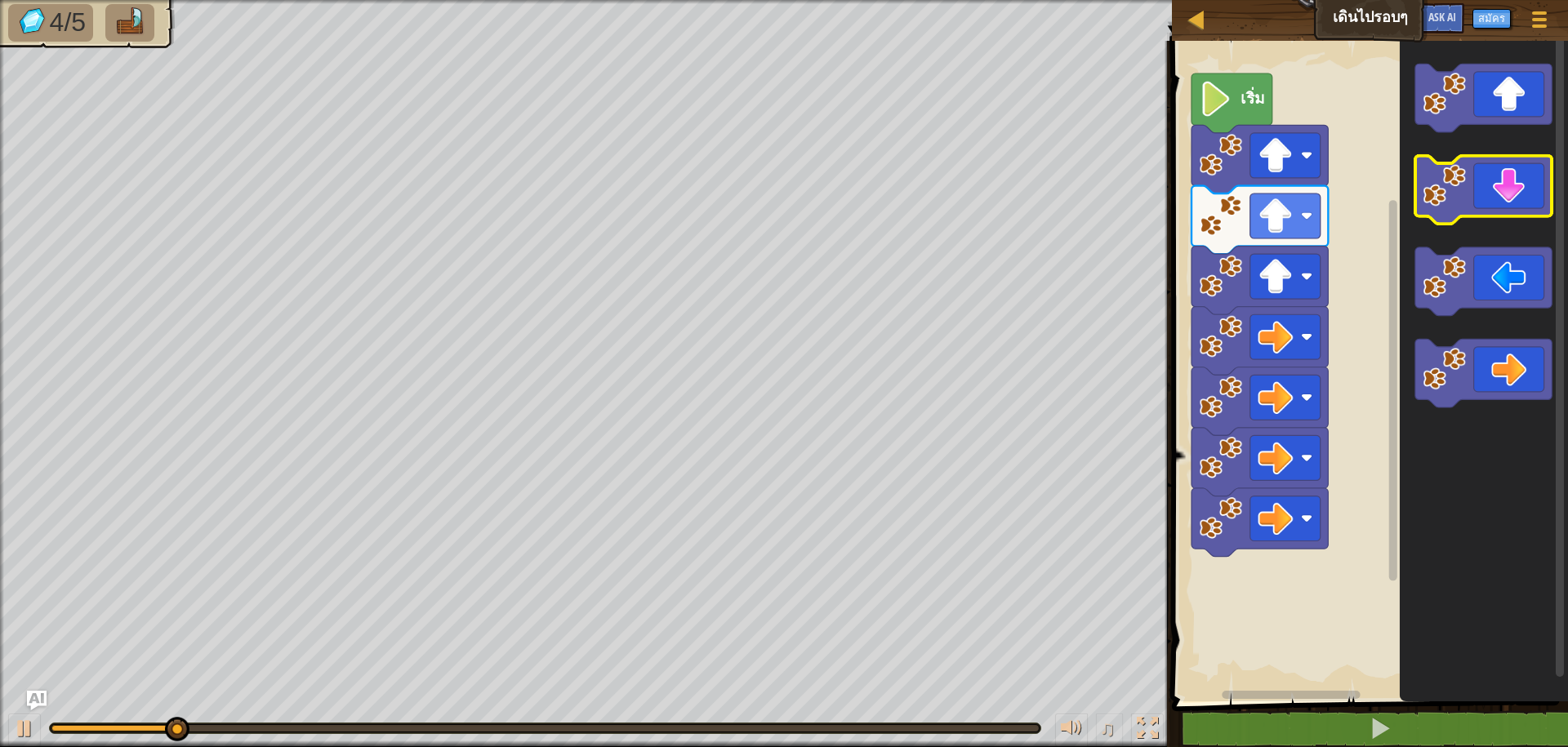
click at [1431, 212] on icon "พื้นที่ทำงาน Blockly" at bounding box center [1484, 190] width 136 height 69
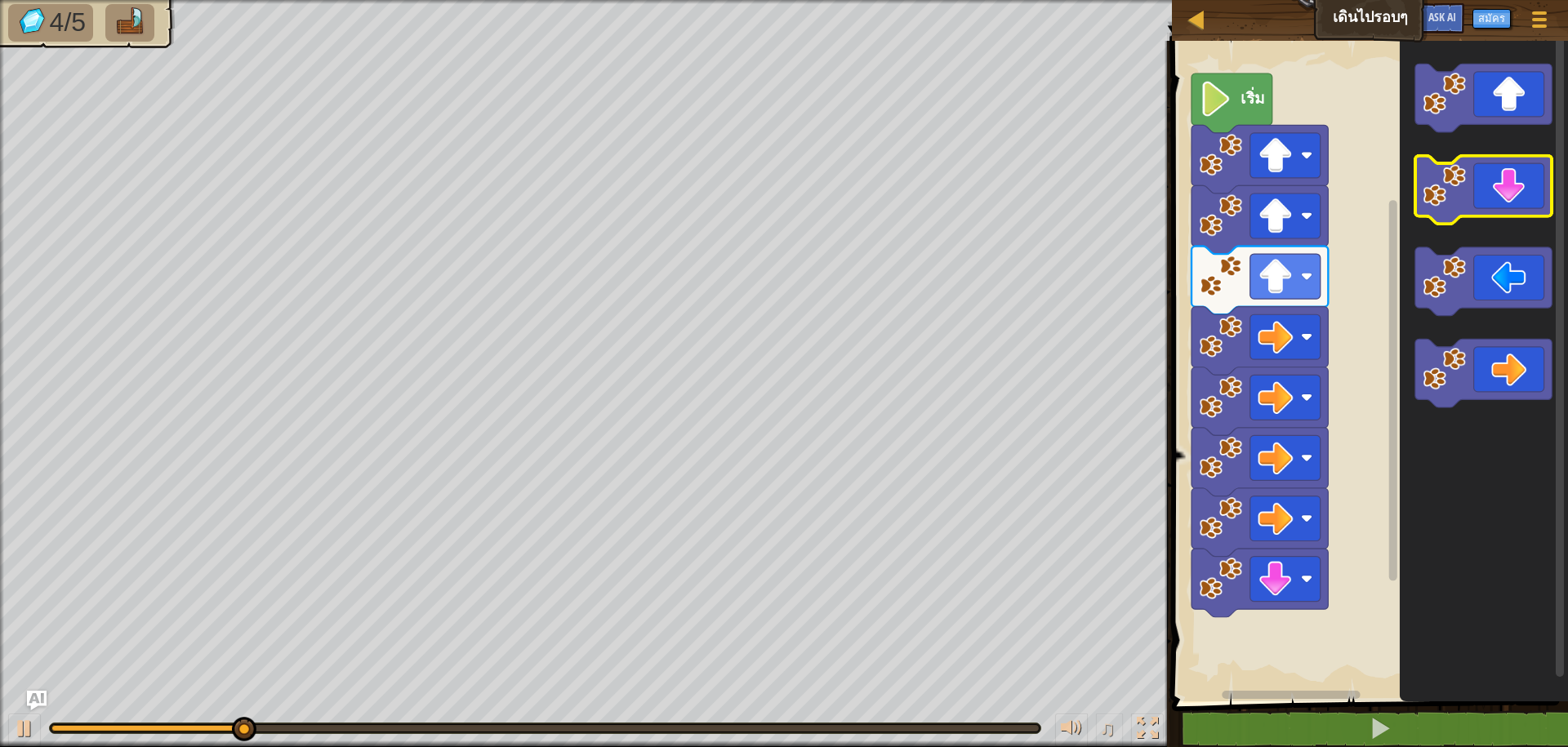
click at [1431, 210] on icon "พื้นที่ทำงาน Blockly" at bounding box center [1484, 190] width 136 height 69
click at [1437, 202] on image "พื้นที่ทำงาน Blockly" at bounding box center [1446, 186] width 44 height 43
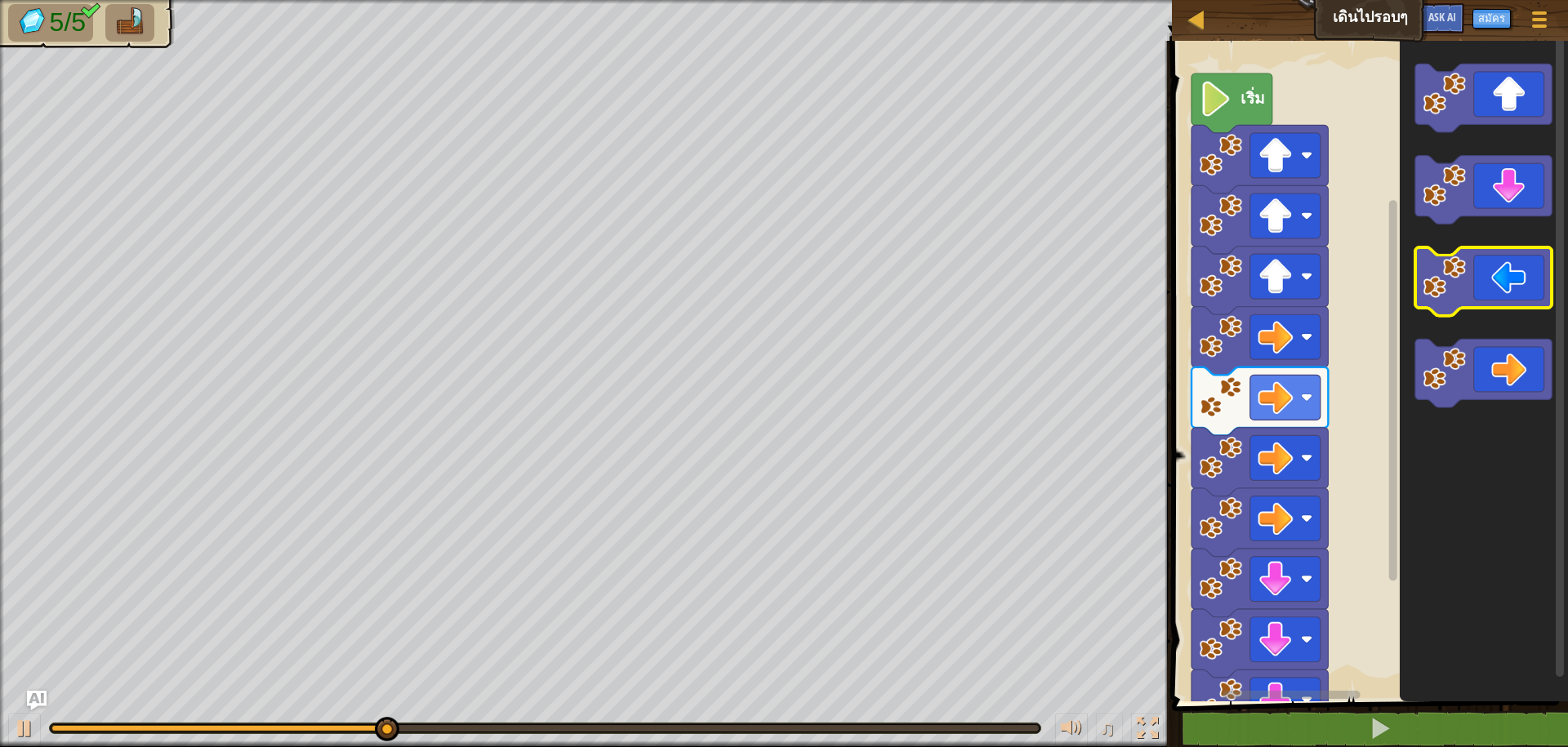
click at [1461, 300] on icon "พื้นที่ทำงาน Blockly" at bounding box center [1484, 282] width 136 height 69
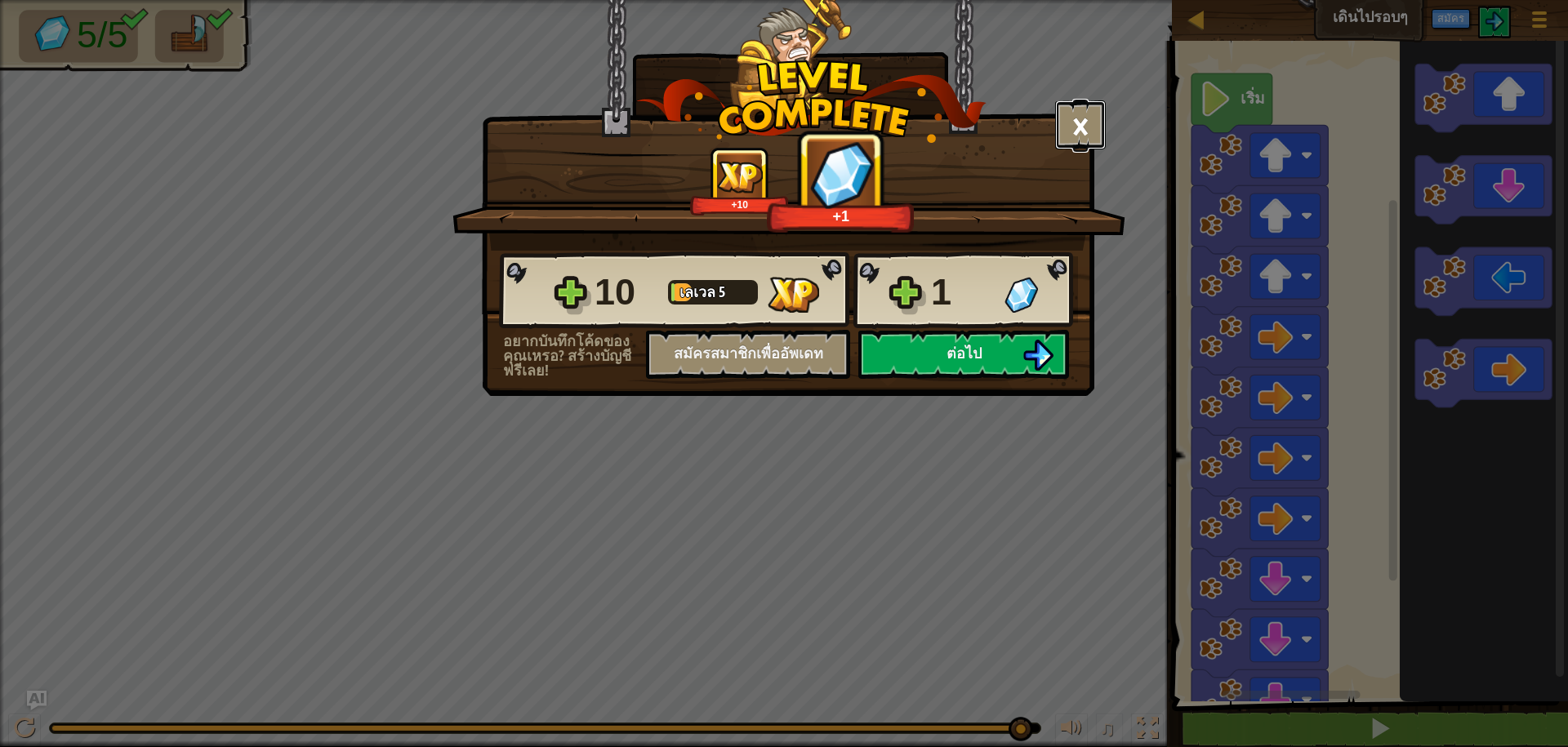
click at [1076, 114] on button "×" at bounding box center [1081, 125] width 51 height 49
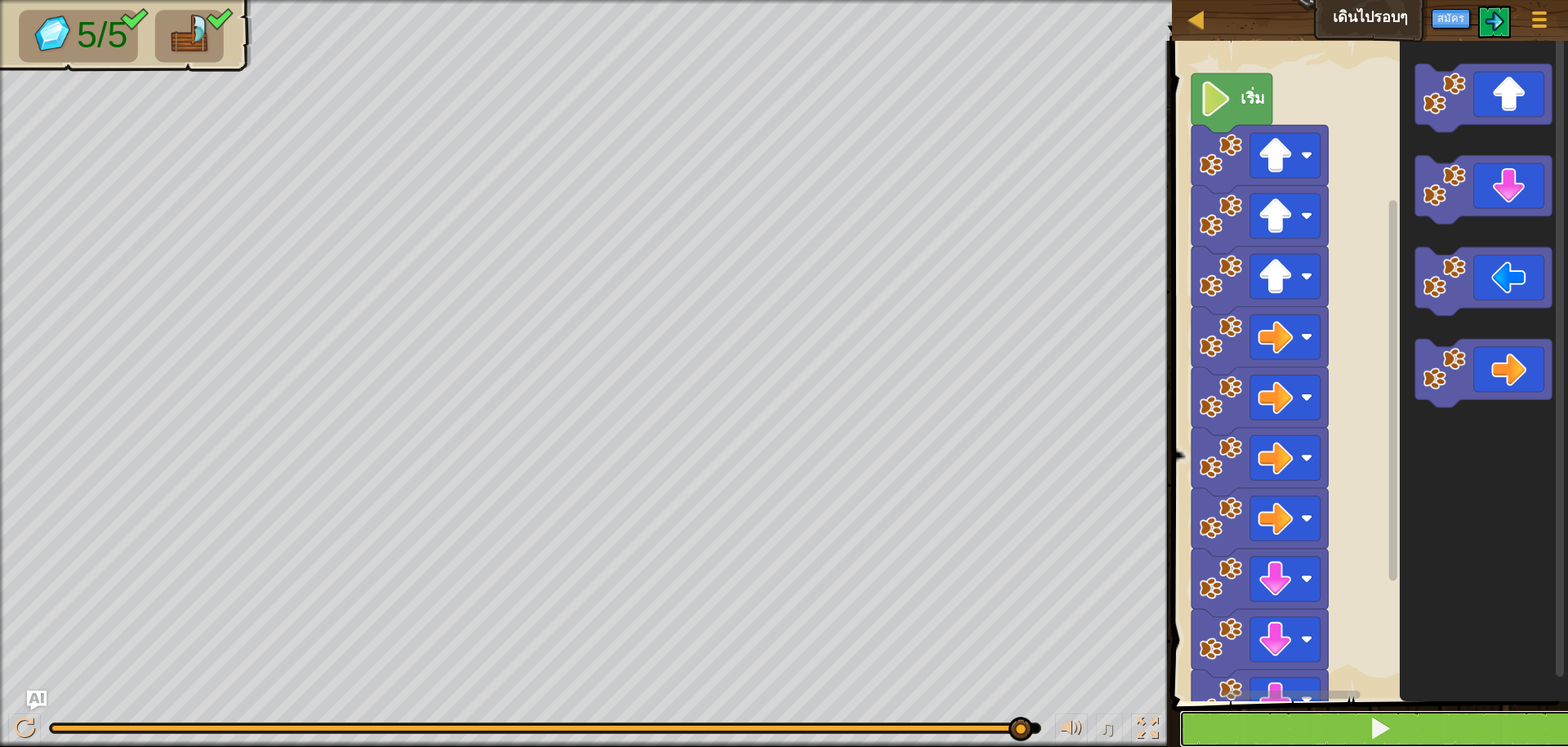
click at [1260, 745] on button at bounding box center [1380, 729] width 401 height 38
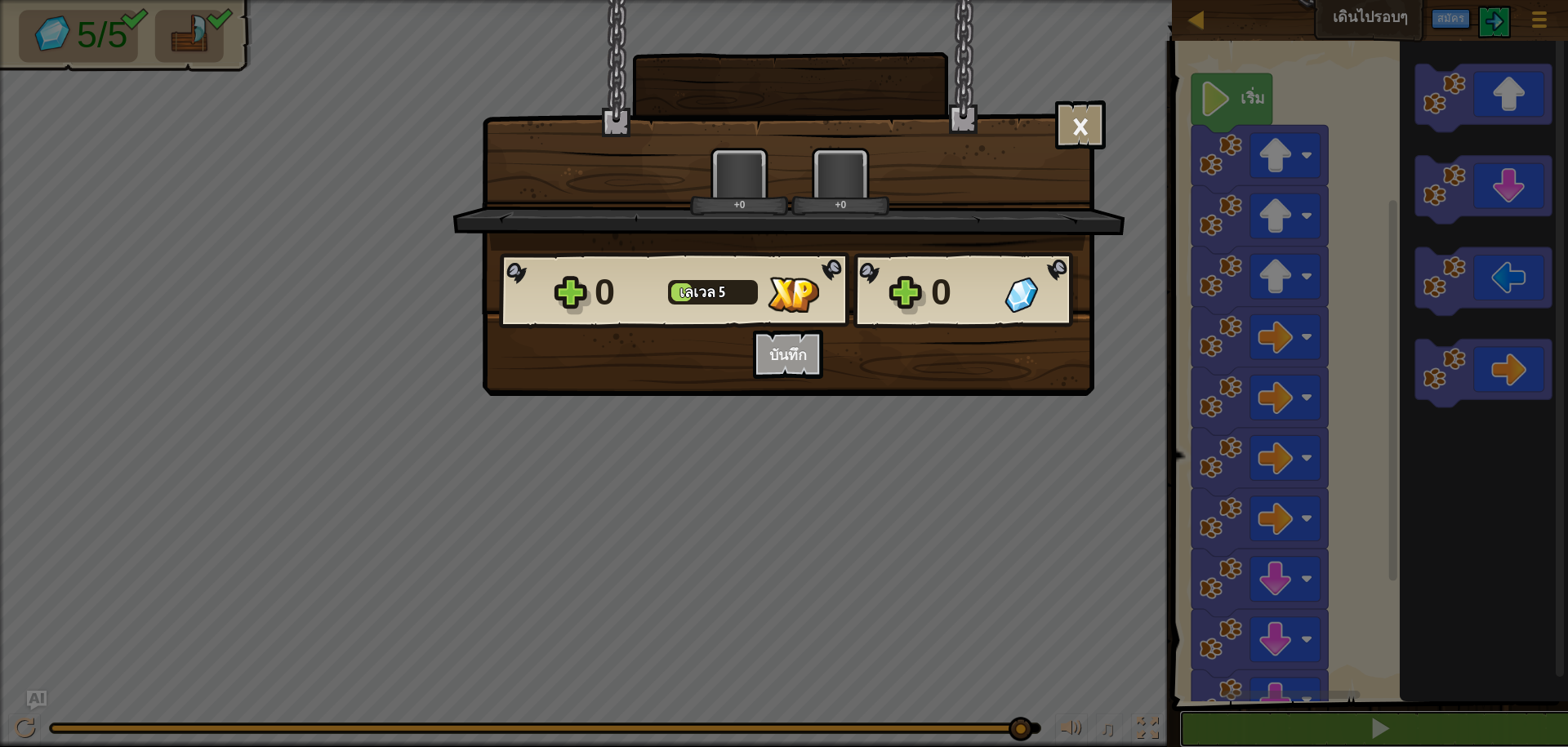
scroll to position [1, 0]
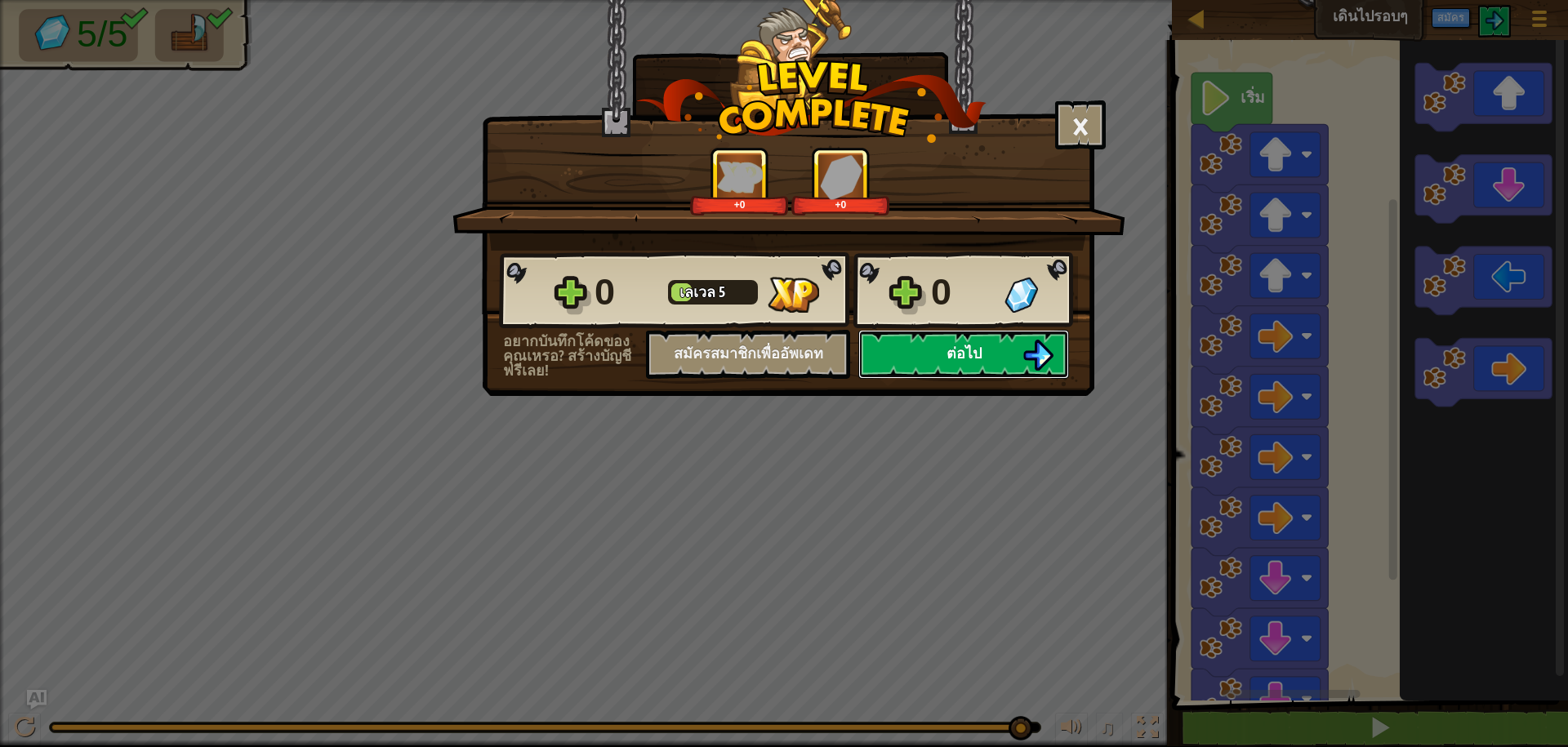
click at [946, 339] on button "ต่อไป" at bounding box center [964, 355] width 211 height 49
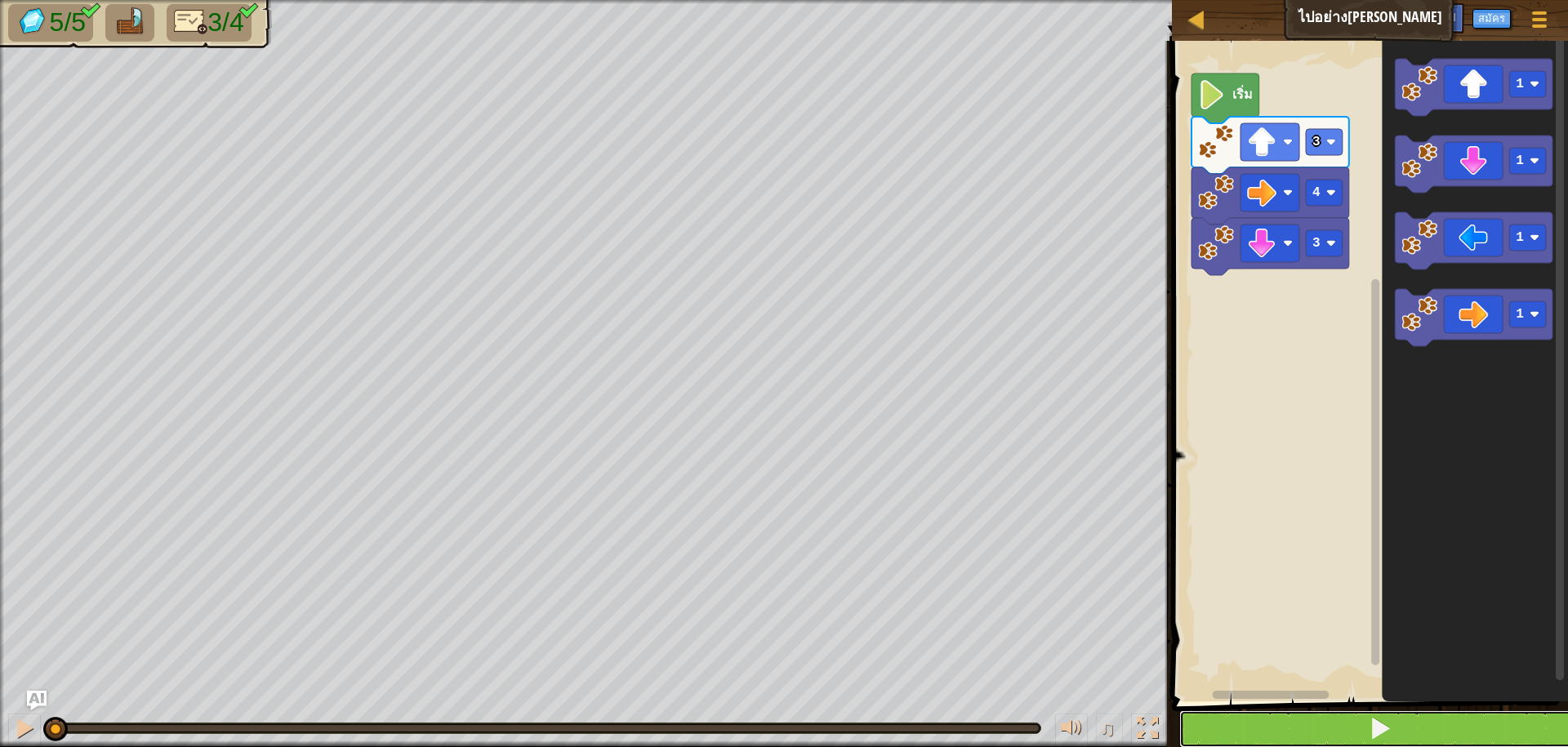
drag, startPoint x: 1384, startPoint y: 717, endPoint x: 1363, endPoint y: 722, distance: 21.6
click at [1384, 717] on span at bounding box center [1381, 728] width 23 height 23
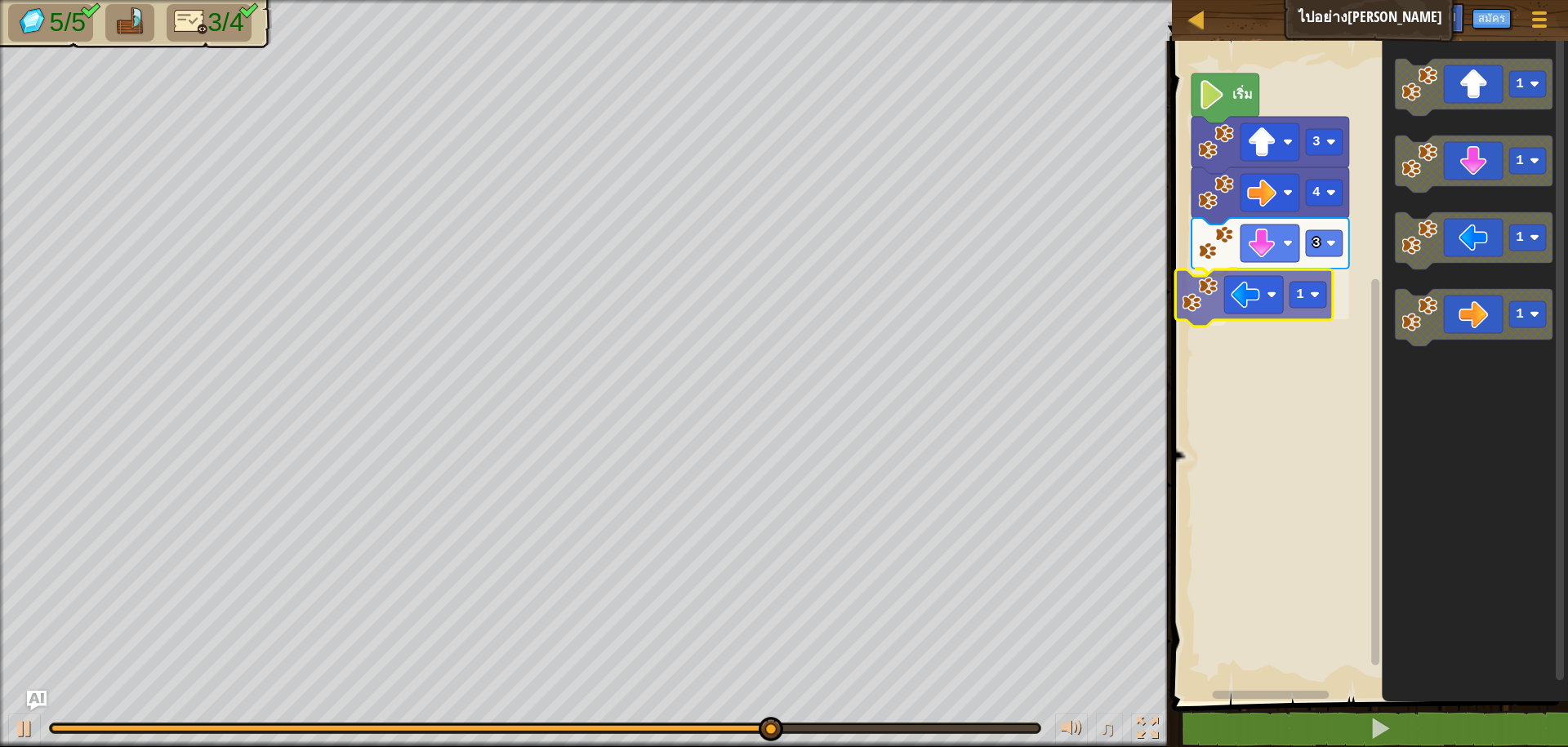
click at [1221, 307] on div "3 1 4 3 เริ่ม 1 1 1 1 1" at bounding box center [1368, 367] width 401 height 669
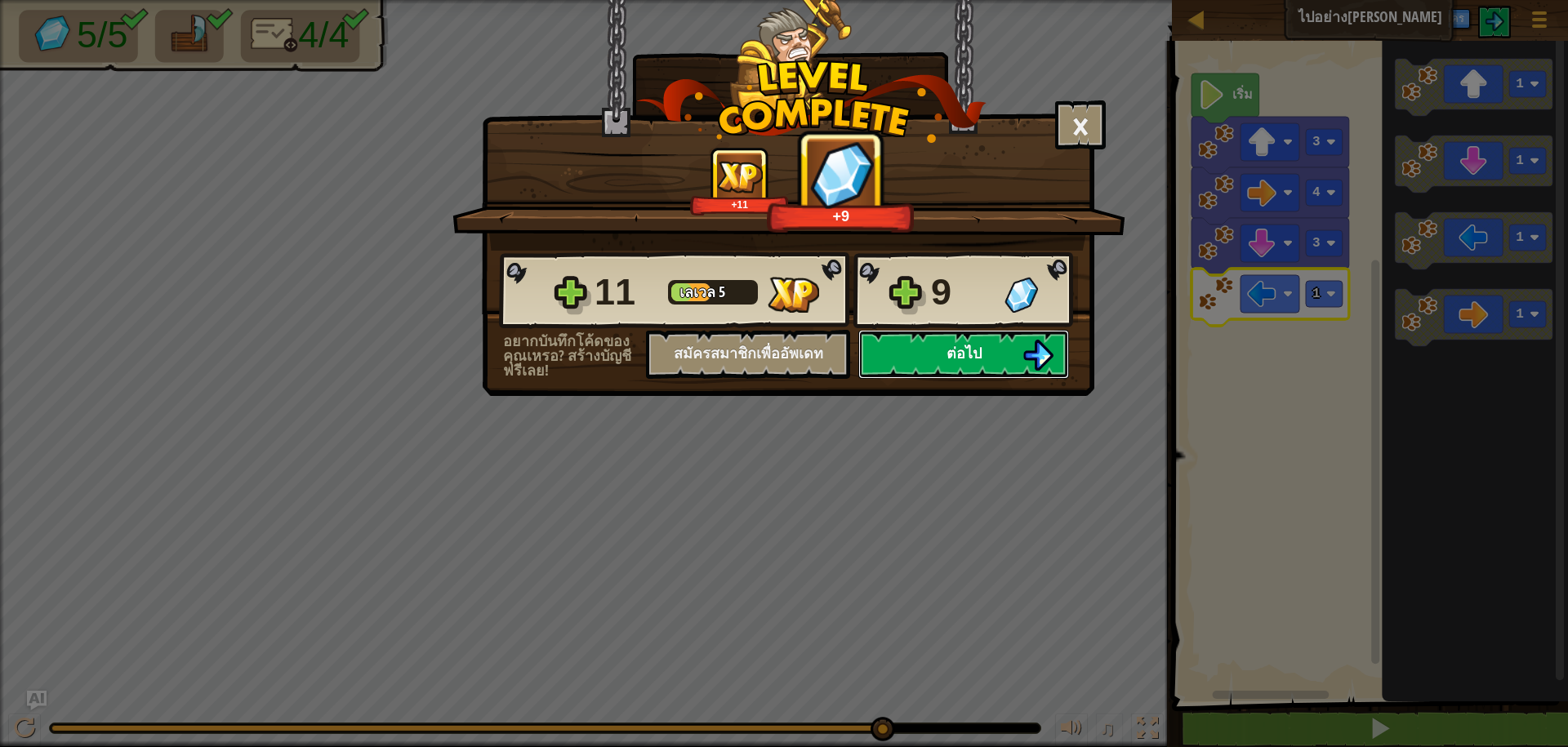
click at [975, 346] on span "ต่อไป" at bounding box center [964, 354] width 35 height 21
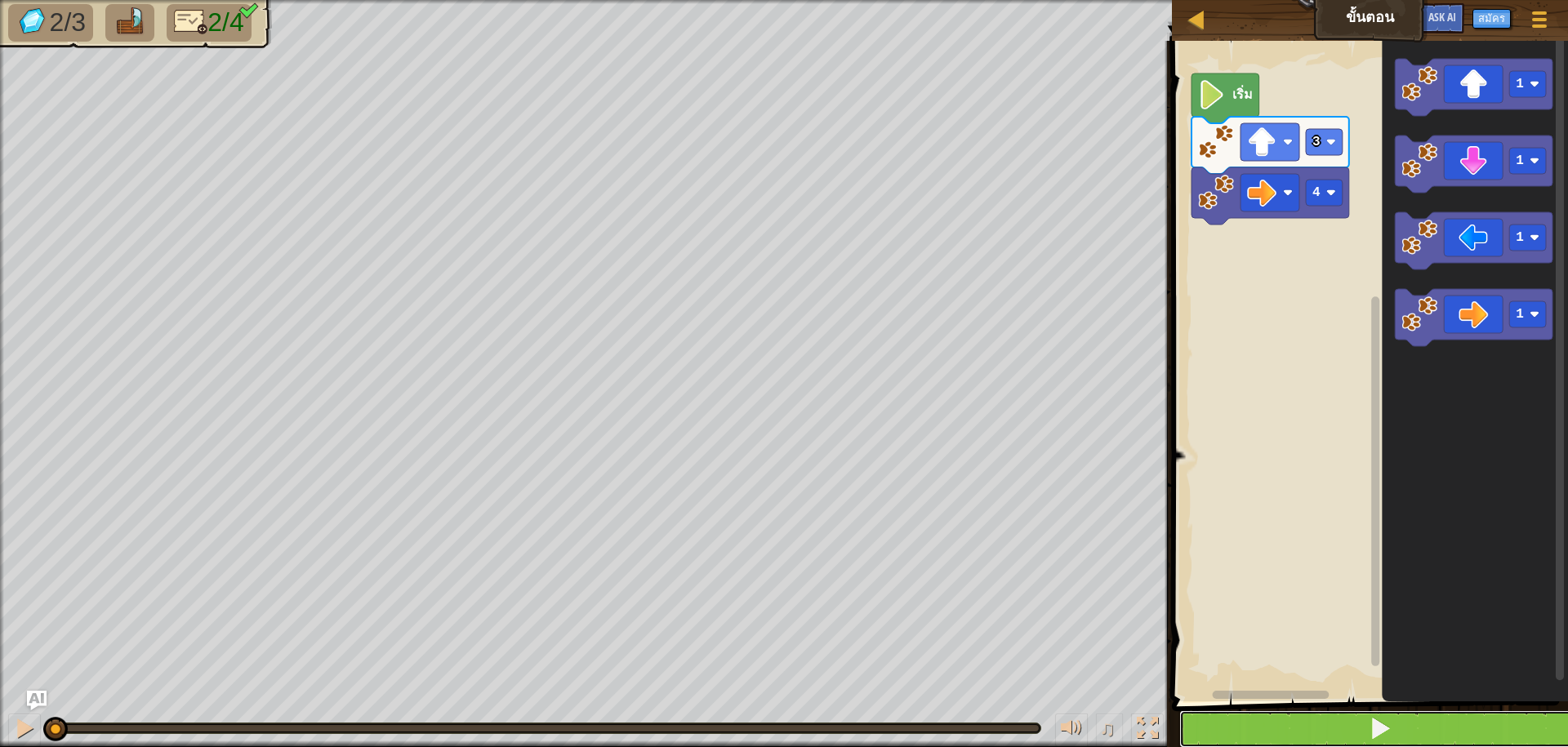
click at [1214, 735] on button at bounding box center [1380, 729] width 401 height 38
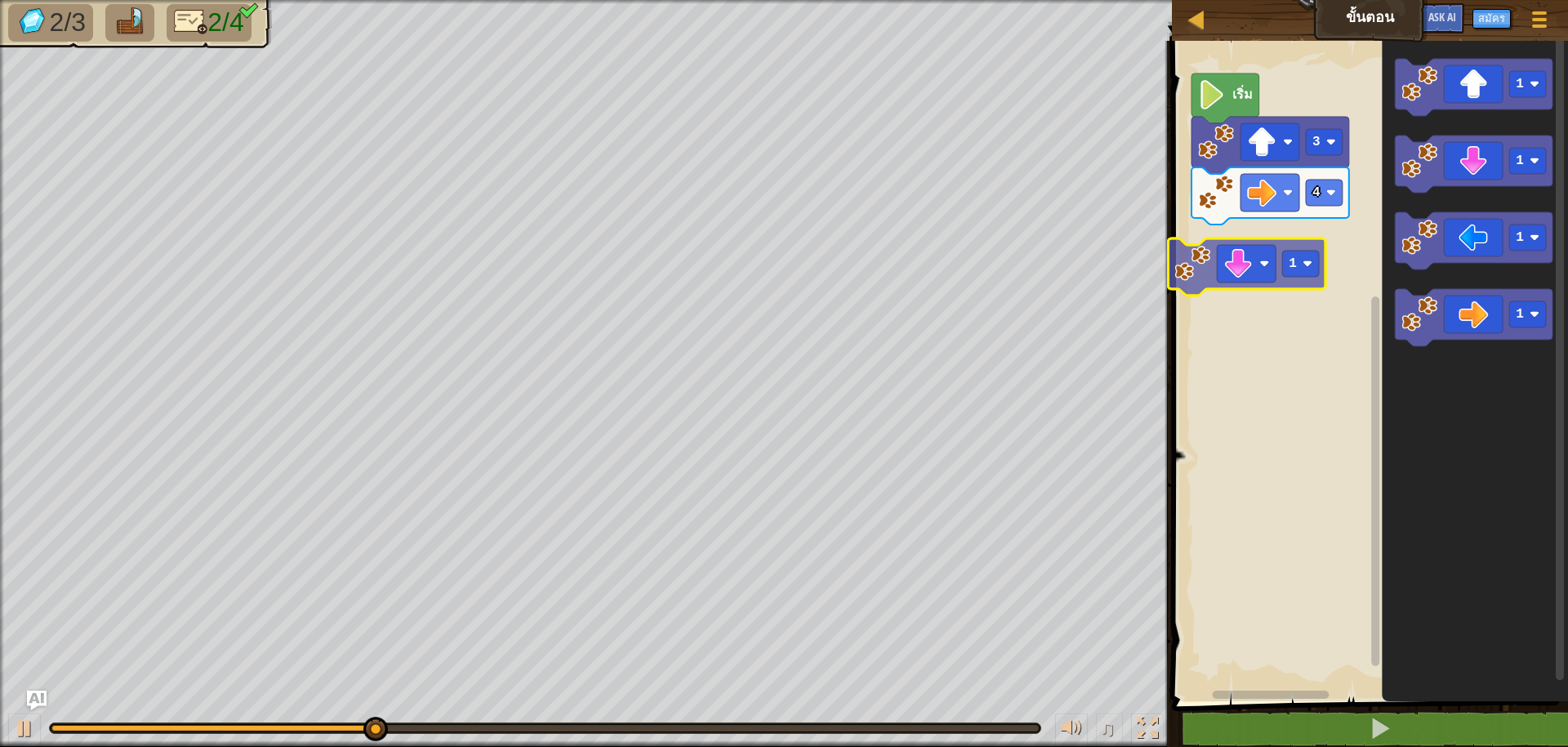
click at [1201, 278] on div "4 3 เริ่ม 1 1 1 1 1 1" at bounding box center [1368, 367] width 401 height 669
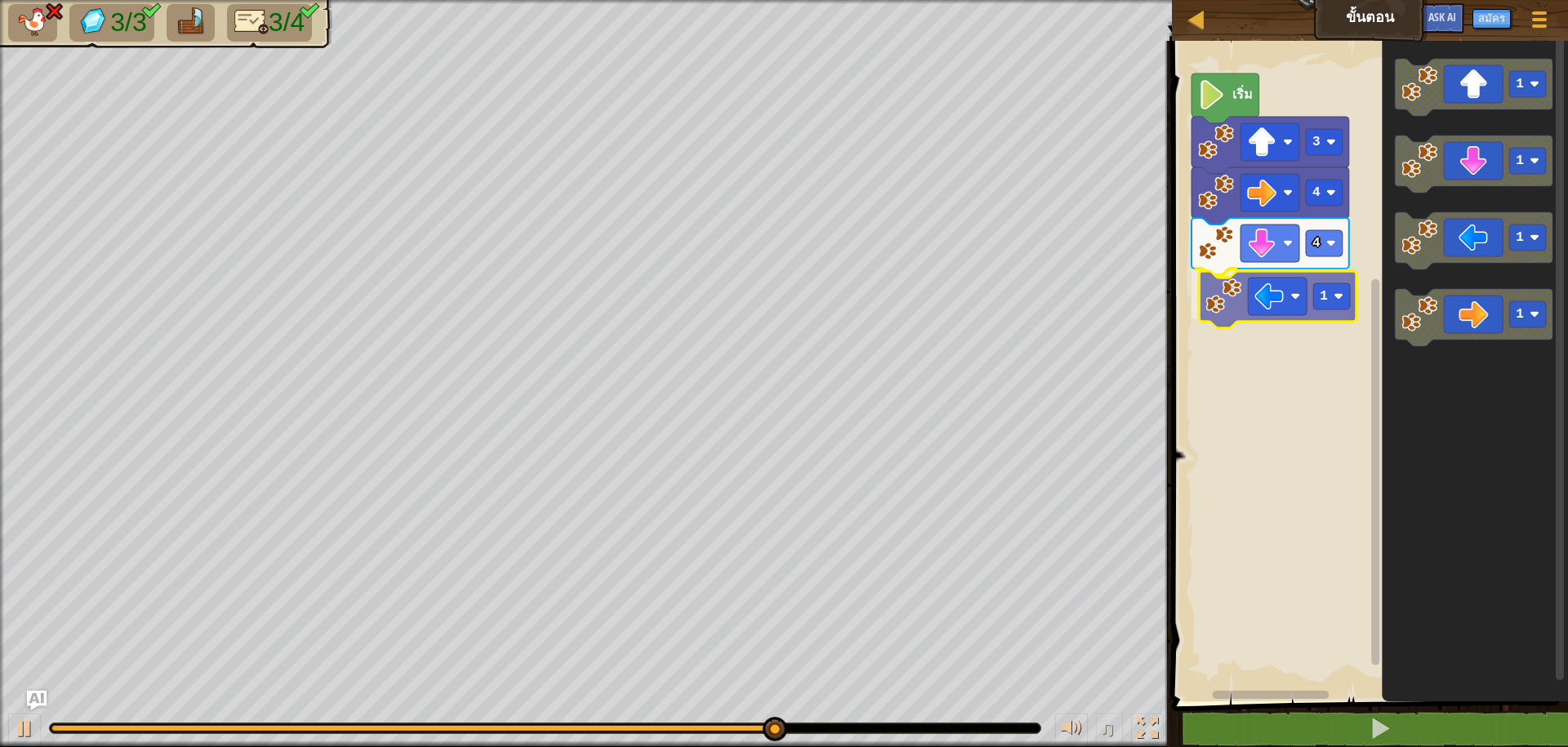
click at [1243, 316] on div "เริ่ม 3 4 4 1 1 1 1 1 1" at bounding box center [1368, 367] width 401 height 669
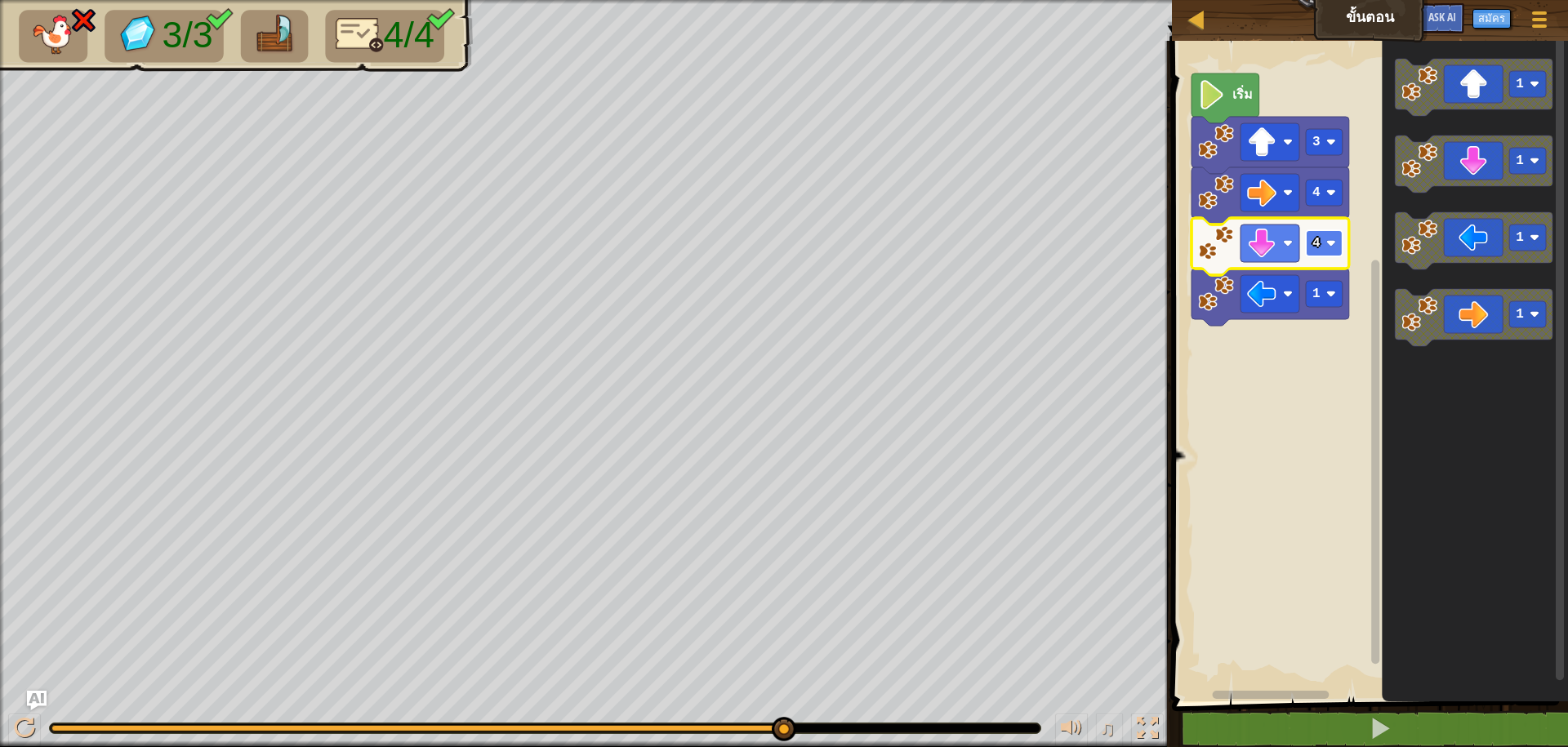
click at [1319, 251] on text "4" at bounding box center [1316, 244] width 9 height 15
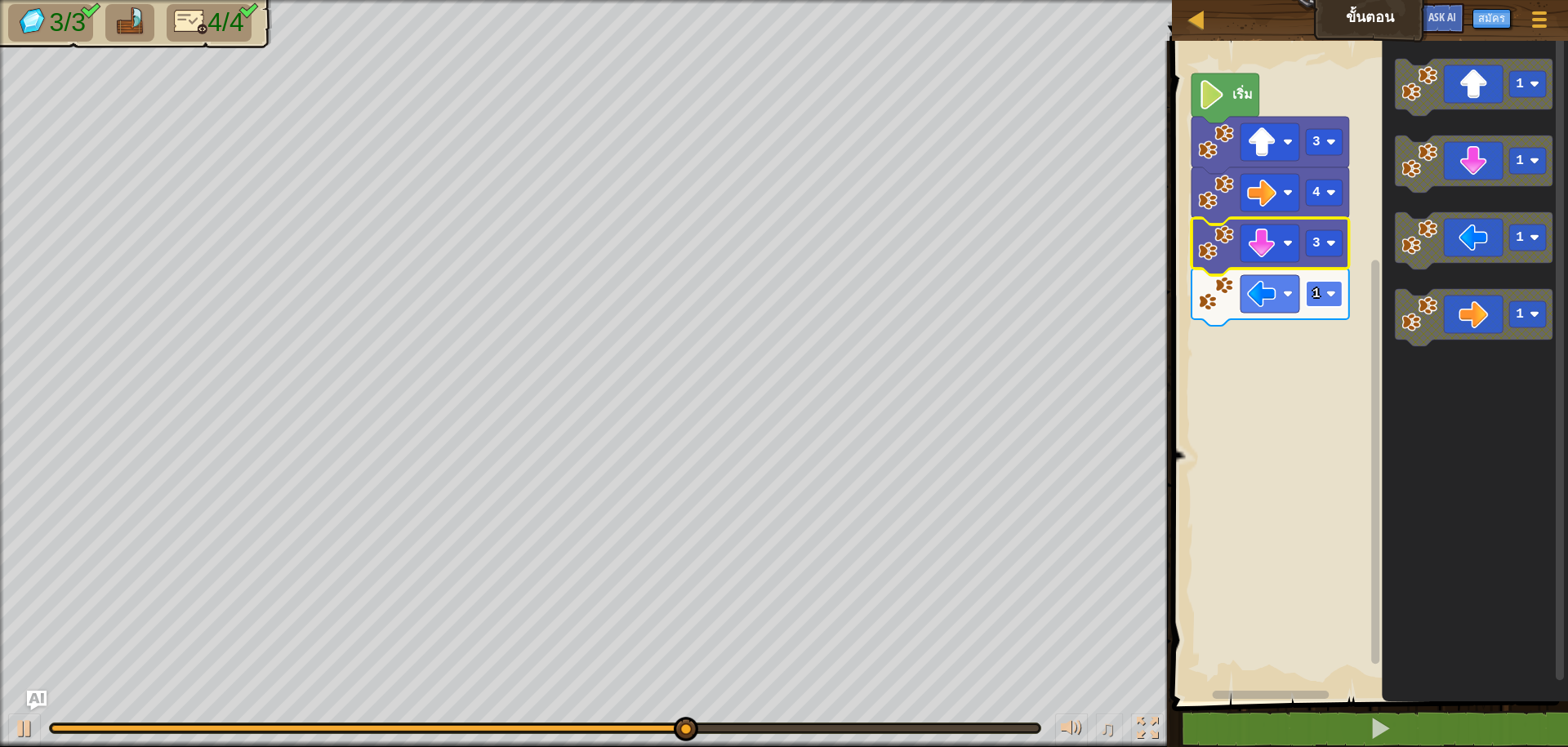
click at [1329, 296] on image "พื้นที่ทำงาน Blockly" at bounding box center [1332, 294] width 9 height 9
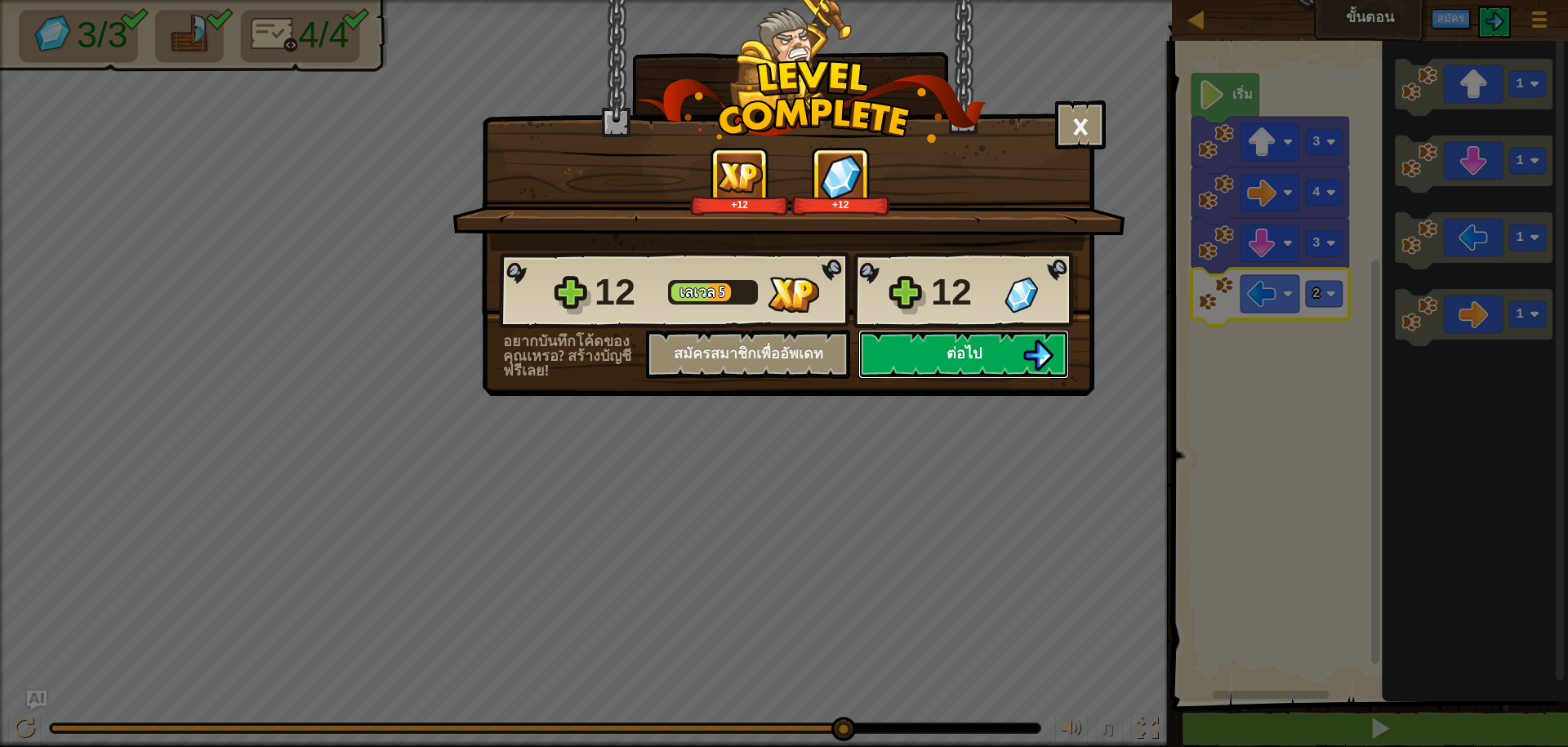
click at [990, 356] on button "ต่อไป" at bounding box center [964, 355] width 211 height 49
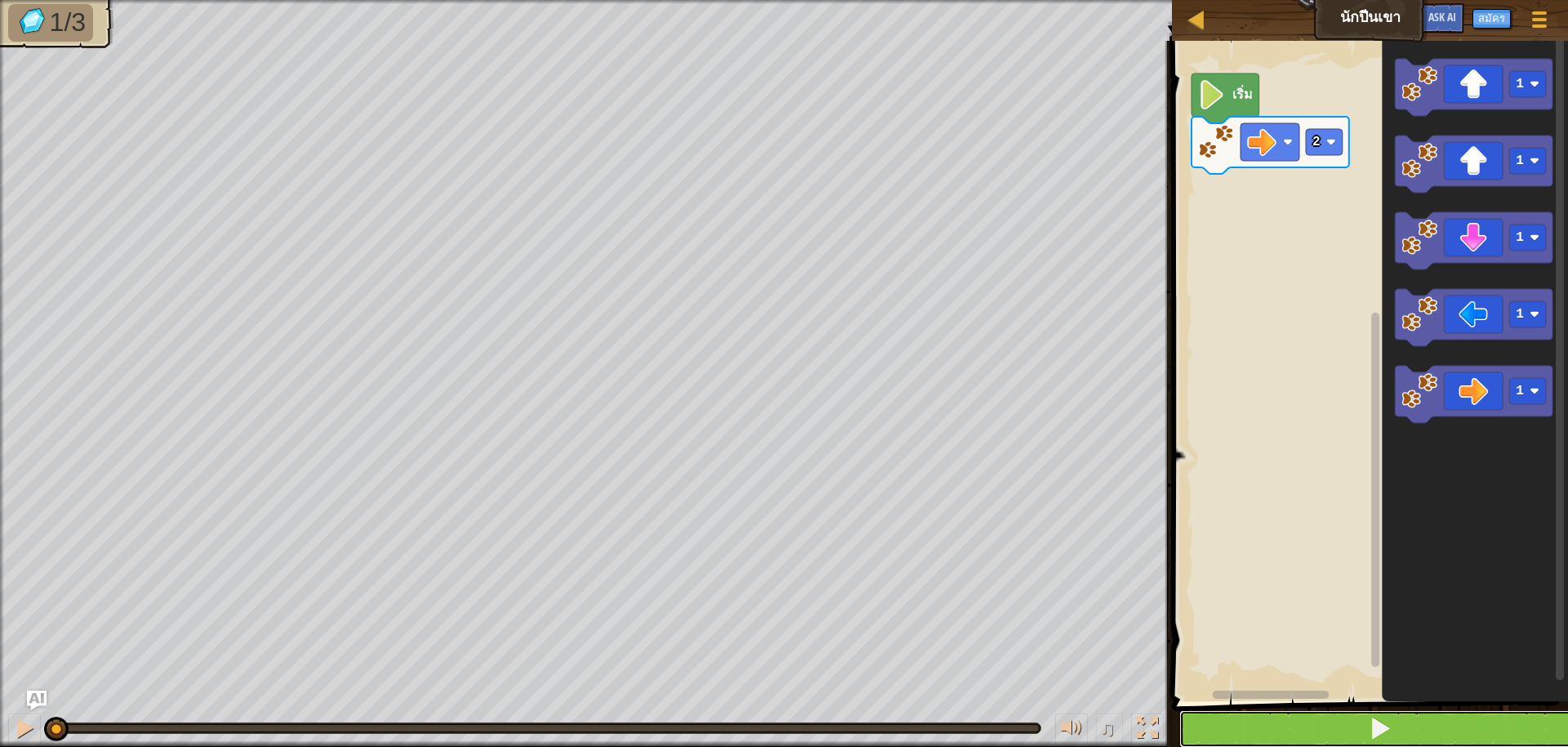
click at [1264, 722] on button at bounding box center [1380, 729] width 401 height 38
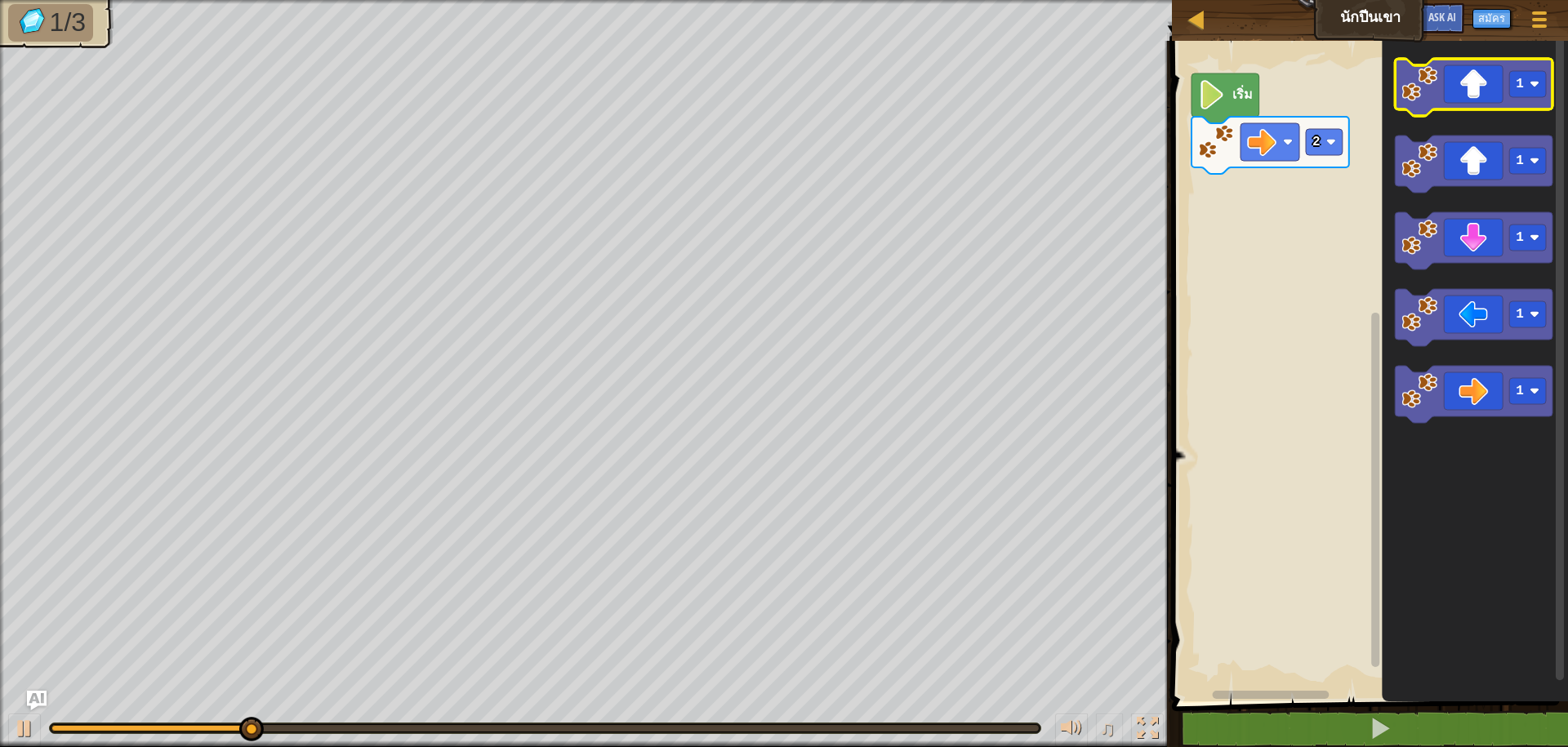
click at [1445, 72] on icon "พื้นที่ทำงาน Blockly" at bounding box center [1474, 87] width 158 height 57
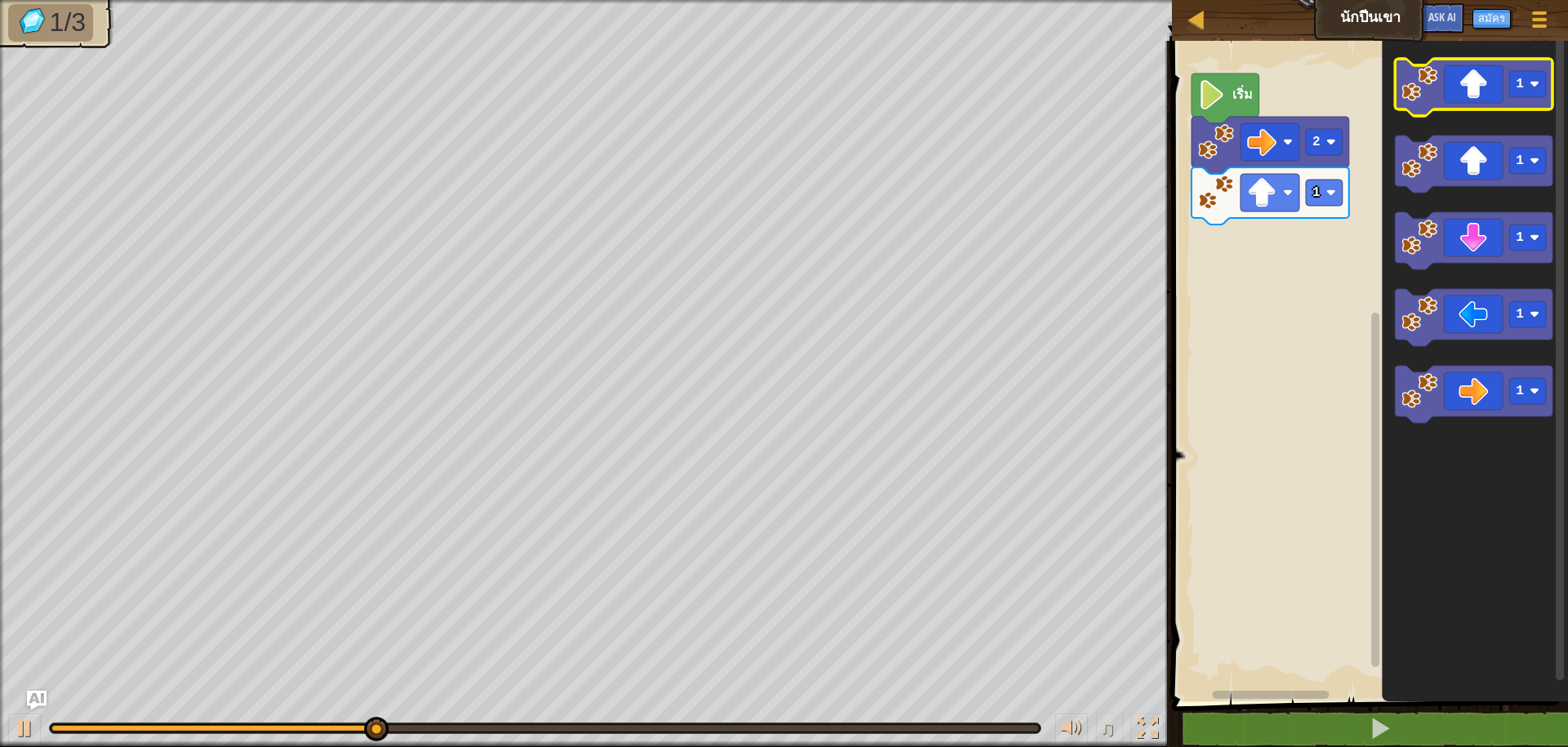
click at [1440, 82] on icon "พื้นที่ทำงาน Blockly" at bounding box center [1474, 87] width 158 height 57
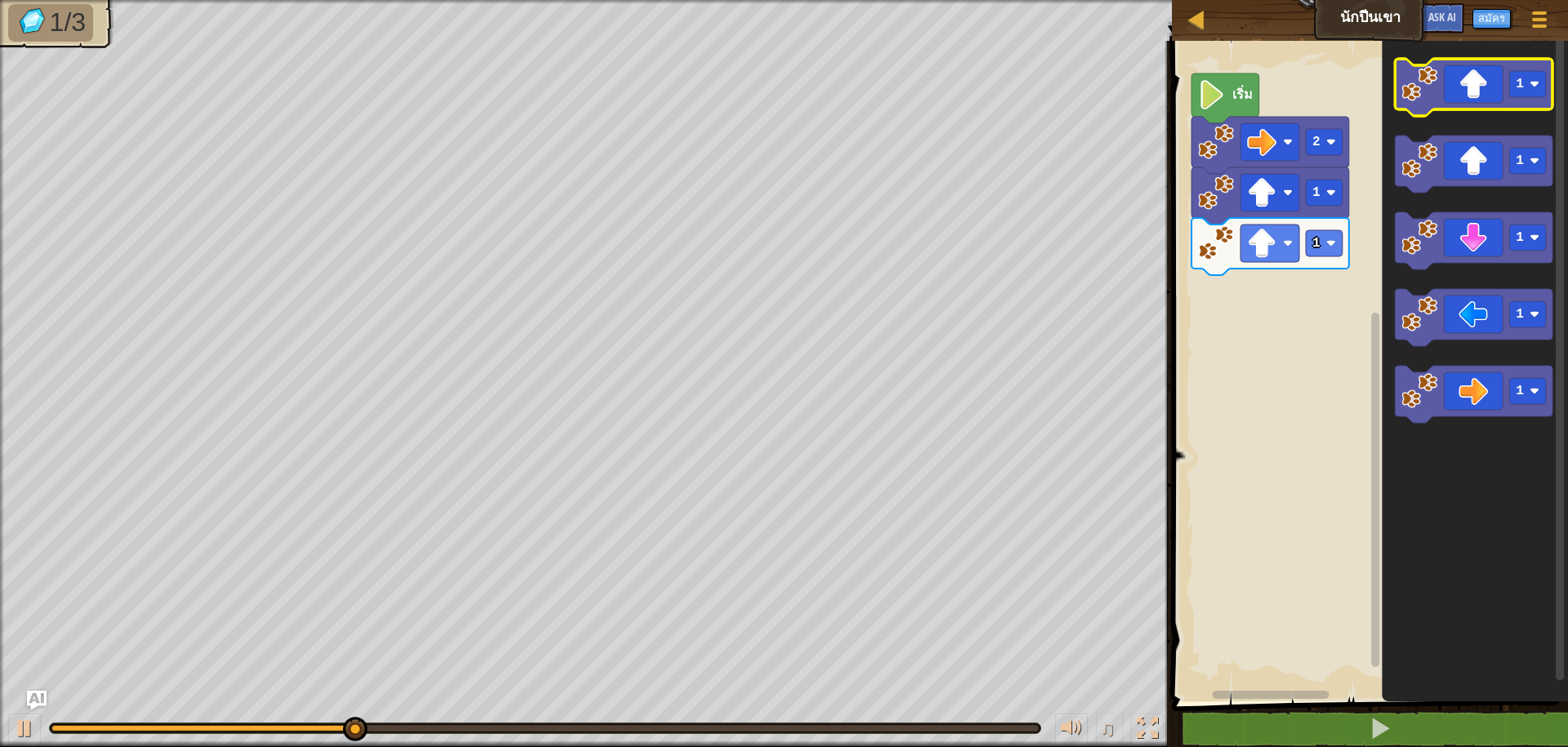
click at [1440, 82] on icon "พื้นที่ทำงาน Blockly" at bounding box center [1474, 87] width 158 height 57
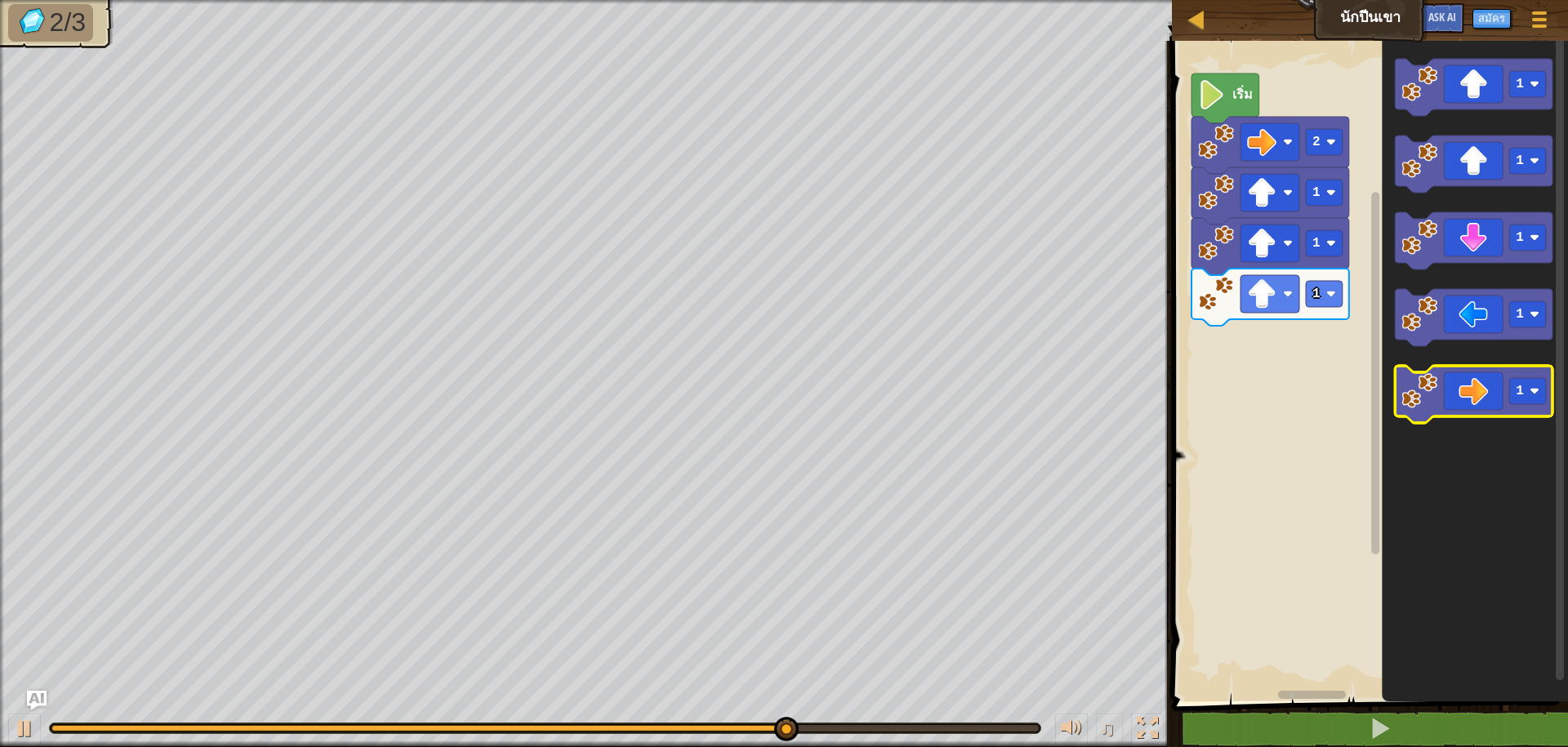
click at [1398, 401] on icon "พื้นที่ทำงาน Blockly" at bounding box center [1474, 394] width 158 height 57
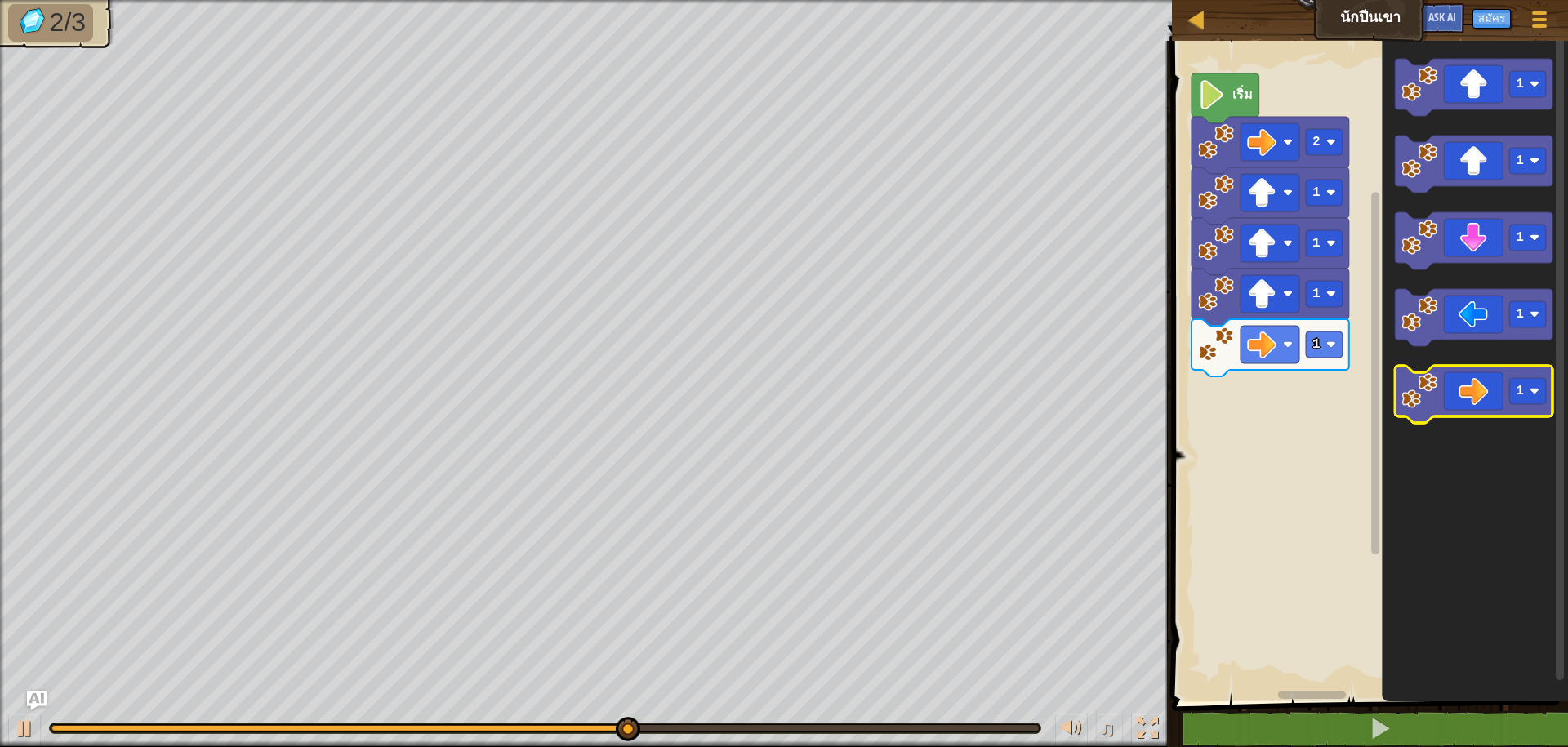
click at [1407, 401] on image "พื้นที่ทำงาน Blockly" at bounding box center [1420, 391] width 36 height 36
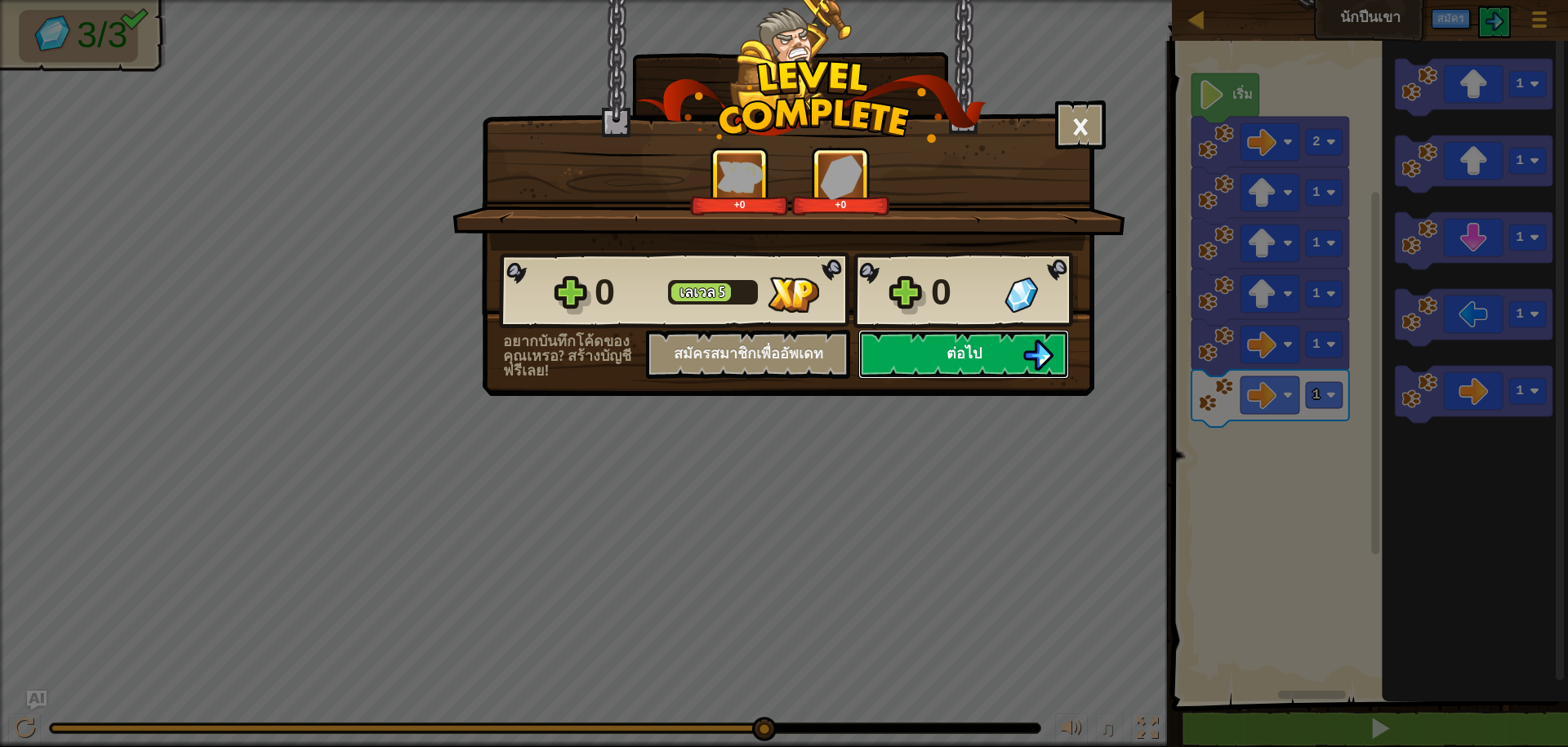
click at [913, 369] on button "ต่อไป" at bounding box center [964, 355] width 211 height 49
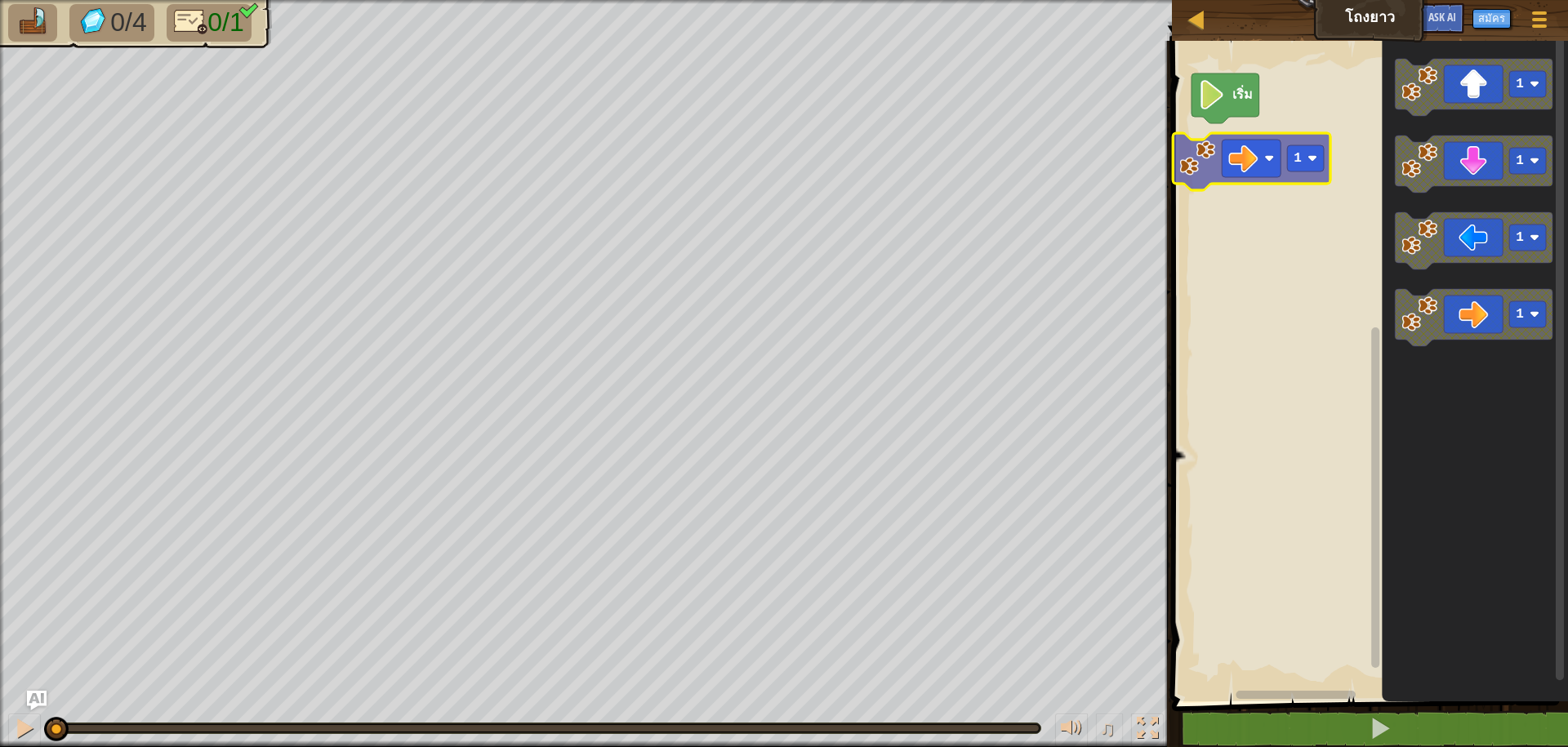
click at [1198, 161] on div "เริ่ม 1 1 1 1 1" at bounding box center [1368, 367] width 401 height 669
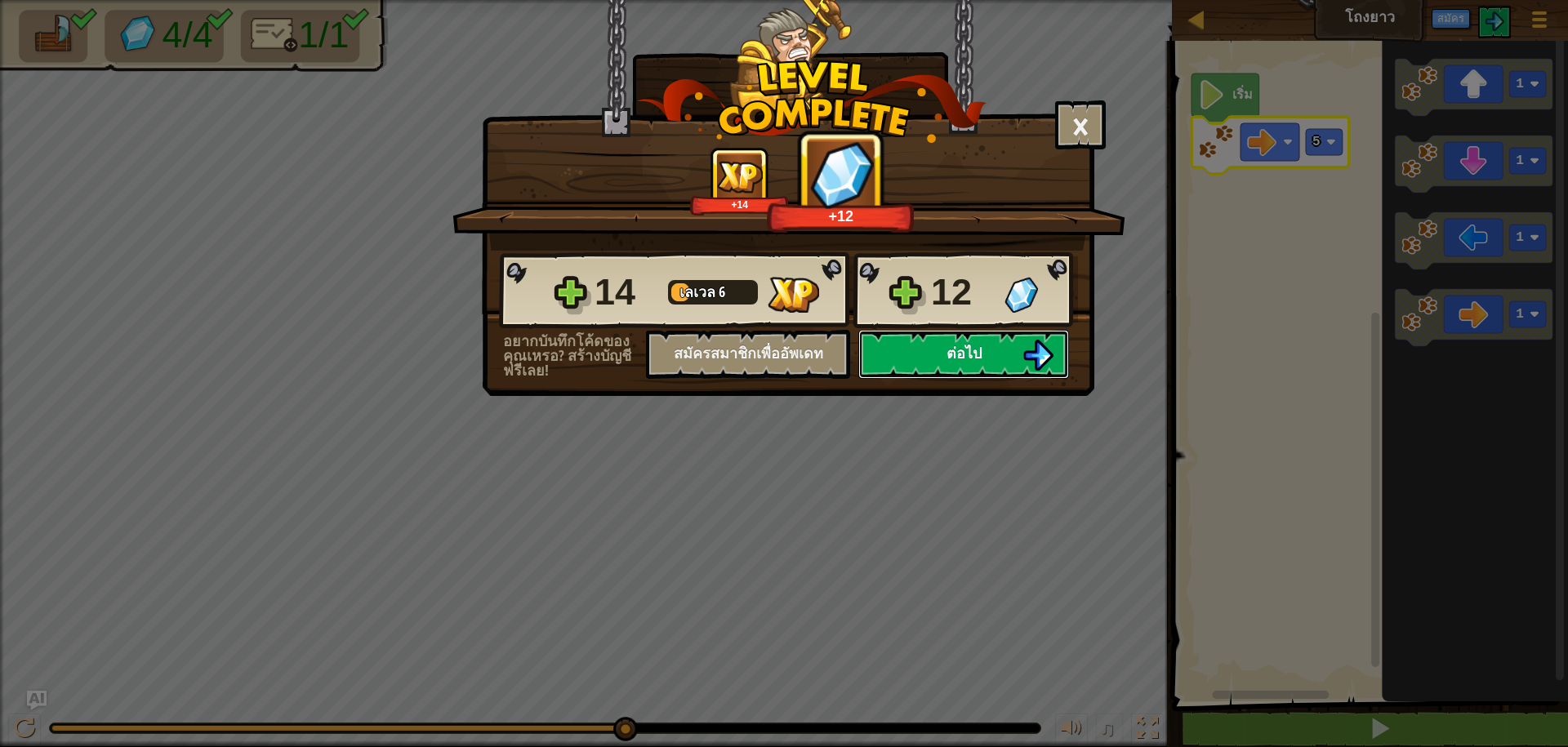
click at [1049, 362] on img at bounding box center [1037, 355] width 31 height 31
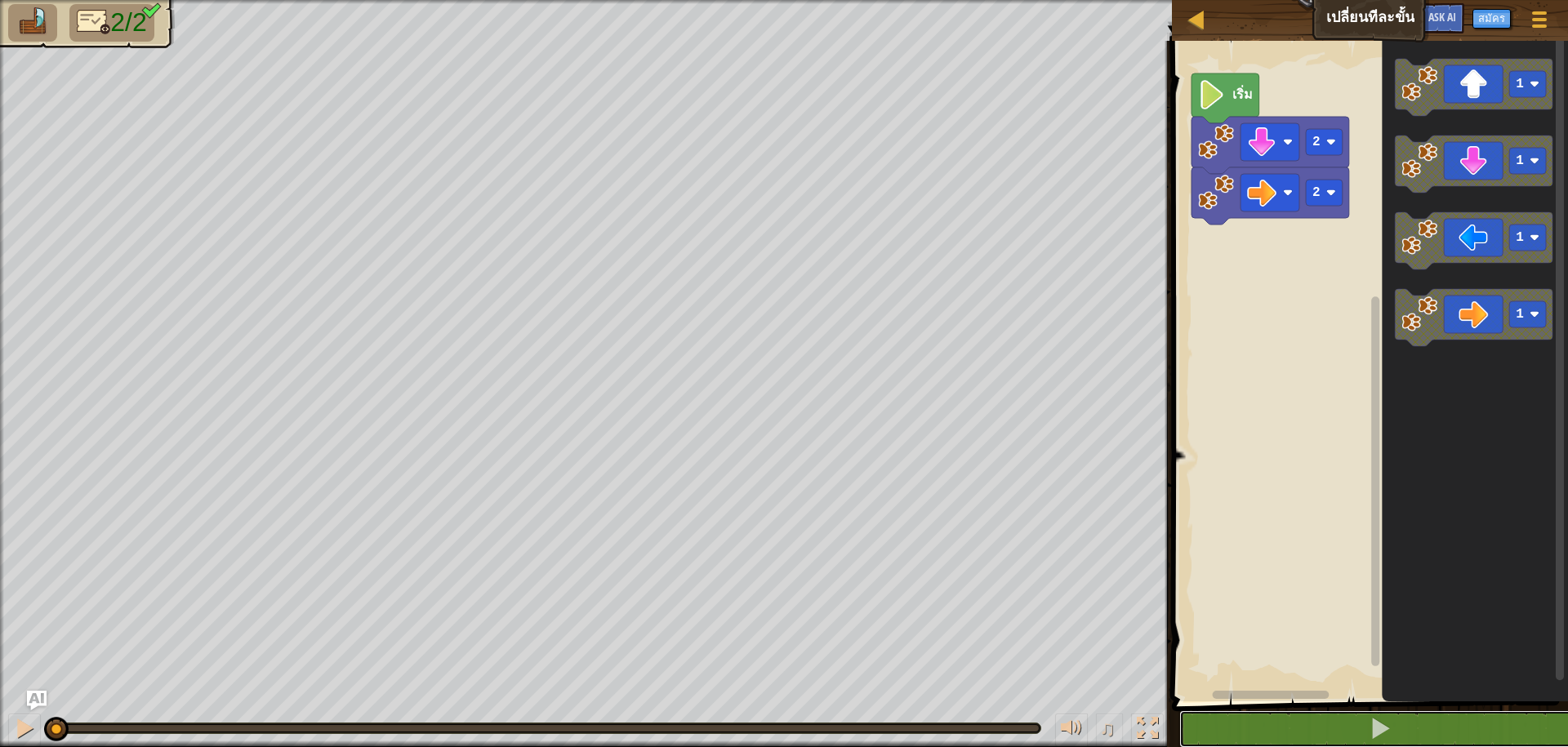
click at [1320, 710] on div "1 2 3 go ( 'down' , 2 ) go ( 'right' , 2 ) הההההההההההההההההההההההההההההההההההה…" at bounding box center [1368, 433] width 401 height 768
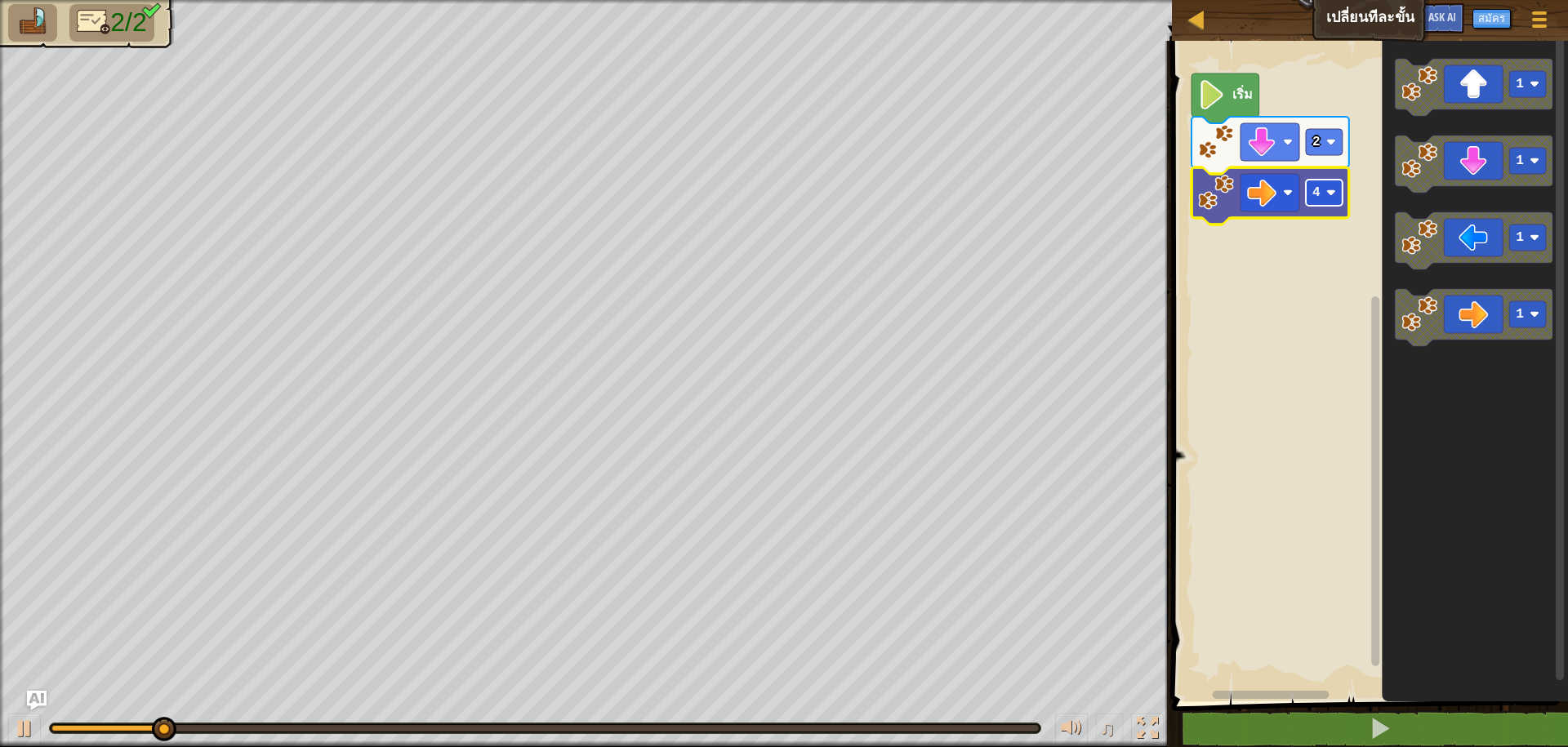
click at [1331, 197] on image "พื้นที่ทำงาน Blockly" at bounding box center [1332, 193] width 9 height 9
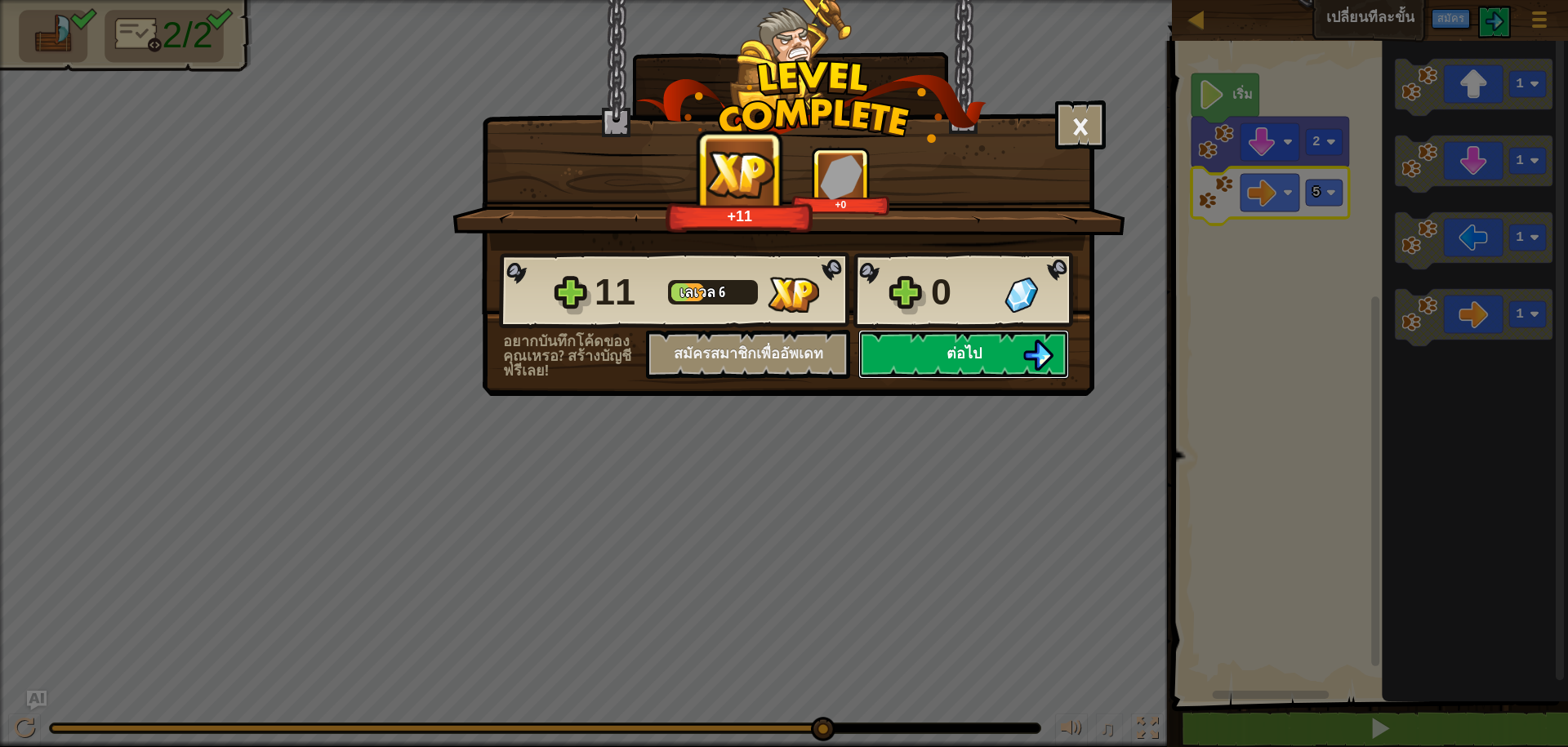
click at [891, 356] on button "ต่อไป" at bounding box center [964, 355] width 211 height 49
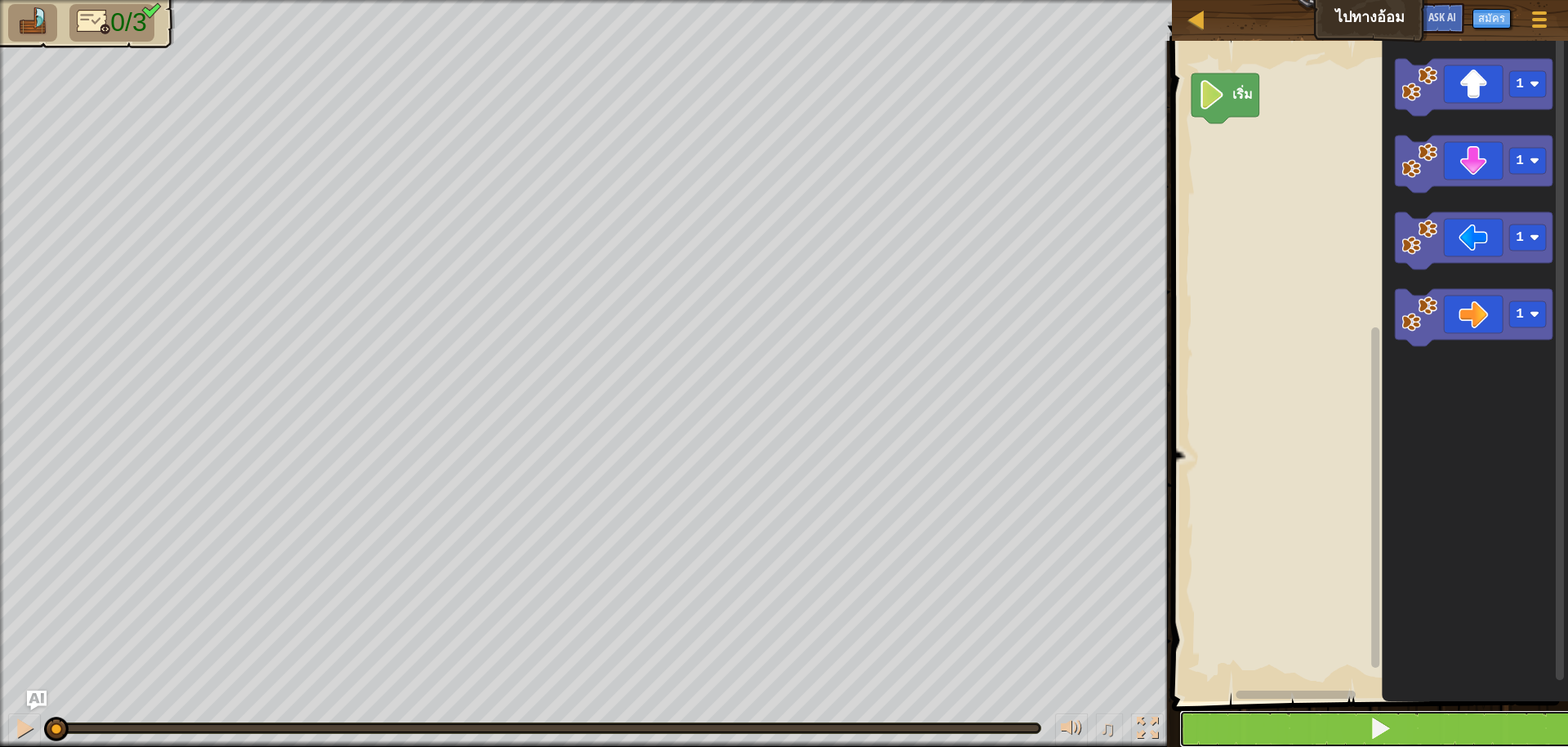
click at [1325, 728] on button at bounding box center [1380, 729] width 401 height 38
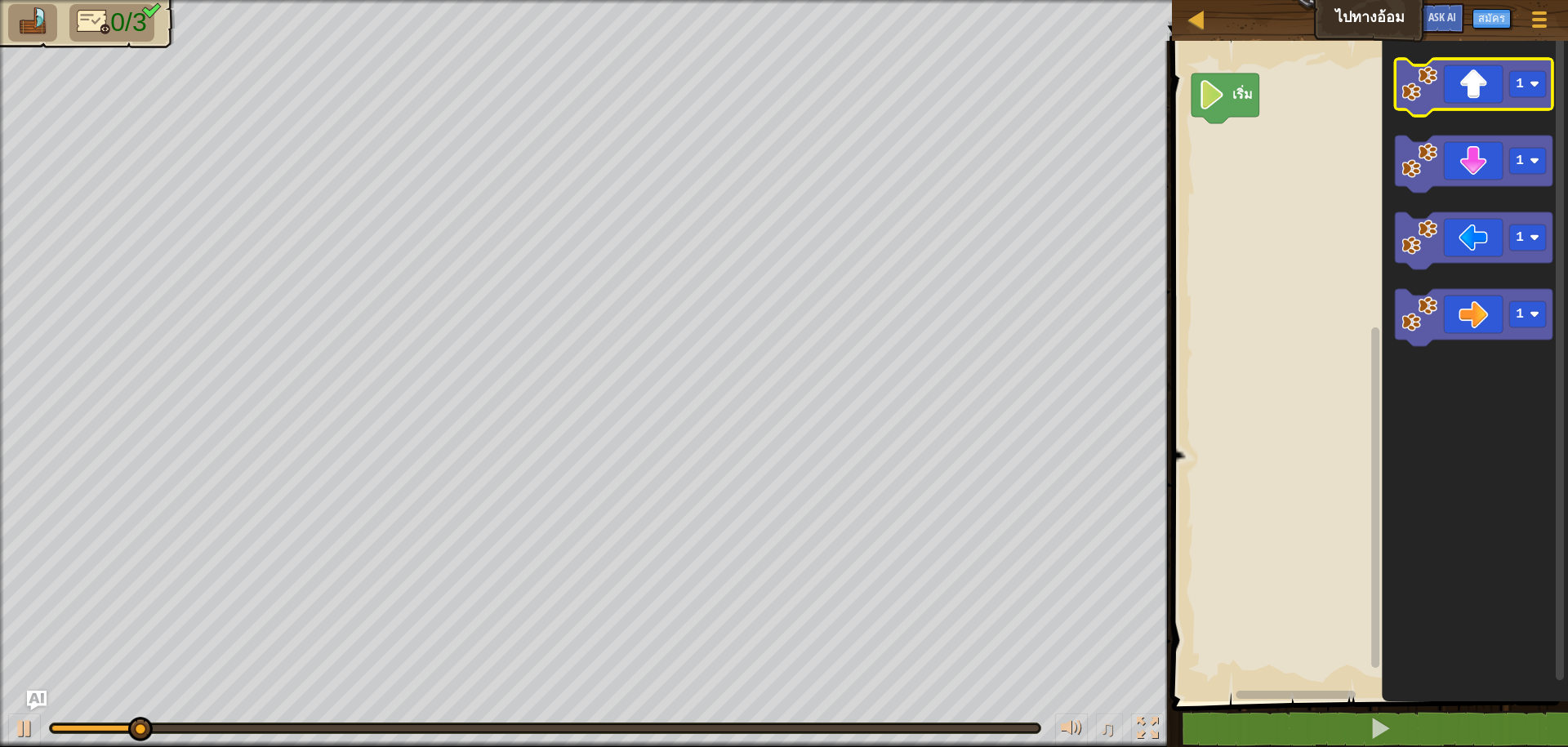
click at [1438, 104] on icon "พื้นที่ทำงาน Blockly" at bounding box center [1474, 87] width 158 height 57
click at [1434, 105] on icon "พื้นที่ทำงาน Blockly" at bounding box center [1474, 87] width 158 height 57
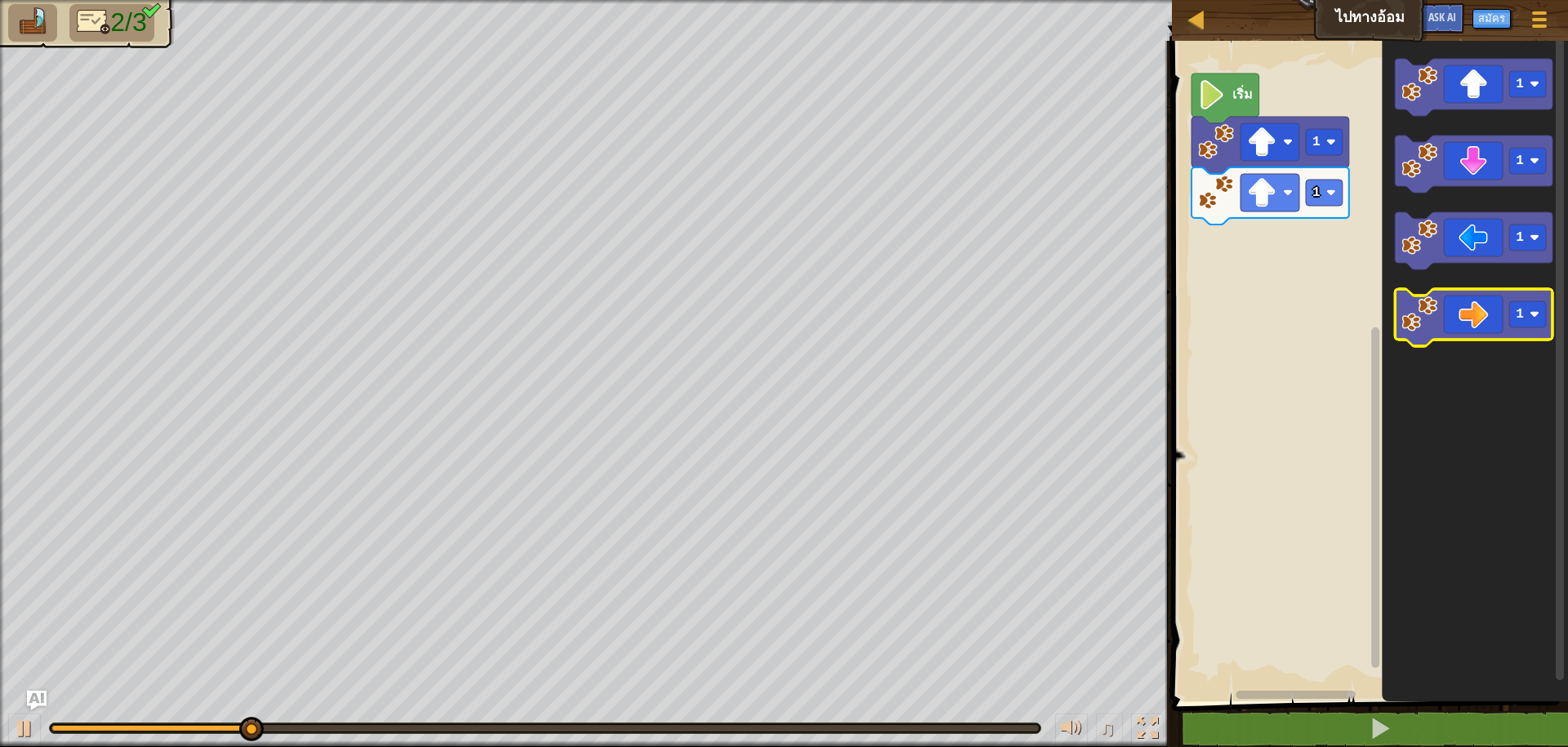
click at [1420, 342] on icon "พื้นที่ทำงาน Blockly" at bounding box center [1474, 318] width 158 height 57
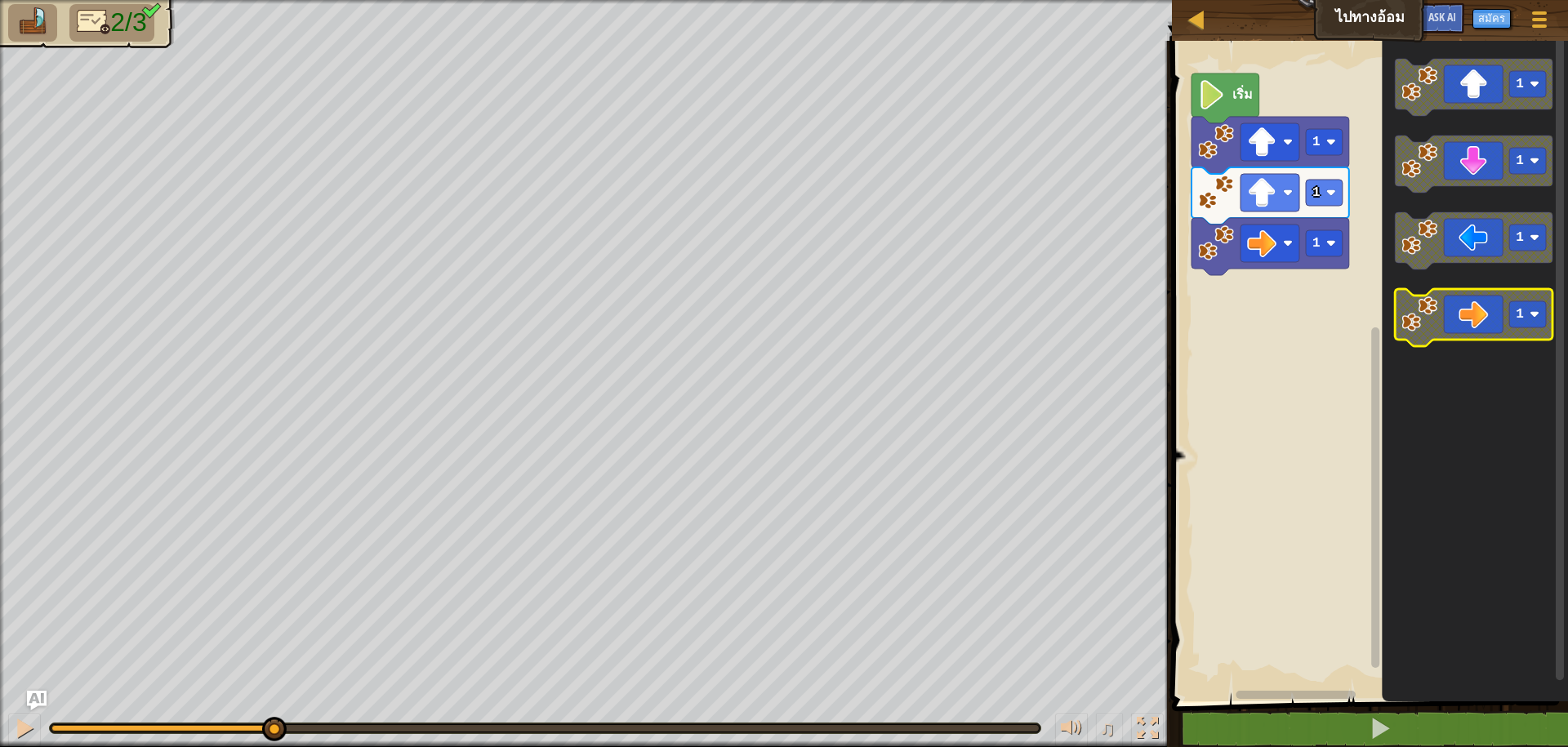
click at [1420, 342] on icon "พื้นที่ทำงาน Blockly" at bounding box center [1474, 318] width 158 height 57
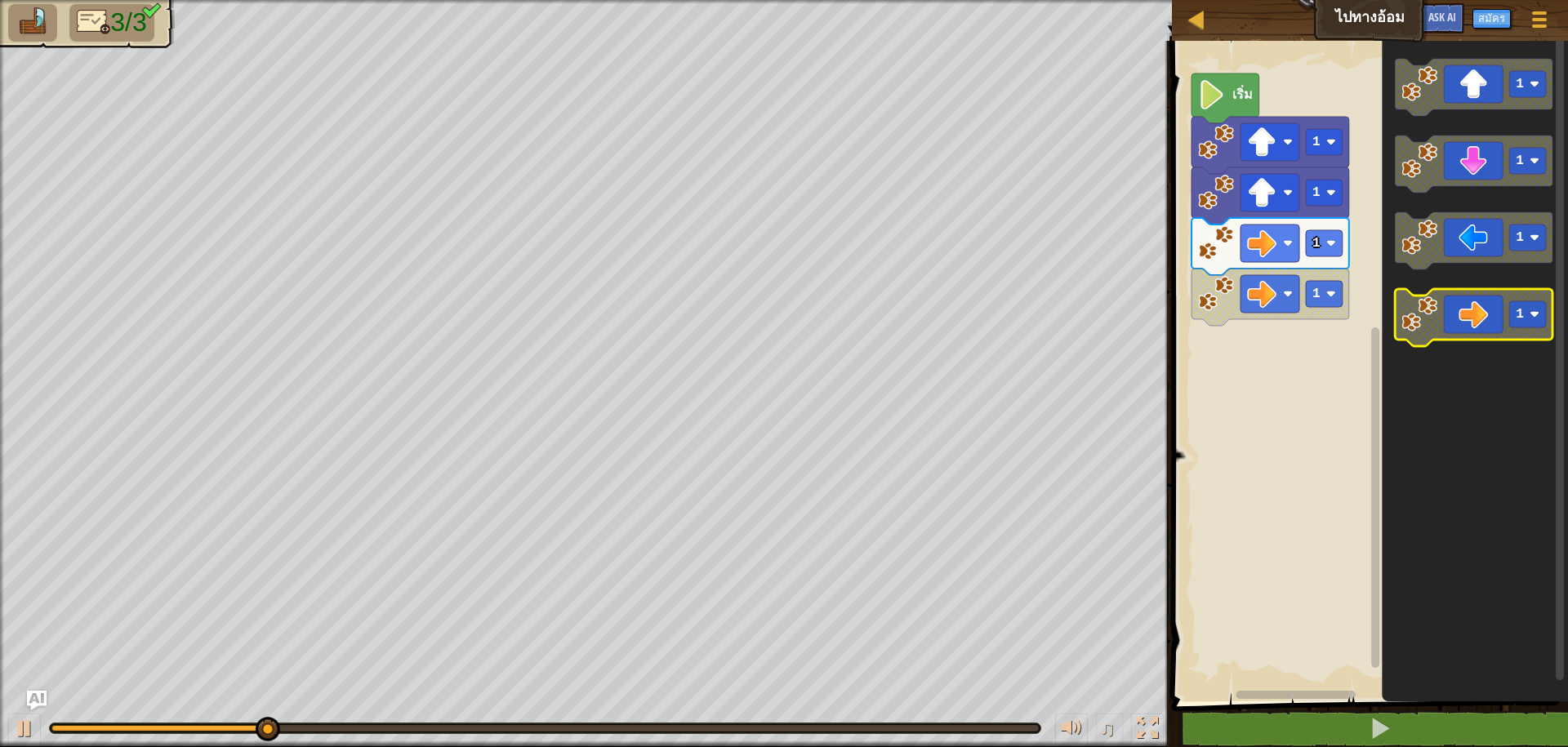
click at [1420, 342] on icon "พื้นที่ทำงาน Blockly" at bounding box center [1474, 318] width 158 height 57
click at [1420, 345] on icon "พื้นที่ทำงาน Blockly" at bounding box center [1474, 318] width 158 height 57
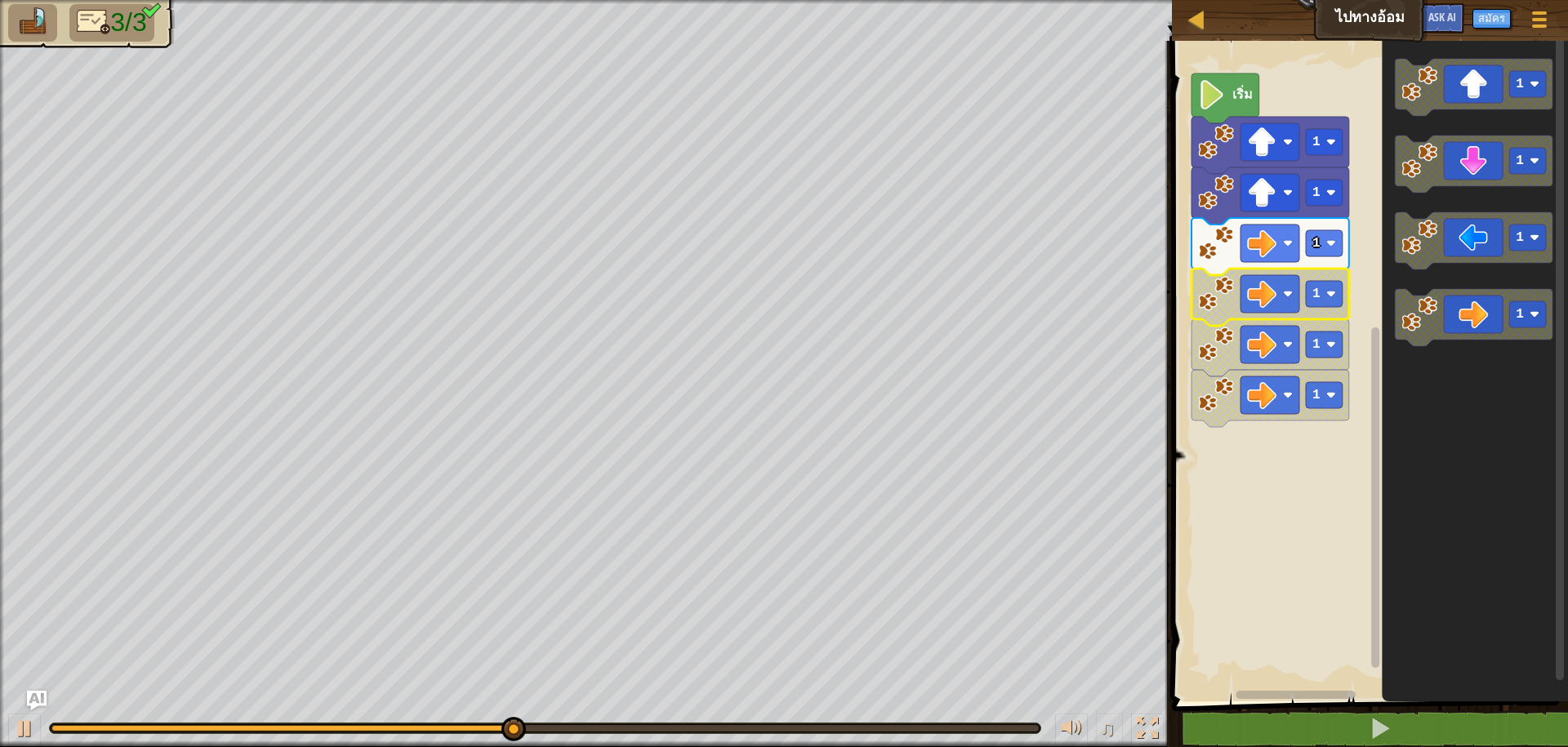
click at [1204, 294] on image "พื้นที่ทำงาน Blockly" at bounding box center [1216, 294] width 36 height 36
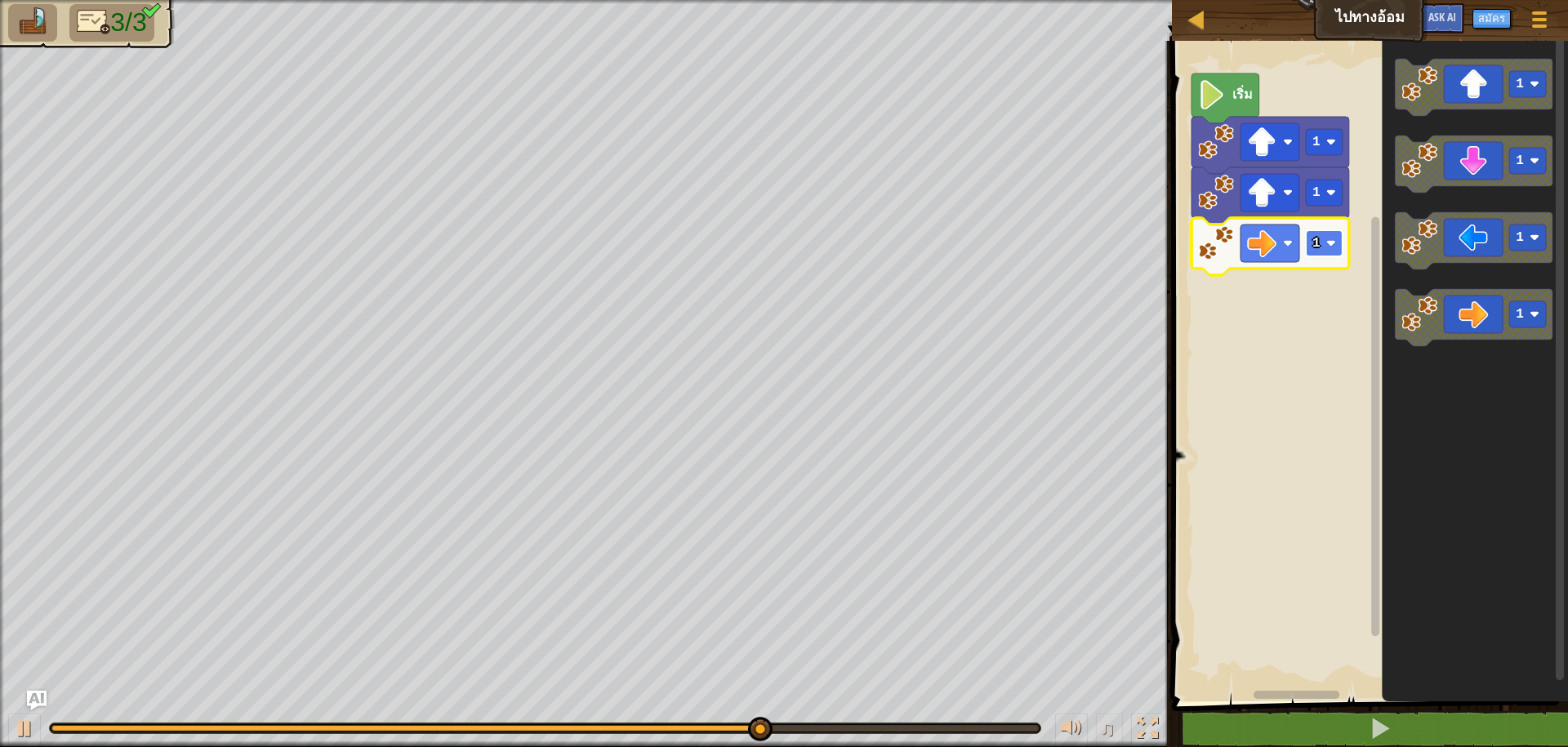
click at [1327, 245] on rect "พื้นที่ทำงาน Blockly" at bounding box center [1324, 244] width 37 height 26
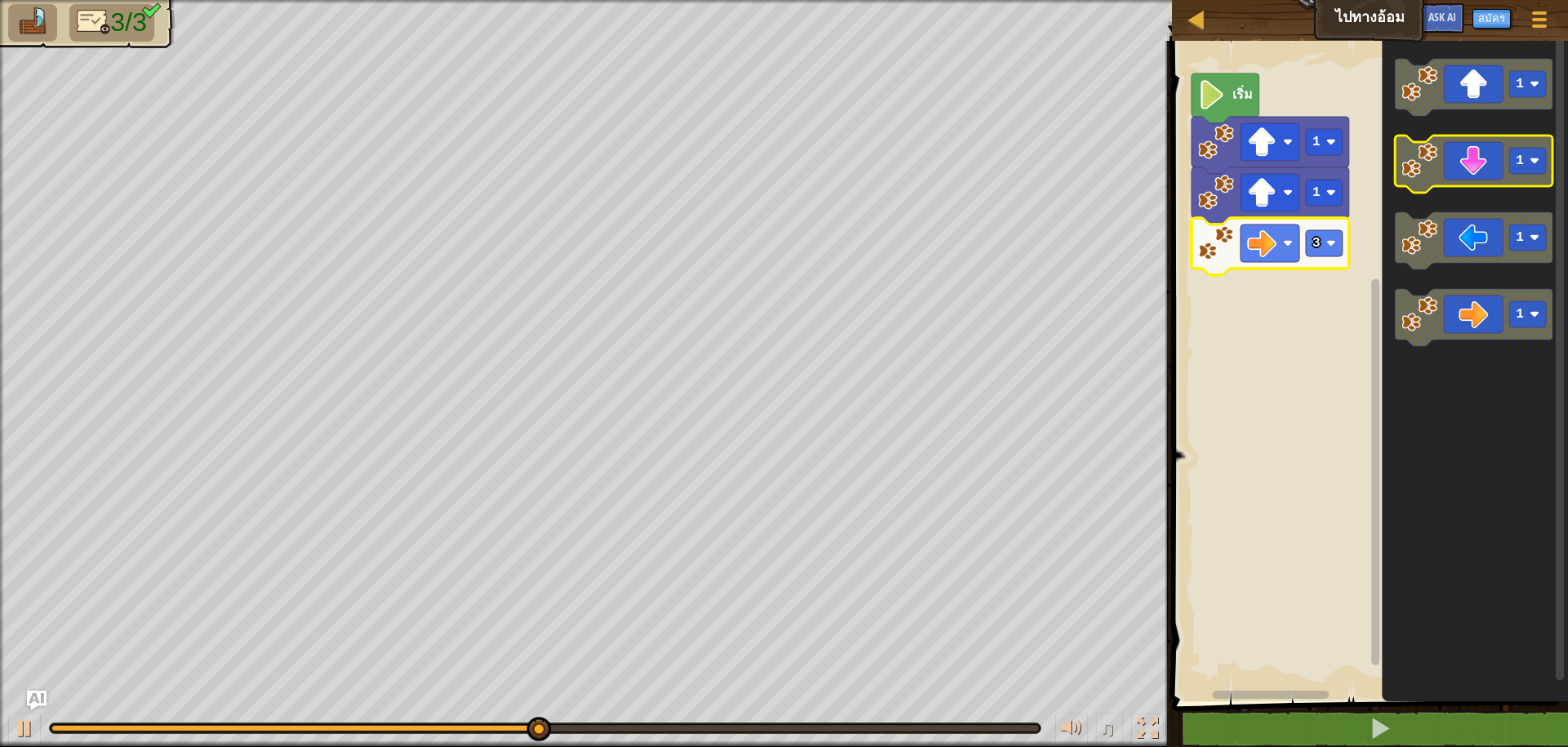
click at [1472, 183] on icon "พื้นที่ทำงาน Blockly" at bounding box center [1474, 164] width 158 height 57
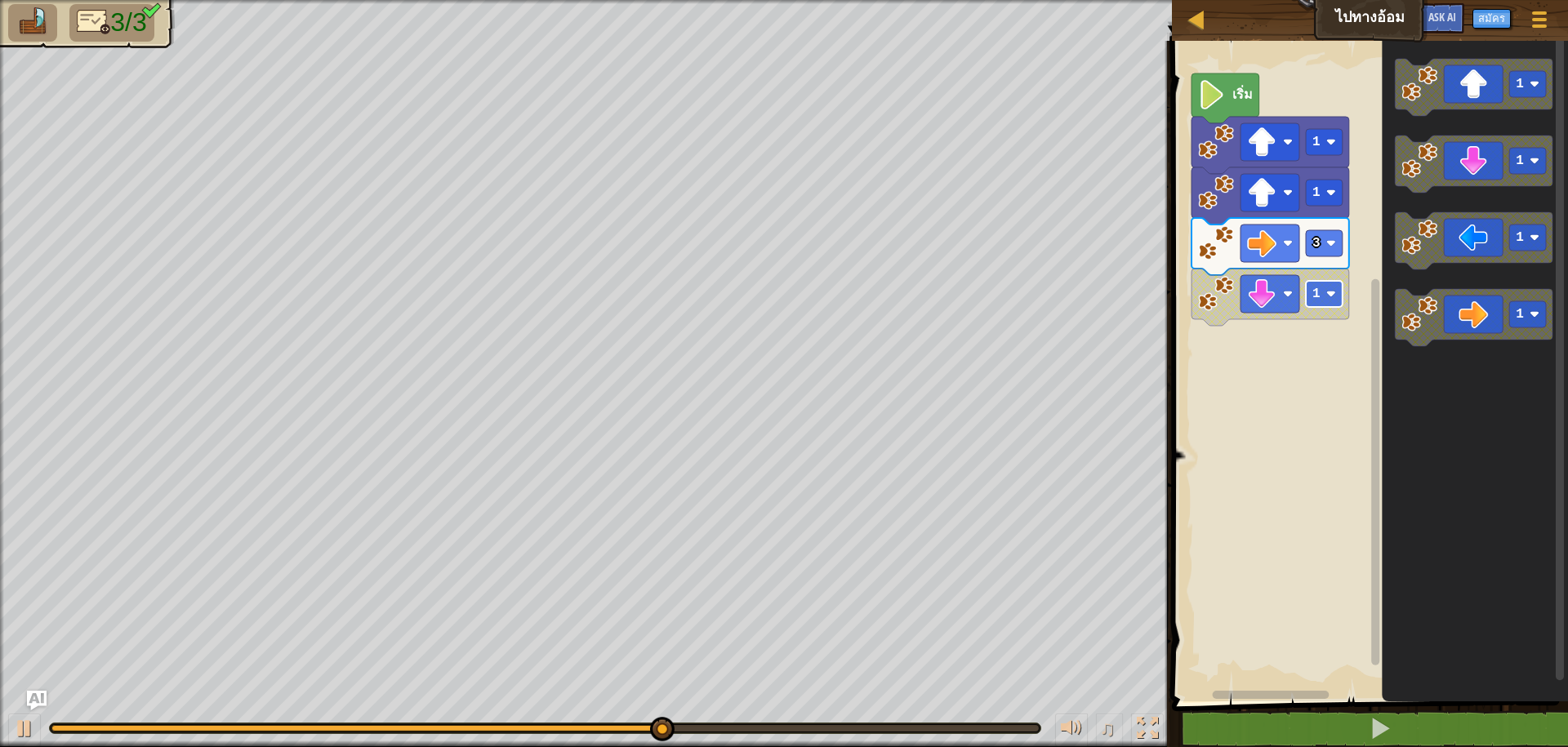
click at [1316, 294] on text "1" at bounding box center [1316, 294] width 9 height 15
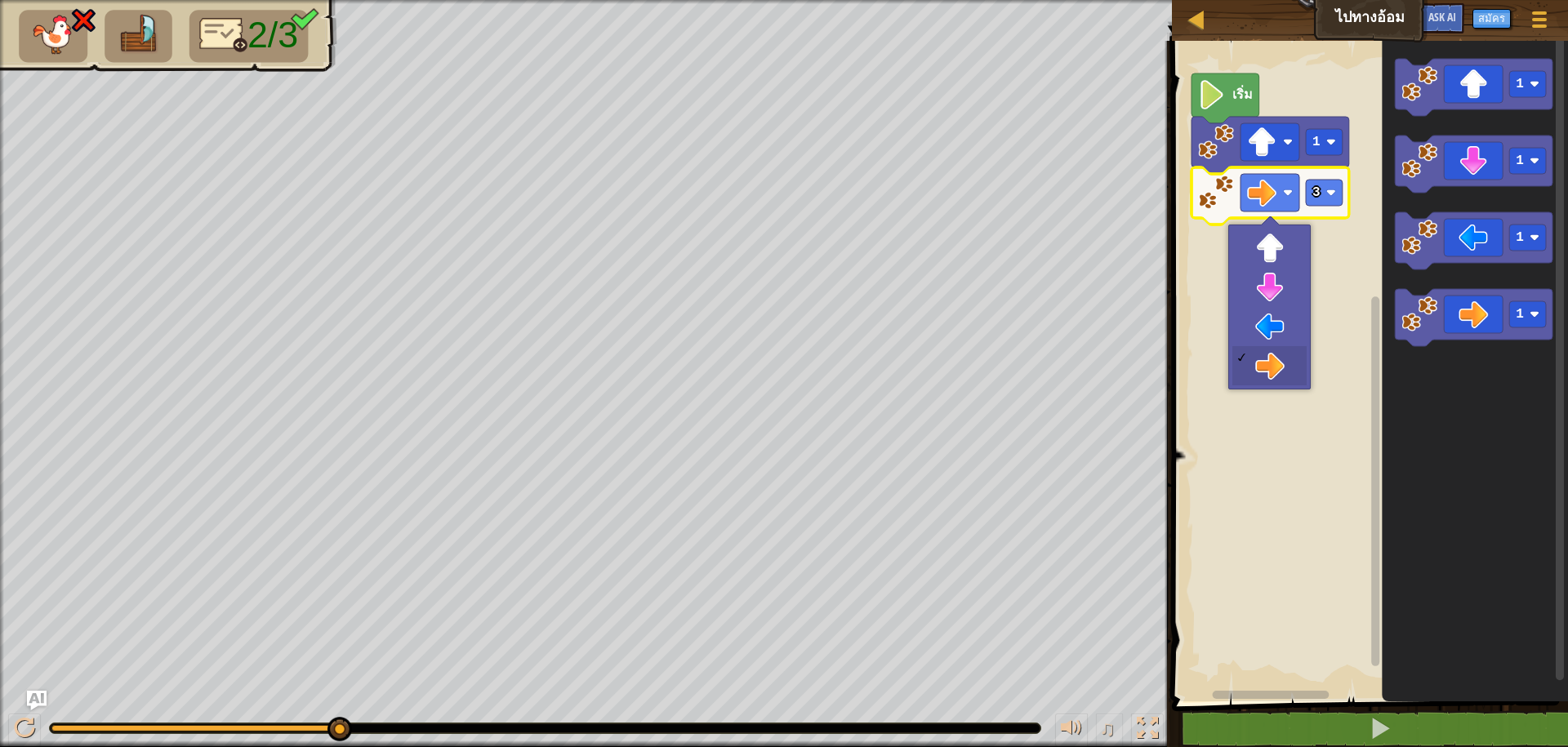
drag, startPoint x: 1268, startPoint y: 368, endPoint x: 1271, endPoint y: 327, distance: 41.1
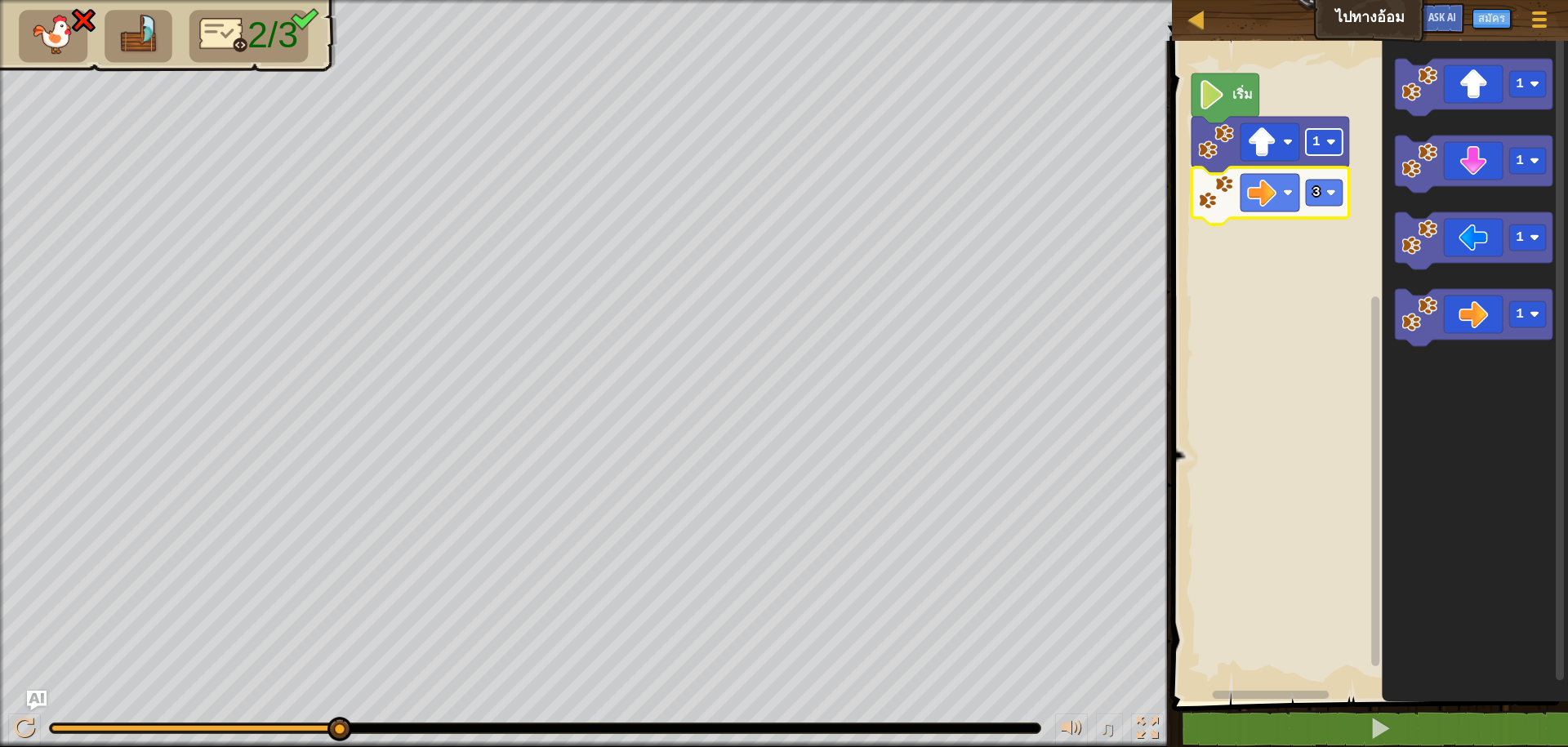
click at [1315, 148] on text "1" at bounding box center [1316, 143] width 9 height 15
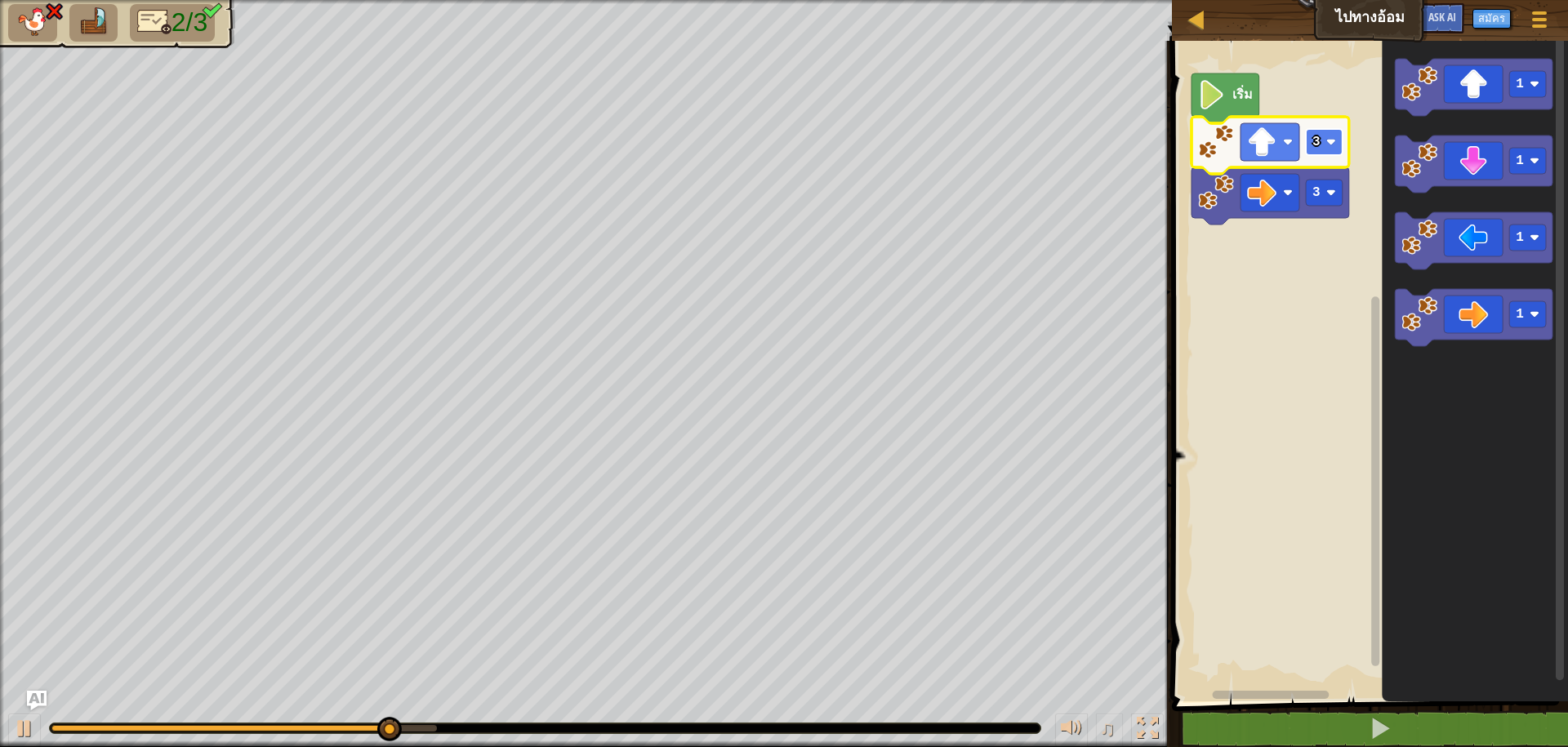
click at [1318, 148] on text "3" at bounding box center [1316, 143] width 9 height 15
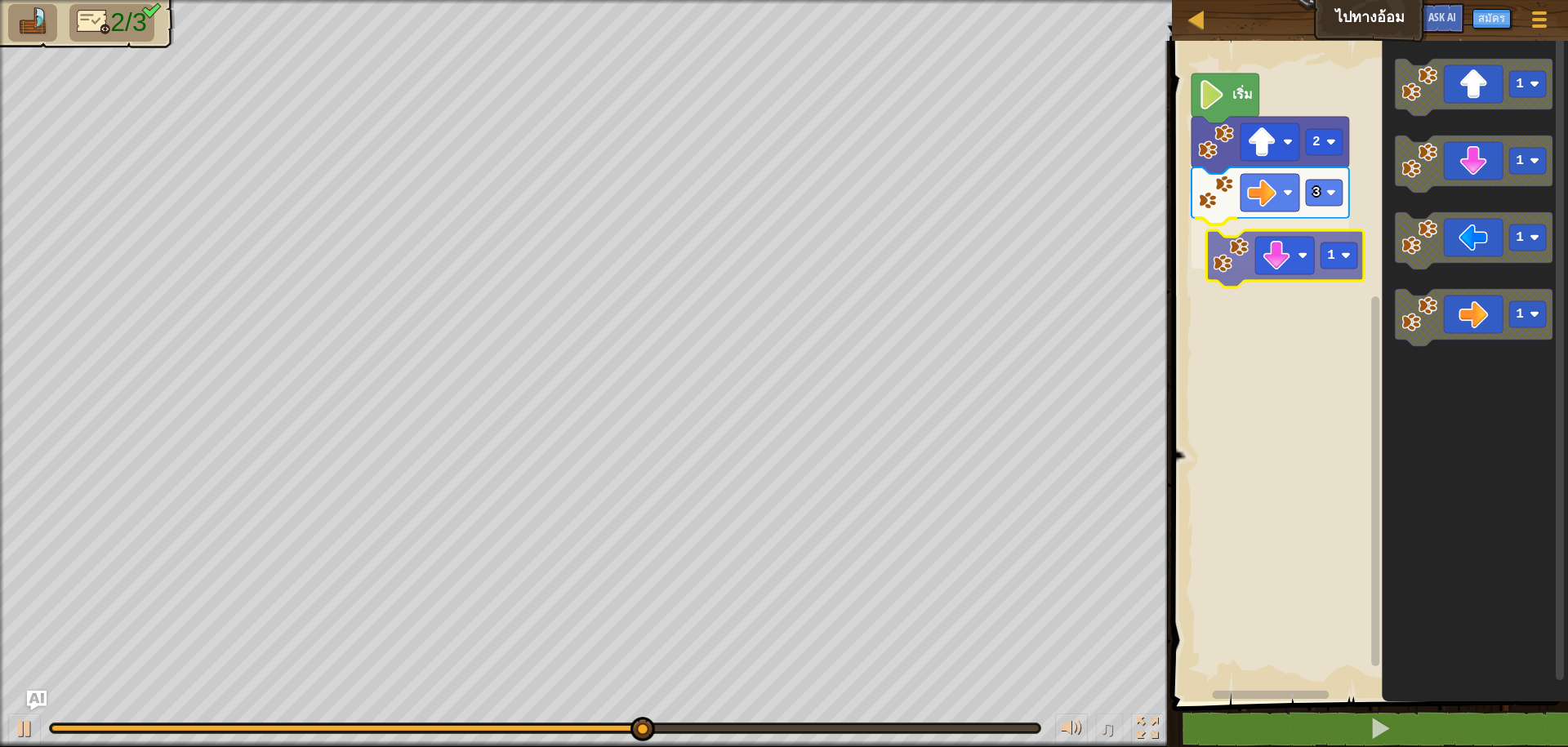
click at [1232, 275] on div "เริ่ม 2 3 1 1 1 1 1 1" at bounding box center [1368, 367] width 401 height 669
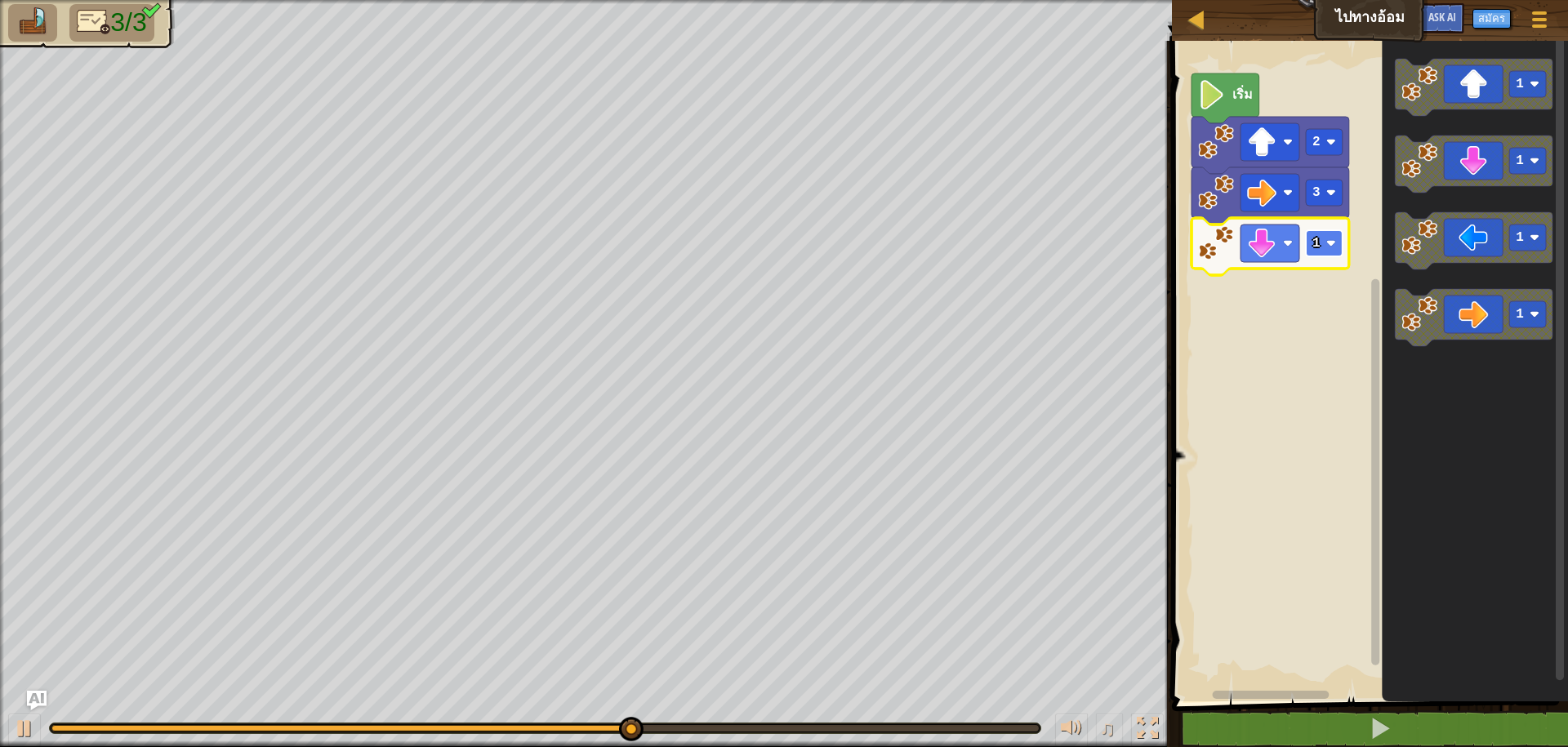
click at [1318, 244] on text "1" at bounding box center [1316, 244] width 9 height 15
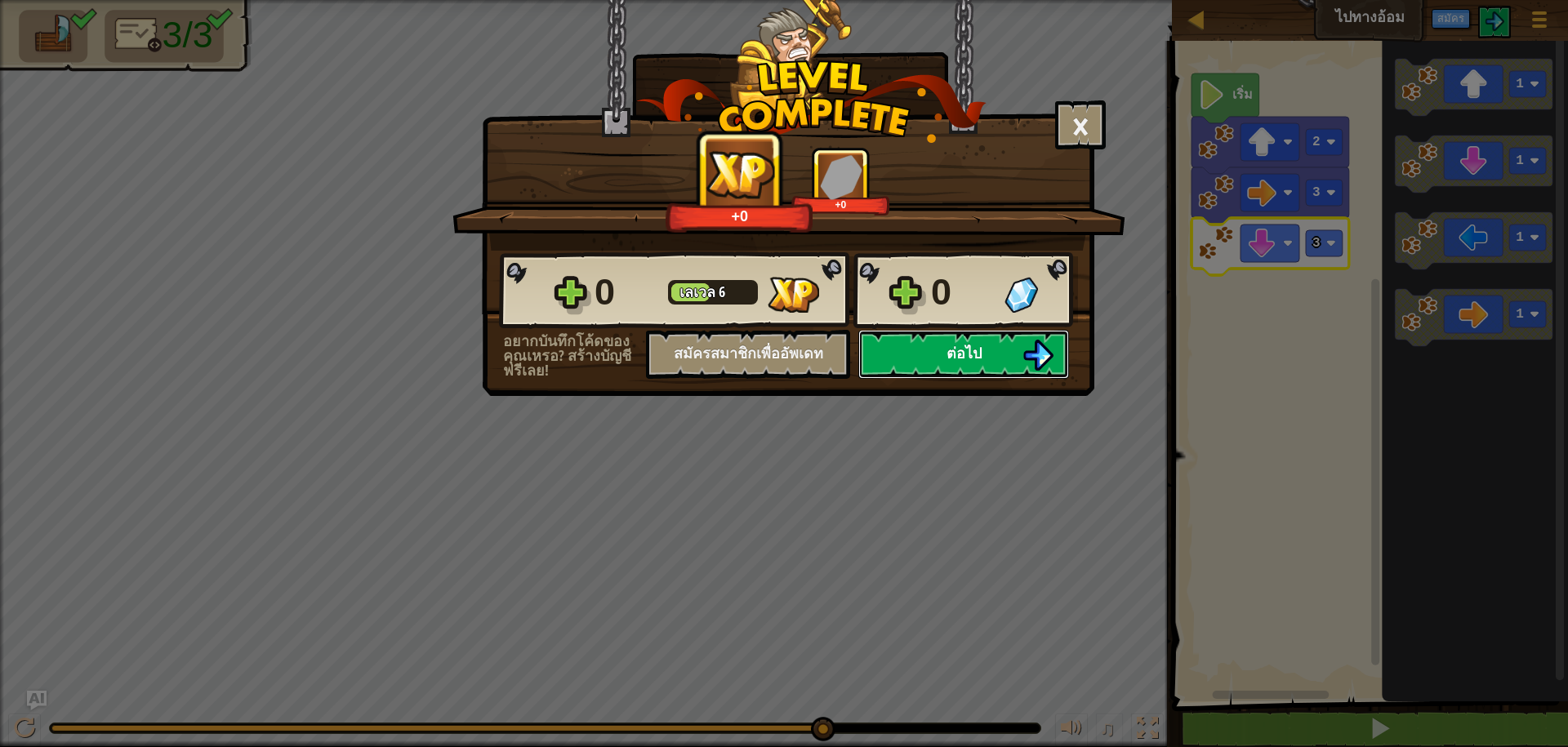
click at [882, 353] on button "ต่อไป" at bounding box center [964, 355] width 211 height 49
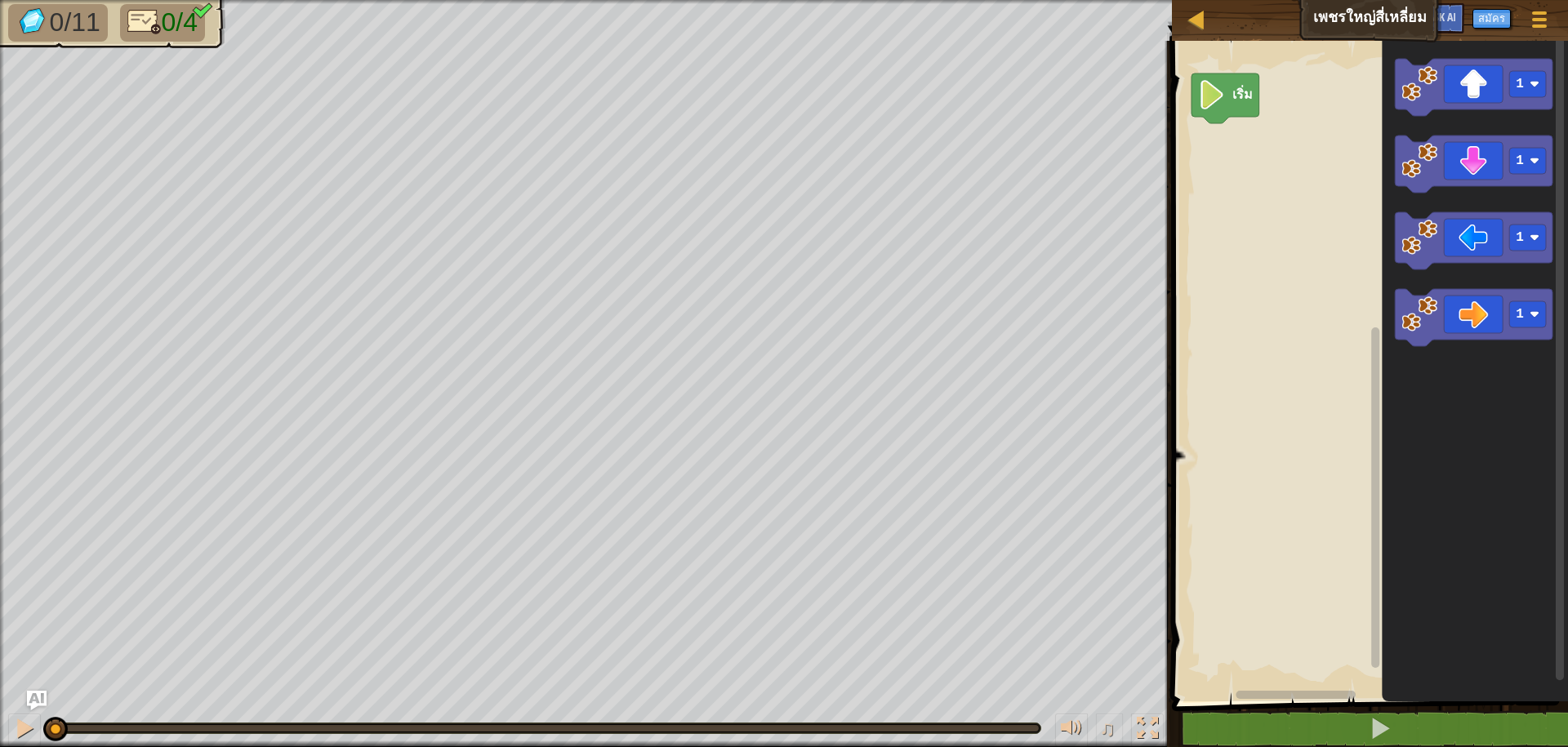
click at [1303, 135] on div "เริ่ม 1 1 1 1" at bounding box center [1368, 367] width 401 height 669
click at [1208, 154] on div "เริ่ม 1 1 1 1 1" at bounding box center [1368, 367] width 401 height 669
click at [1274, 148] on image "พื้นที่ทำงาน Blockly" at bounding box center [1262, 142] width 29 height 29
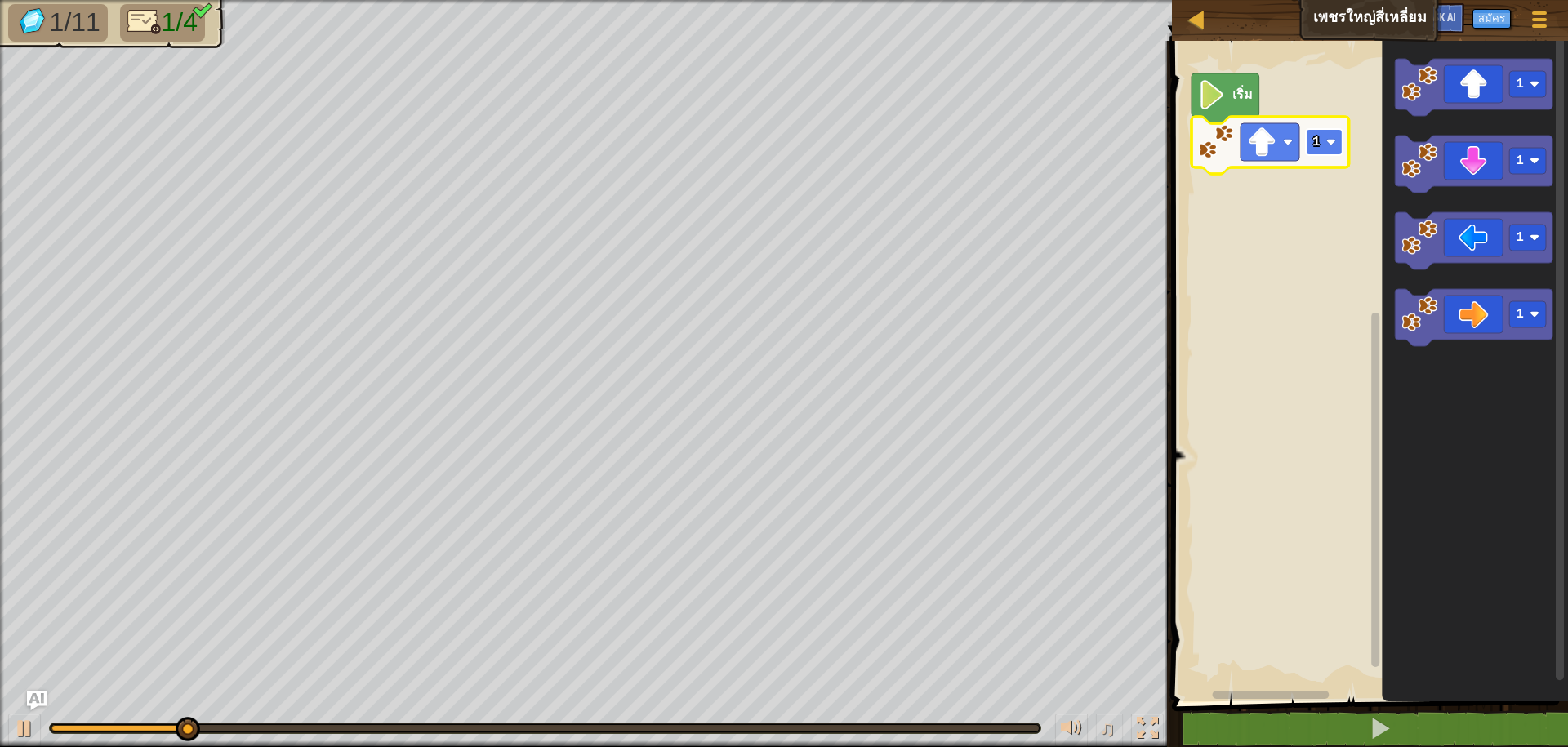
click at [1333, 148] on rect "พื้นที่ทำงาน Blockly" at bounding box center [1324, 142] width 37 height 26
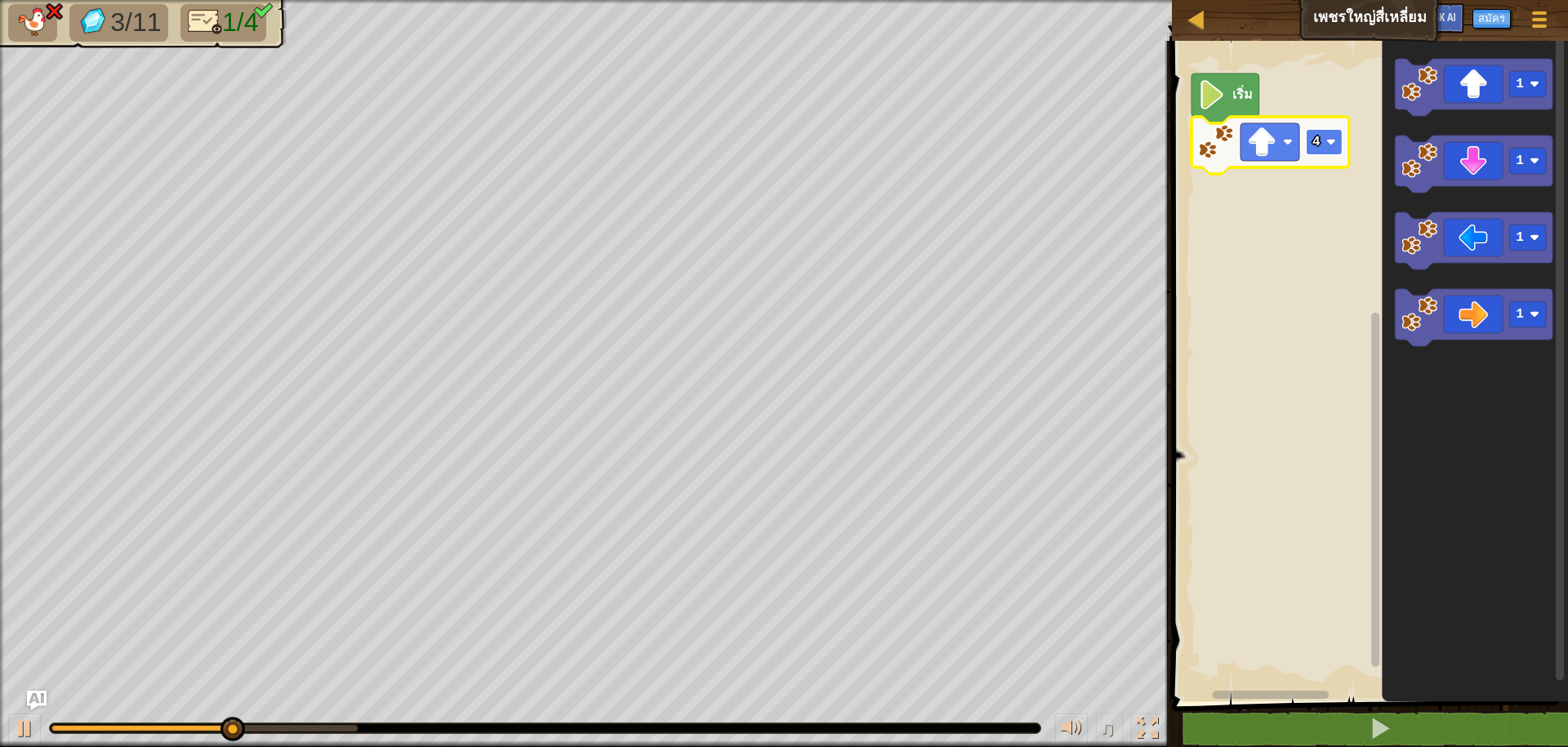
click at [1330, 138] on image "พื้นที่ทำงาน Blockly" at bounding box center [1332, 142] width 9 height 9
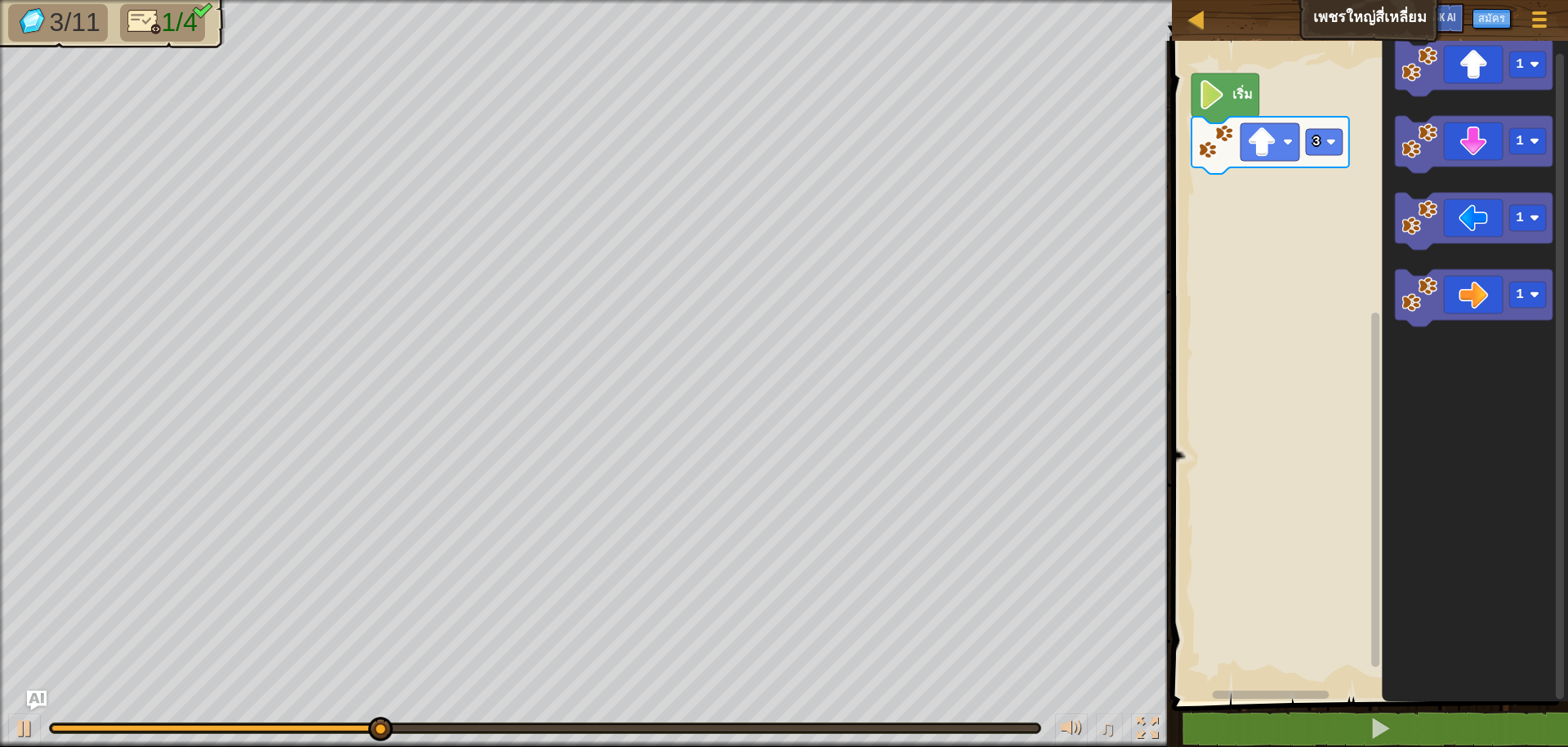
click at [1309, 273] on div "เริ่ม 3 1 1 1 1" at bounding box center [1368, 367] width 401 height 669
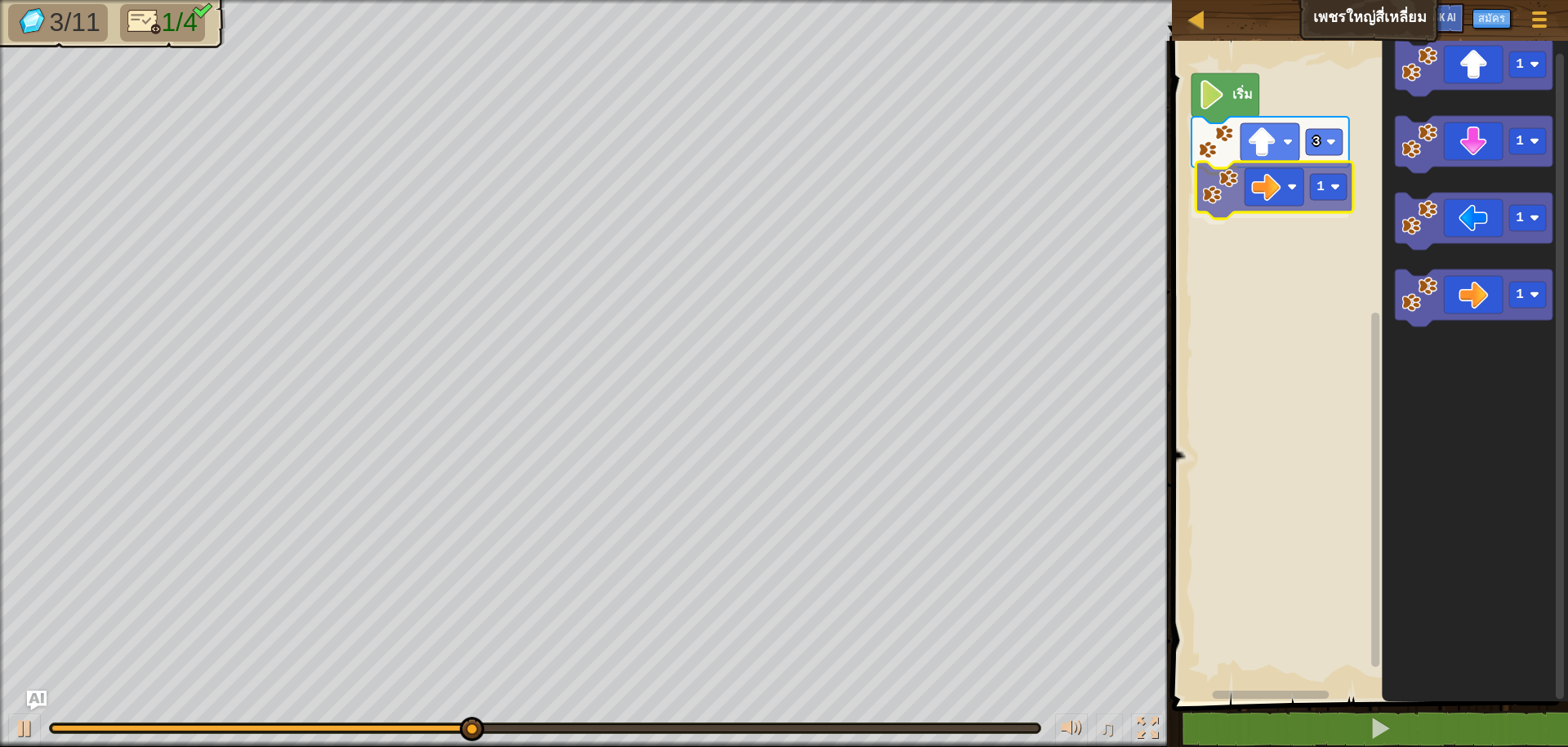
click at [1207, 193] on div "เริ่ม 3 1 1 1 1 1 1" at bounding box center [1368, 367] width 401 height 669
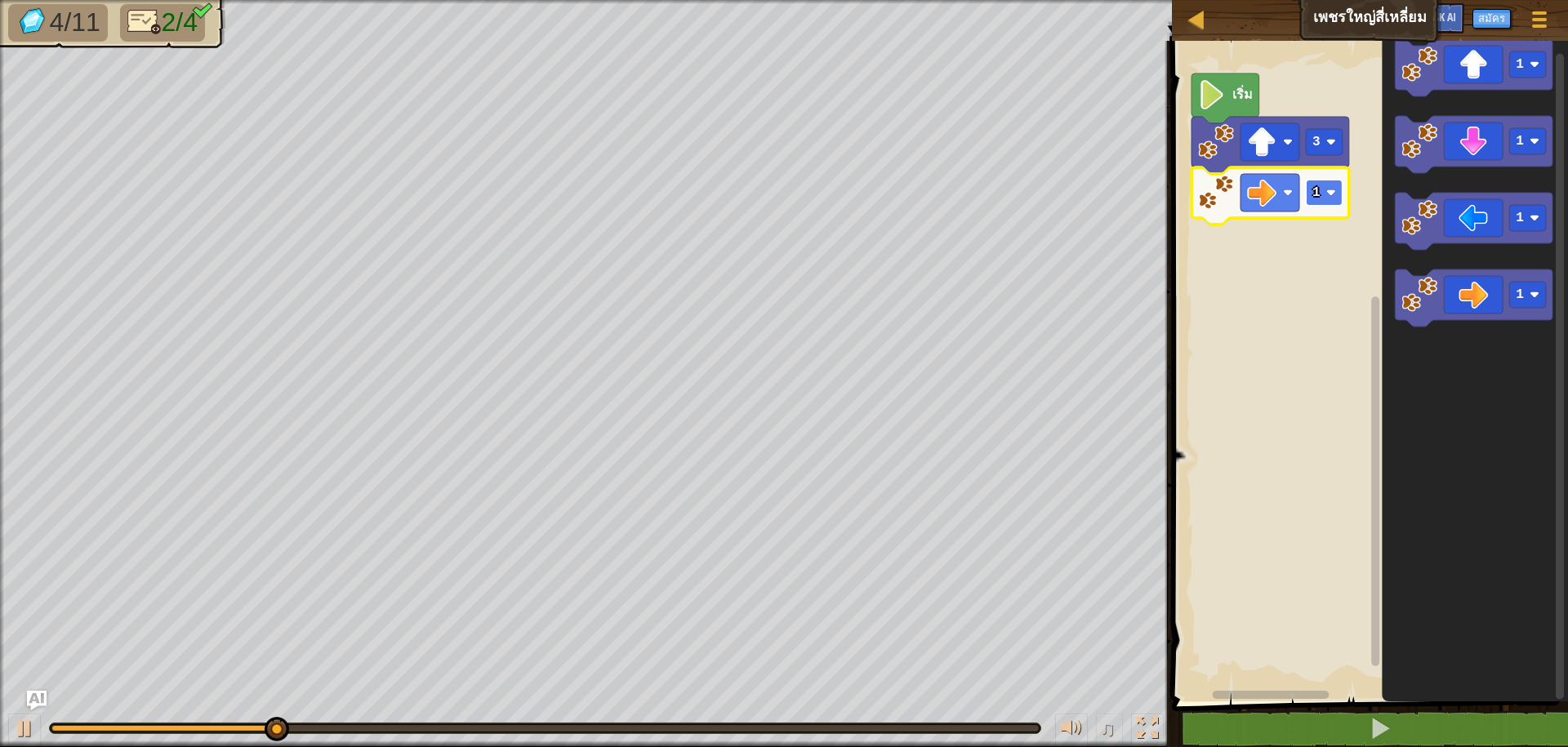
click at [1314, 195] on text "1" at bounding box center [1316, 193] width 9 height 15
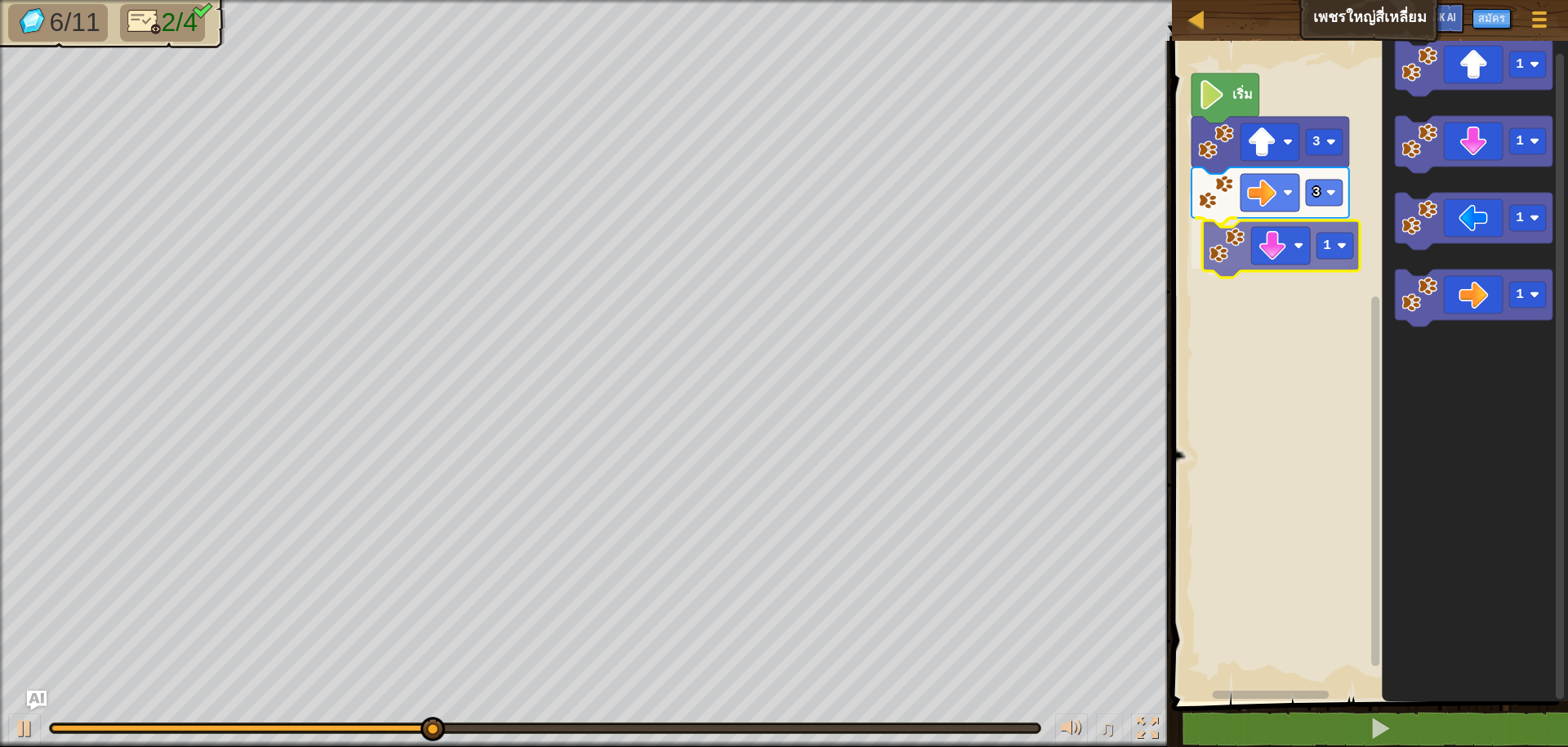
click at [1250, 269] on div "เริ่ม 3 3 1 1 1 1 1 1" at bounding box center [1368, 367] width 401 height 669
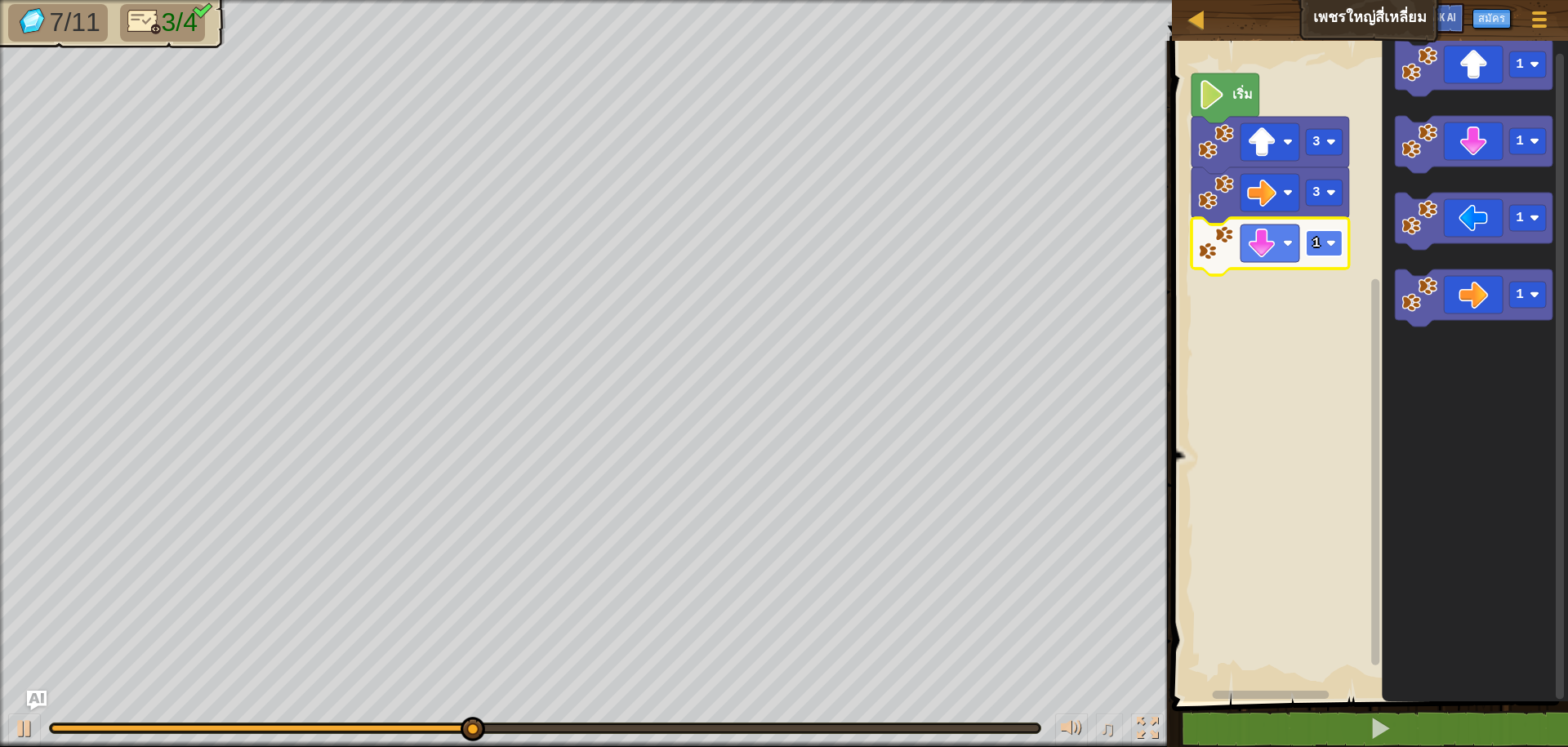
click at [1327, 242] on rect "พื้นที่ทำงาน Blockly" at bounding box center [1324, 244] width 37 height 26
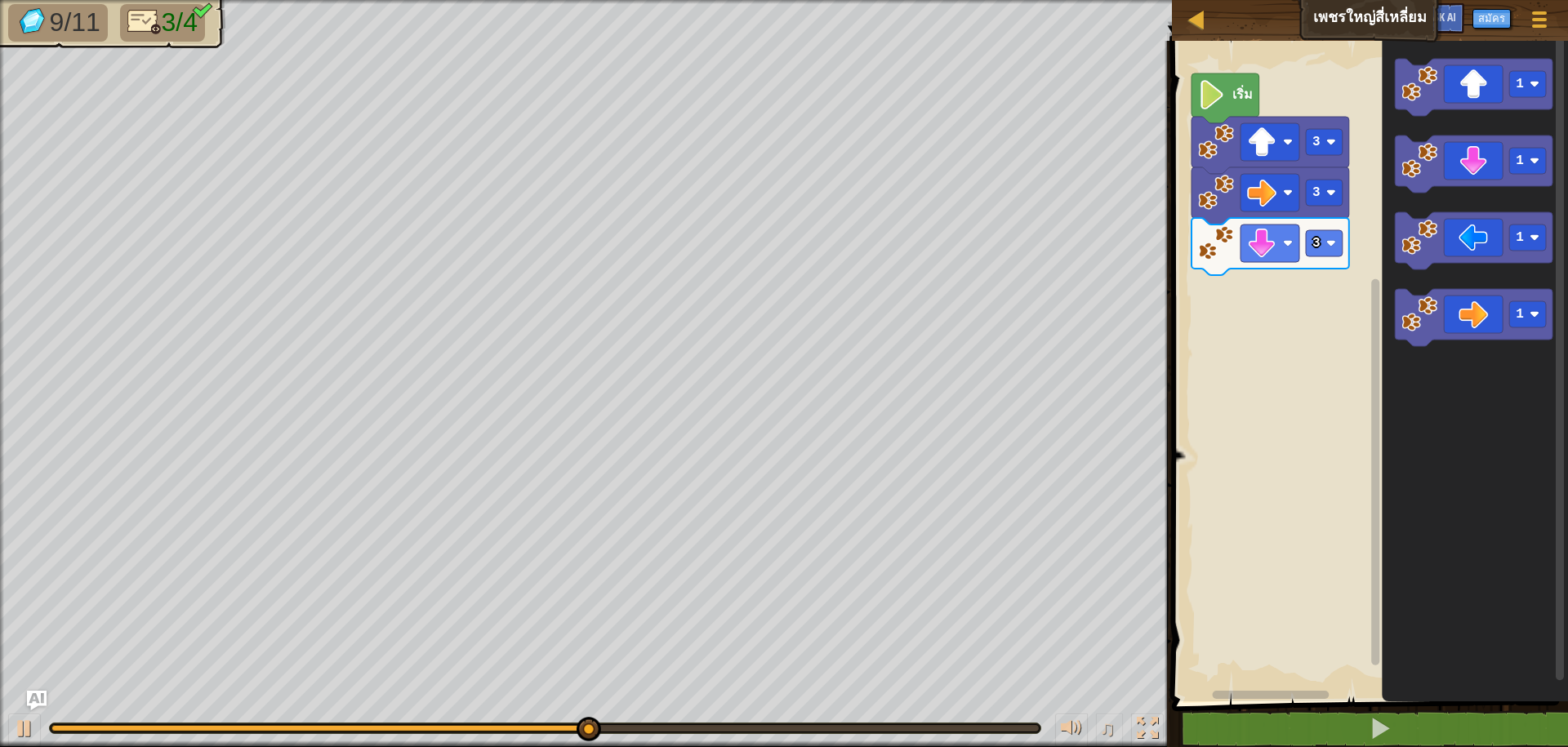
click at [1350, 262] on div "เริ่ม 3 3 3 1 1 1 1" at bounding box center [1368, 367] width 401 height 669
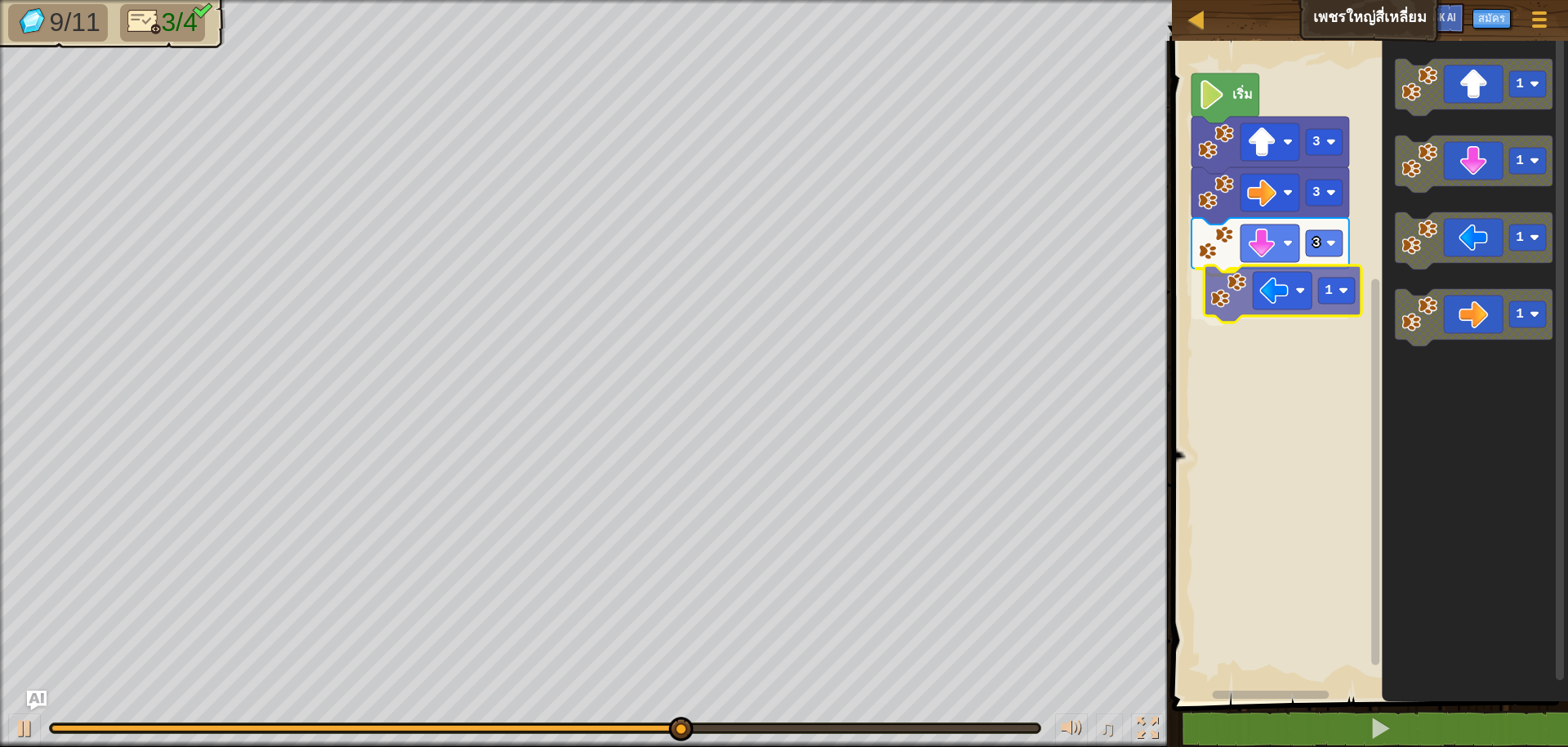
click at [1232, 292] on div "เริ่ม 3 3 3 1 1 1 1 1 1" at bounding box center [1368, 367] width 401 height 669
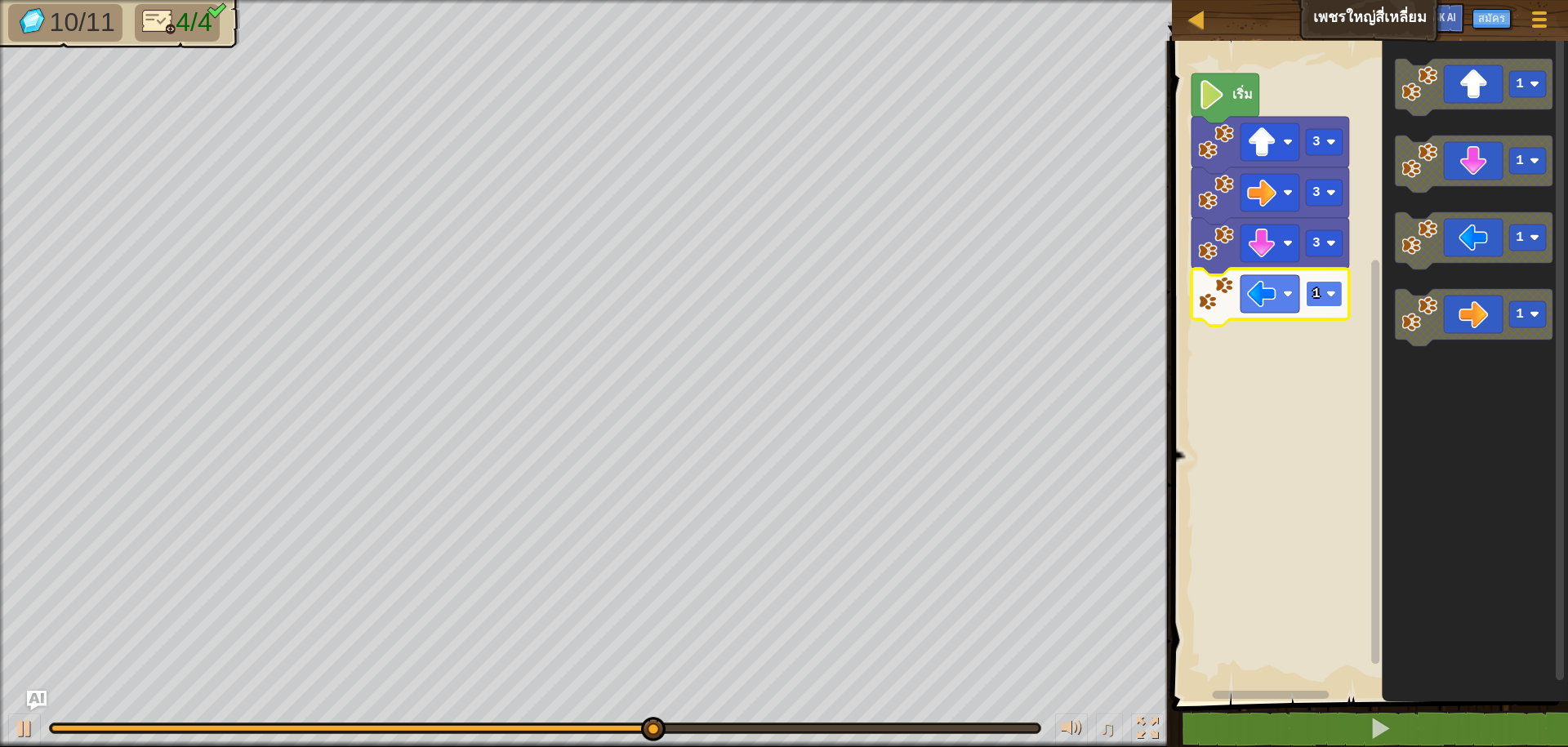
click at [1319, 285] on rect "พื้นที่ทำงาน Blockly" at bounding box center [1324, 294] width 37 height 26
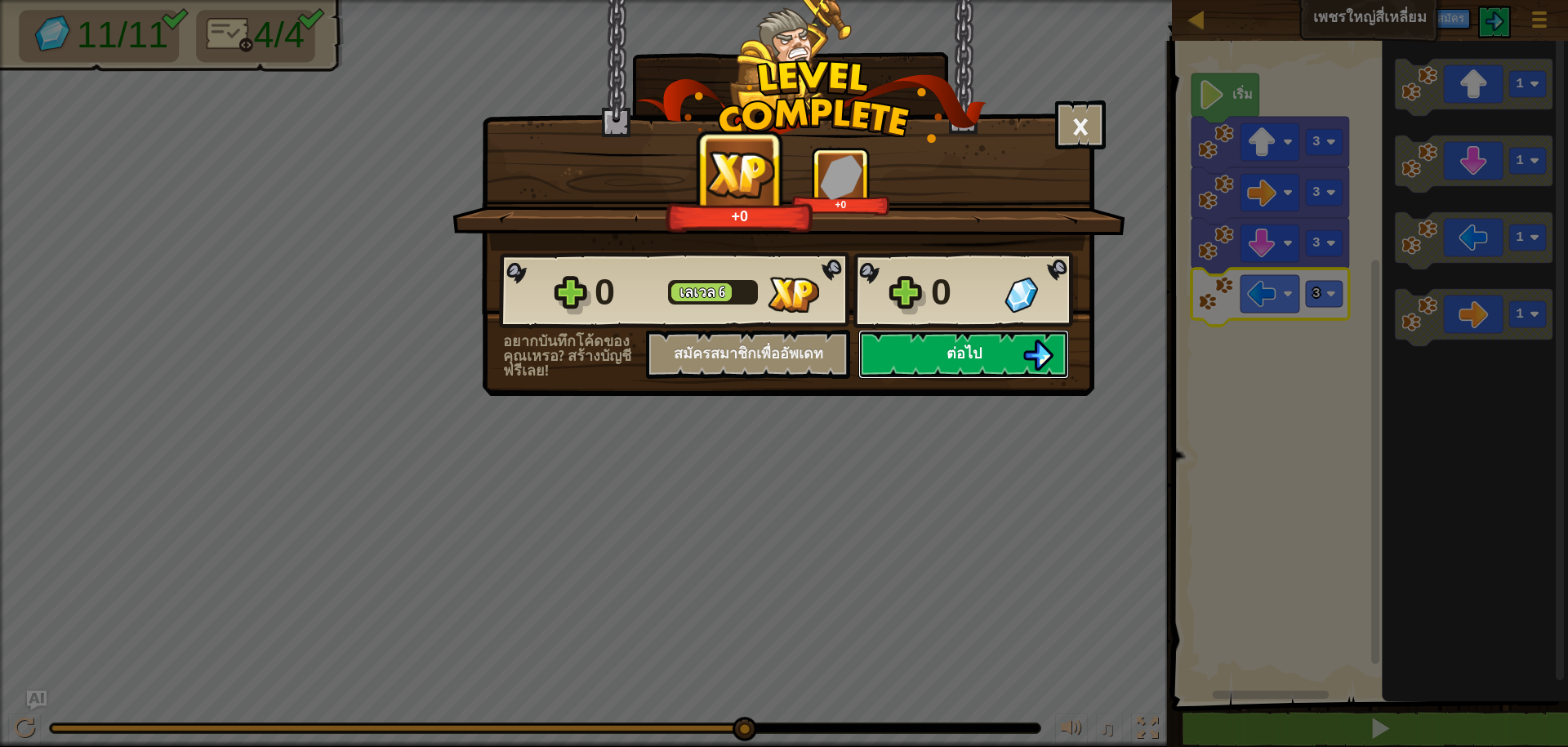
click at [879, 354] on button "ต่อไป" at bounding box center [964, 355] width 211 height 49
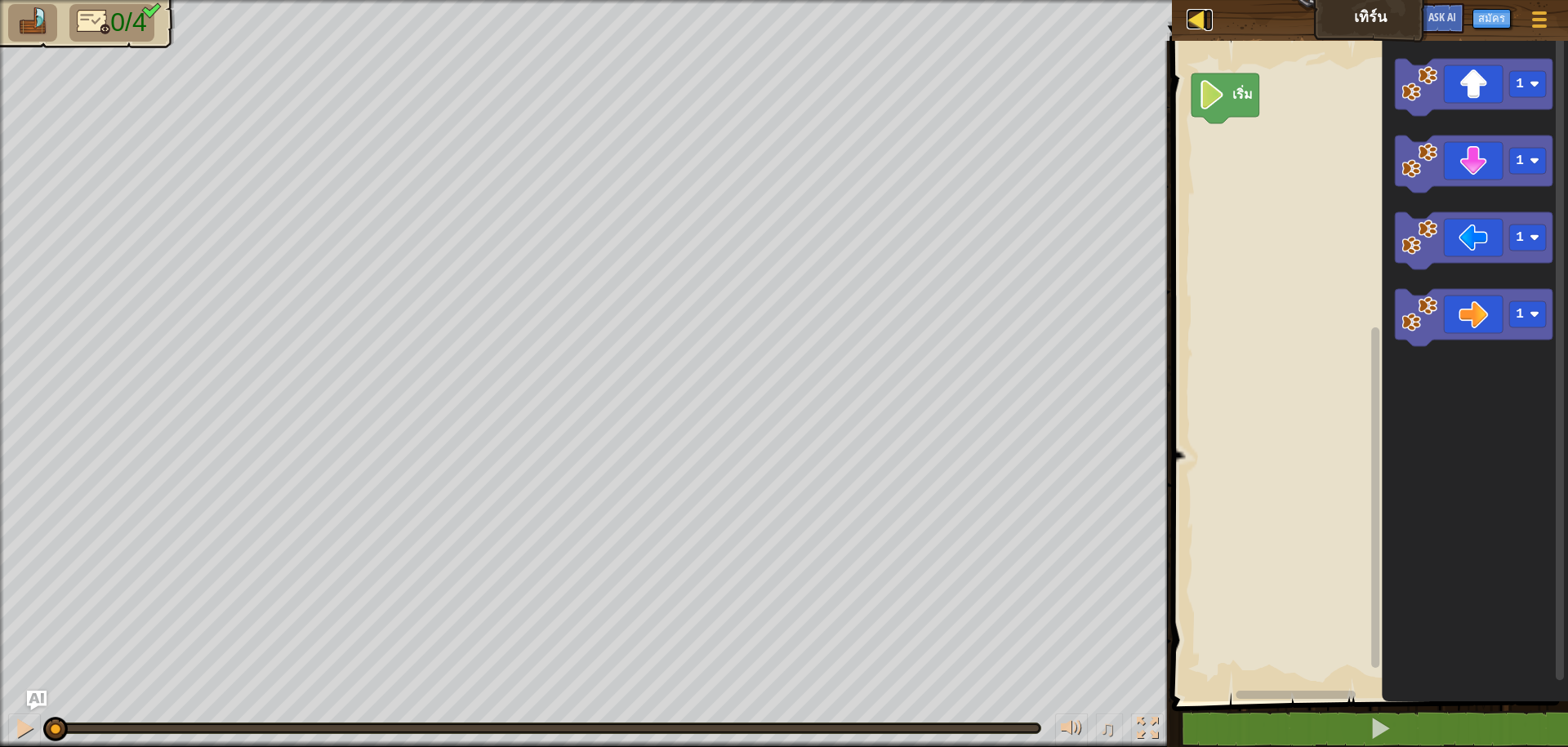
click at [1196, 9] on div at bounding box center [1197, 20] width 21 height 21
select select "th"
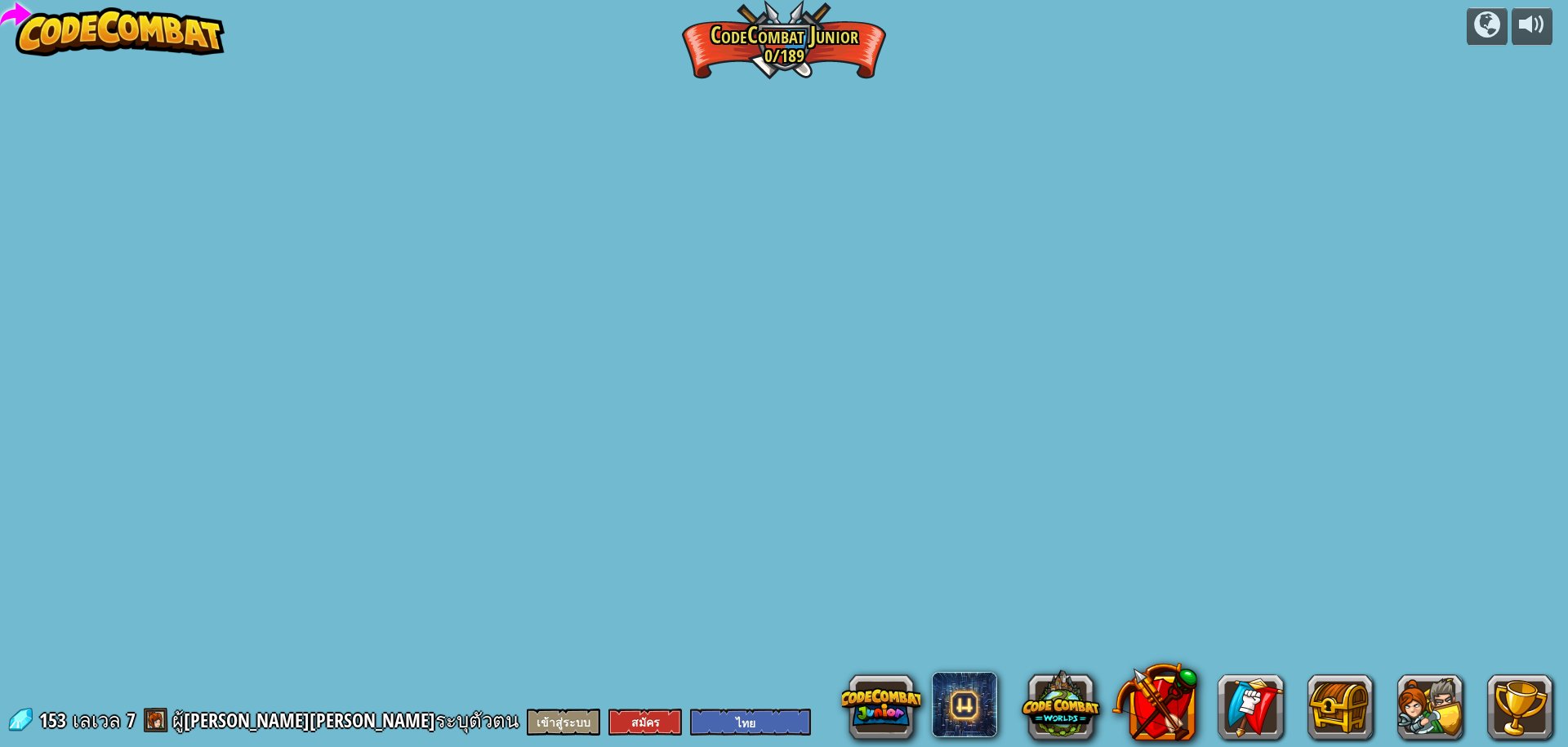
select select "th"
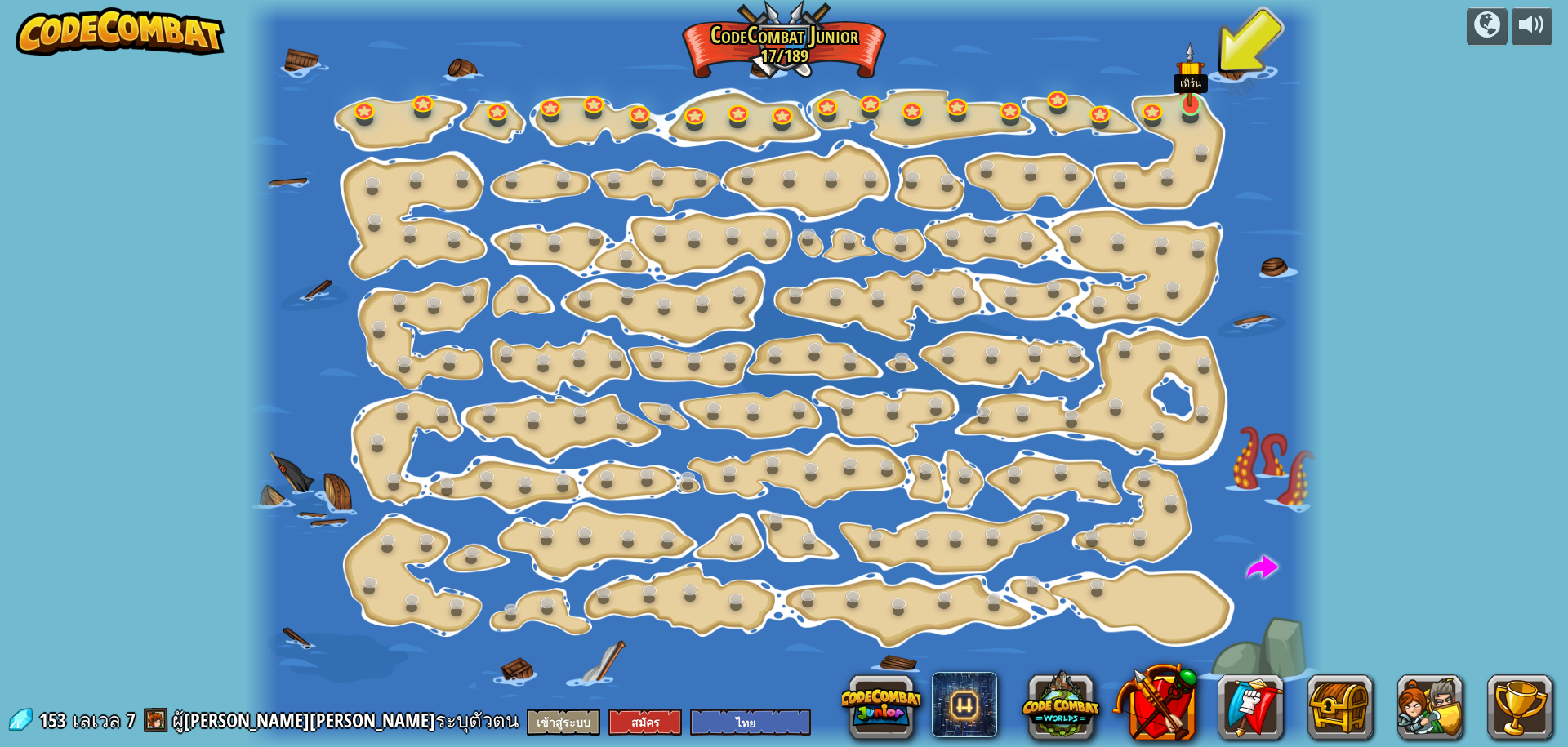
click at [1202, 97] on img at bounding box center [1191, 74] width 28 height 64
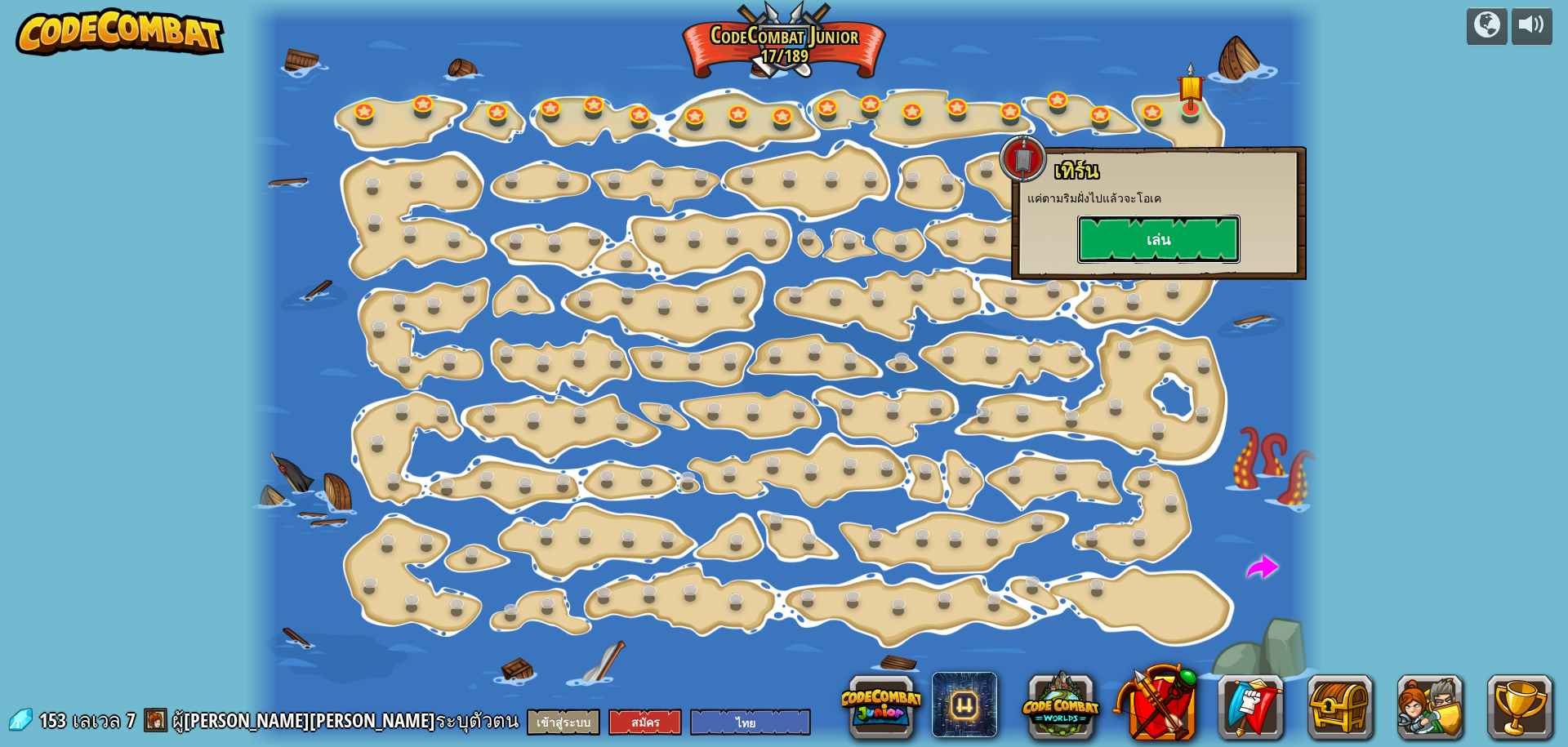
click at [1178, 230] on button "เล่น" at bounding box center [1159, 239] width 164 height 49
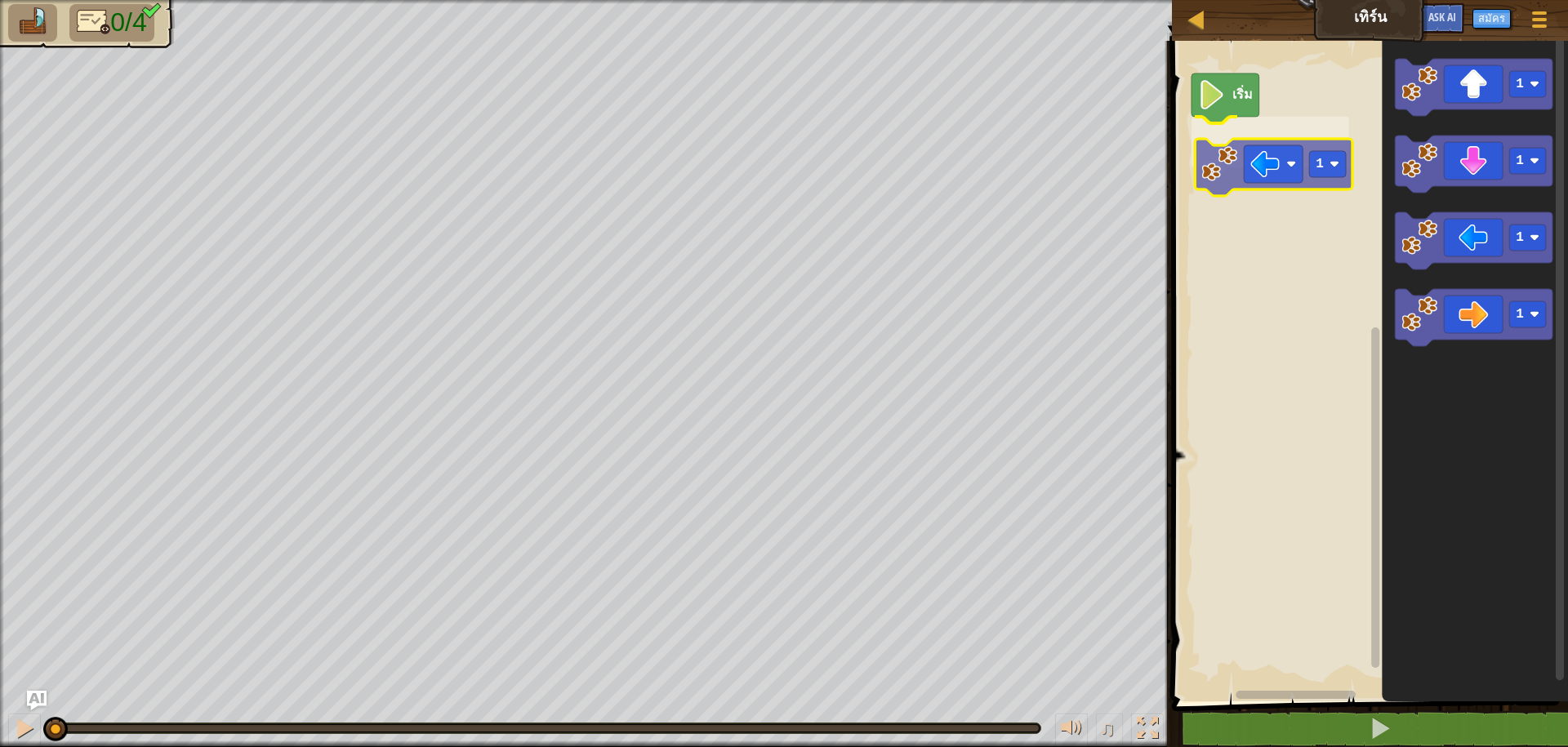
click at [1238, 175] on div "เริ่ม 1 1 1 1 1 1" at bounding box center [1368, 367] width 401 height 669
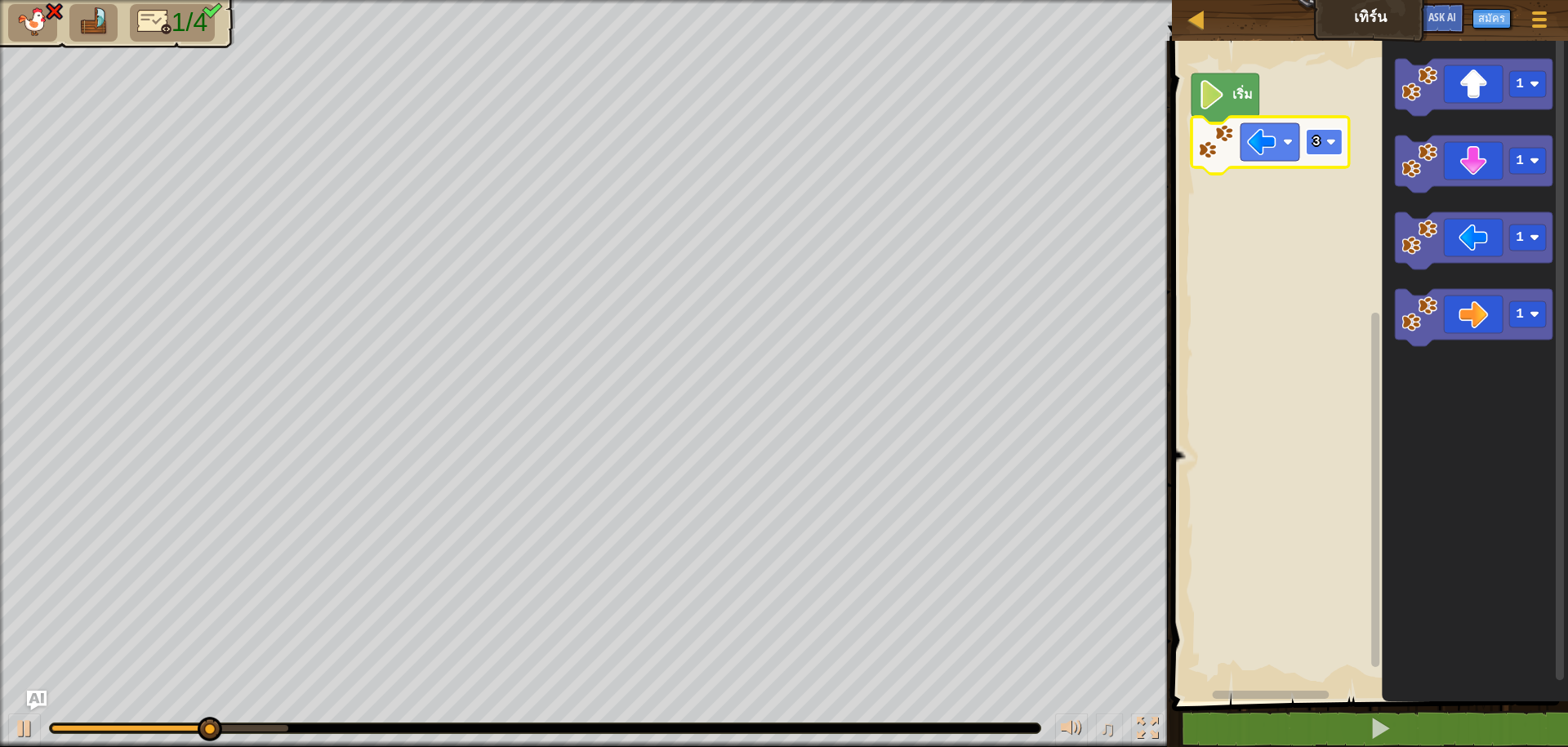
click at [1339, 141] on rect "พื้นที่ทำงาน Blockly" at bounding box center [1324, 142] width 37 height 26
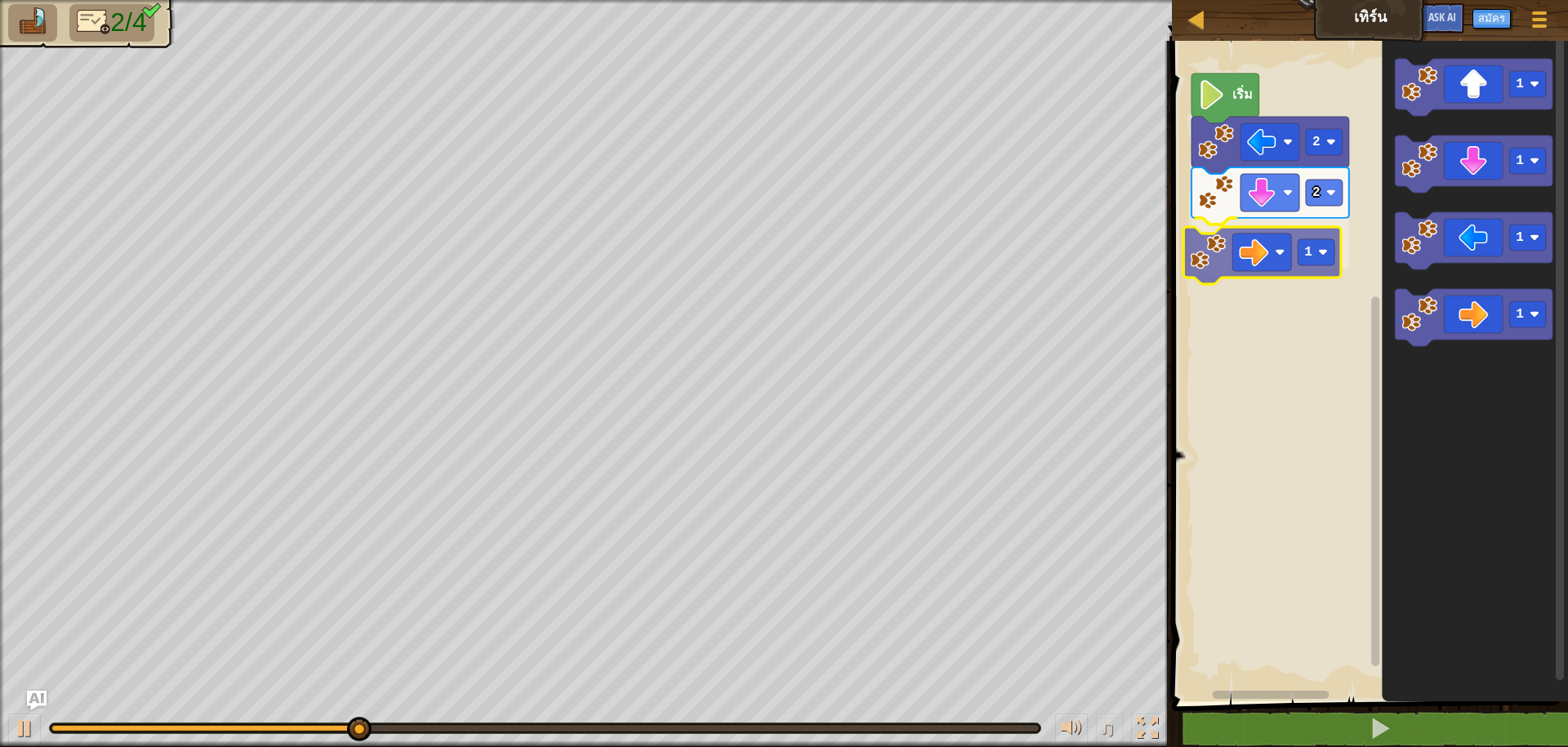
click at [1225, 232] on div "เริ่ม 2 2 1 1 1 1 1 1" at bounding box center [1368, 367] width 401 height 669
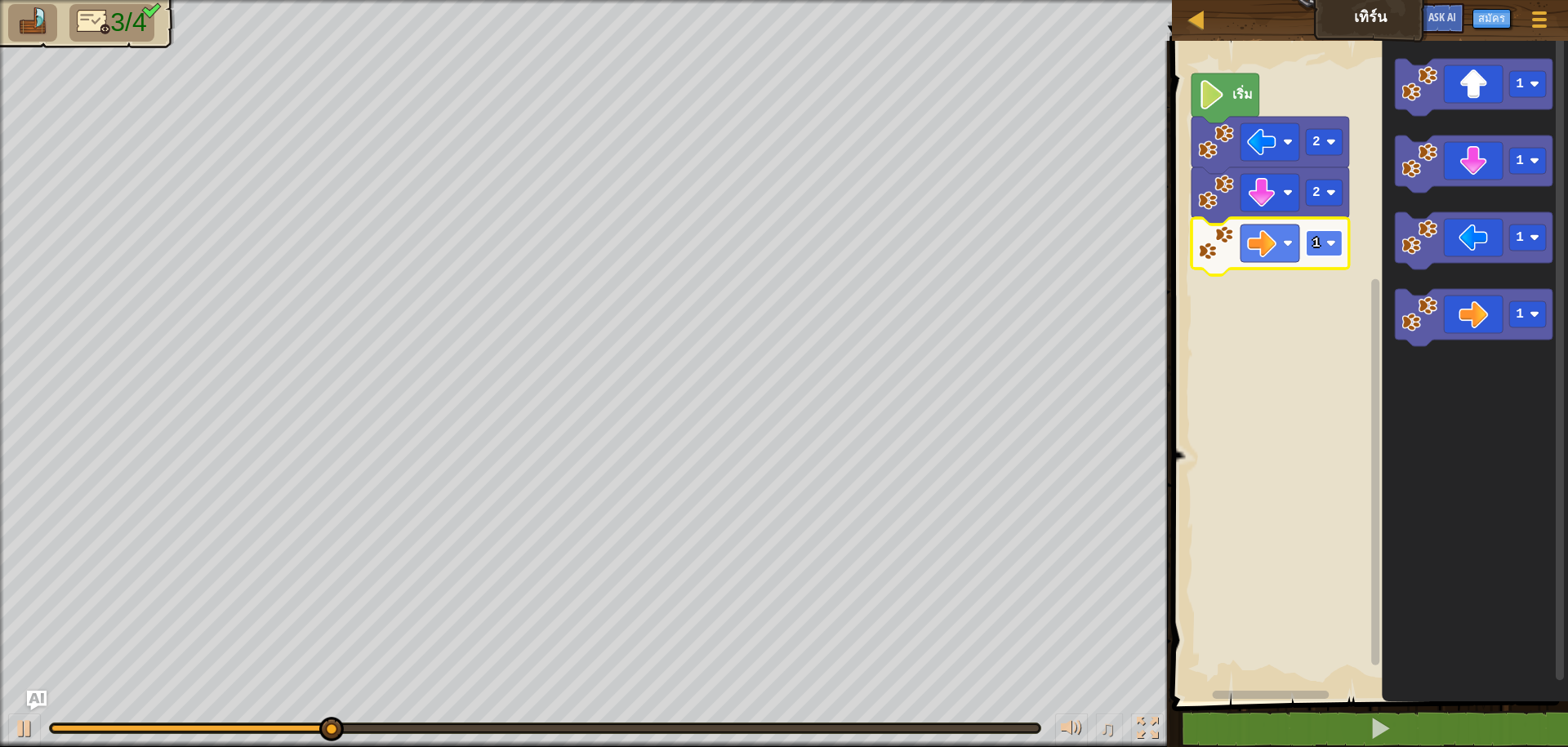
click at [1311, 244] on rect "พื้นที่ทำงาน Blockly" at bounding box center [1324, 244] width 37 height 26
click at [1329, 236] on rect "พื้นที่ทำงาน Blockly" at bounding box center [1324, 244] width 37 height 26
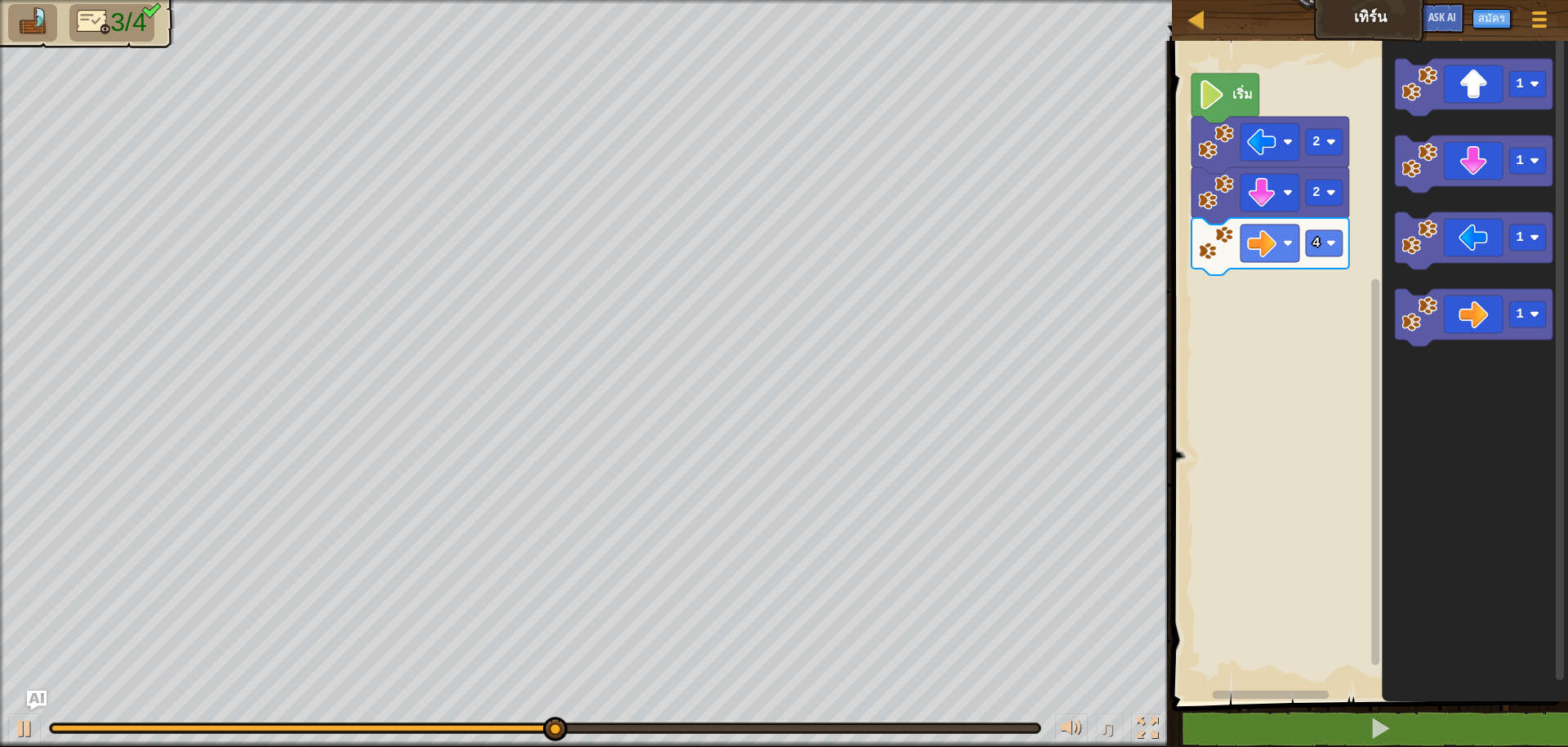
click at [1298, 242] on div "เริ่ม 2 2 4 1 1 1 1" at bounding box center [1368, 367] width 401 height 669
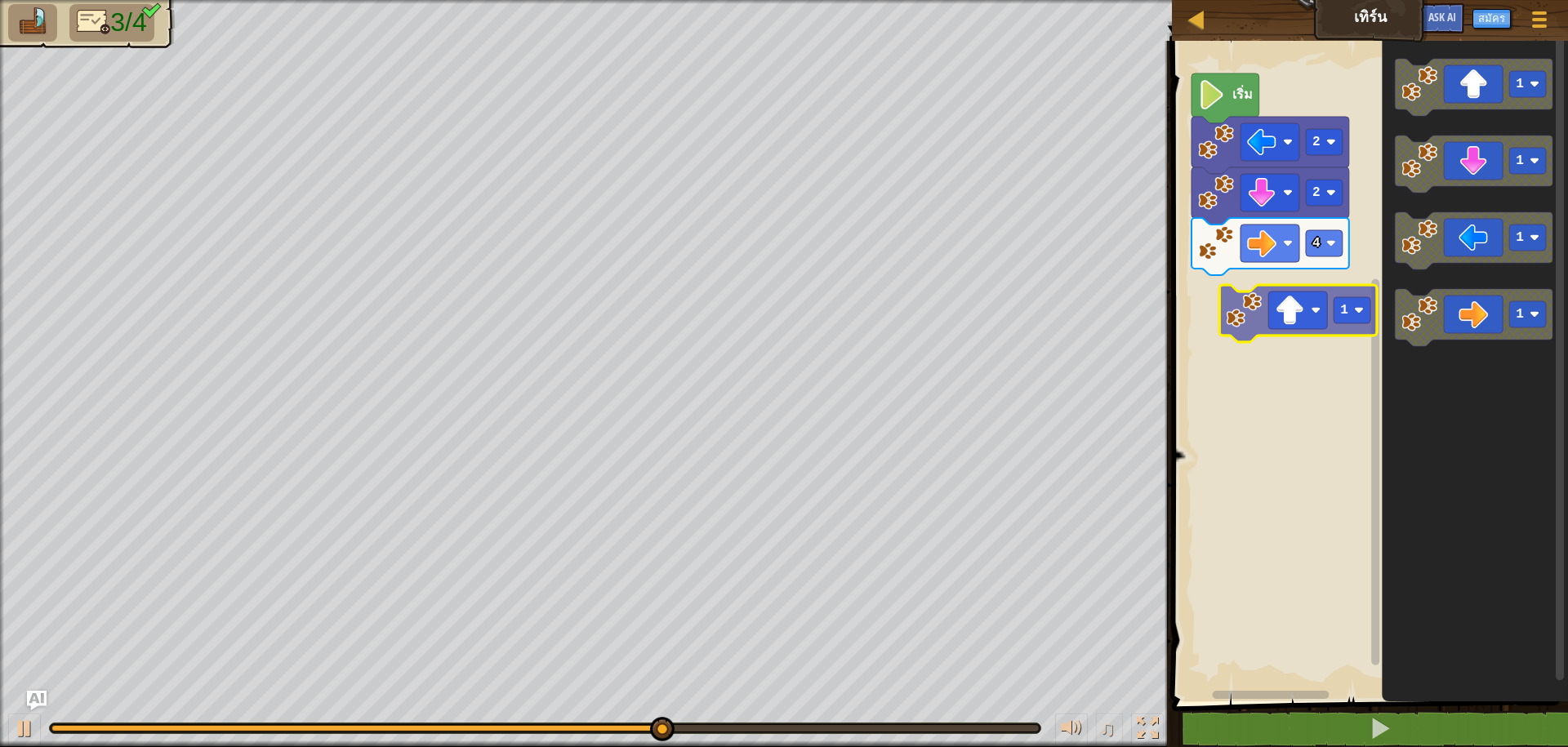
click at [1238, 338] on div "เริ่ม 2 2 4 1 1 1 1 1" at bounding box center [1368, 367] width 401 height 669
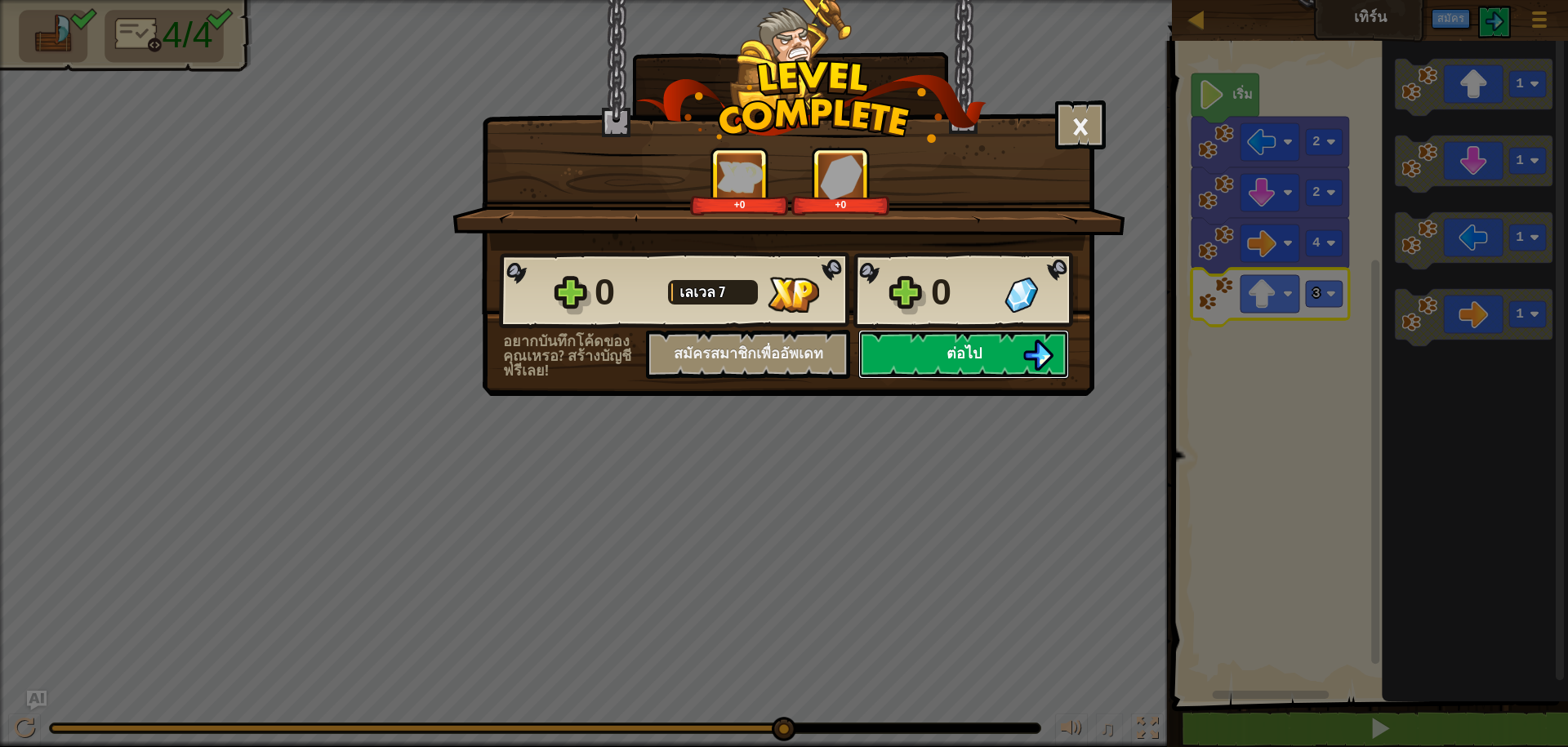
click at [871, 349] on button "ต่อไป" at bounding box center [964, 355] width 211 height 49
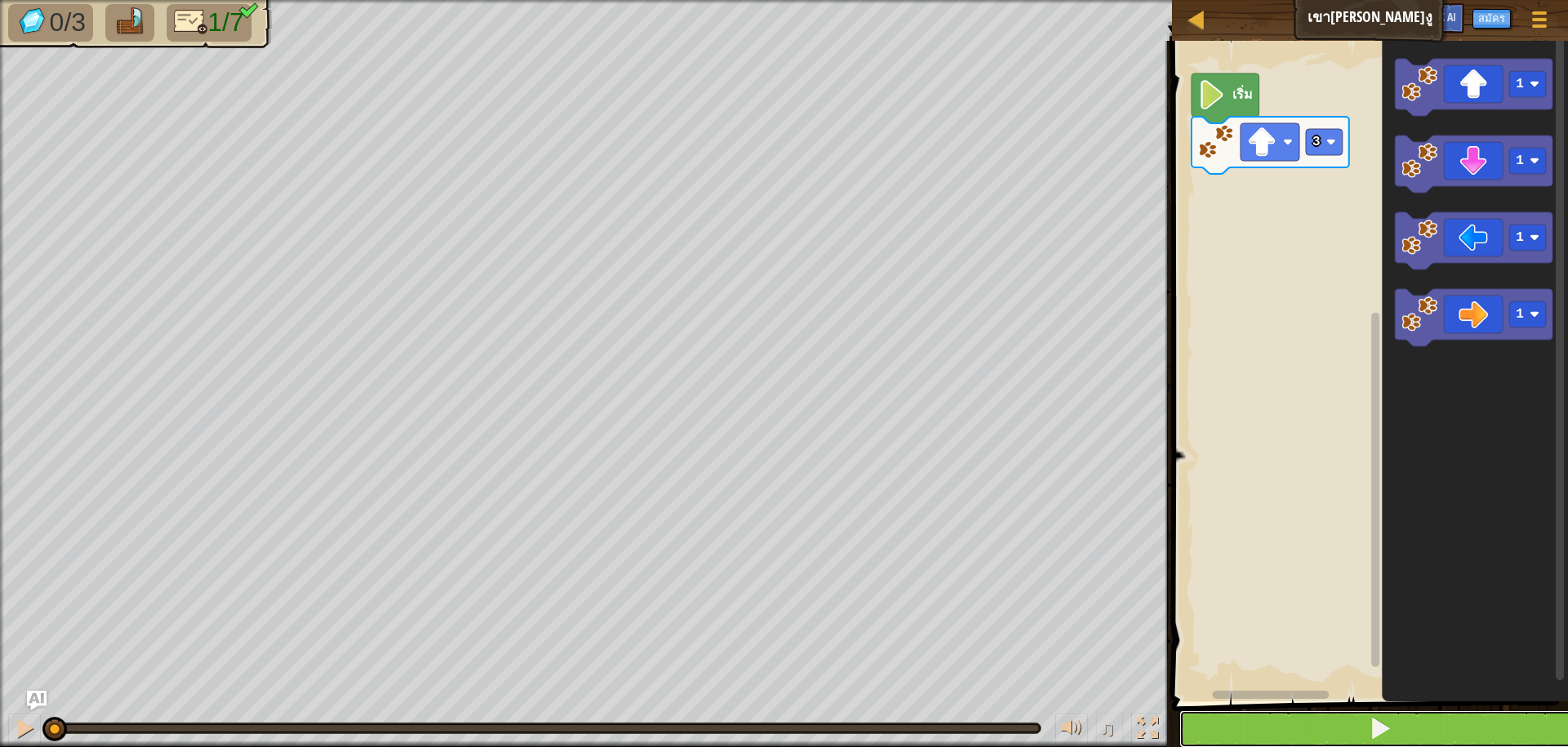
drag, startPoint x: 1404, startPoint y: 727, endPoint x: 1394, endPoint y: 729, distance: 10.2
click at [1398, 728] on button at bounding box center [1380, 729] width 401 height 38
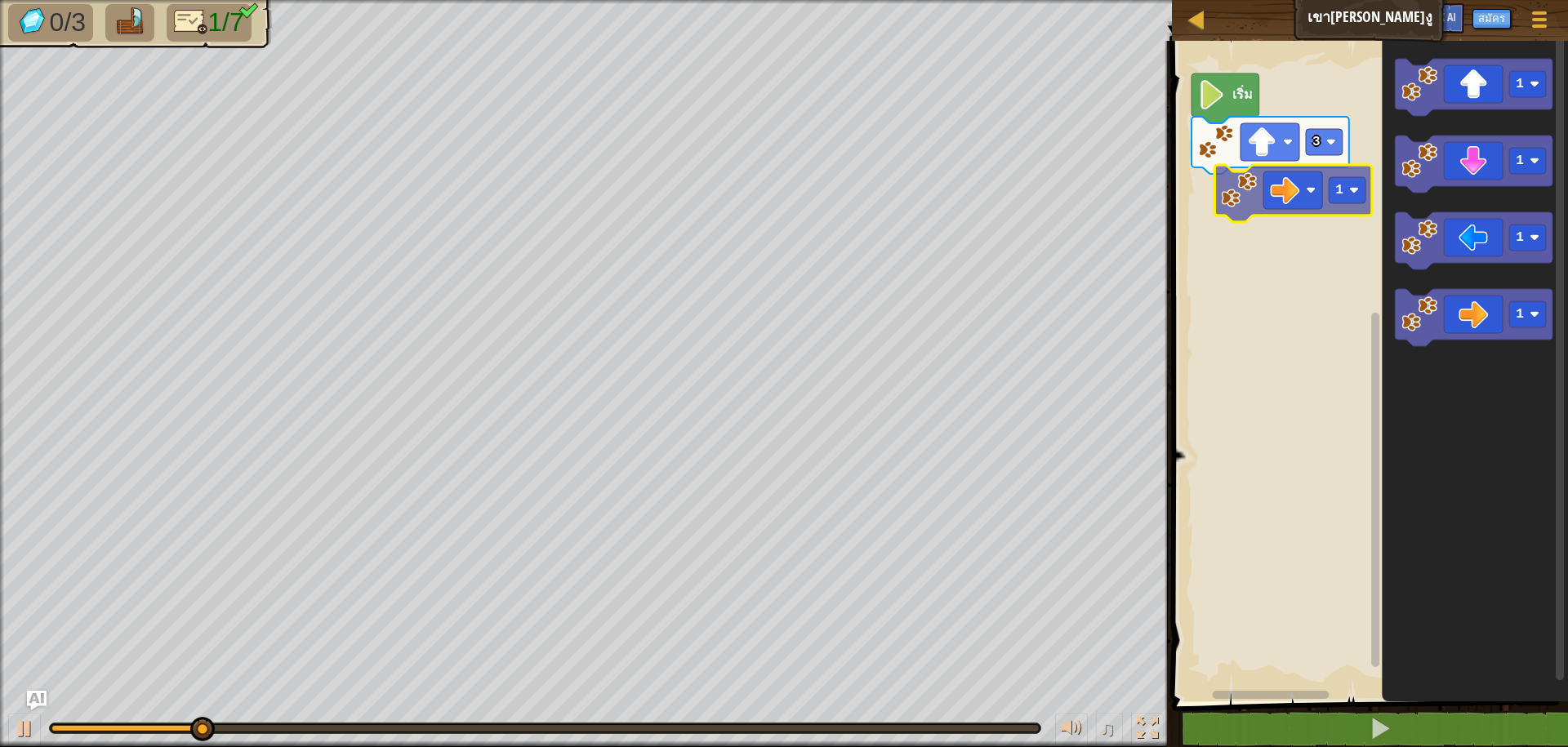
click at [1237, 178] on div "3 เริ่ม 1 1 1 1 1" at bounding box center [1368, 367] width 401 height 669
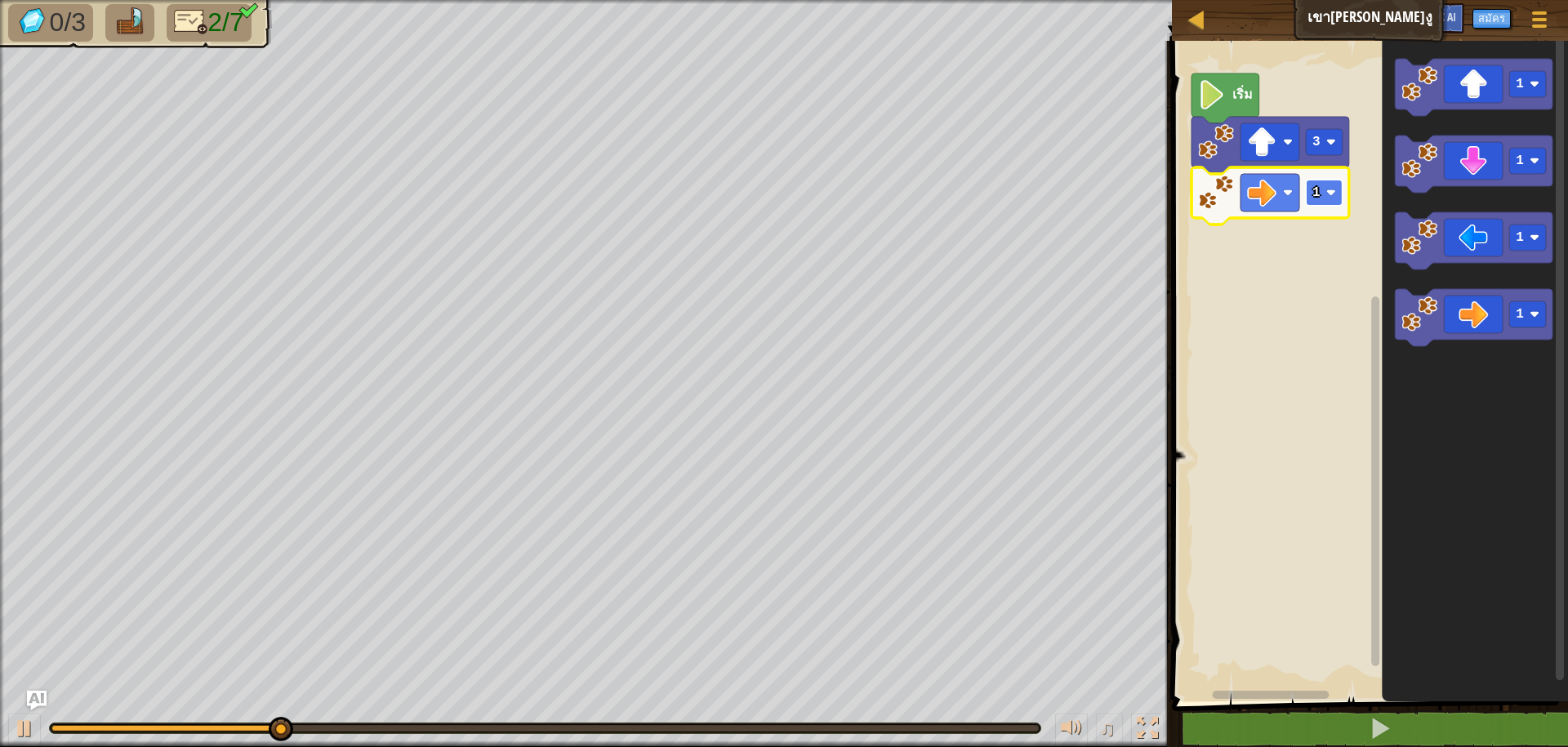
click at [1334, 198] on image "พื้นที่ทำงาน Blockly" at bounding box center [1332, 193] width 9 height 9
click at [1313, 234] on div "เริ่ม 3 2 1 1 1 1" at bounding box center [1368, 367] width 401 height 669
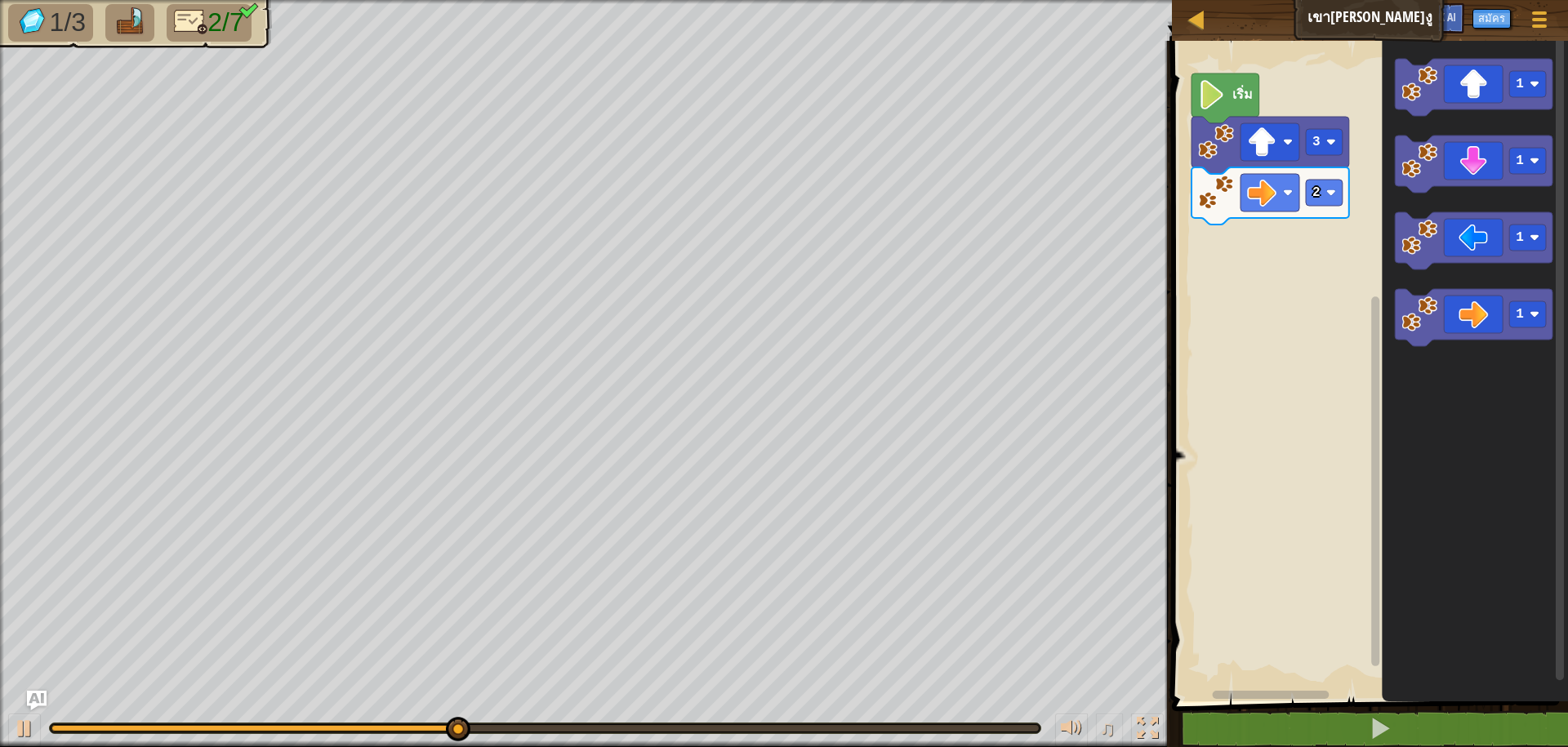
click at [1281, 254] on div "เริ่ม 3 2 1 1 1 1" at bounding box center [1368, 367] width 401 height 669
click at [1376, 170] on div "เริ่ม 3 2 1 1 1 1" at bounding box center [1368, 367] width 401 height 669
click at [1387, 172] on icon "1 1 1 1" at bounding box center [1475, 367] width 186 height 669
click at [1432, 95] on image "พื้นที่ทำงาน Blockly" at bounding box center [1420, 84] width 36 height 36
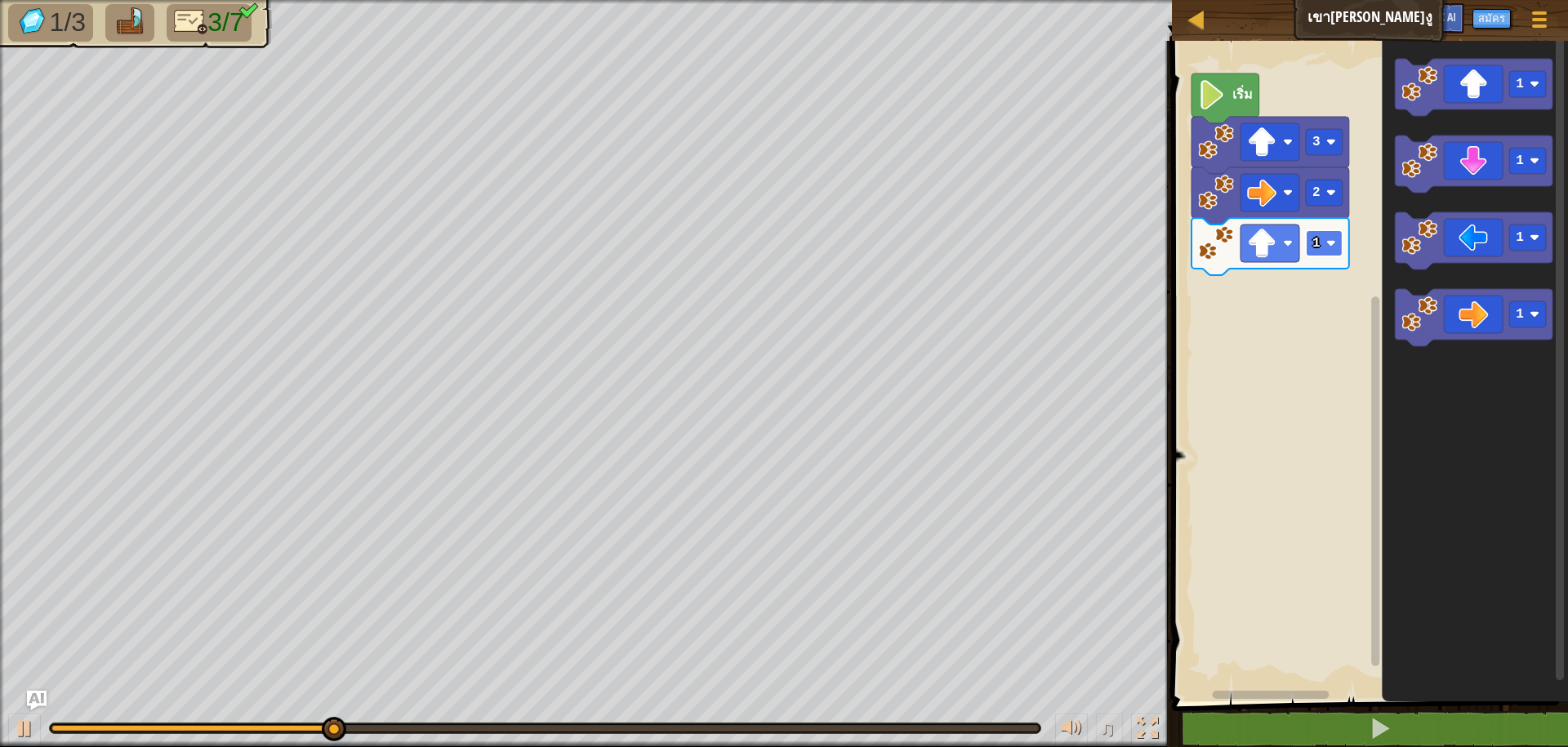
click at [1321, 242] on rect "พื้นที่ทำงาน Blockly" at bounding box center [1324, 244] width 37 height 26
click at [1330, 249] on image "พื้นที่ทำงาน Blockly" at bounding box center [1332, 243] width 9 height 9
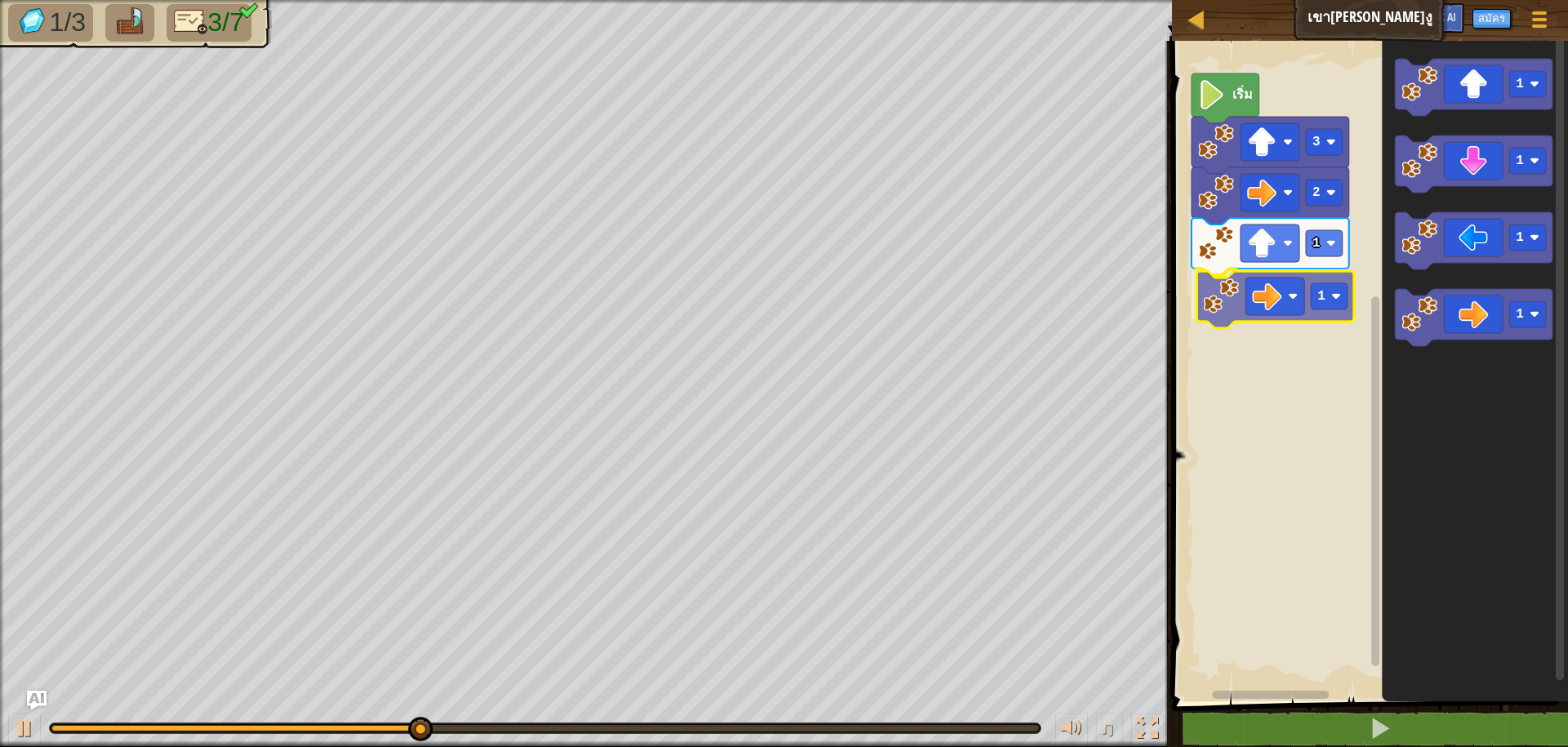
click at [1246, 304] on div "เริ่ม 3 2 1 1 1 1 1 1 1" at bounding box center [1368, 367] width 401 height 669
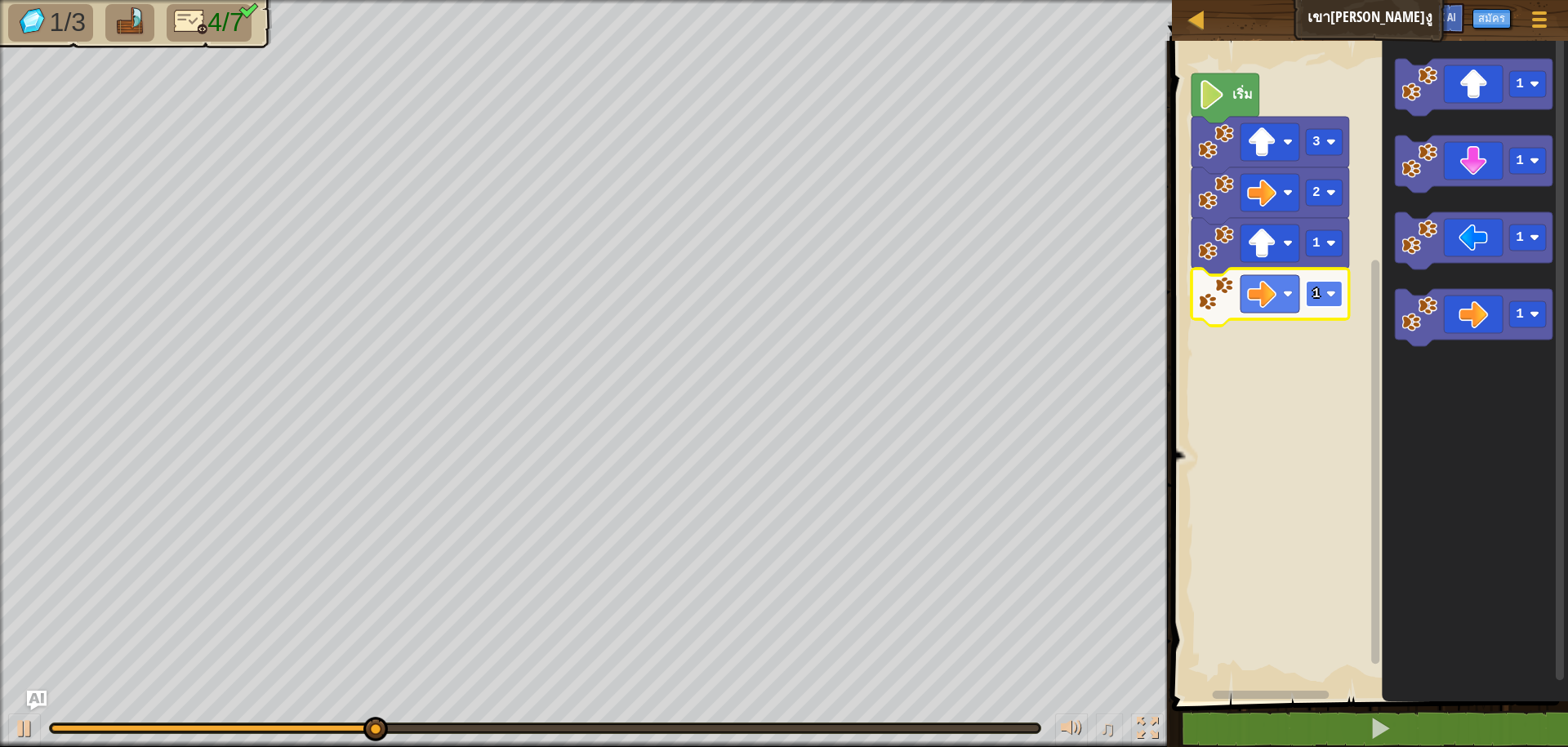
click at [1322, 299] on rect "พื้นที่ทำงาน Blockly" at bounding box center [1324, 294] width 37 height 26
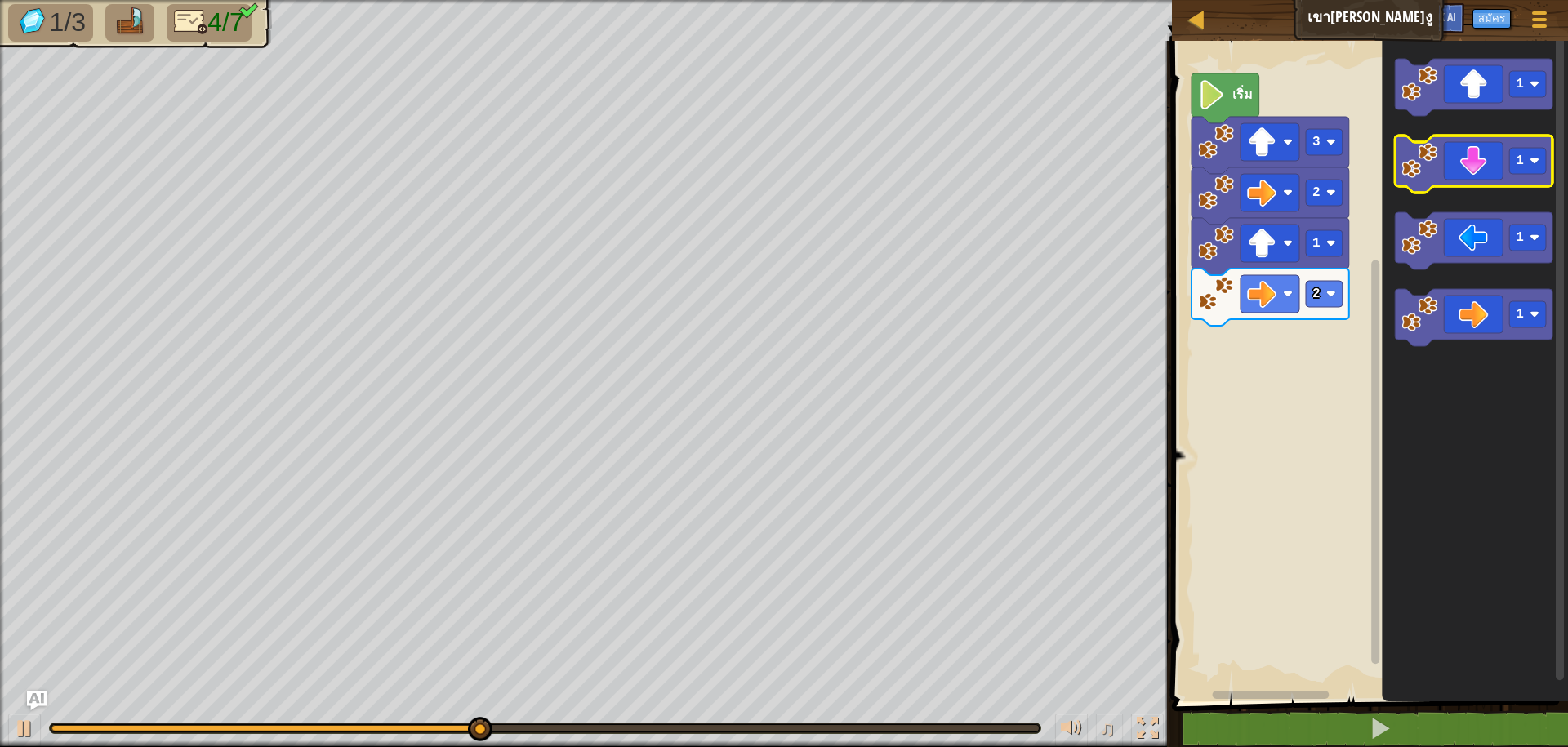
click at [1401, 182] on icon "พื้นที่ทำงาน Blockly" at bounding box center [1474, 164] width 158 height 57
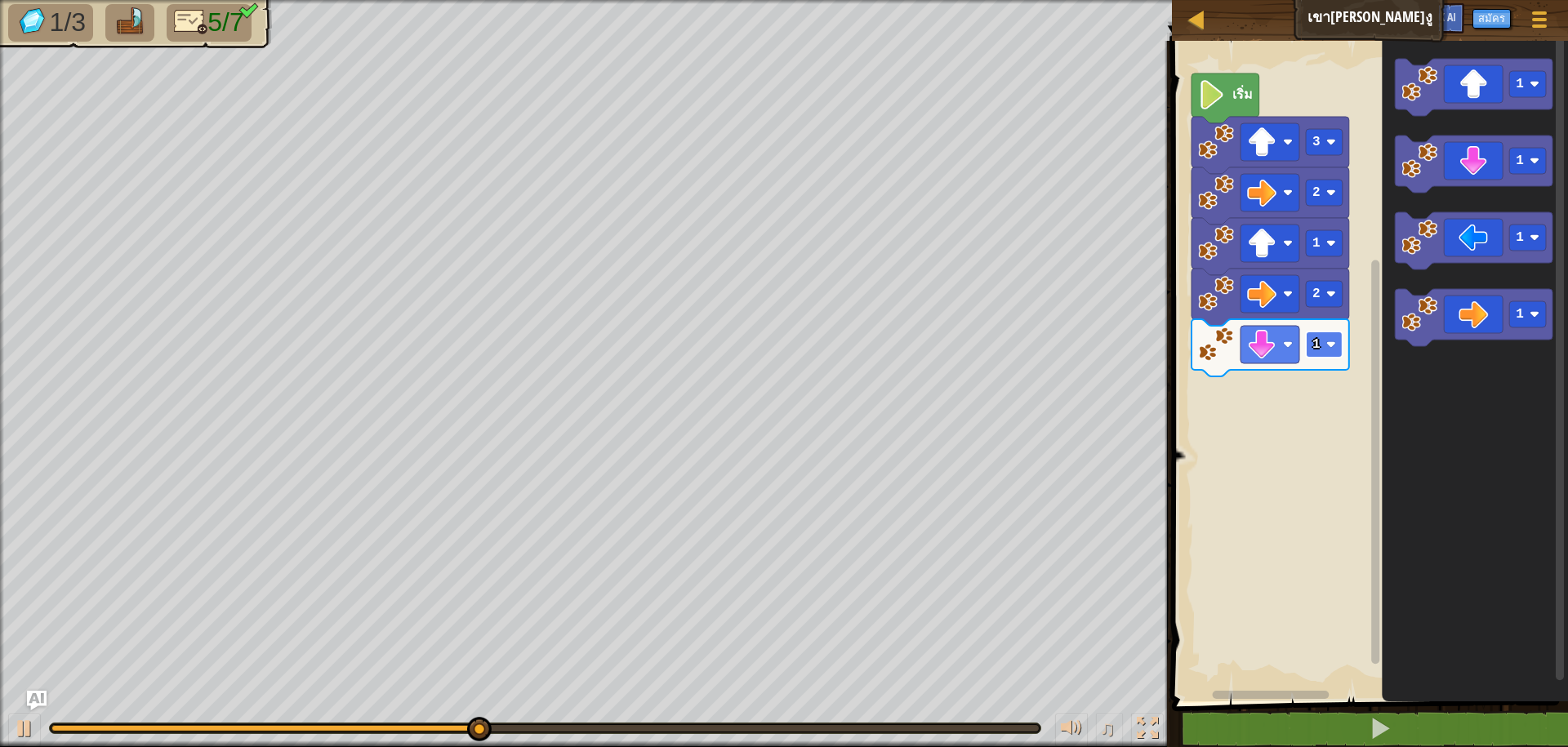
click at [1328, 343] on image "พื้นที่ทำงาน Blockly" at bounding box center [1332, 344] width 9 height 9
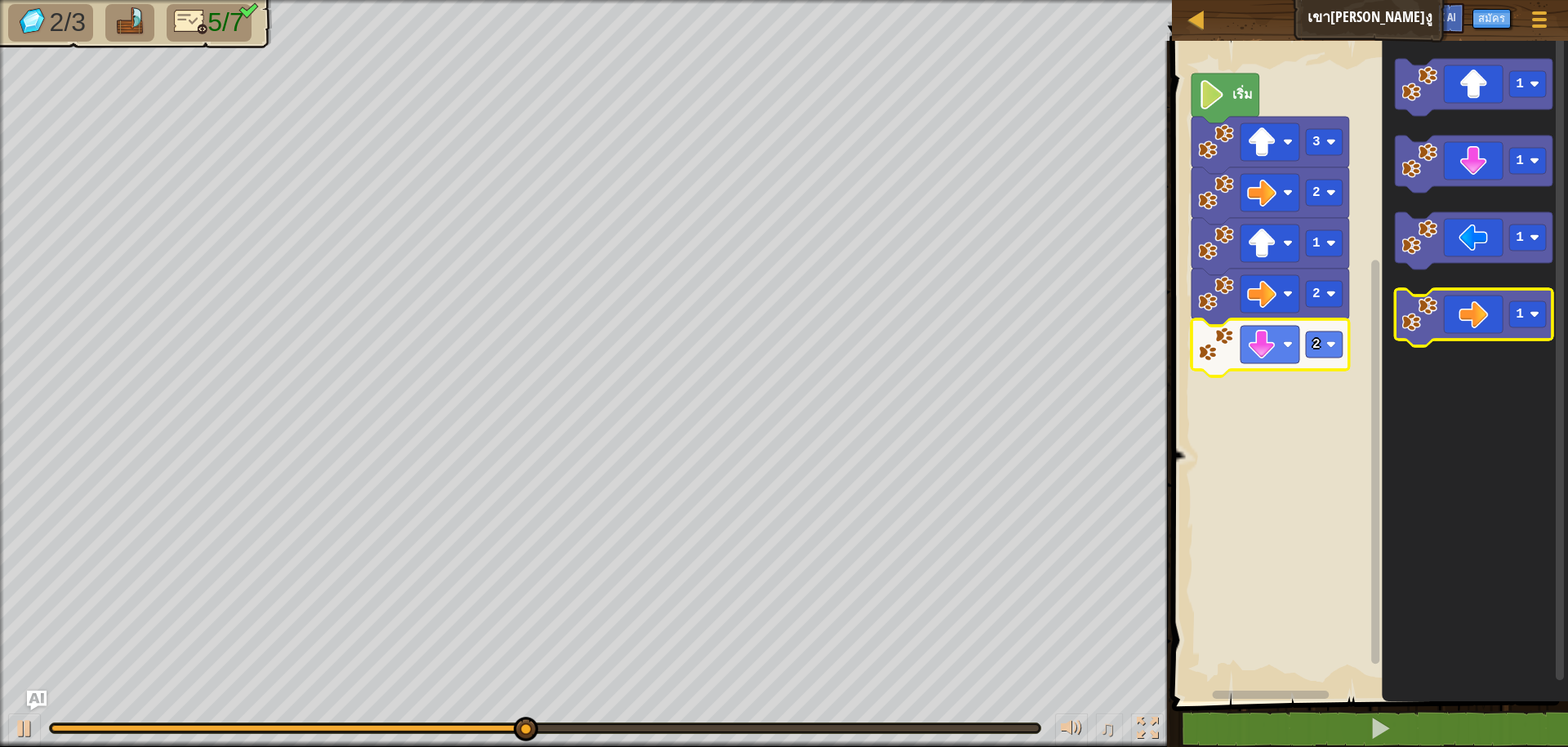
click at [1401, 323] on icon "พื้นที่ทำงาน Blockly" at bounding box center [1474, 318] width 158 height 57
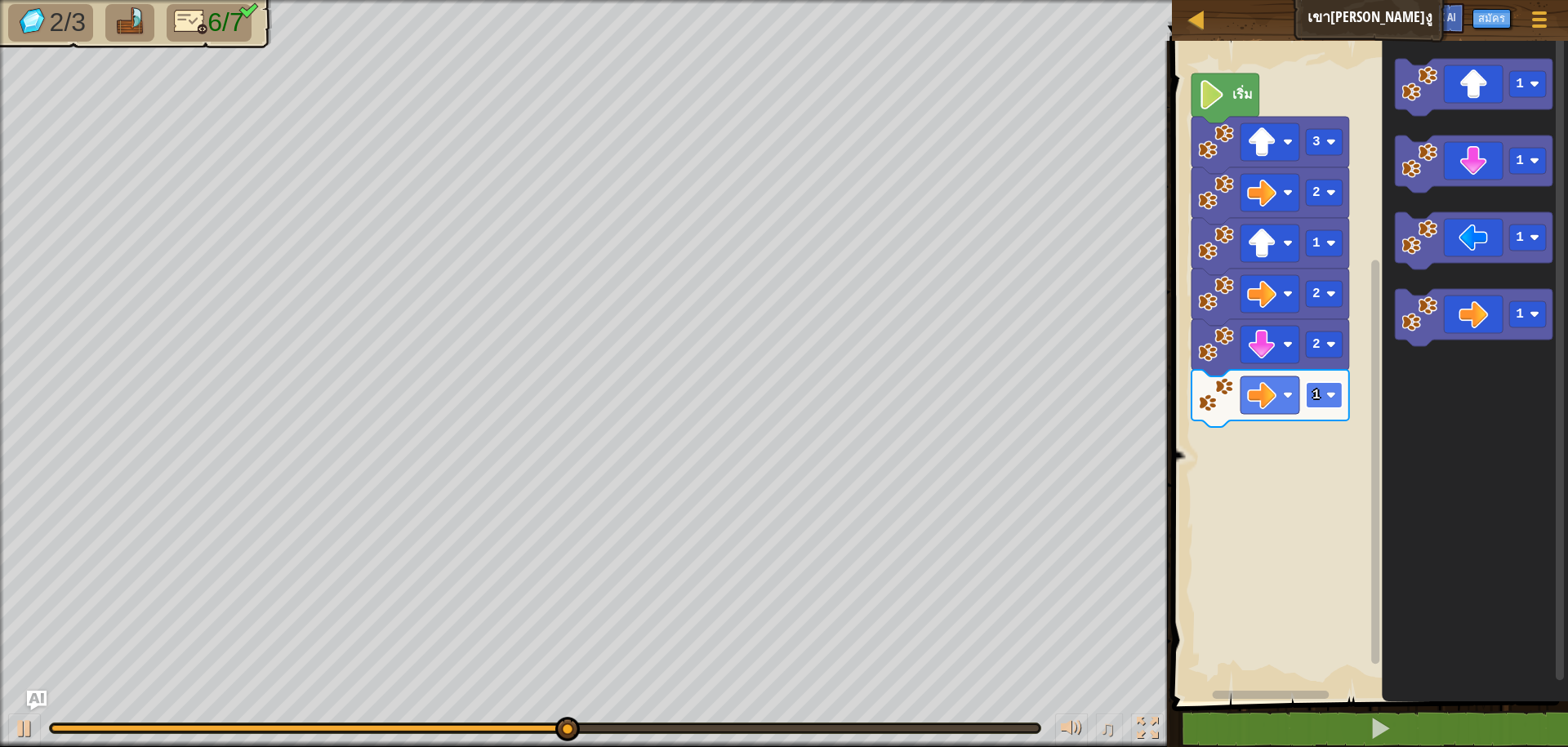
click at [1325, 400] on rect "พื้นที่ทำงาน Blockly" at bounding box center [1324, 395] width 37 height 26
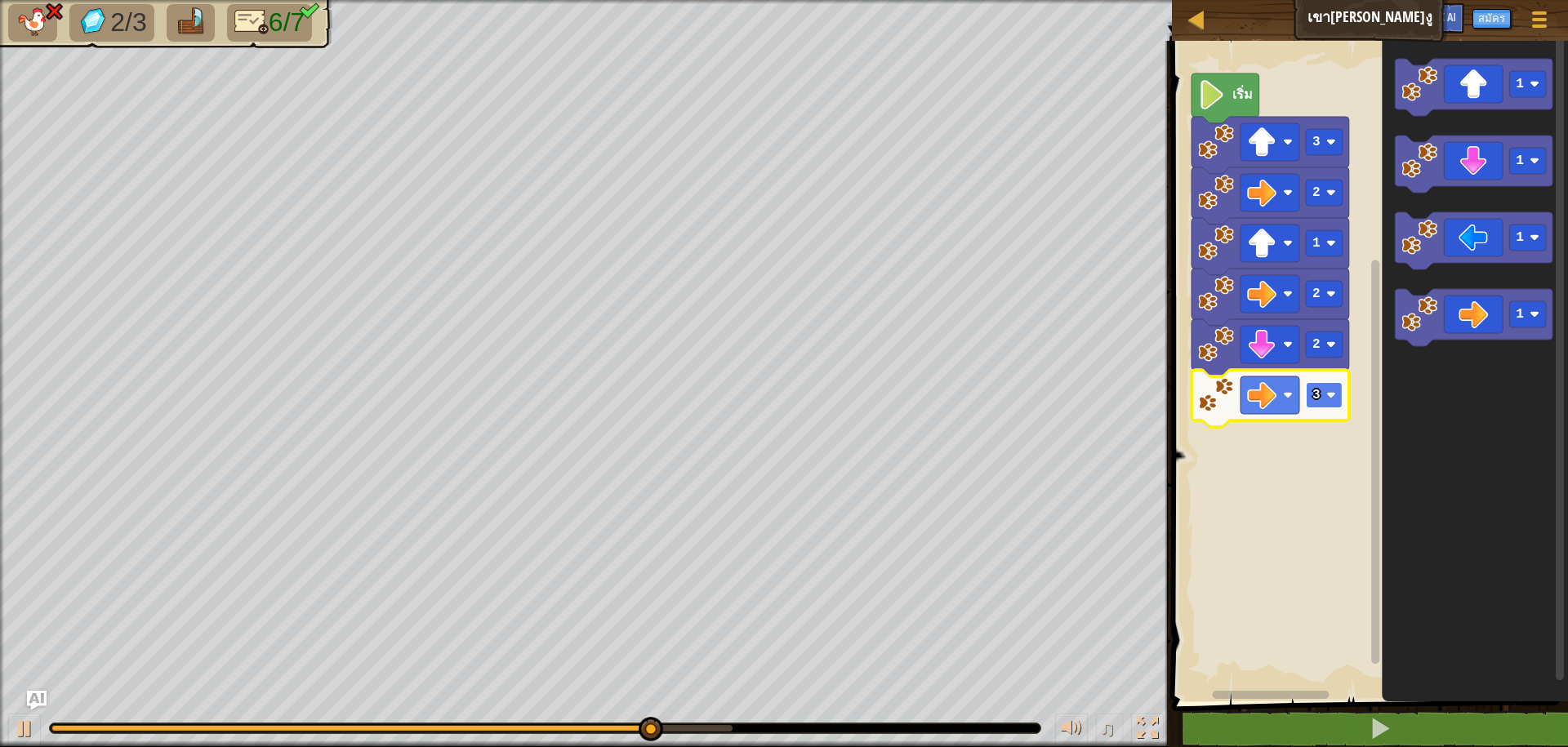
click at [1332, 395] on image "พื้นที่ทำงาน Blockly" at bounding box center [1332, 395] width 9 height 9
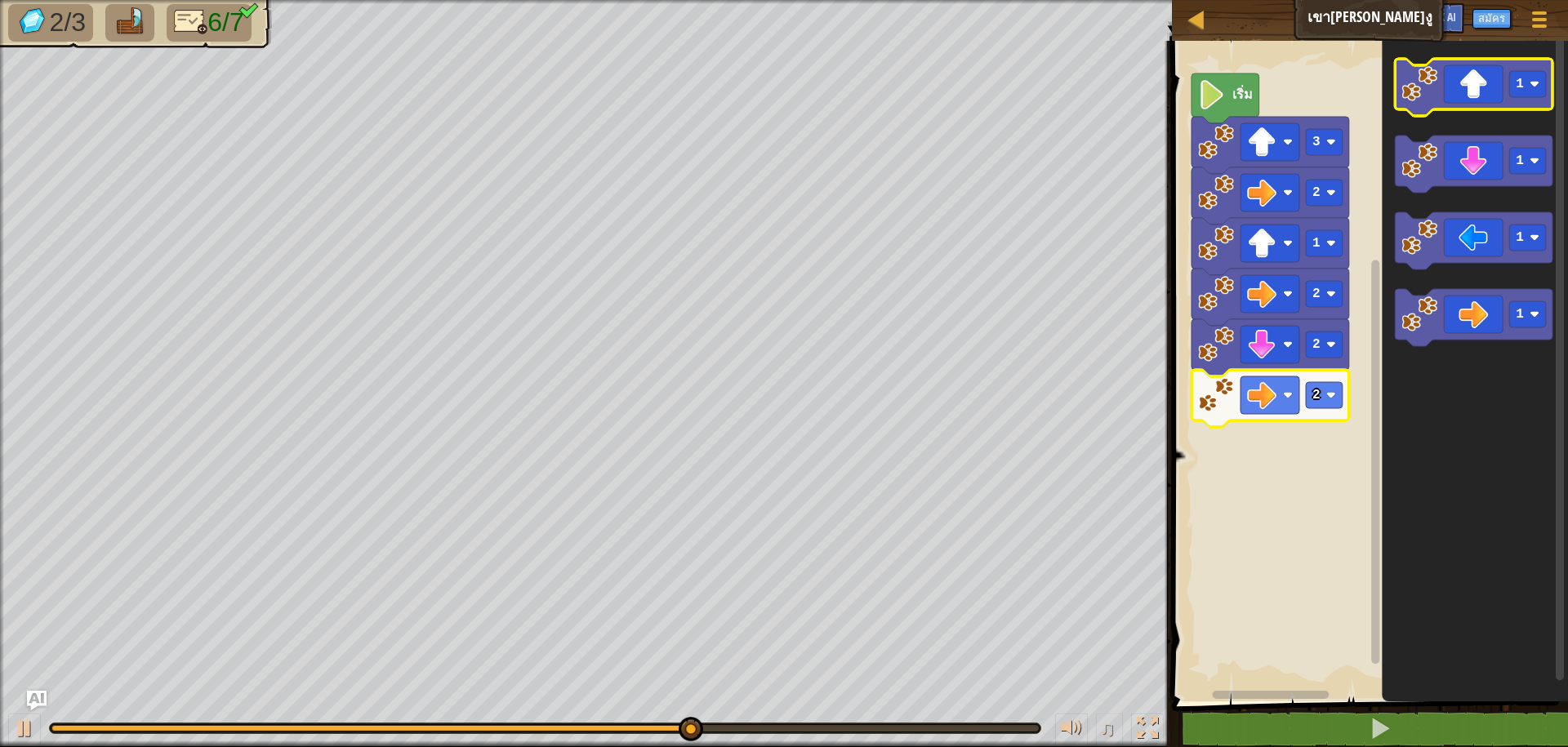
click at [1423, 102] on icon "พื้นที่ทำงาน Blockly" at bounding box center [1474, 87] width 158 height 57
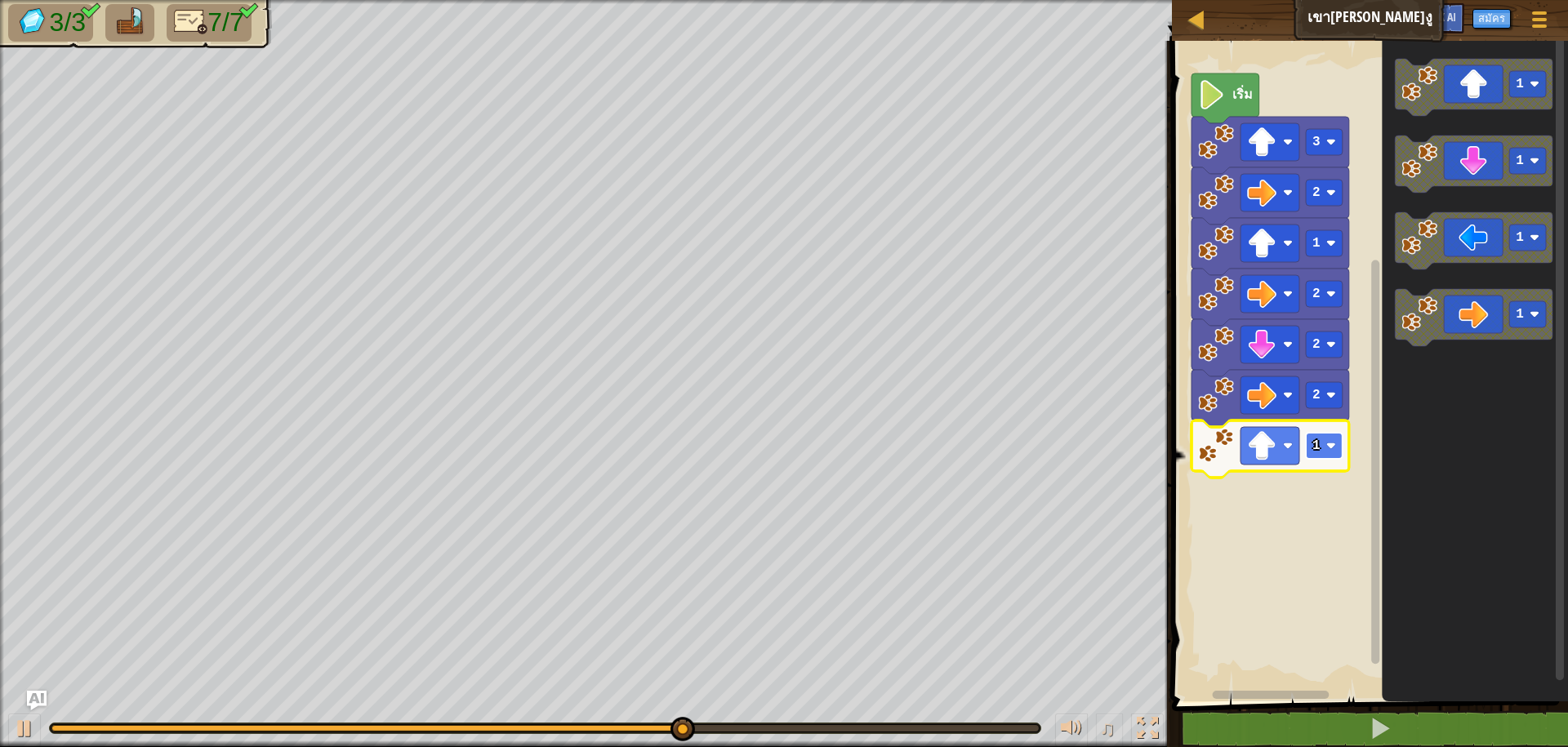
click at [1320, 448] on text "1" at bounding box center [1316, 446] width 9 height 15
click at [1315, 446] on text "2" at bounding box center [1316, 446] width 9 height 15
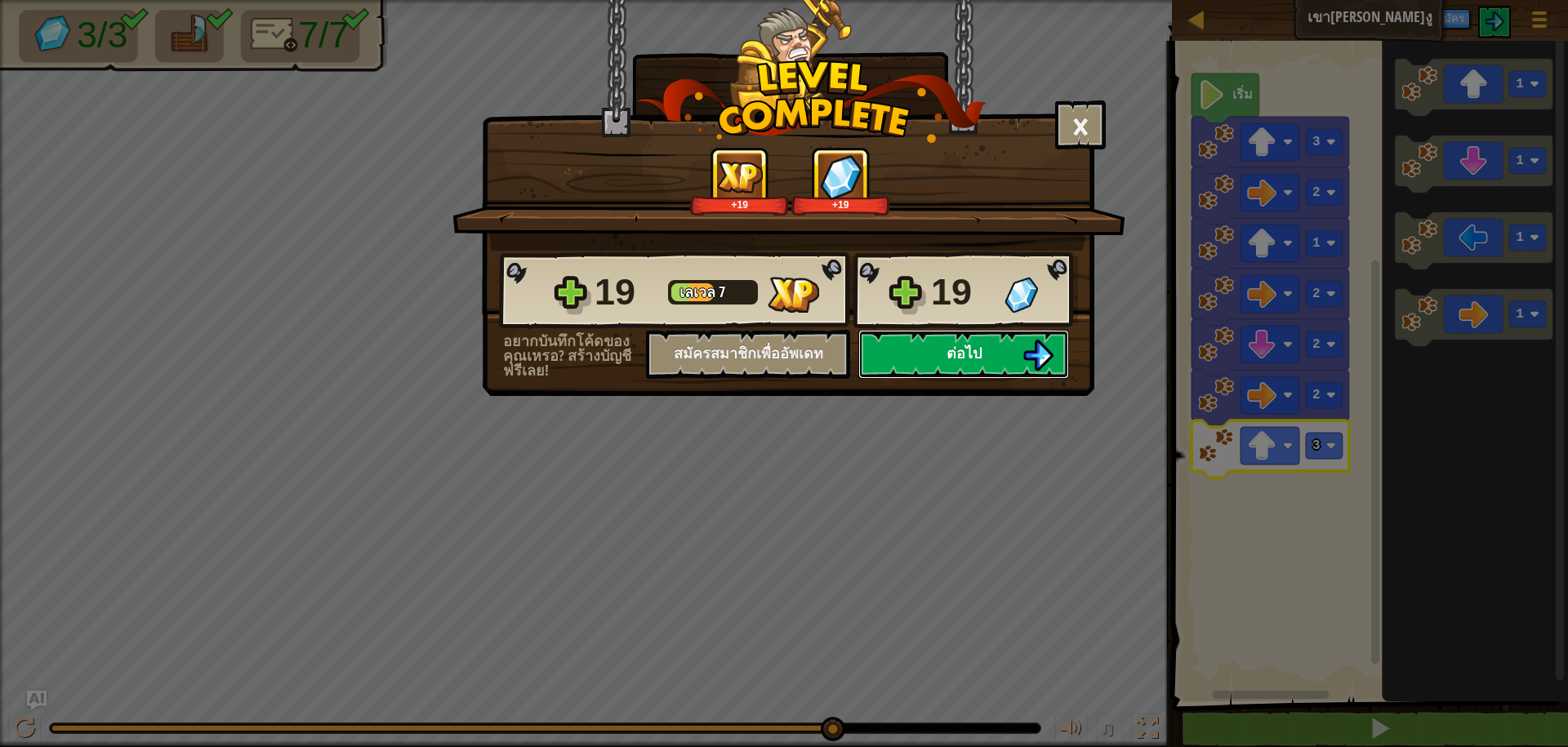
click at [884, 344] on button "ต่อไป" at bounding box center [964, 355] width 211 height 49
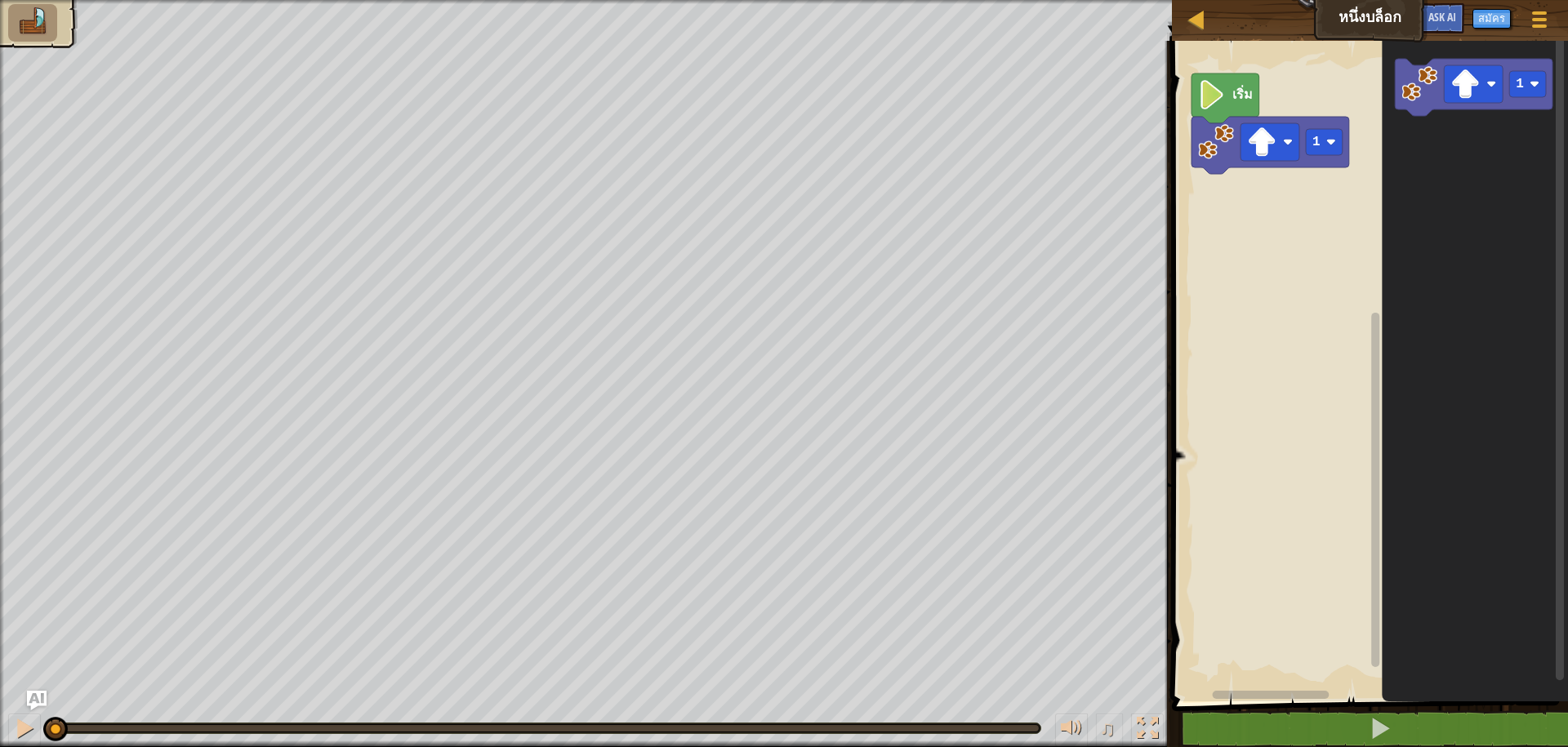
click at [1218, 105] on image "พื้นที่ทำงาน Blockly" at bounding box center [1211, 95] width 27 height 29
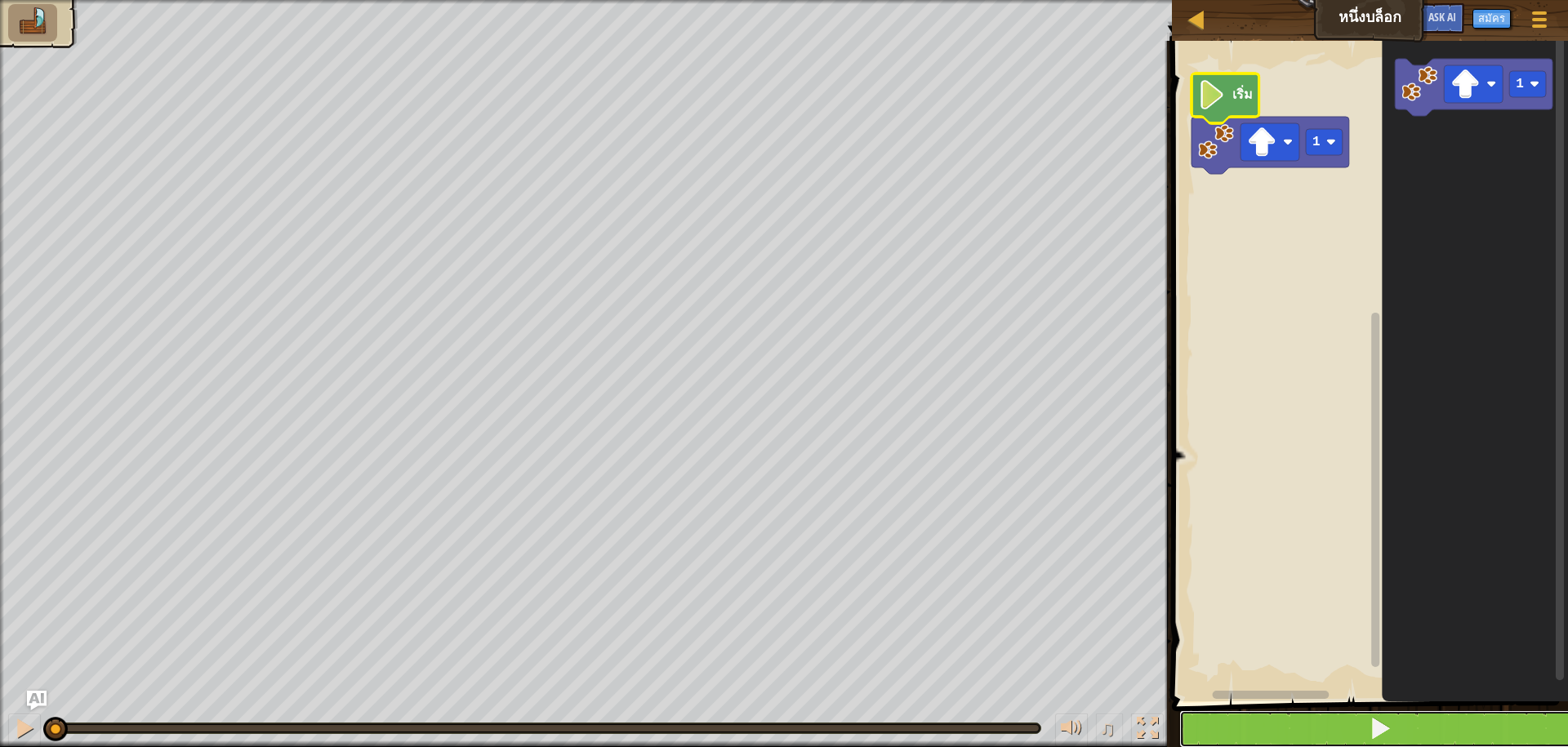
click at [1355, 736] on button at bounding box center [1380, 729] width 401 height 38
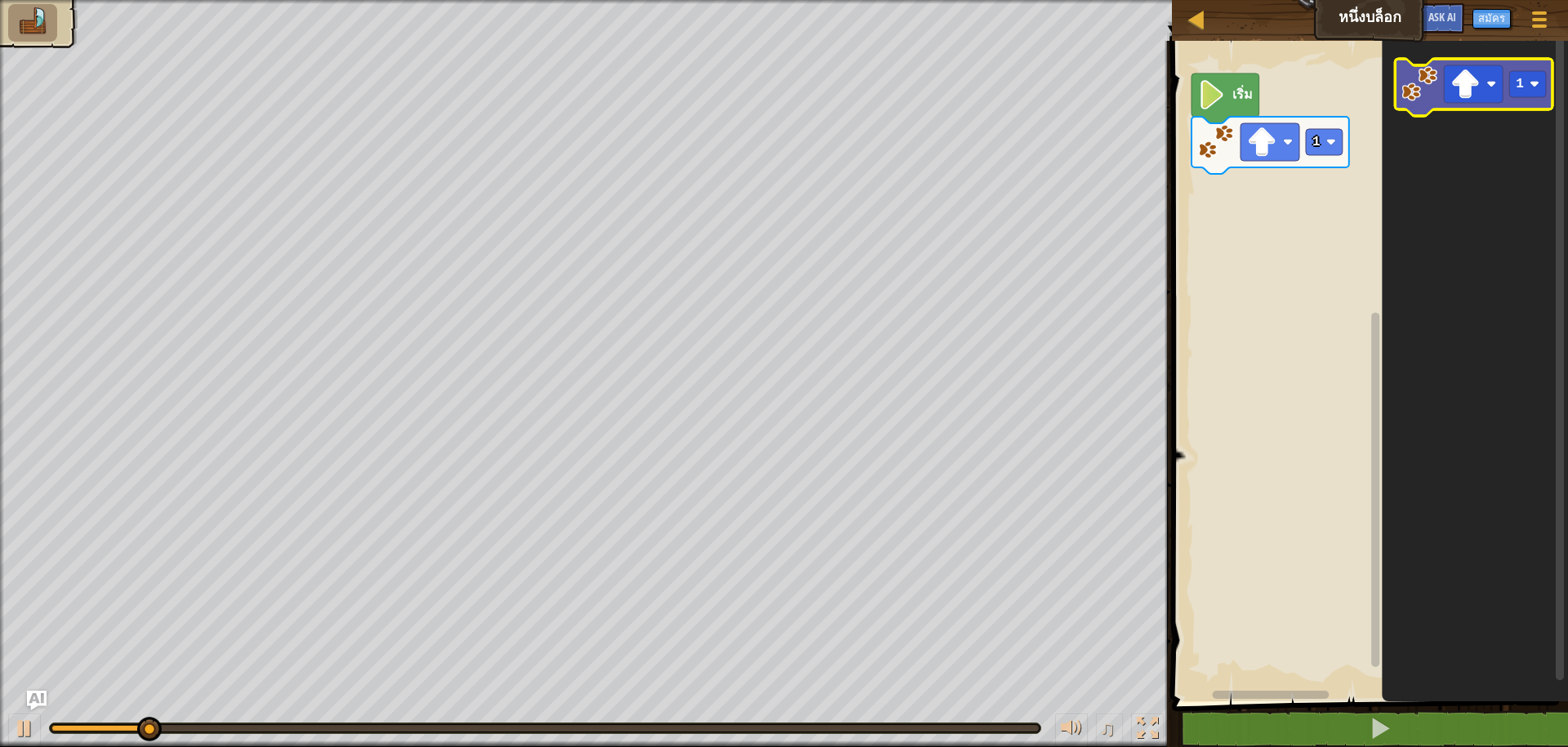
click at [1437, 66] on image "พื้นที่ทำงาน Blockly" at bounding box center [1420, 84] width 36 height 36
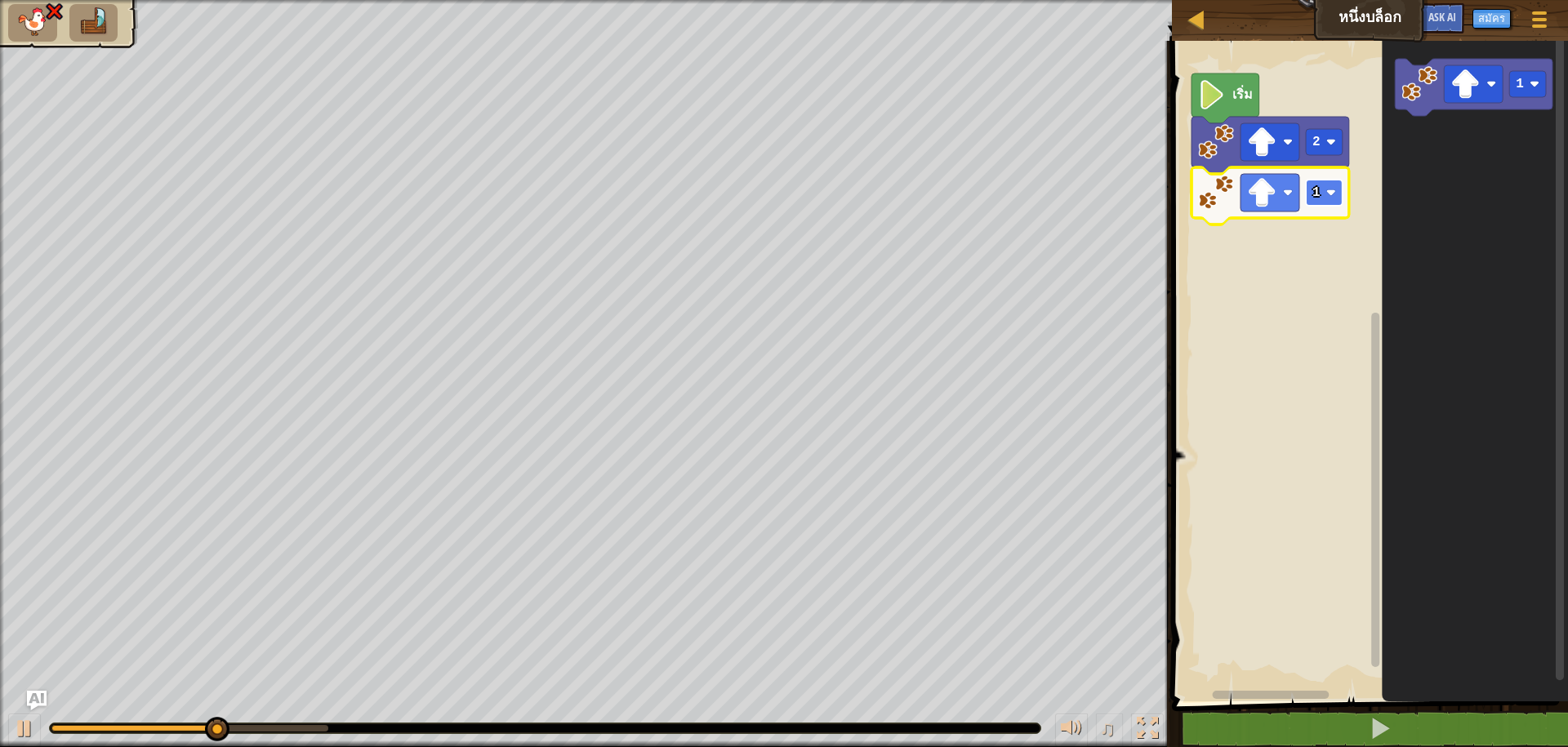
click at [1330, 191] on image "พื้นที่ทำงาน Blockly" at bounding box center [1332, 193] width 9 height 9
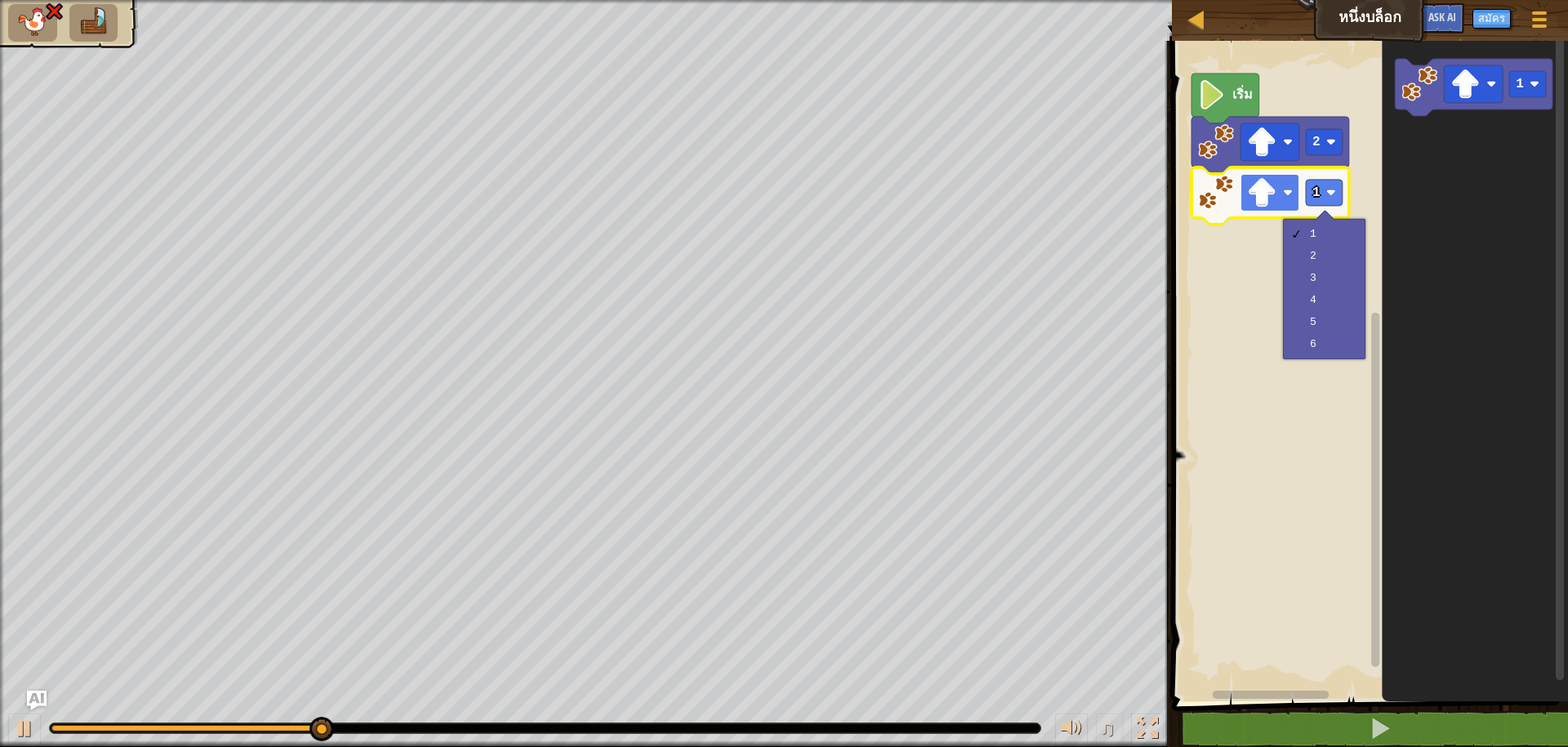
click at [1255, 181] on image "พื้นที่ทำงาน Blockly" at bounding box center [1262, 192] width 29 height 29
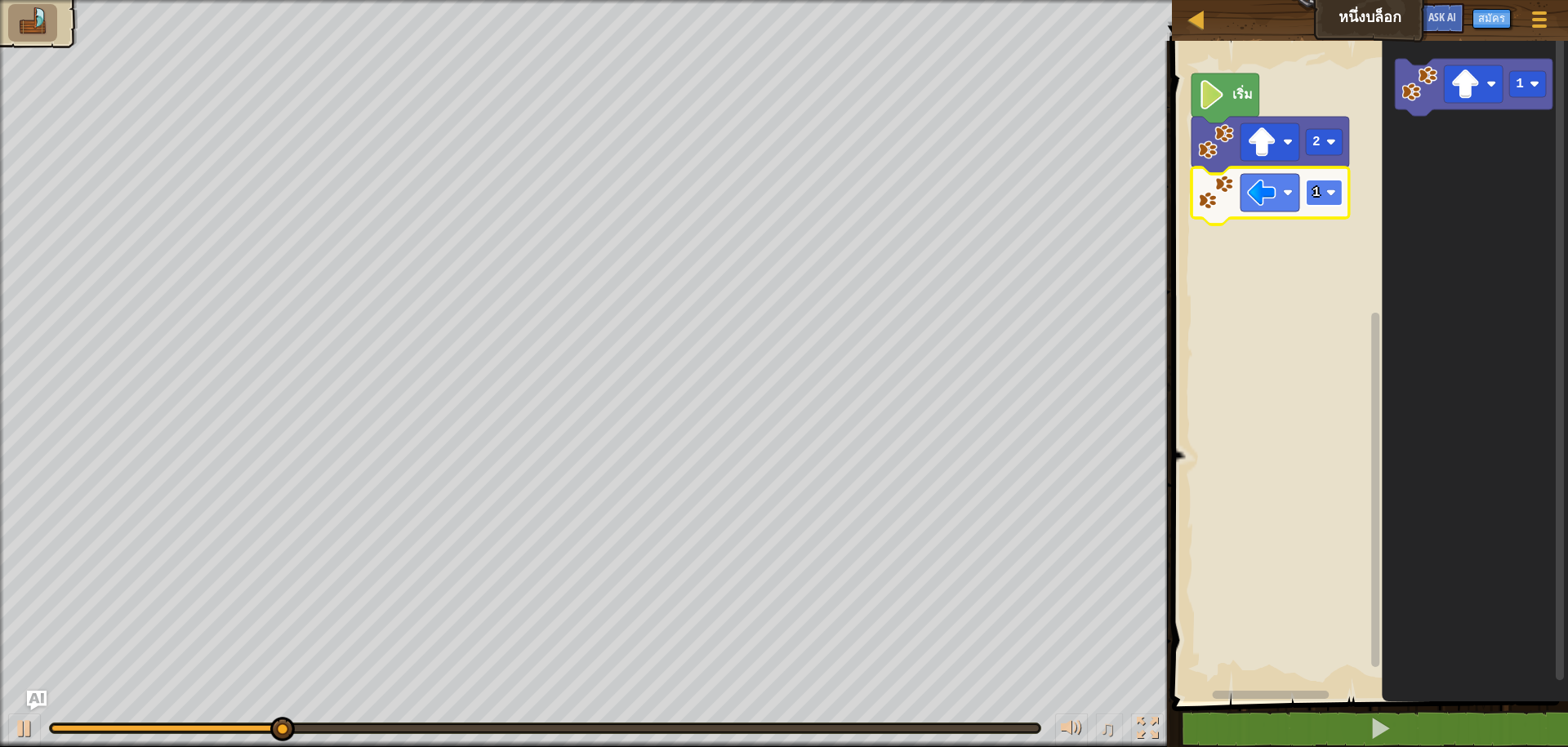
click at [1325, 193] on rect "พื้นที่ทำงาน Blockly" at bounding box center [1324, 193] width 37 height 26
click at [1428, 88] on image "พื้นที่ทำงาน Blockly" at bounding box center [1420, 84] width 36 height 36
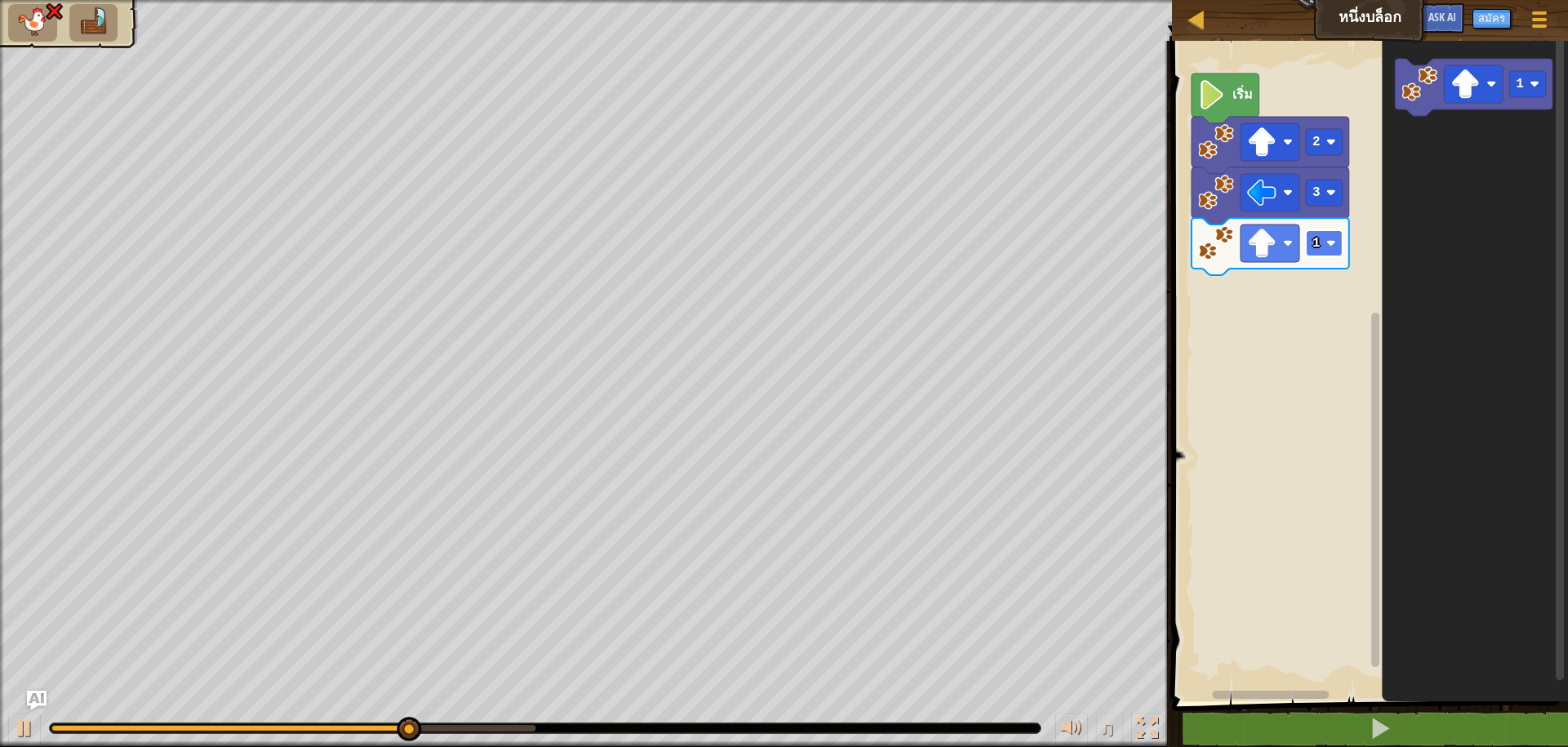
click at [1318, 256] on rect "พื้นที่ทำงาน Blockly" at bounding box center [1324, 244] width 37 height 26
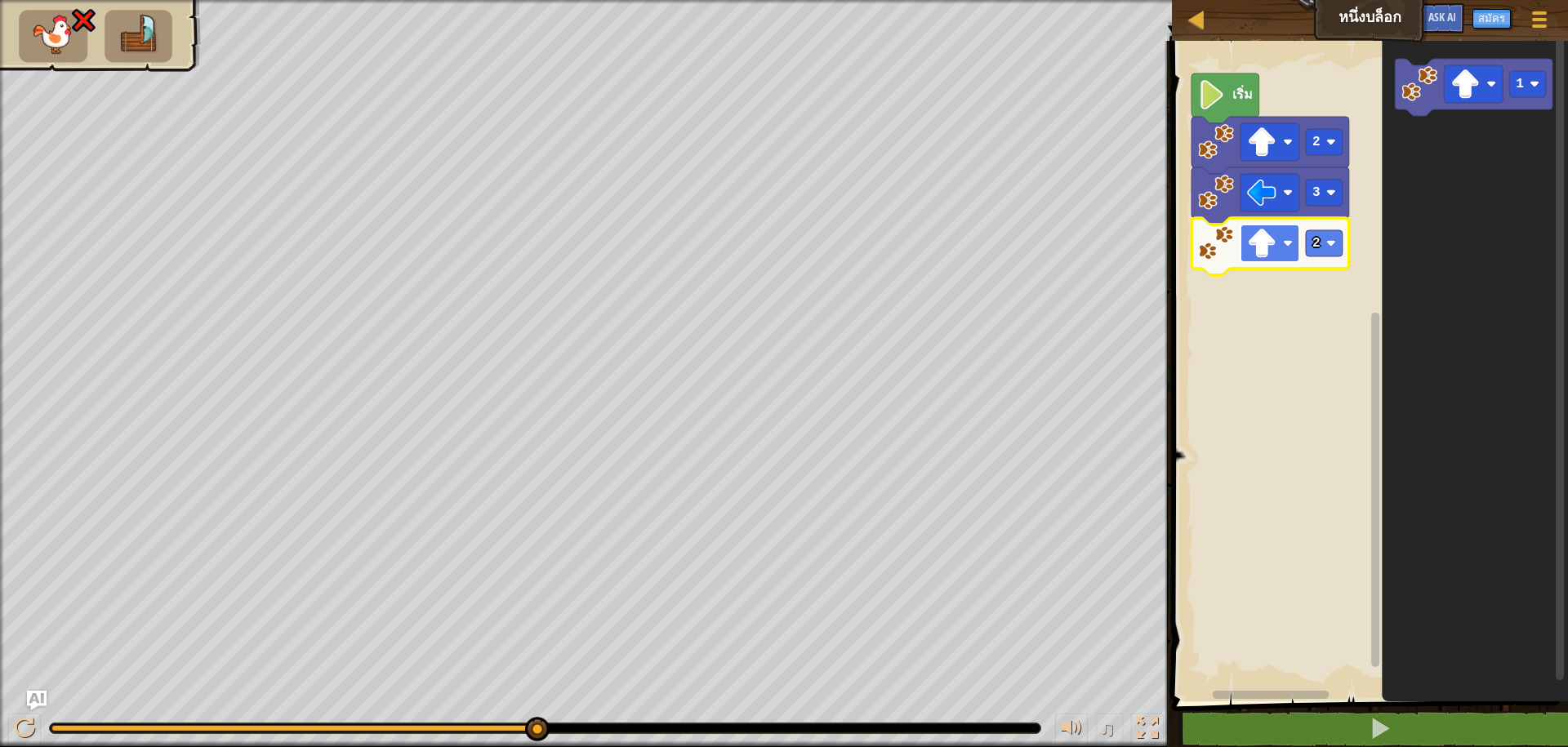
click at [1278, 236] on rect "พื้นที่ทำงาน Blockly" at bounding box center [1270, 244] width 59 height 38
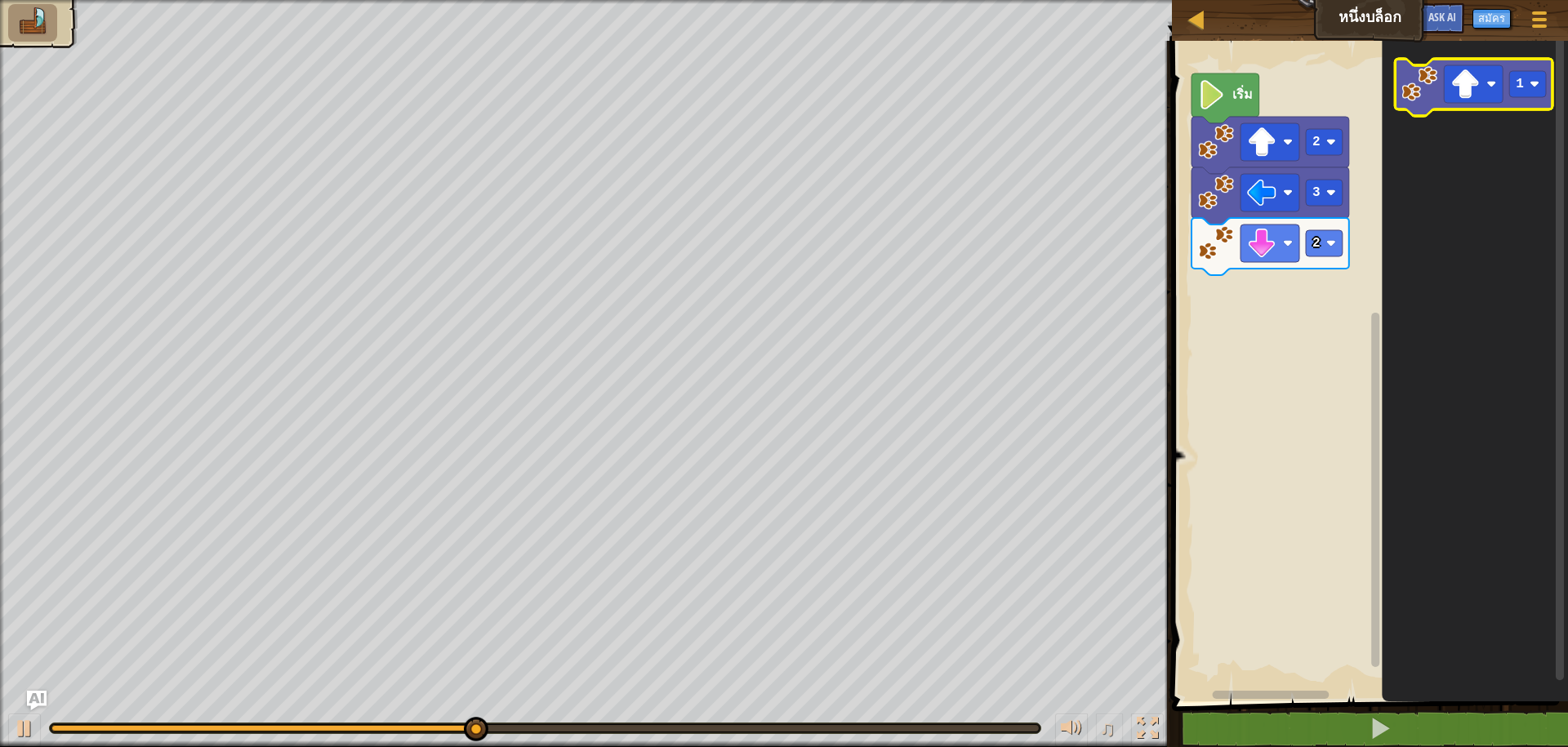
click at [1430, 87] on image "พื้นที่ทำงาน Blockly" at bounding box center [1420, 84] width 36 height 36
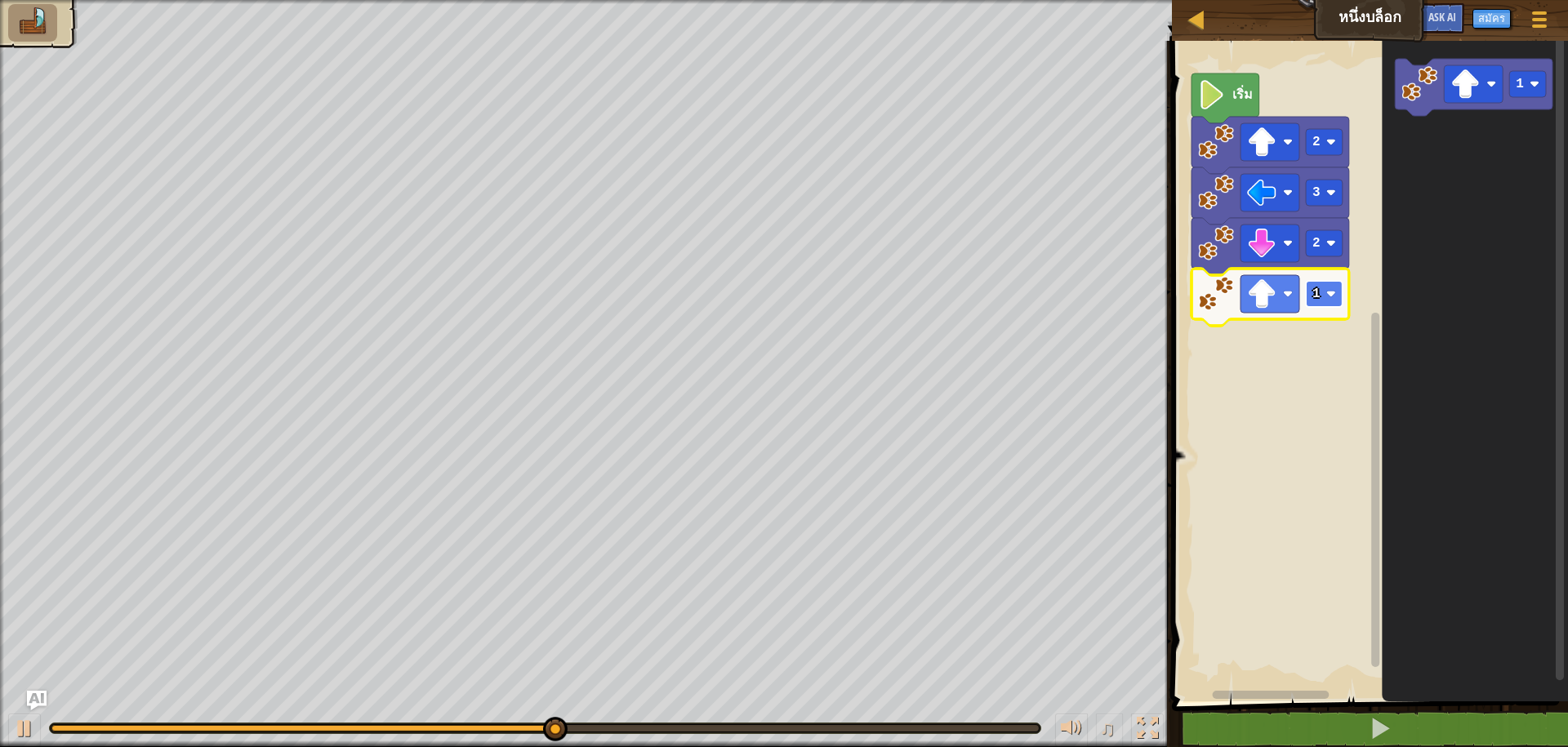
click at [1313, 290] on text "1" at bounding box center [1316, 294] width 9 height 15
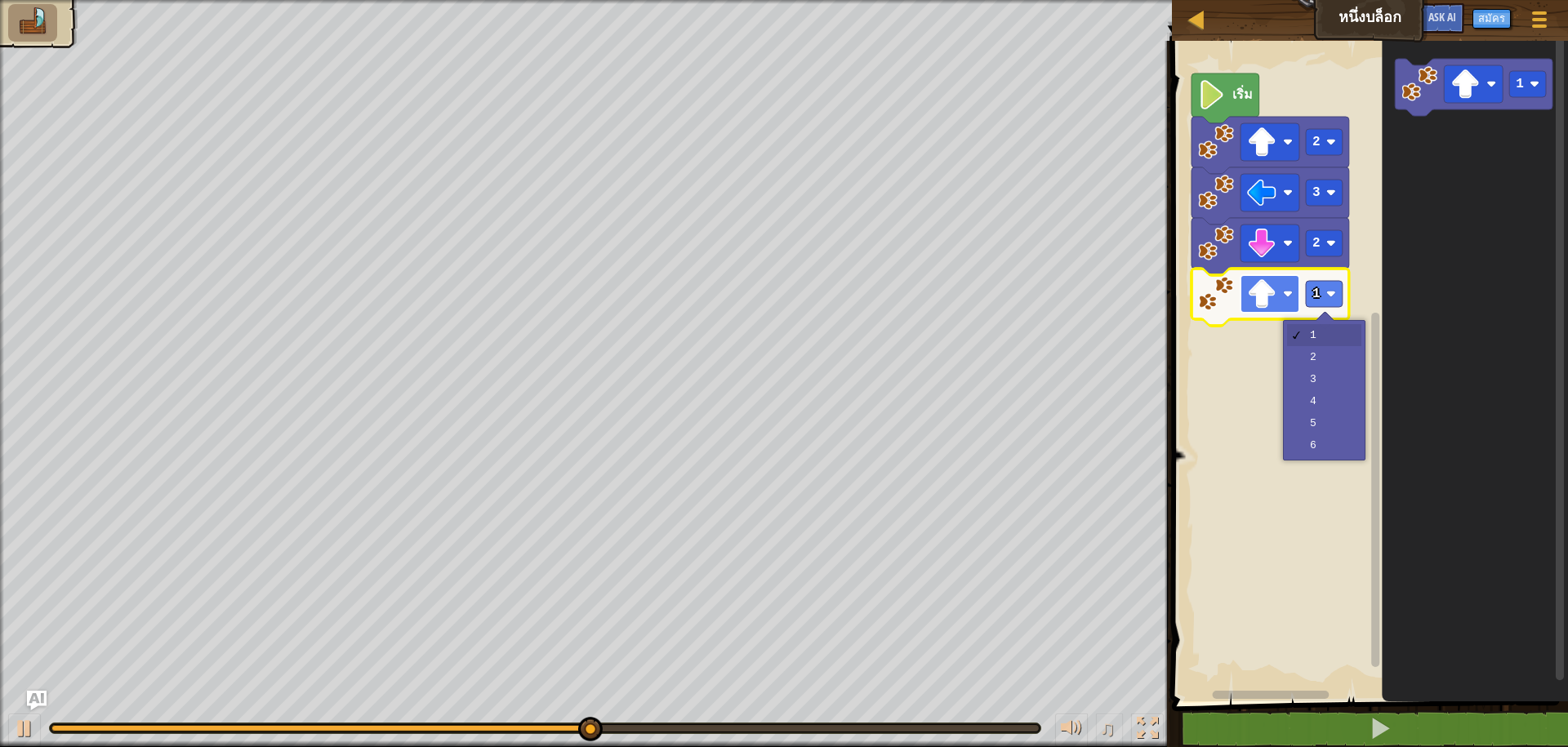
click at [1297, 292] on rect "พื้นที่ทำงาน Blockly" at bounding box center [1270, 294] width 59 height 38
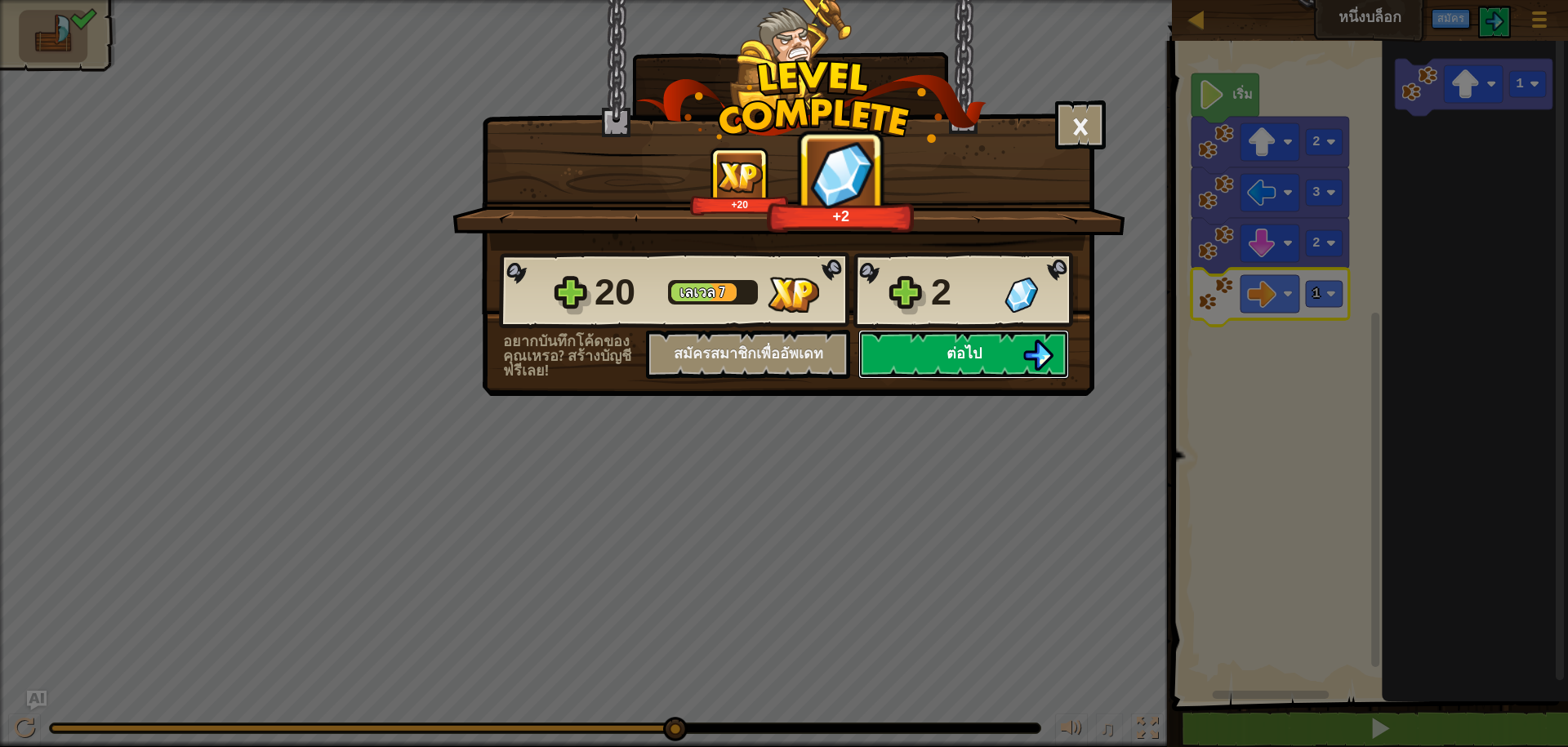
click at [938, 350] on button "ต่อไป" at bounding box center [964, 355] width 211 height 49
